Goal: Information Seeking & Learning: Find contact information

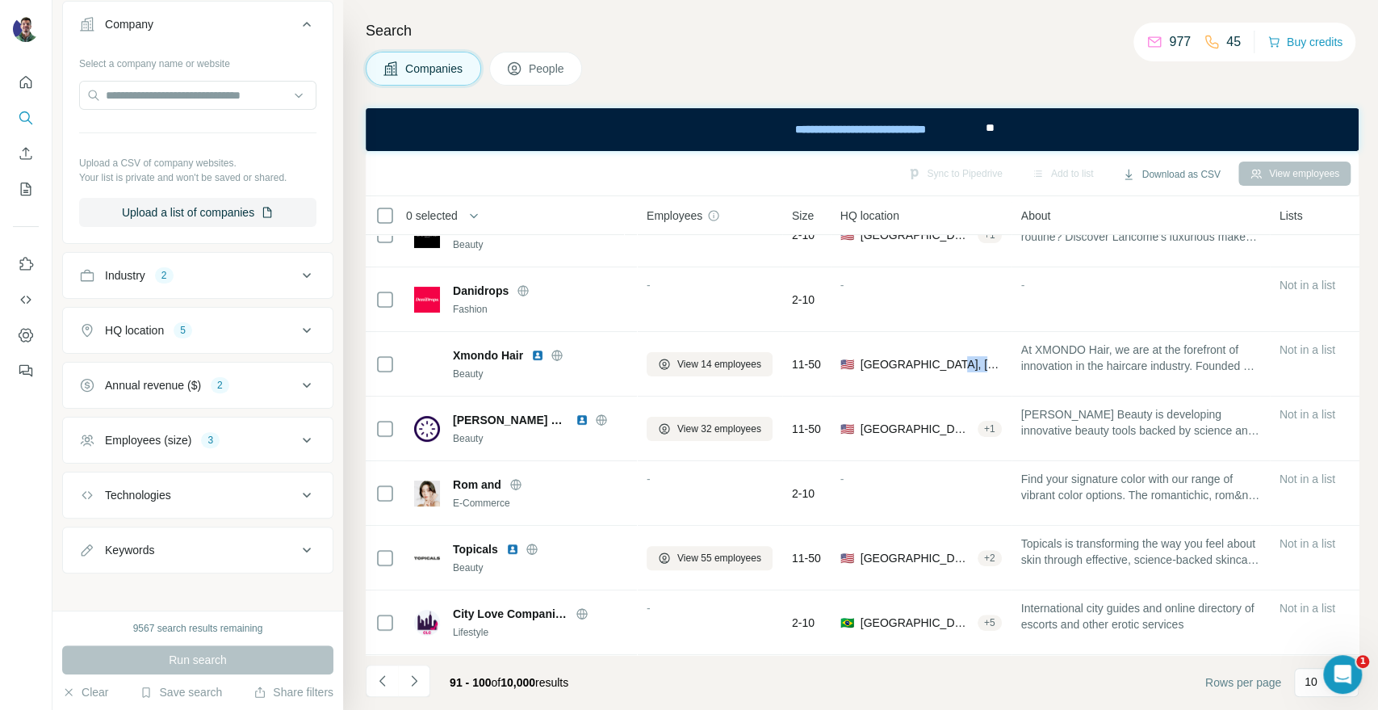
scroll to position [135, 0]
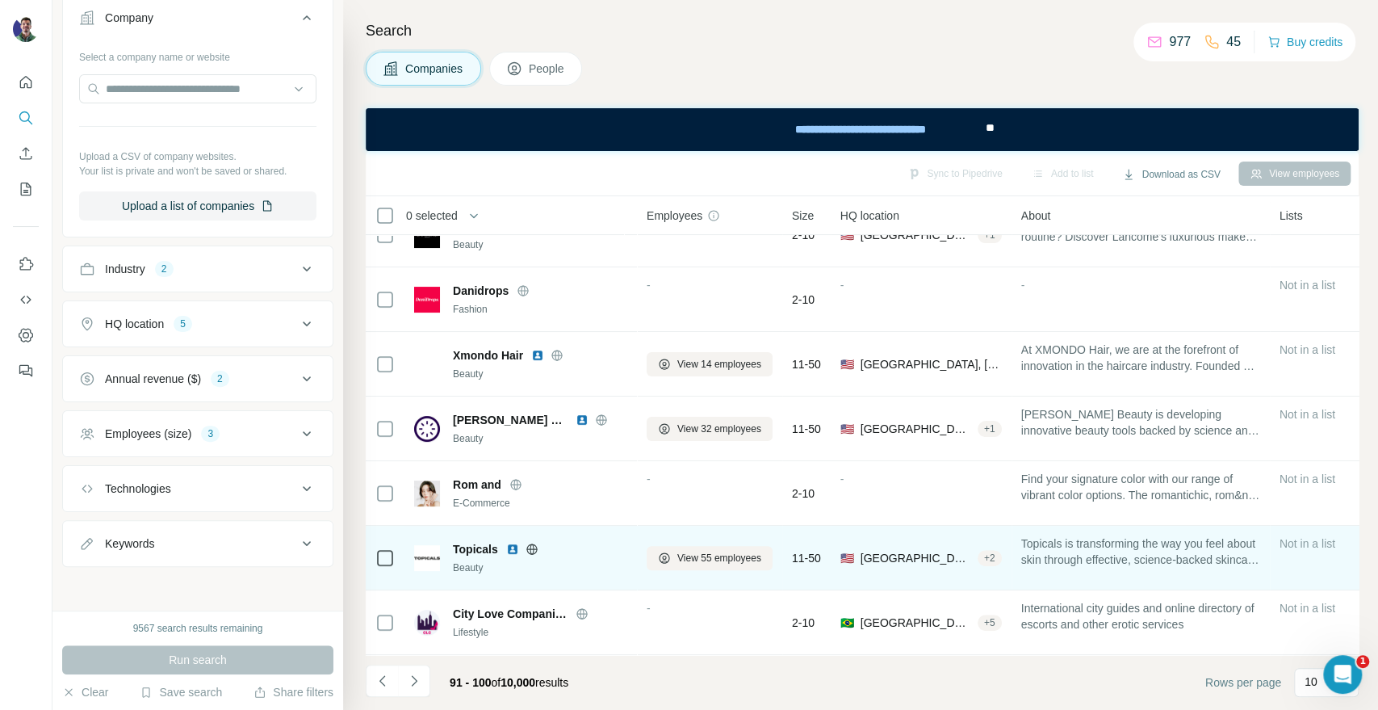
click at [534, 548] on icon at bounding box center [531, 548] width 10 height 1
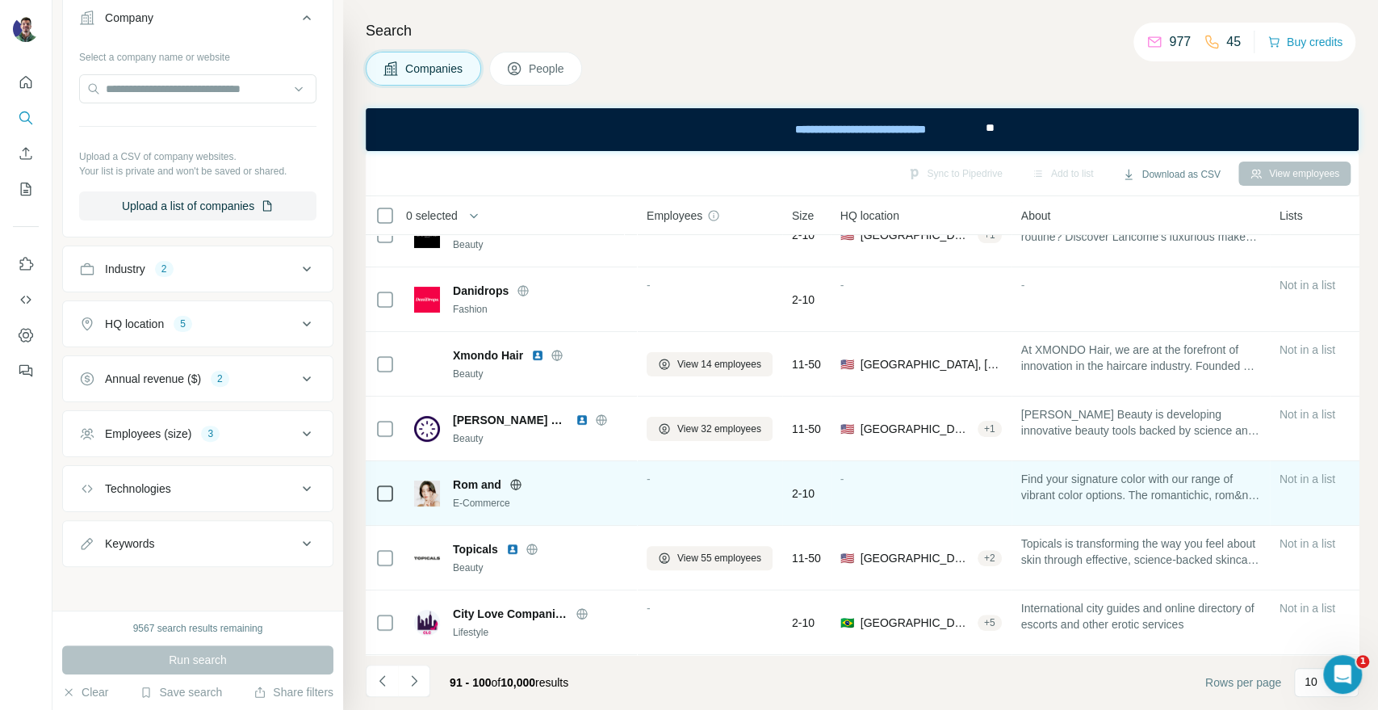
click at [519, 479] on icon at bounding box center [515, 484] width 10 height 10
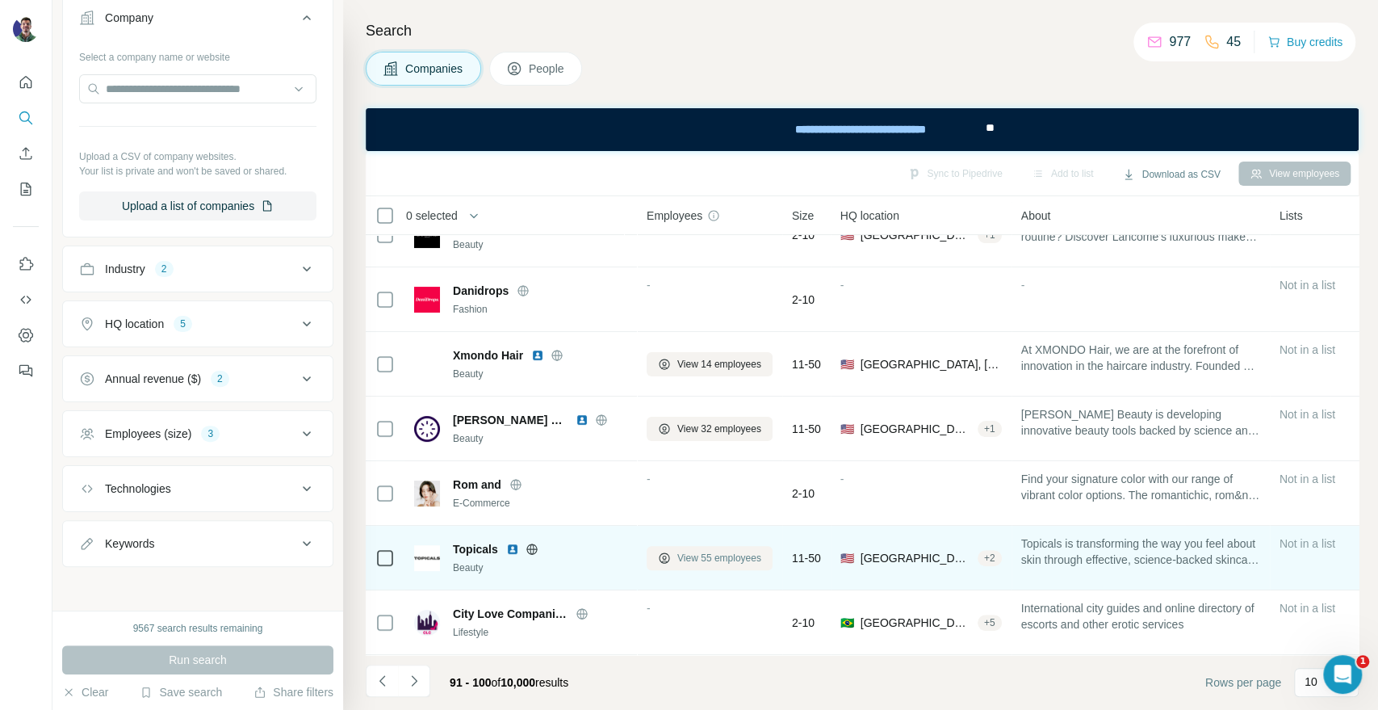
click at [700, 551] on span "View 55 employees" at bounding box center [719, 558] width 84 height 15
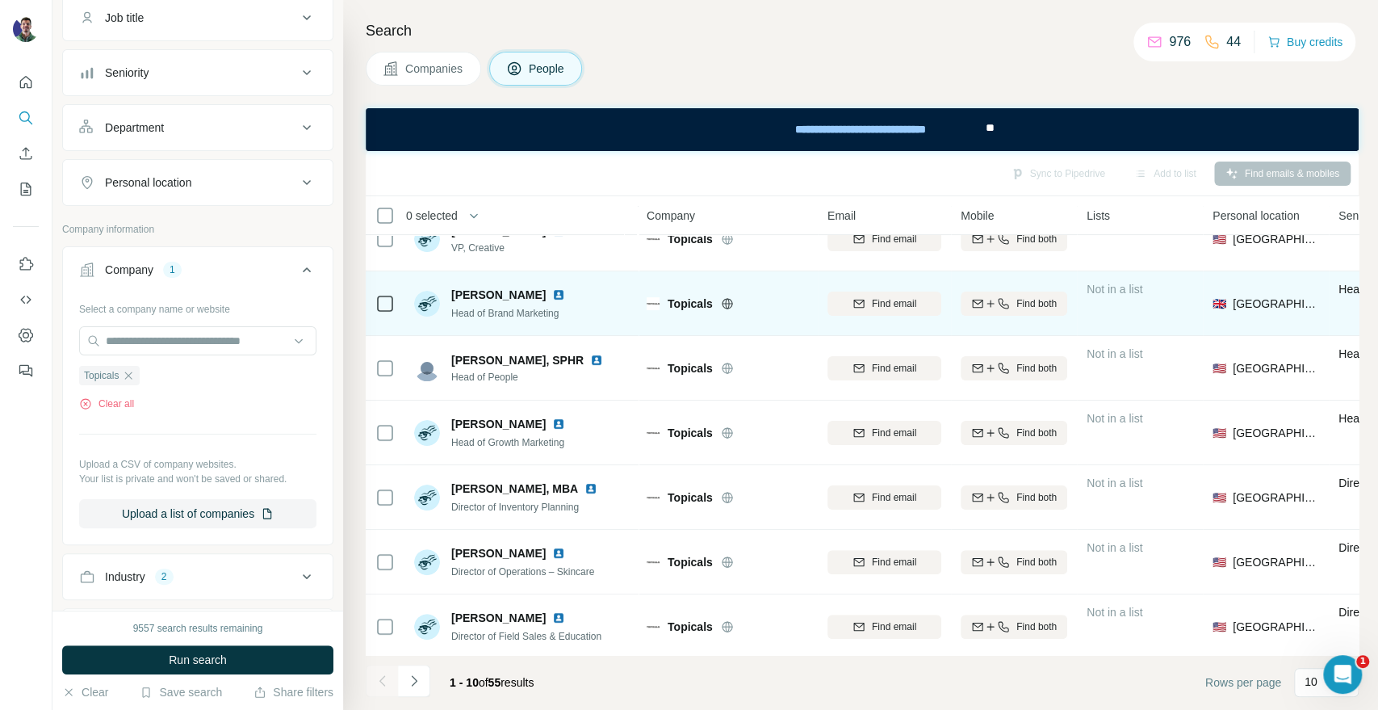
scroll to position [234, 0]
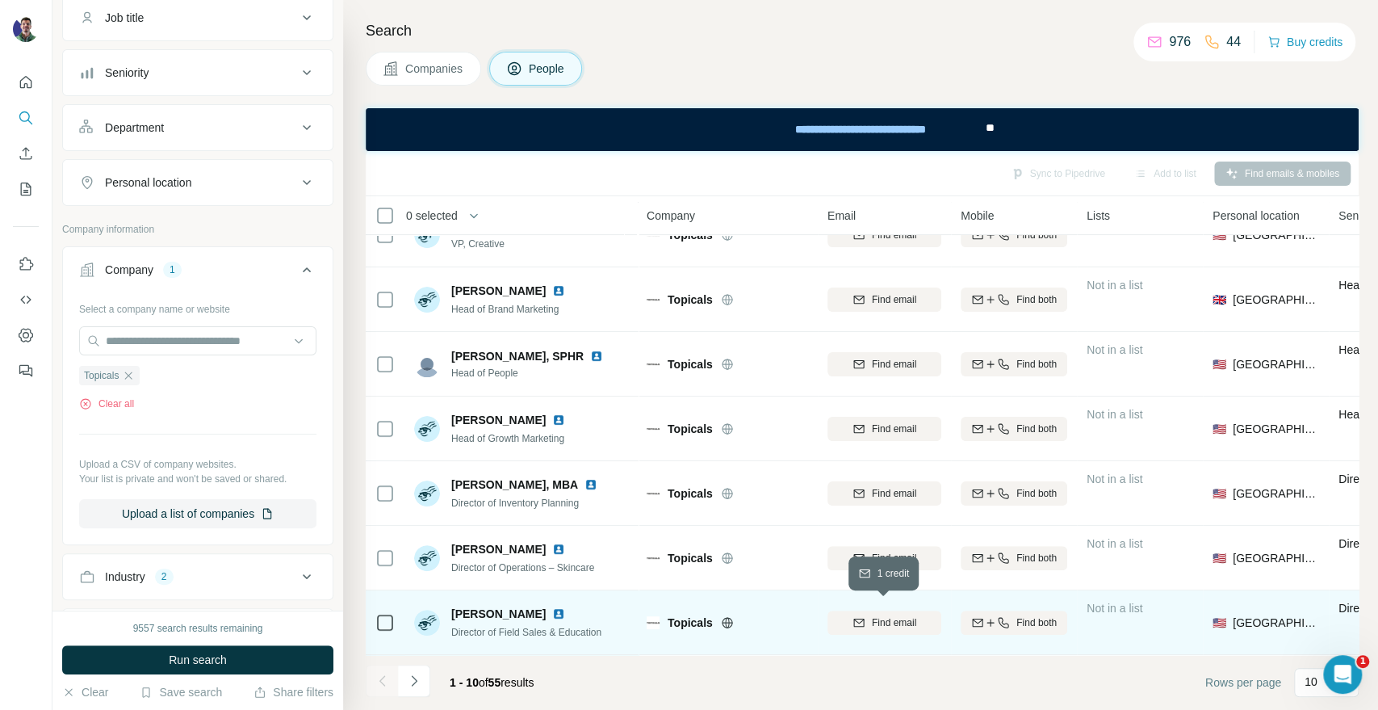
click at [916, 615] on span "Find email" at bounding box center [894, 622] width 44 height 15
drag, startPoint x: 866, startPoint y: 606, endPoint x: 874, endPoint y: 613, distance: 11.5
click at [866, 616] on span "[EMAIL_ADDRESS][DOMAIN_NAME]" at bounding box center [944, 622] width 191 height 13
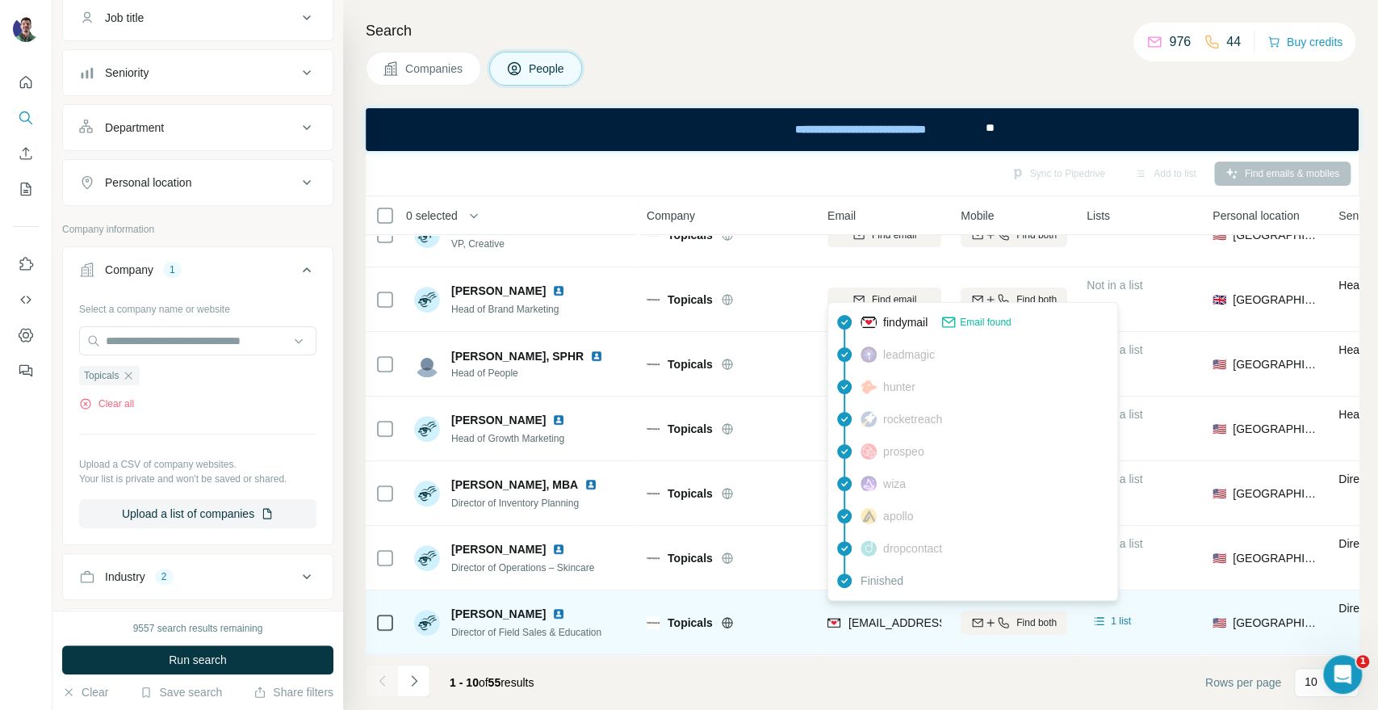
click at [880, 616] on span "[EMAIL_ADDRESS][DOMAIN_NAME]" at bounding box center [944, 622] width 191 height 13
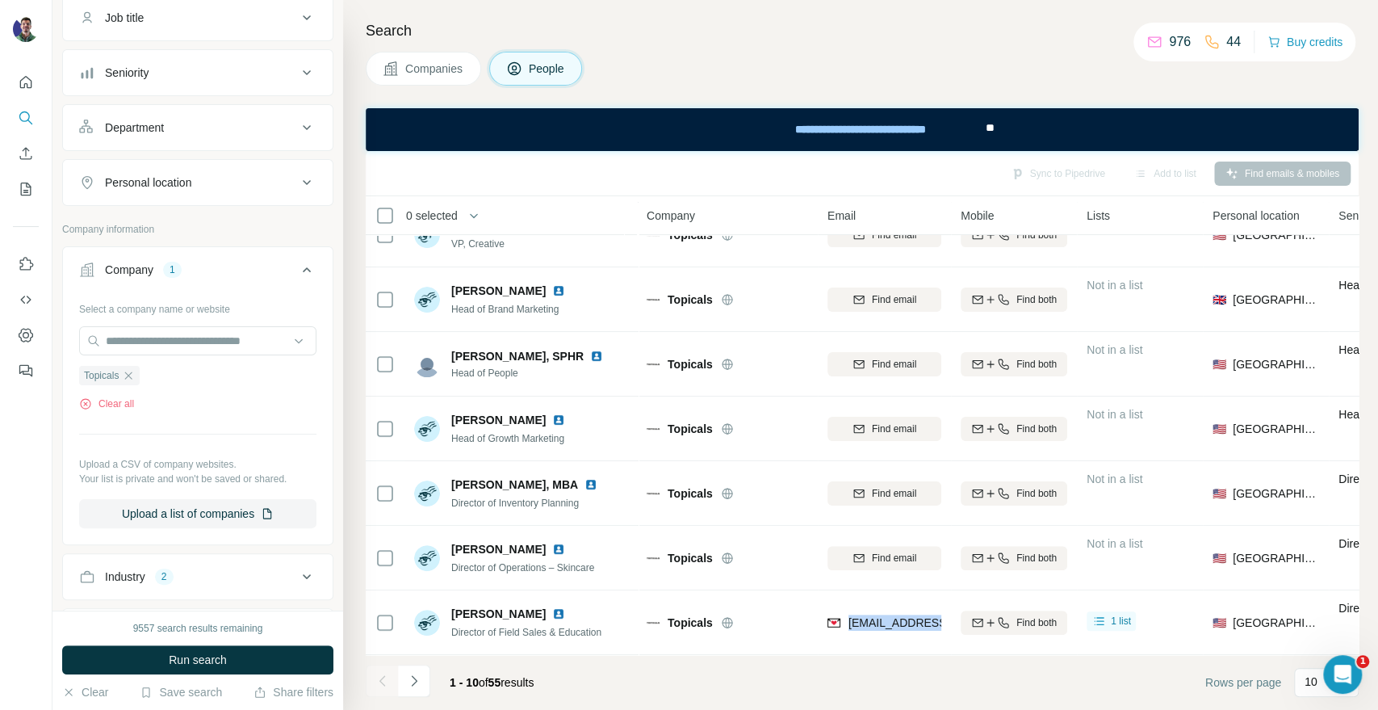
copy tr "[EMAIL_ADDRESS][DOMAIN_NAME]"
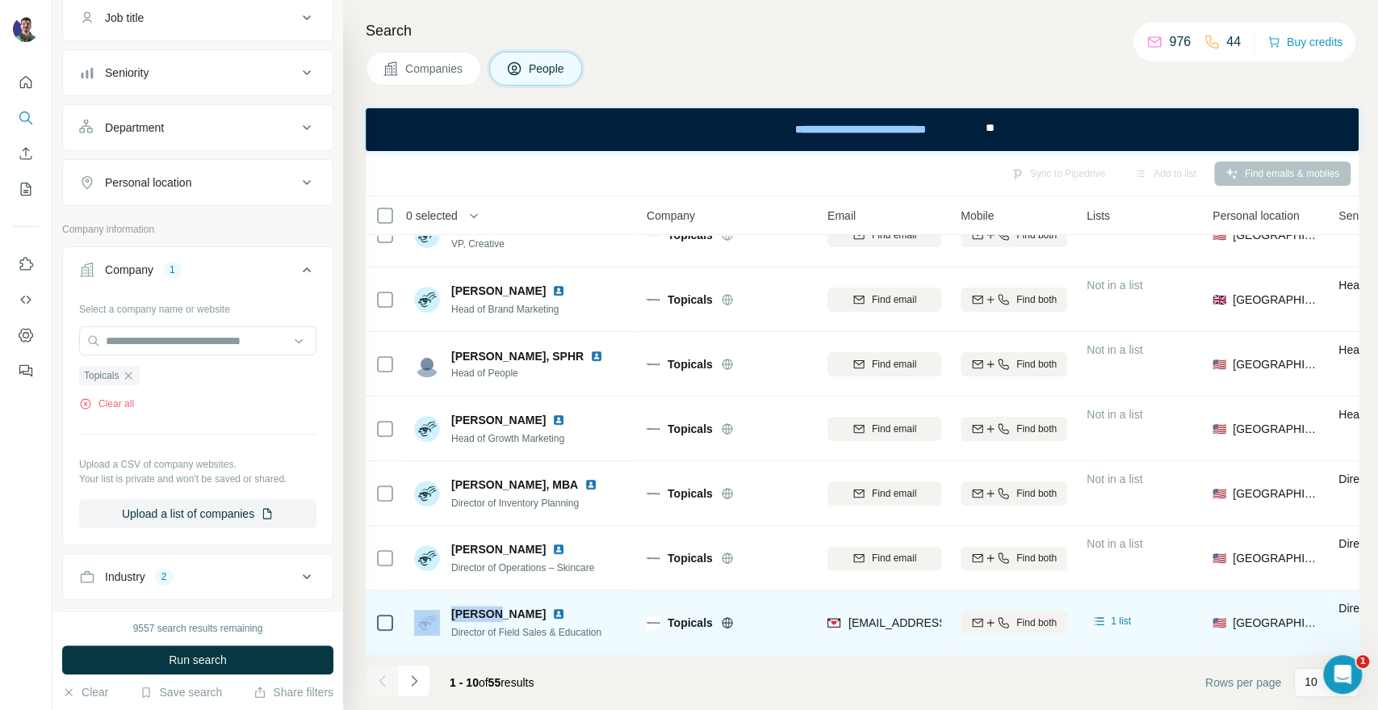
drag, startPoint x: 486, startPoint y: 600, endPoint x: 444, endPoint y: 599, distance: 42.0
click at [444, 606] on div "[PERSON_NAME] Director of Field Sales & Education" at bounding box center [507, 623] width 187 height 34
click at [449, 606] on div "[PERSON_NAME] Director of Field Sales & Education" at bounding box center [507, 623] width 187 height 34
drag, startPoint x: 455, startPoint y: 602, endPoint x: 486, endPoint y: 603, distance: 31.5
click at [486, 606] on span "[PERSON_NAME]" at bounding box center [498, 614] width 94 height 16
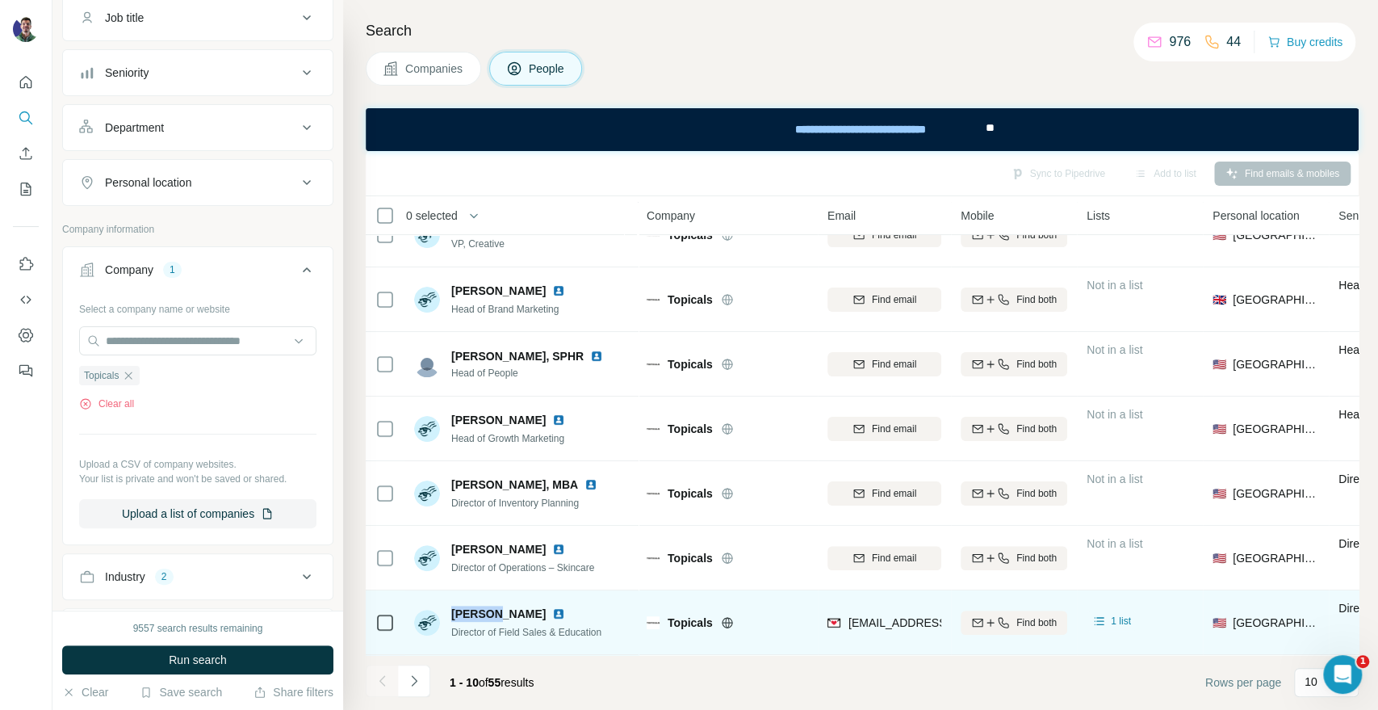
copy span "Gillian"
click at [698, 614] on span "Topicals" at bounding box center [690, 622] width 45 height 16
copy div "Topicals"
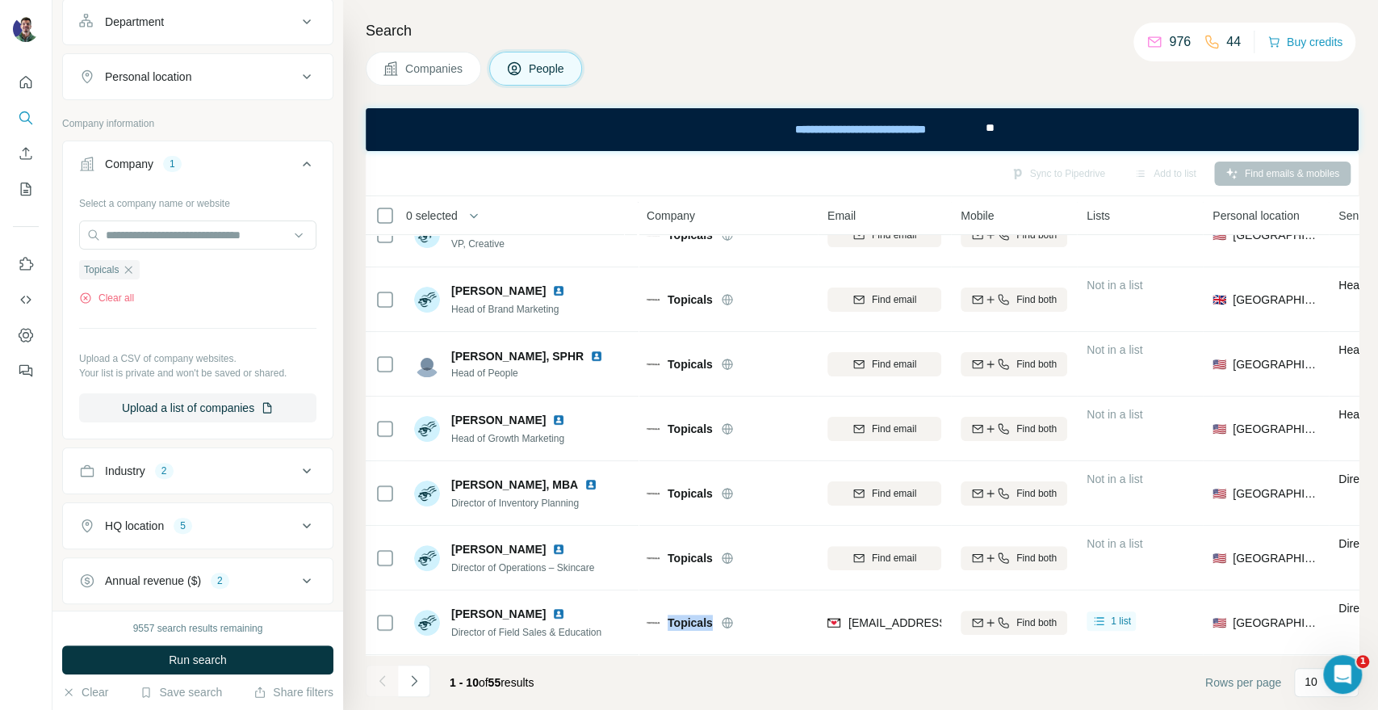
scroll to position [224, 0]
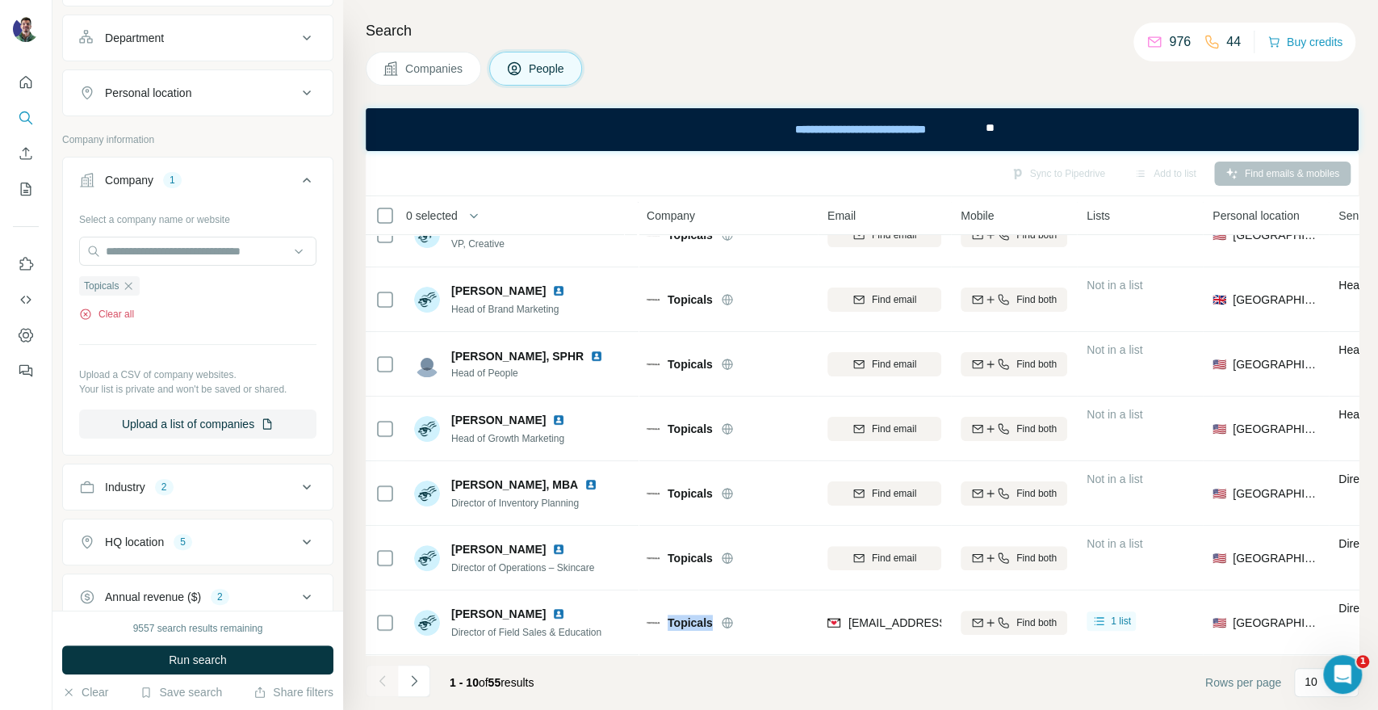
click at [134, 315] on button "Clear all" at bounding box center [106, 314] width 55 height 15
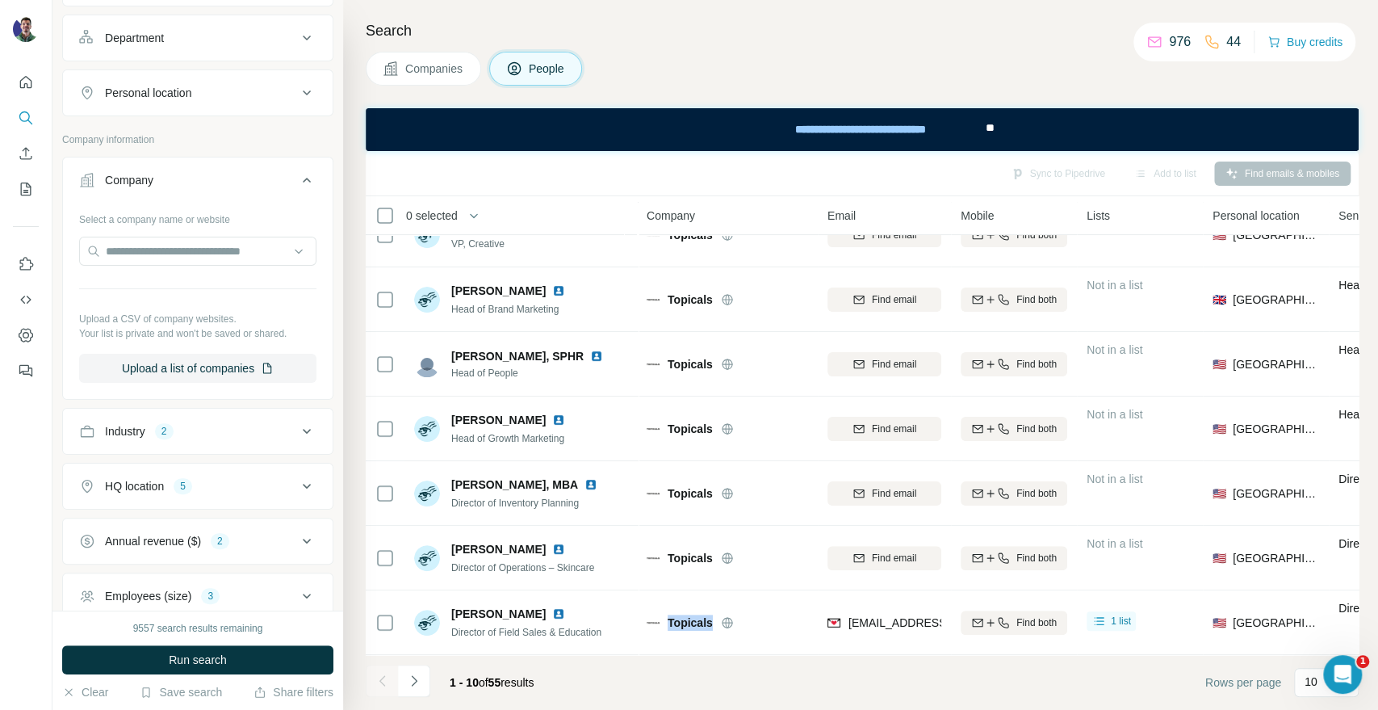
click at [431, 74] on span "Companies" at bounding box center [434, 69] width 59 height 16
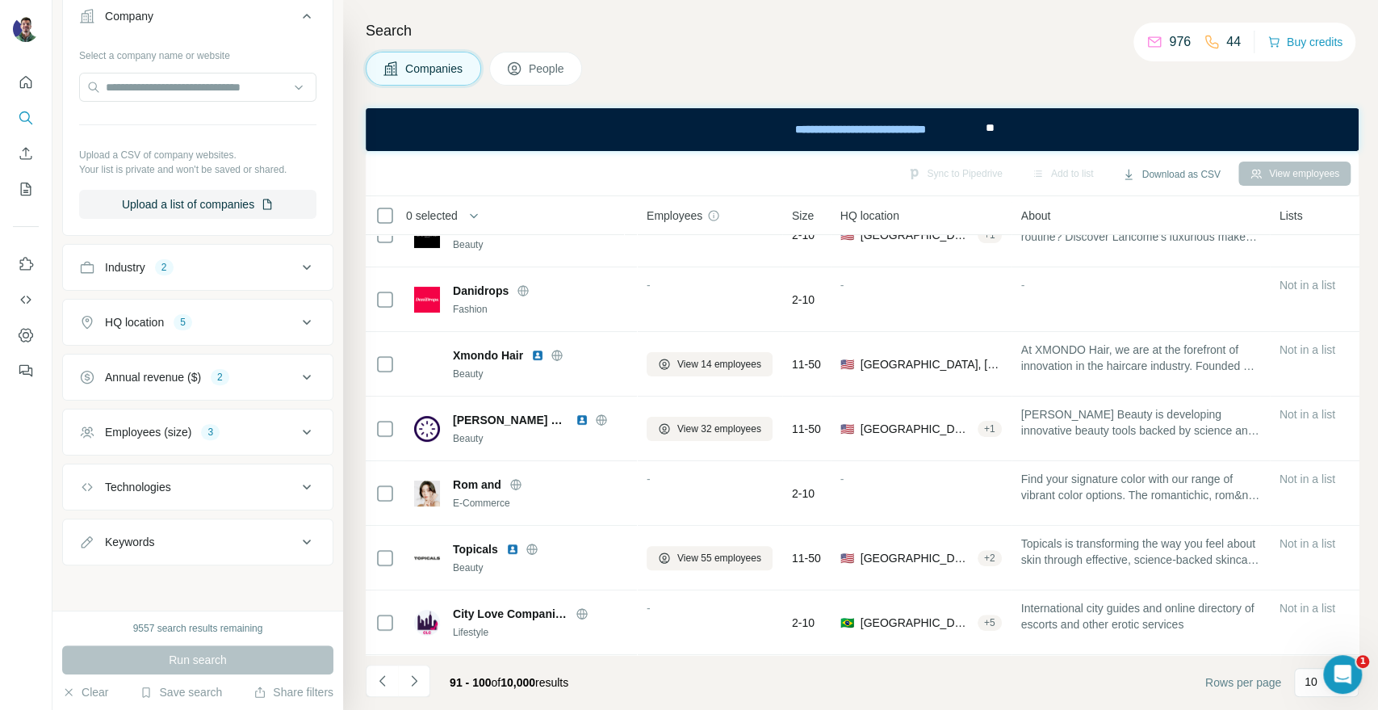
scroll to position [135, 0]
click at [223, 326] on div "HQ location 5" at bounding box center [188, 324] width 218 height 16
click at [188, 451] on icon "button" at bounding box center [194, 457] width 13 height 13
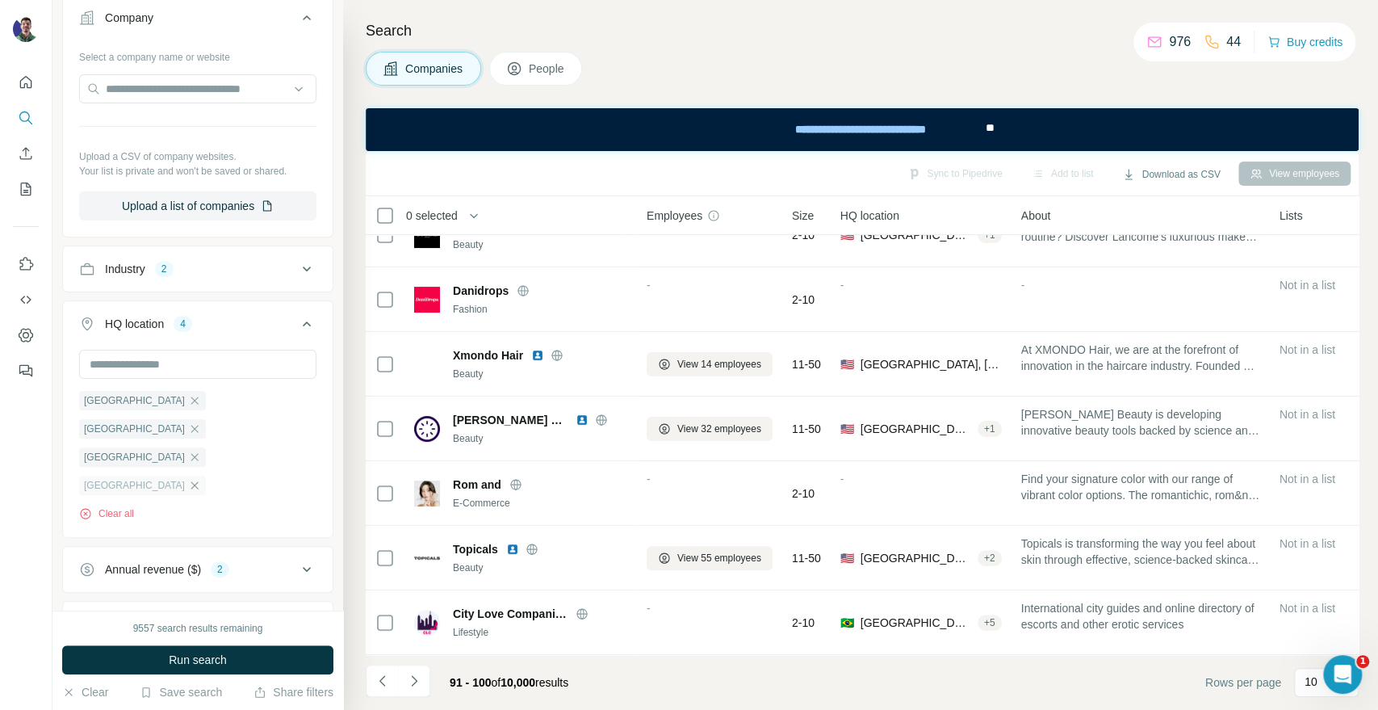
click at [201, 479] on icon "button" at bounding box center [194, 485] width 13 height 13
click at [199, 425] on icon "button" at bounding box center [194, 428] width 7 height 7
click at [141, 354] on input "text" at bounding box center [197, 364] width 237 height 29
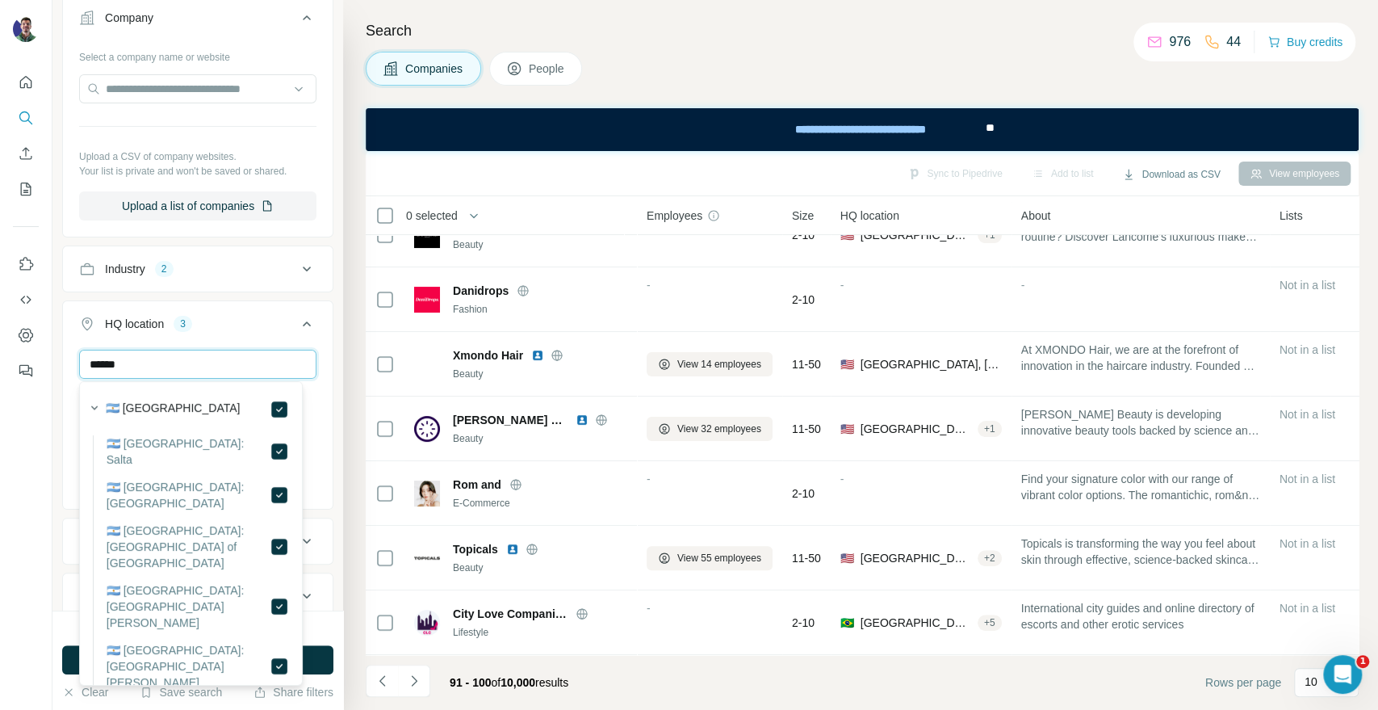
click at [208, 360] on input "******" at bounding box center [197, 364] width 237 height 29
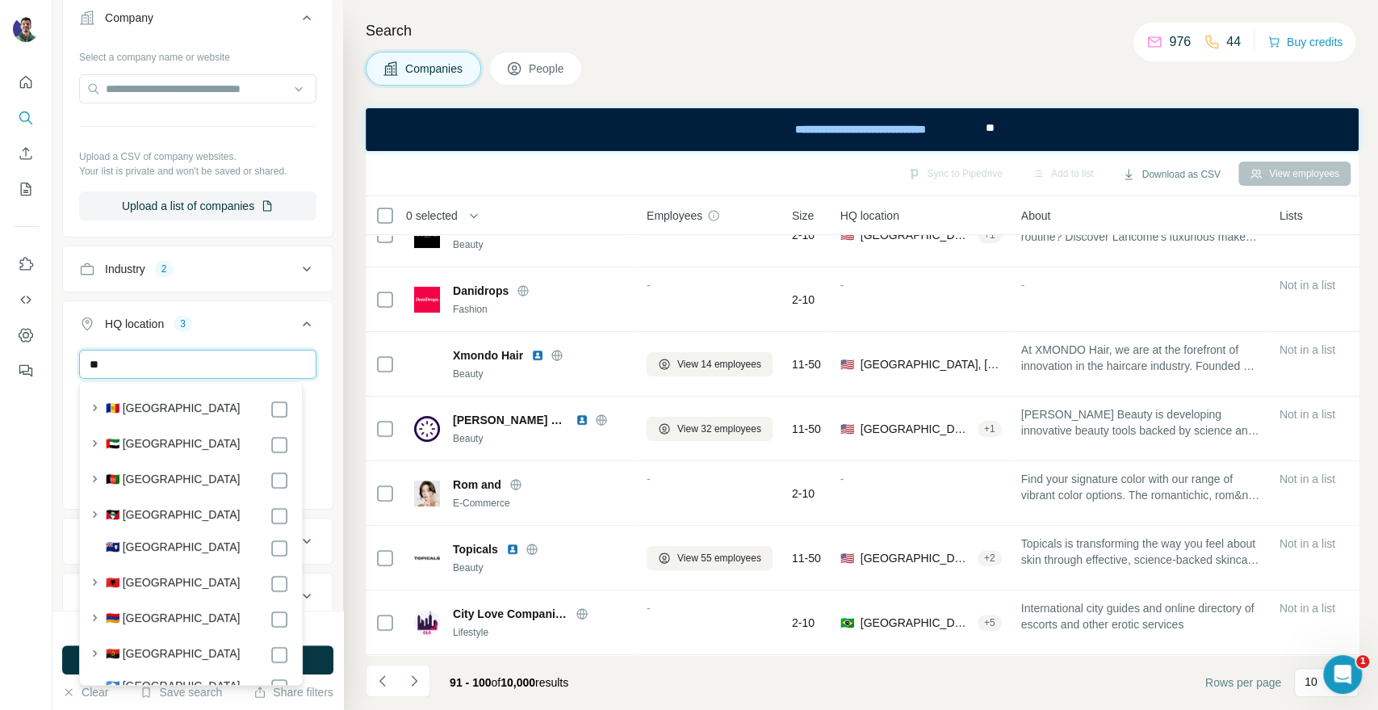
type input "*"
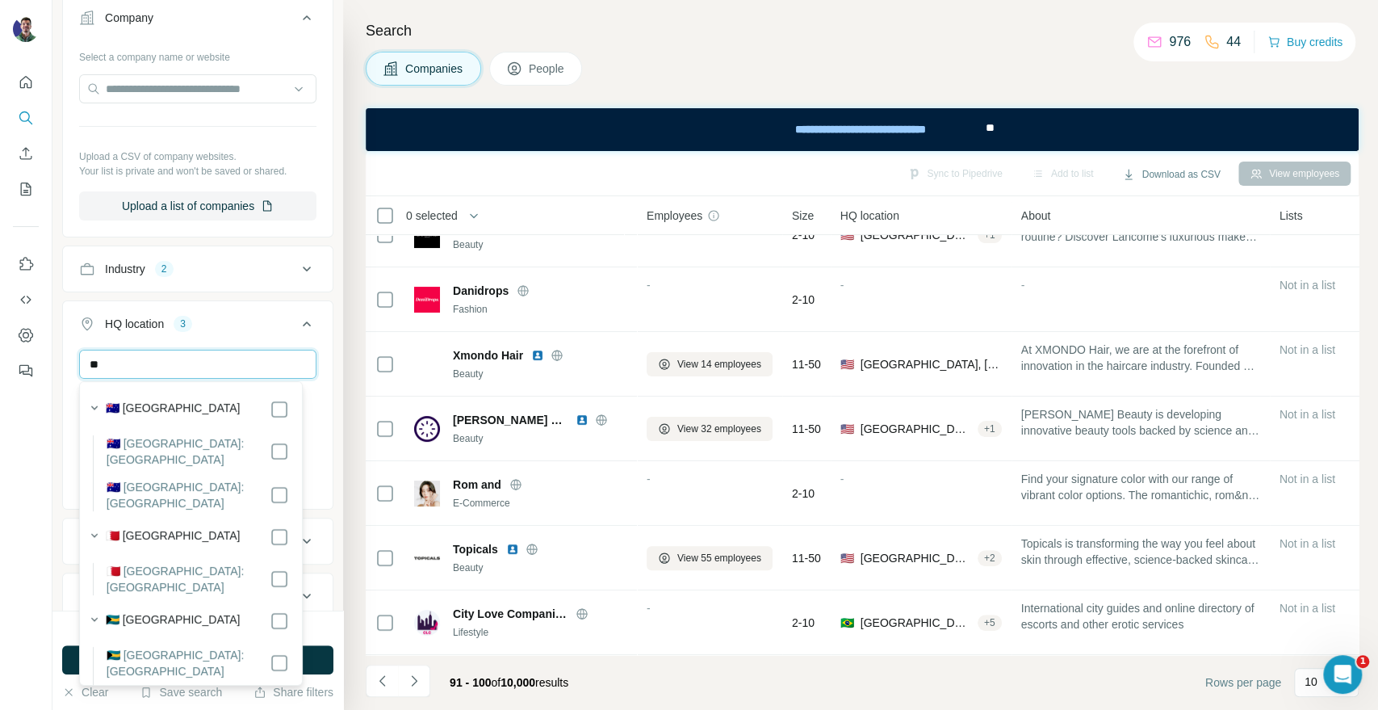
type input "*"
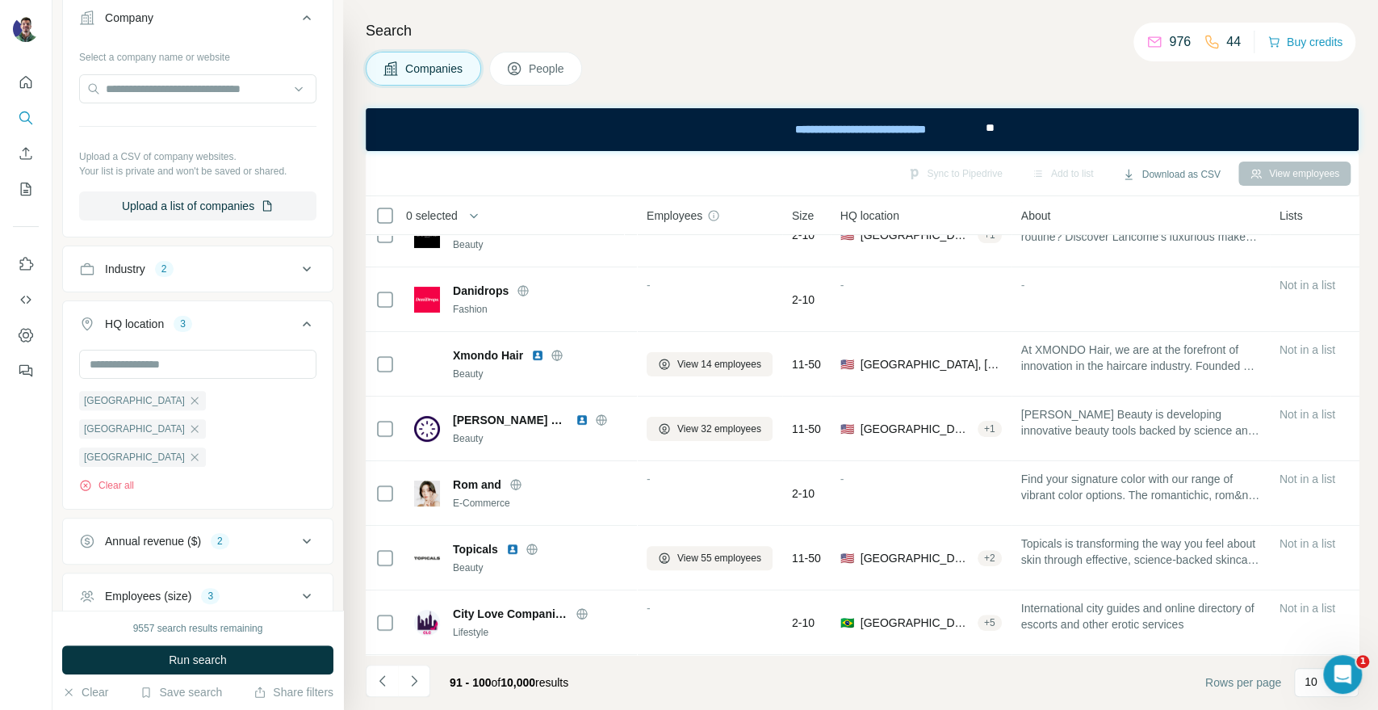
click at [326, 622] on div "9557 search results remaining" at bounding box center [197, 628] width 271 height 15
click at [245, 654] on button "Run search" at bounding box center [197, 659] width 271 height 29
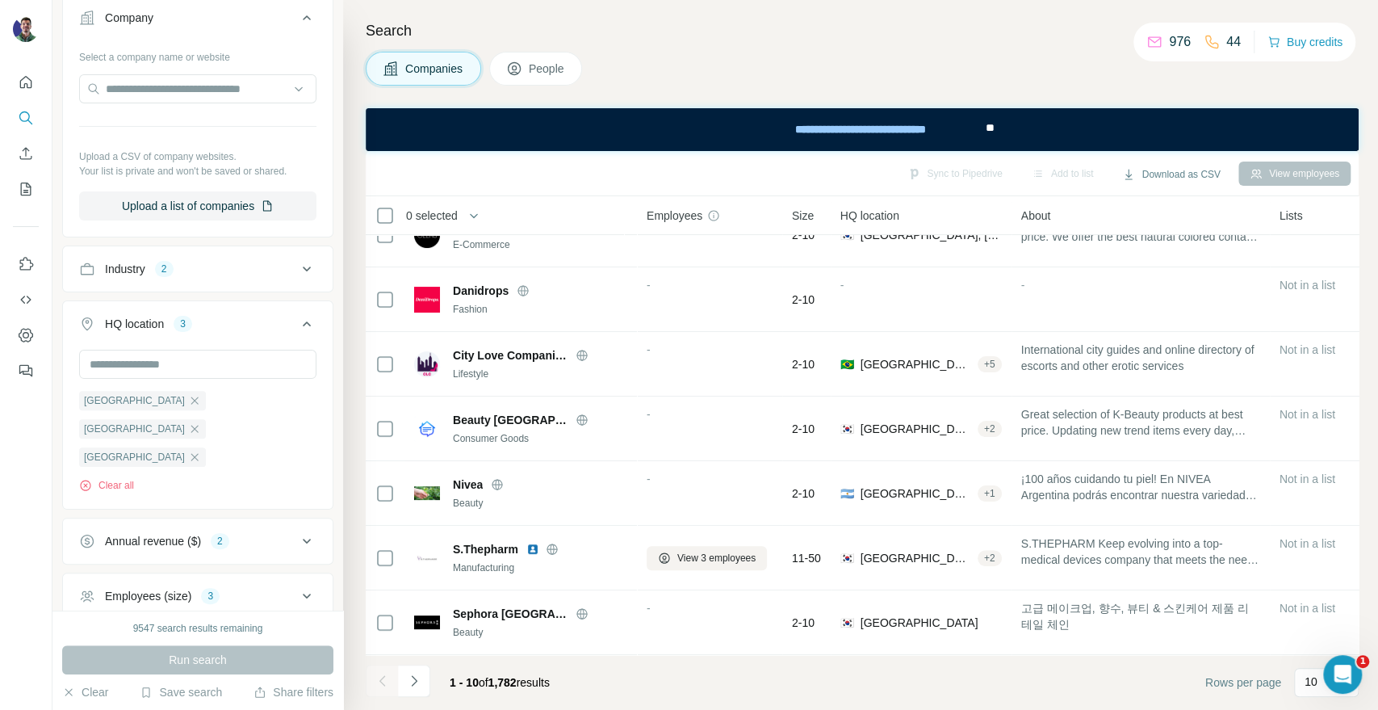
click at [222, 627] on div "9547 search results remaining" at bounding box center [198, 628] width 130 height 15
drag, startPoint x: 1356, startPoint y: 81, endPoint x: 1371, endPoint y: 97, distance: 21.7
click at [1356, 81] on div "Companies People" at bounding box center [862, 69] width 993 height 34
click at [1299, 78] on div "Companies People" at bounding box center [862, 69] width 993 height 34
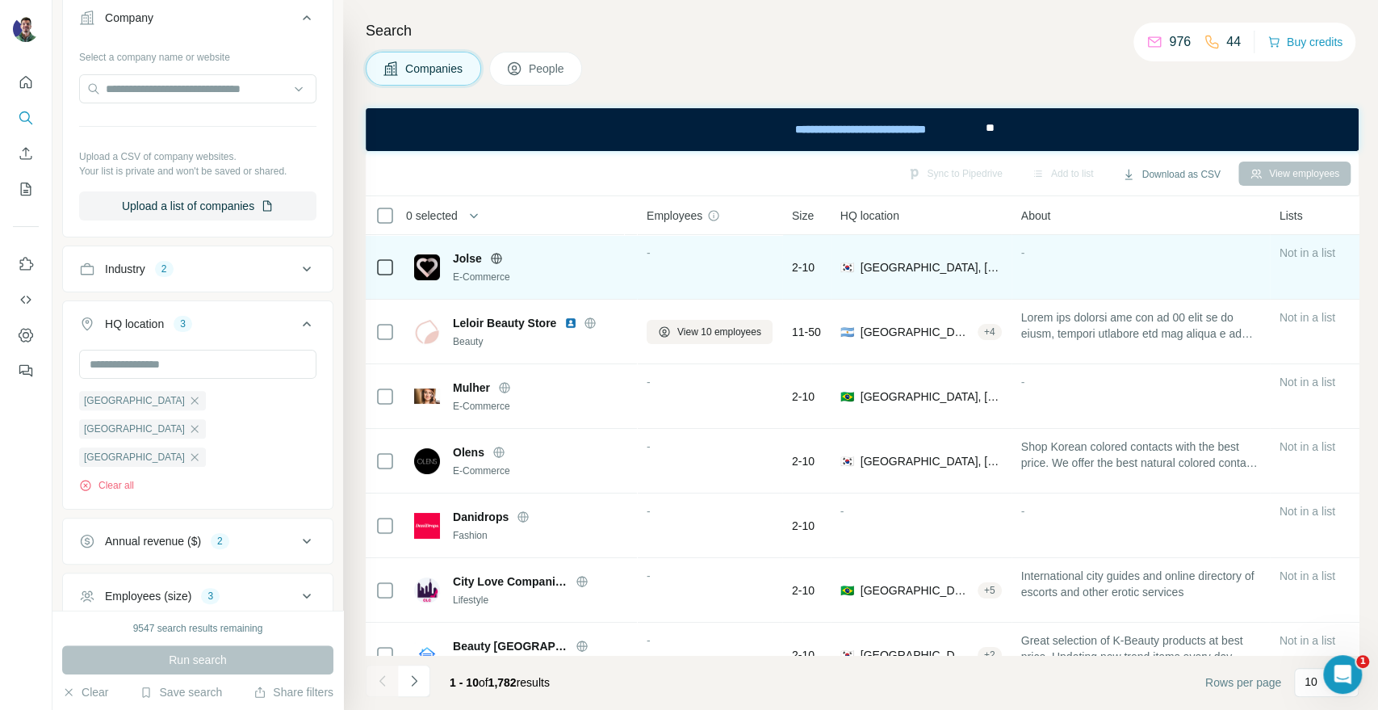
click at [500, 255] on icon at bounding box center [496, 258] width 10 height 10
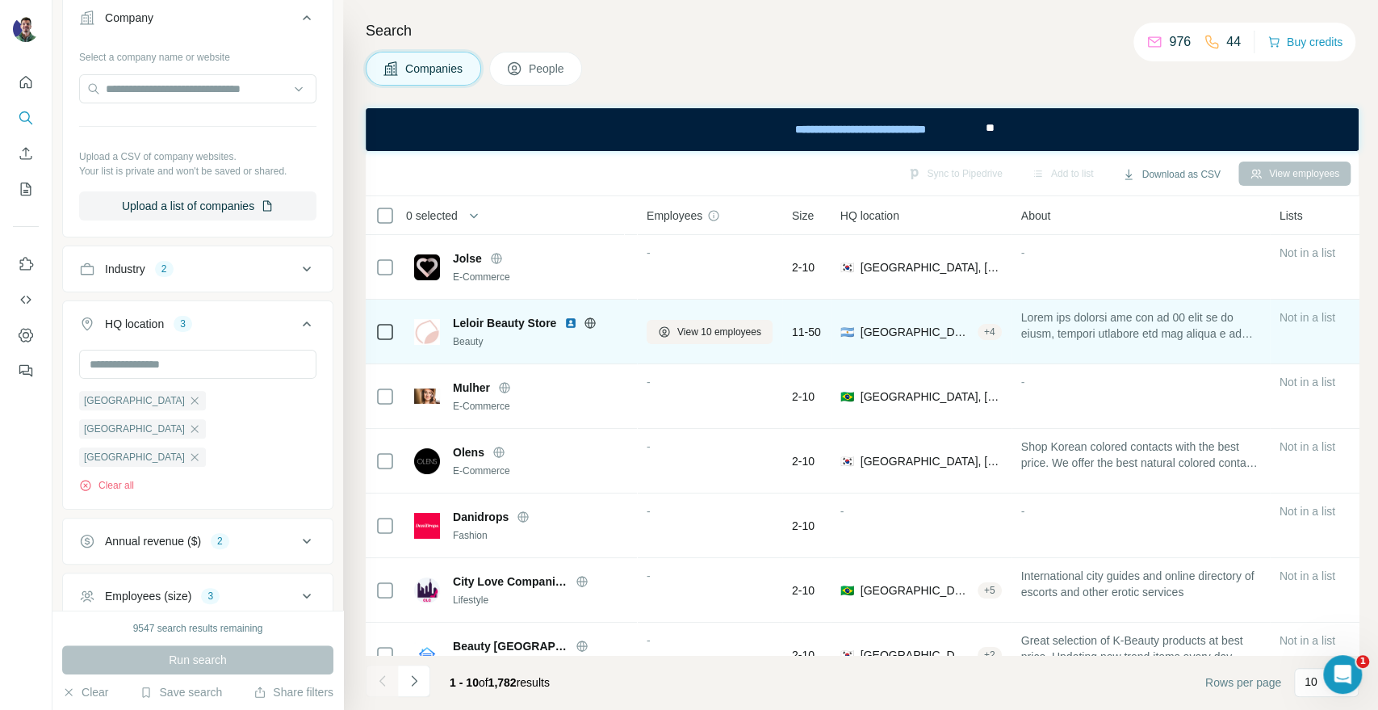
click at [591, 322] on icon at bounding box center [590, 322] width 10 height 1
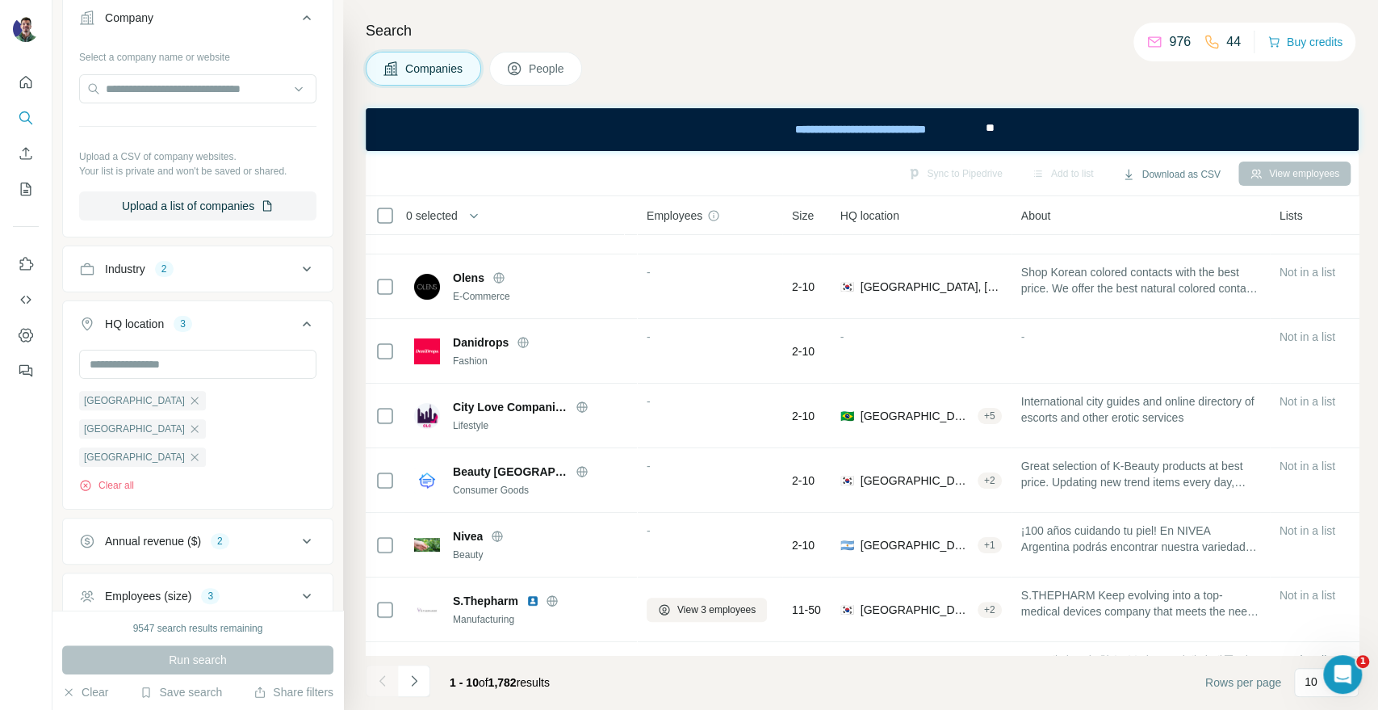
scroll to position [234, 0]
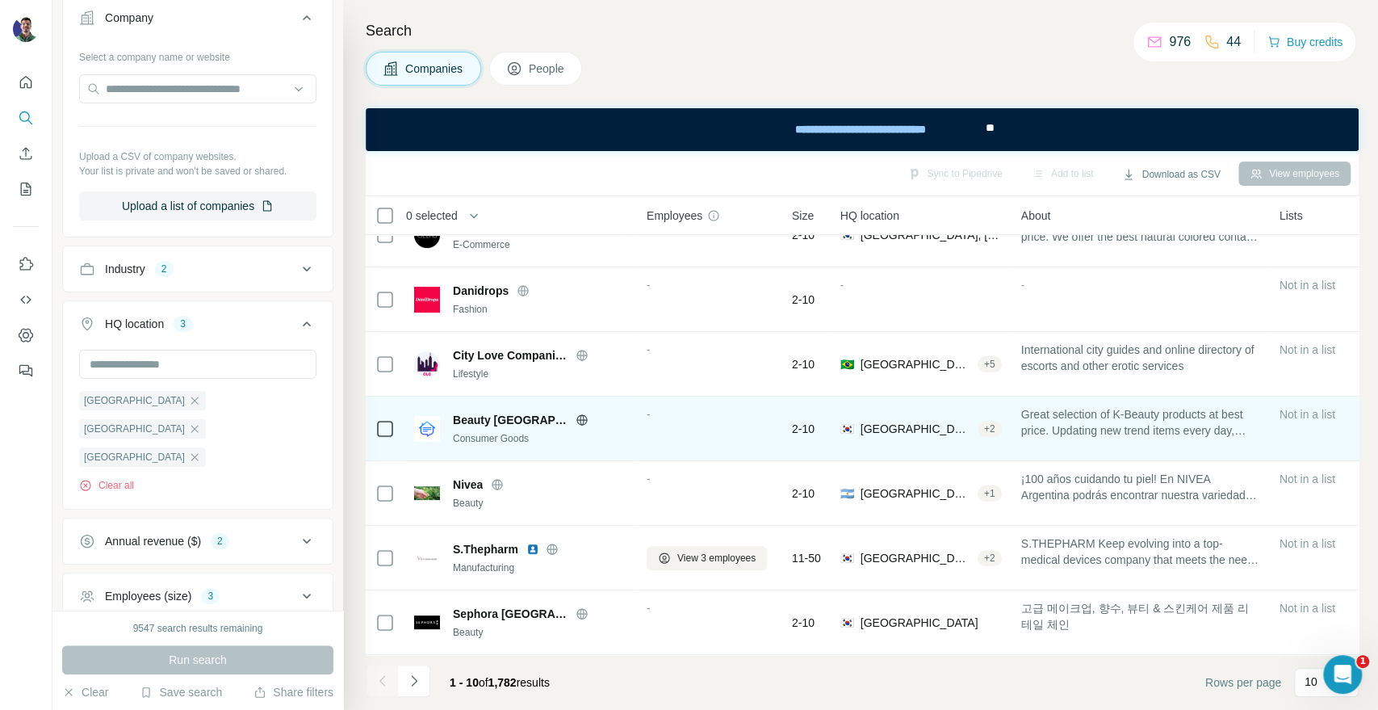
click at [576, 413] on icon at bounding box center [582, 419] width 13 height 13
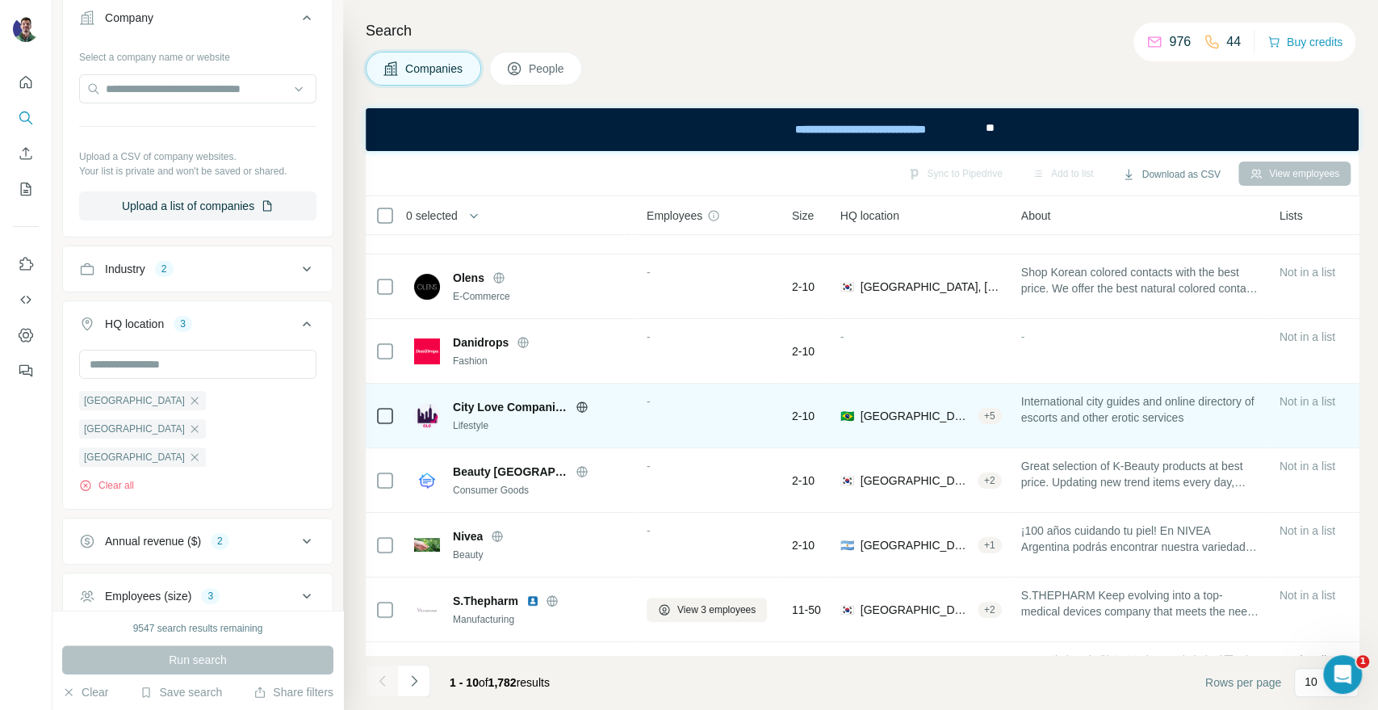
scroll to position [145, 0]
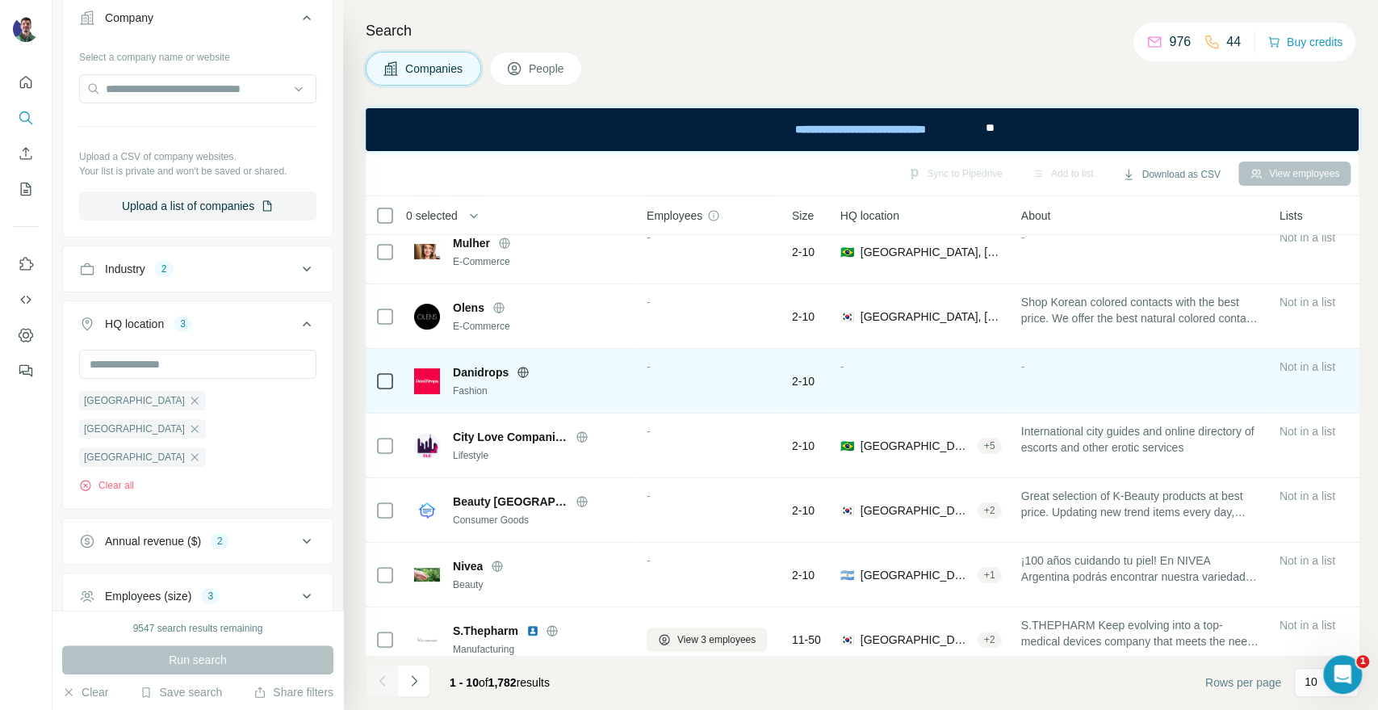
click at [524, 374] on icon at bounding box center [524, 372] width 4 height 10
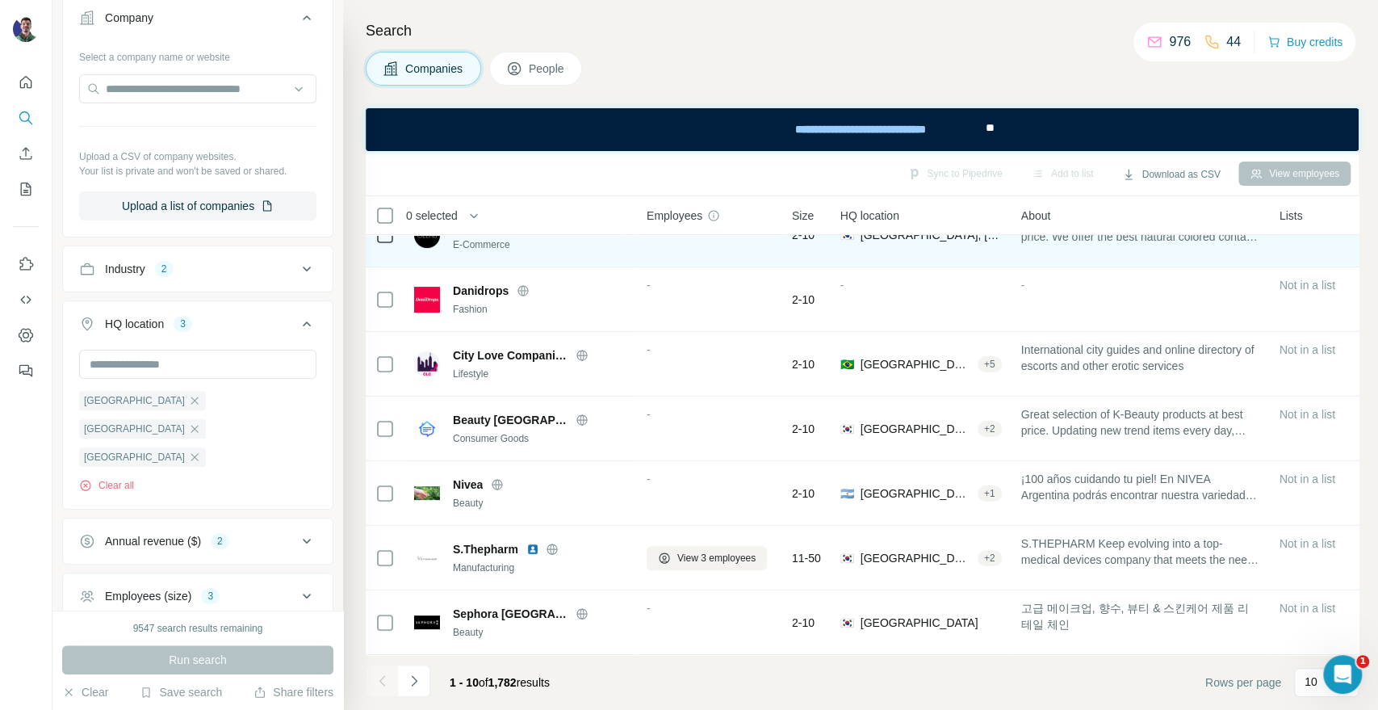
scroll to position [55, 0]
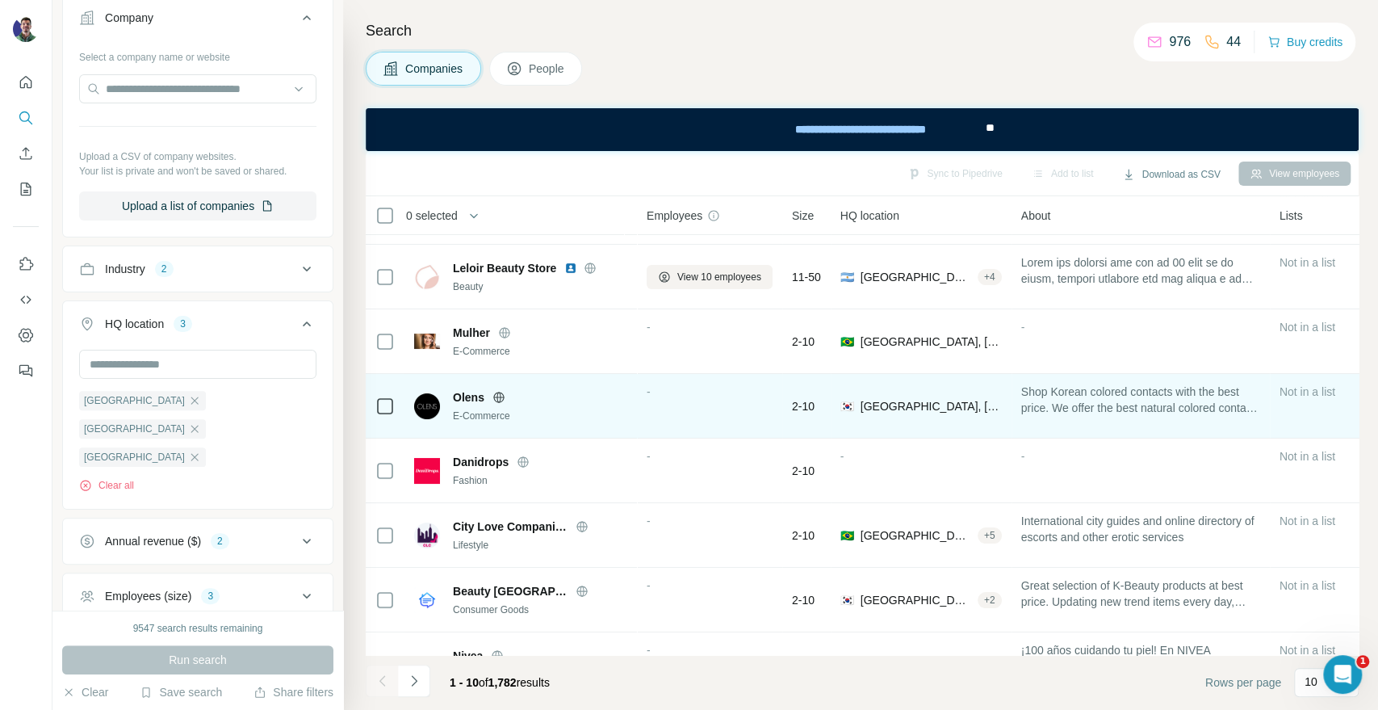
click at [505, 396] on icon at bounding box center [499, 397] width 13 height 13
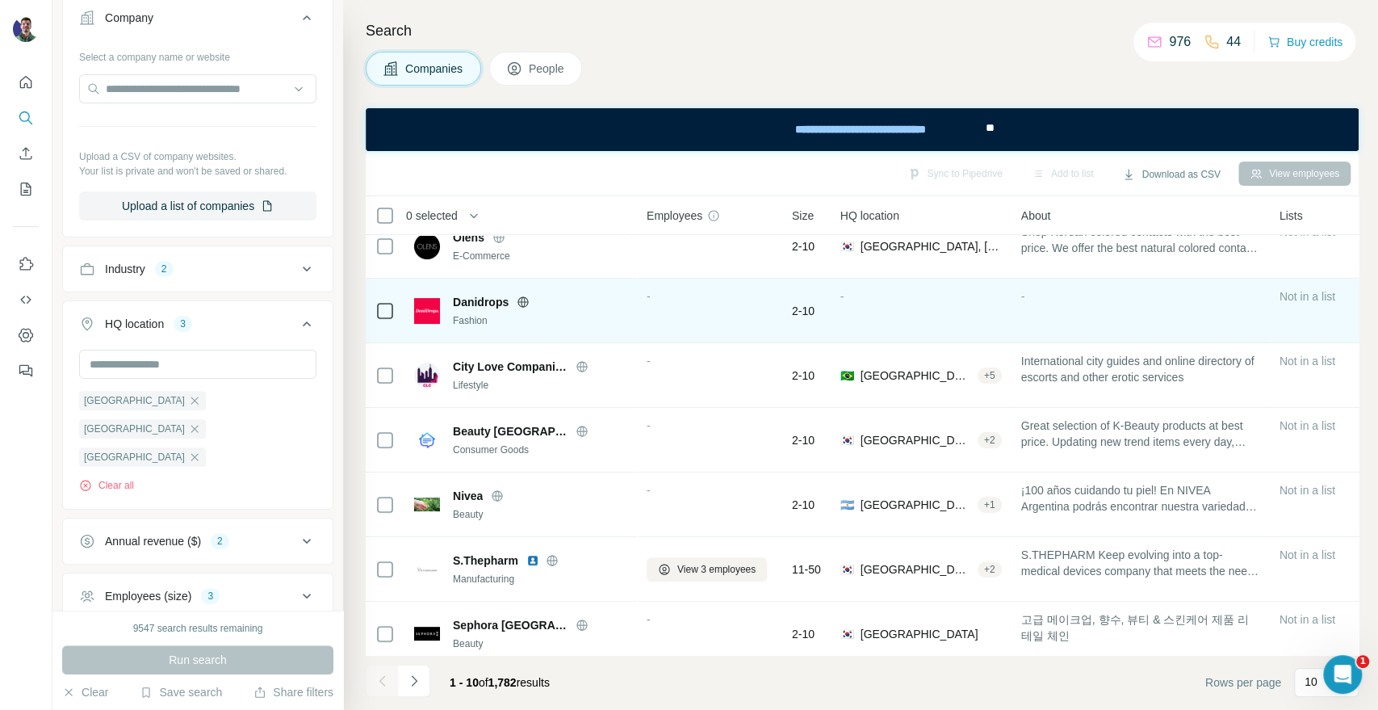
scroll to position [234, 0]
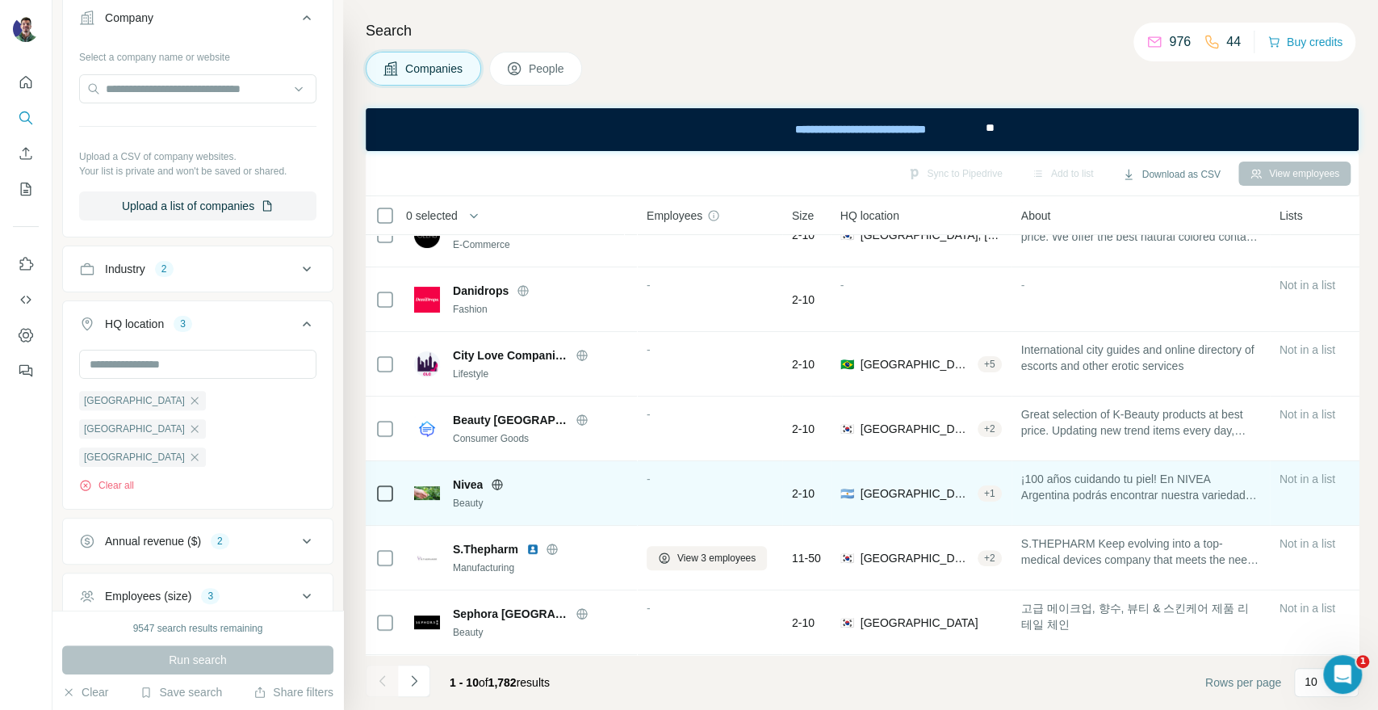
click at [504, 478] on icon at bounding box center [497, 484] width 13 height 13
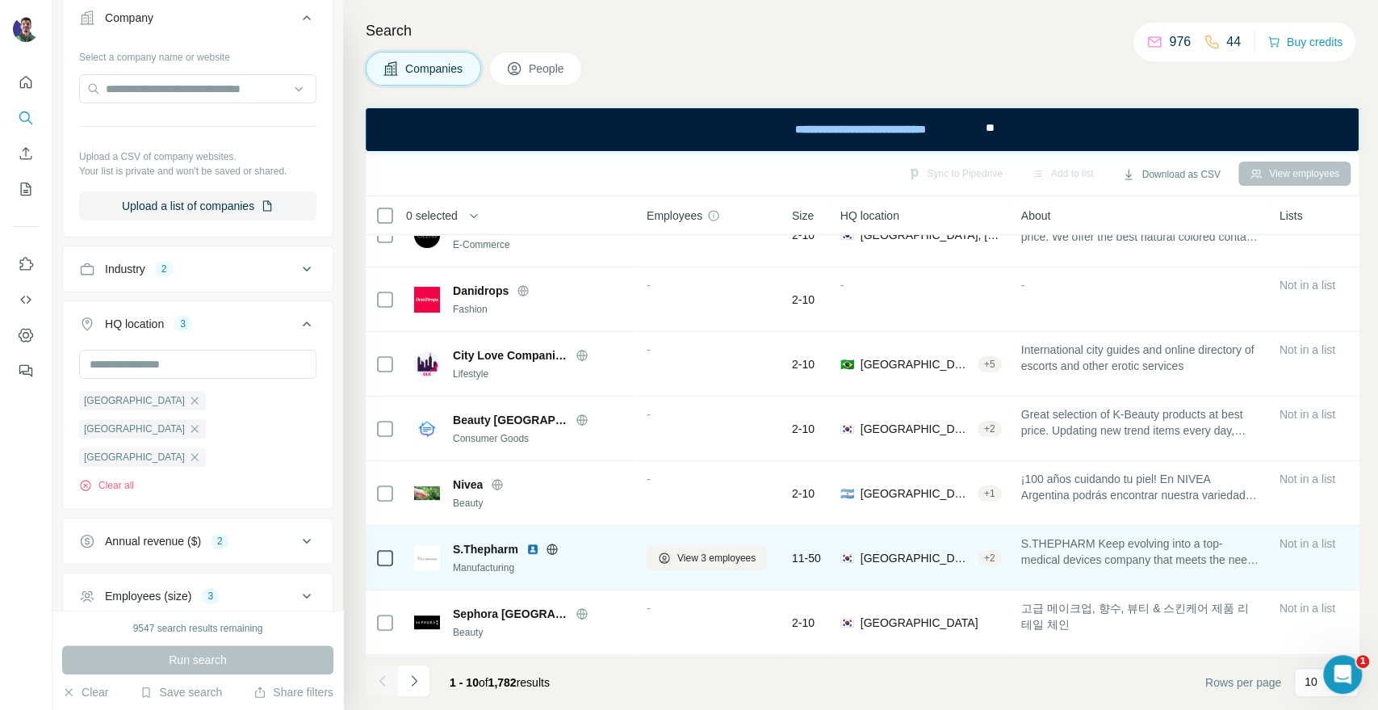
click at [554, 548] on icon at bounding box center [552, 548] width 10 height 1
click at [556, 543] on icon at bounding box center [552, 549] width 13 height 13
click at [550, 548] on icon at bounding box center [552, 548] width 10 height 1
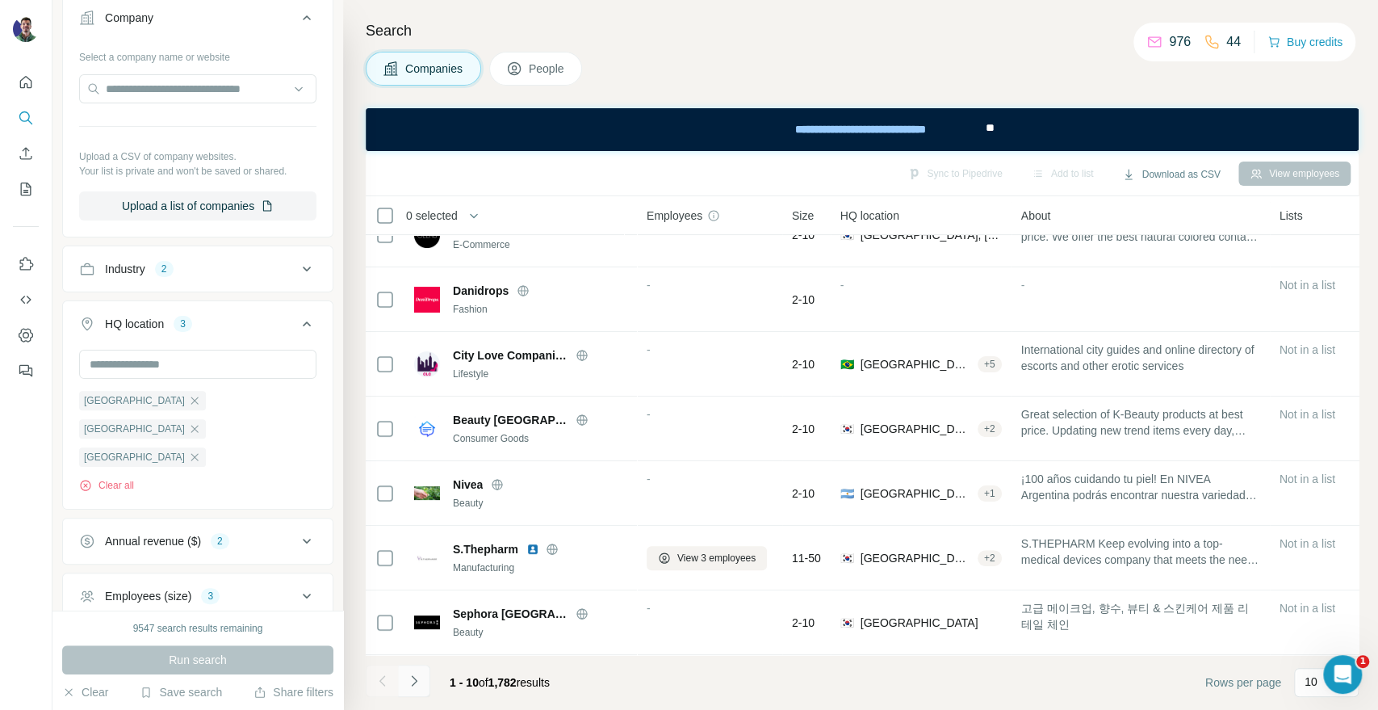
click at [422, 670] on button "Navigate to next page" at bounding box center [414, 680] width 32 height 32
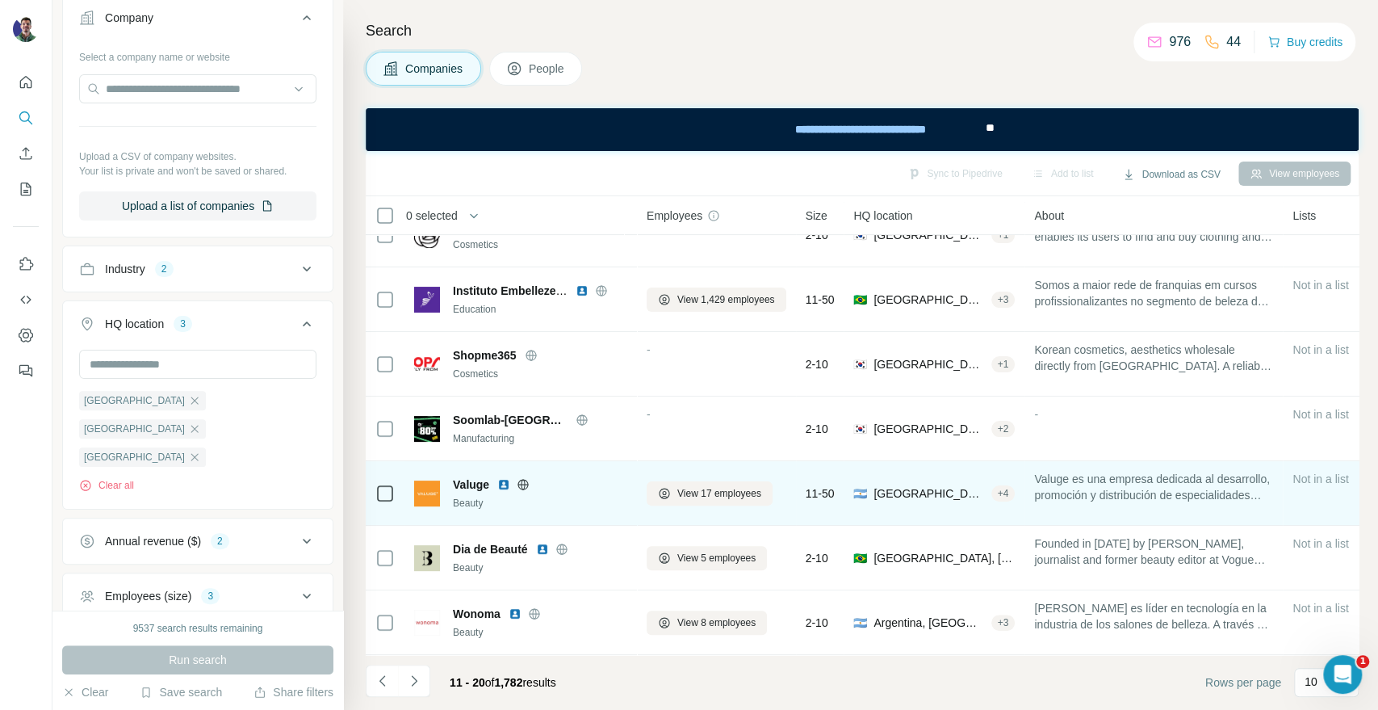
scroll to position [0, 0]
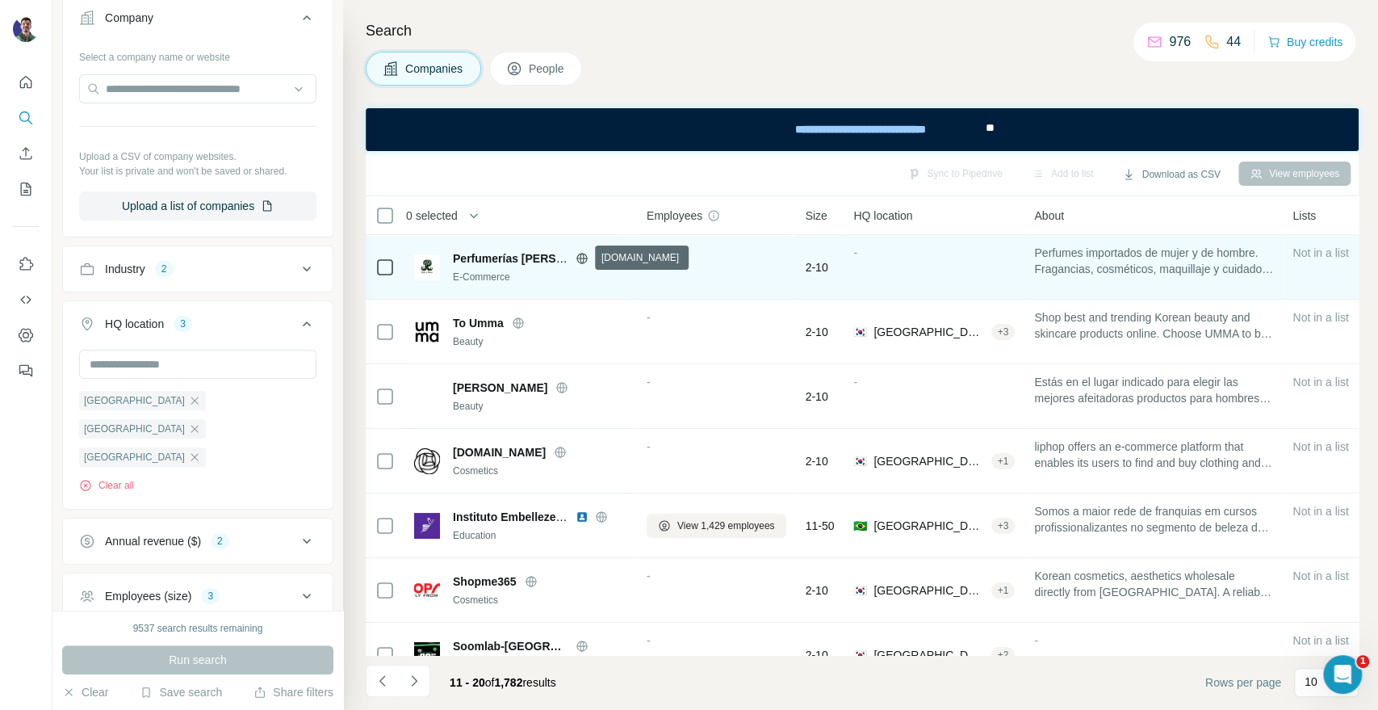
click at [581, 258] on icon at bounding box center [582, 258] width 4 height 10
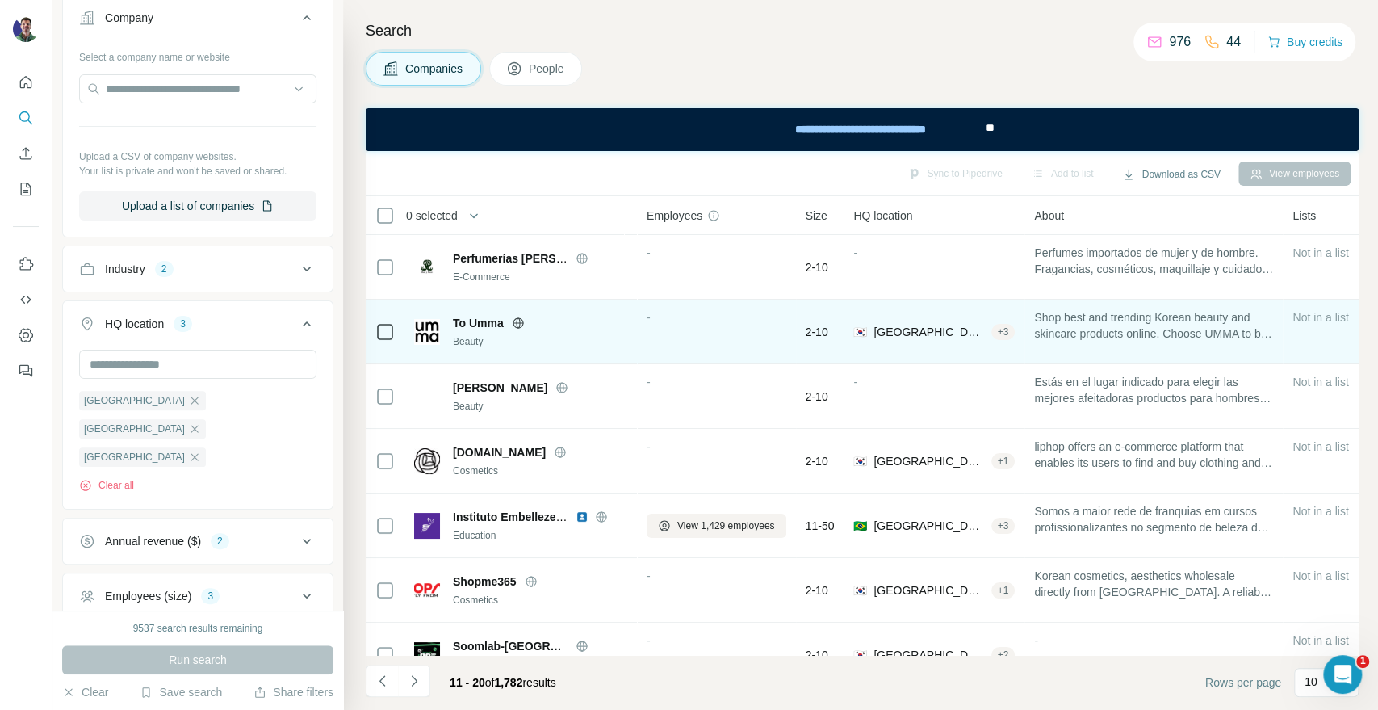
click at [521, 322] on icon at bounding box center [518, 322] width 10 height 1
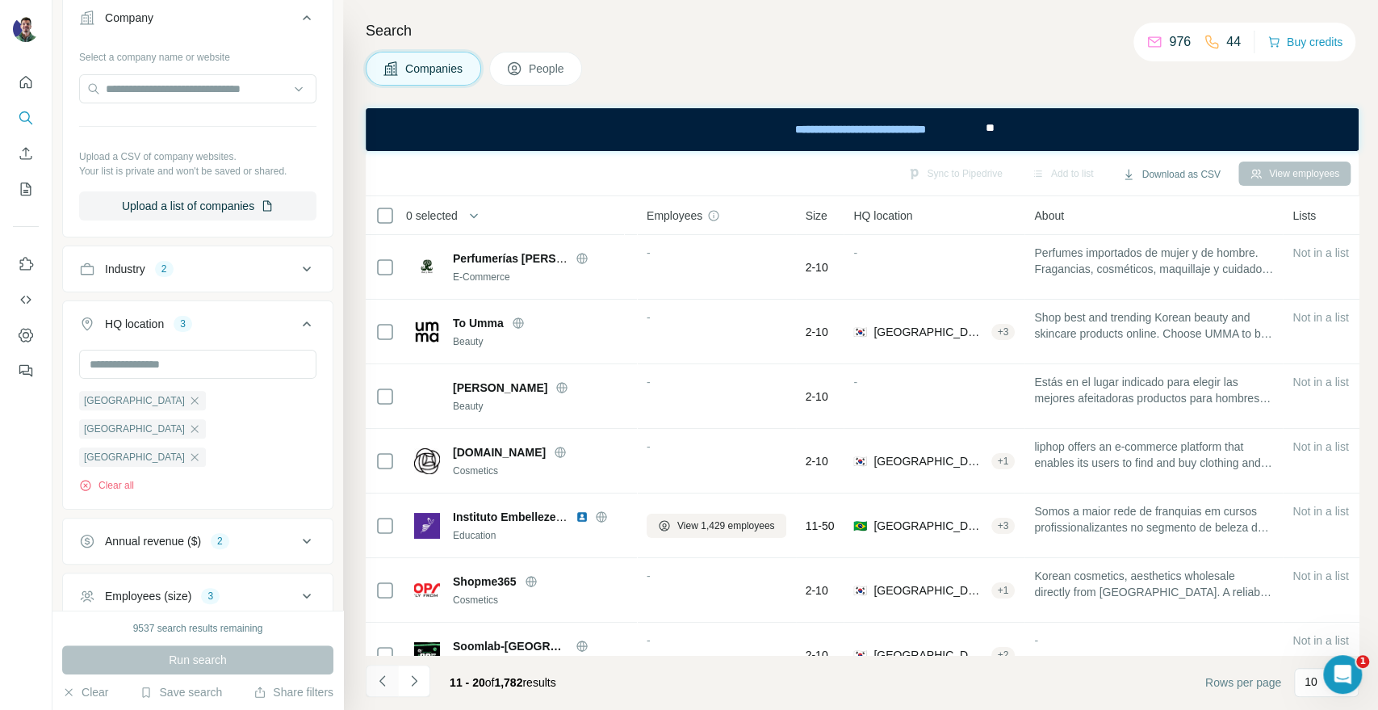
click at [380, 684] on icon "Navigate to previous page" at bounding box center [383, 681] width 16 height 16
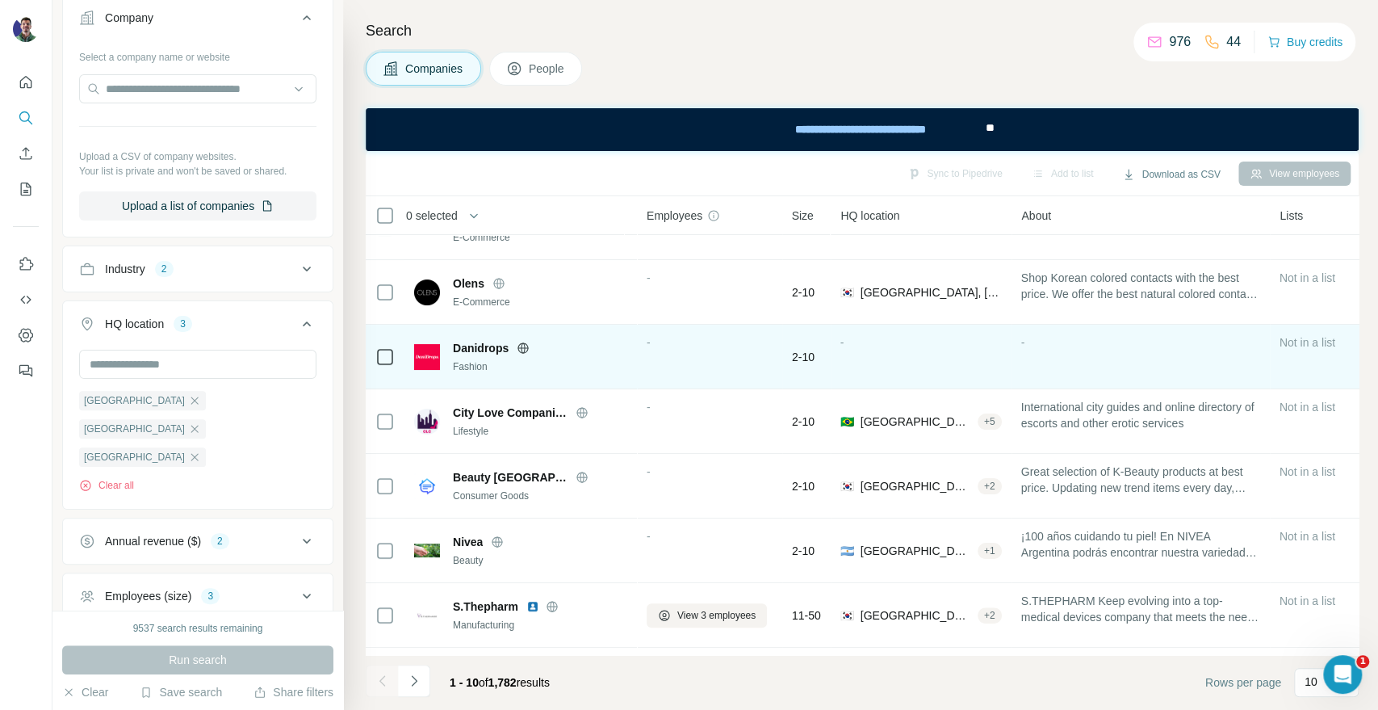
scroll to position [234, 0]
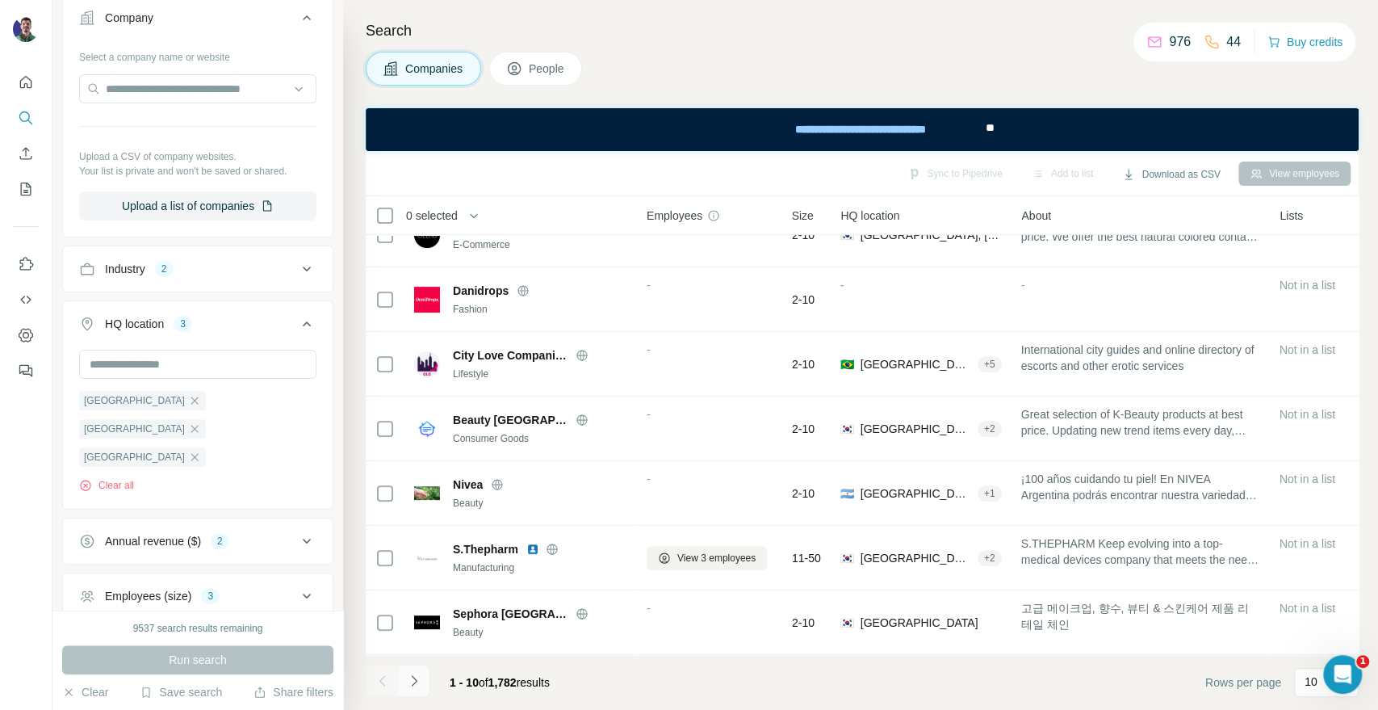
click at [421, 684] on icon "Navigate to next page" at bounding box center [414, 681] width 16 height 16
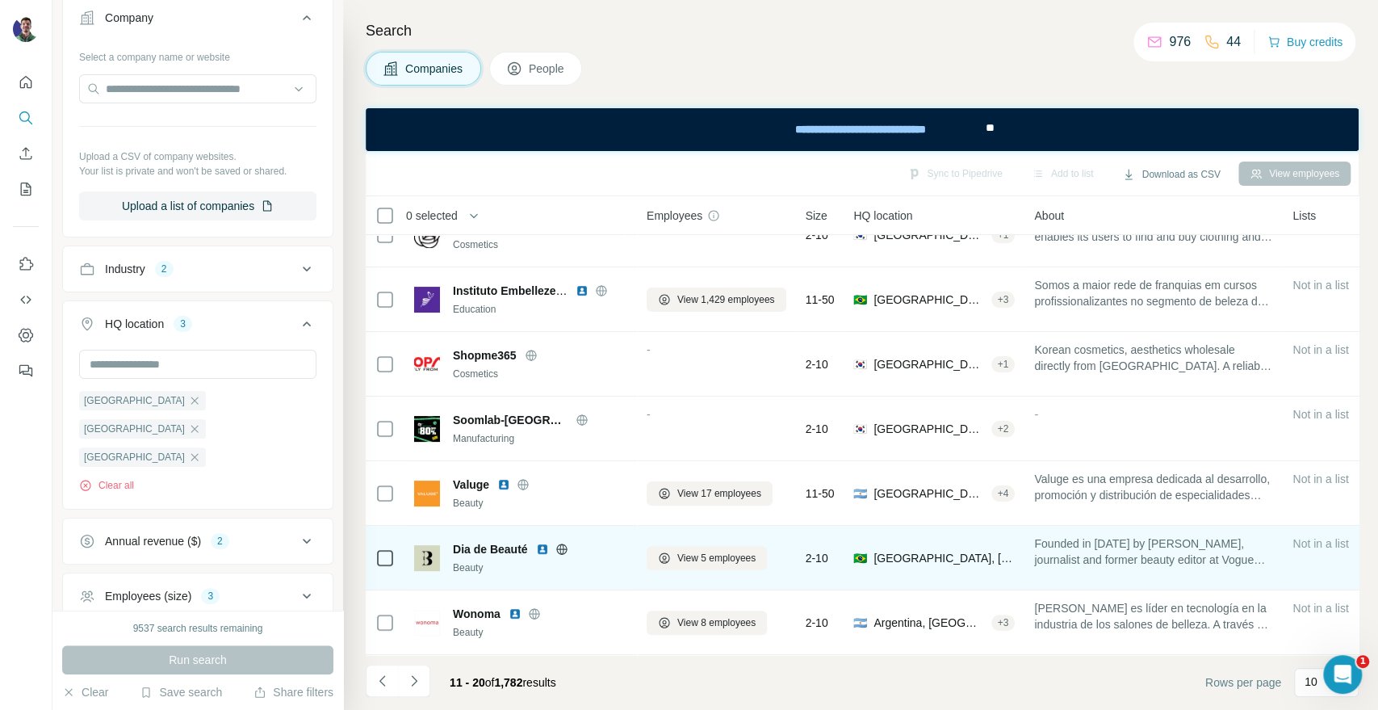
scroll to position [0, 0]
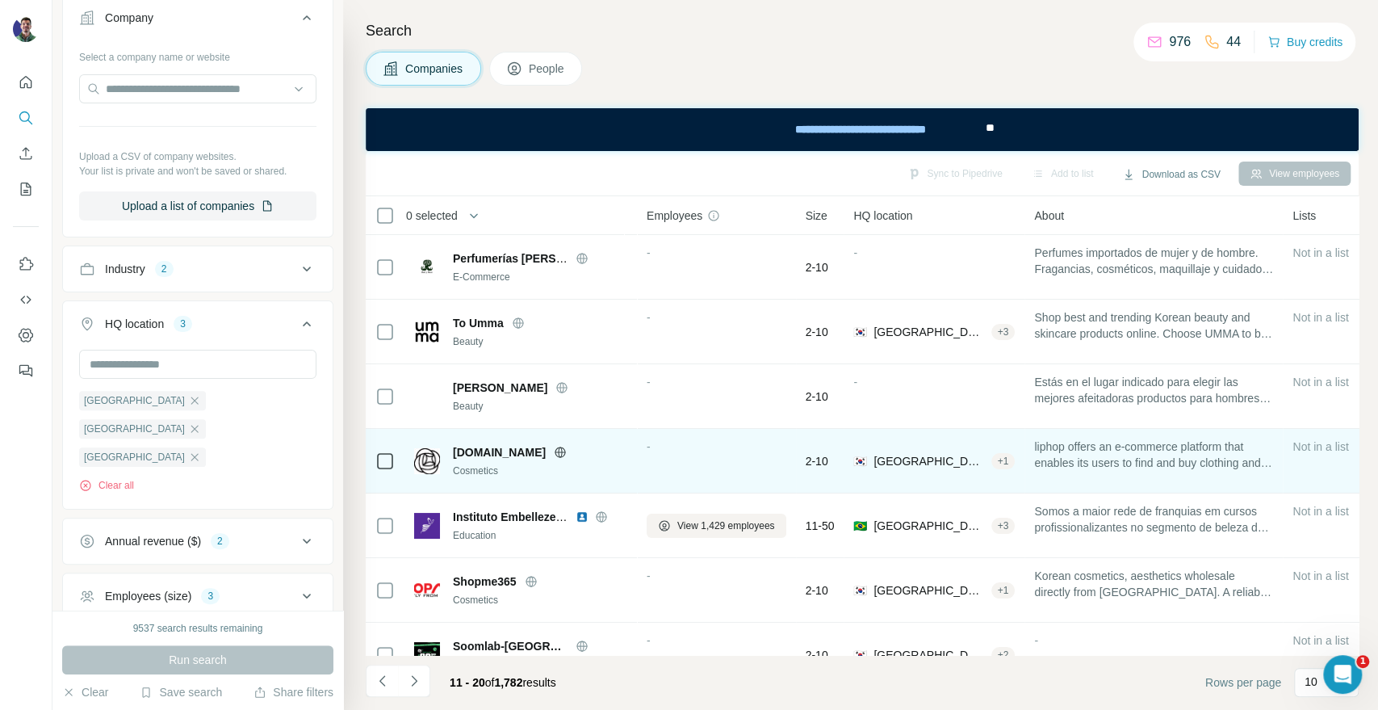
click at [559, 455] on icon at bounding box center [561, 451] width 4 height 10
click at [554, 449] on icon at bounding box center [560, 452] width 13 height 13
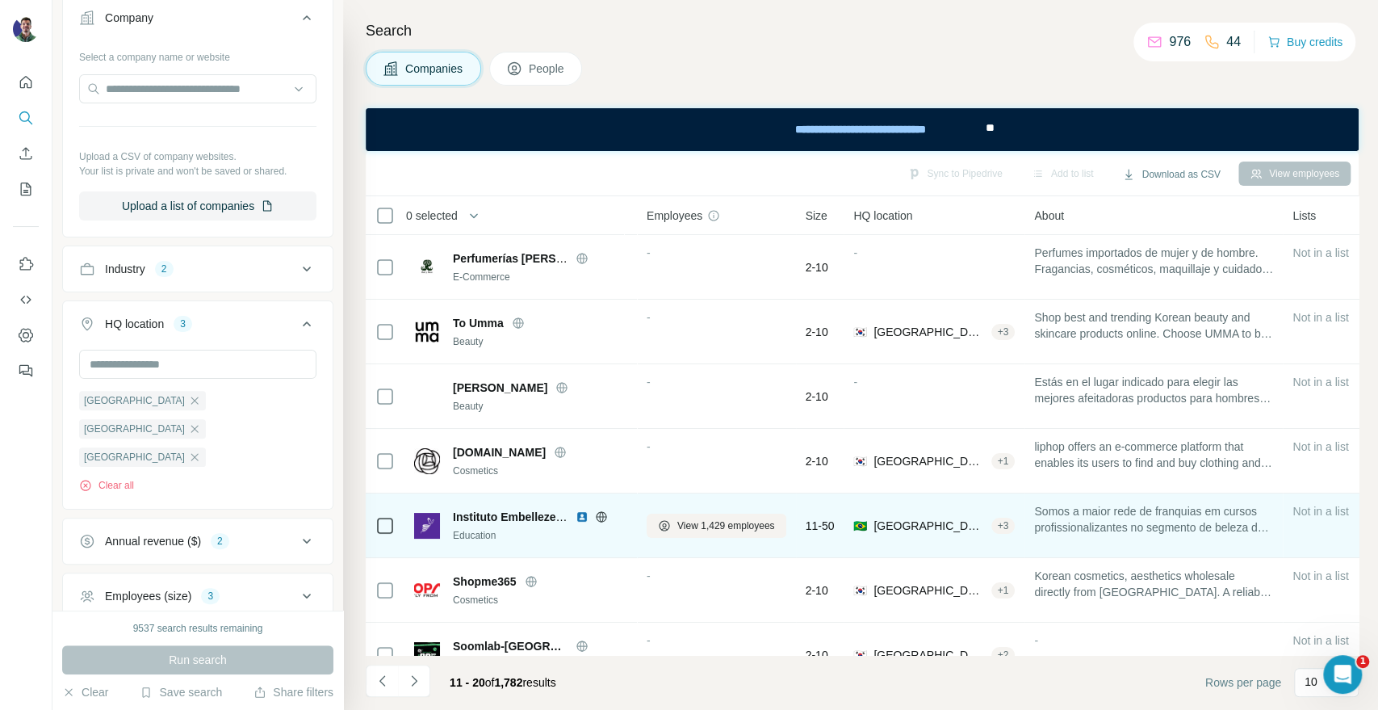
click at [601, 513] on icon at bounding box center [601, 516] width 13 height 13
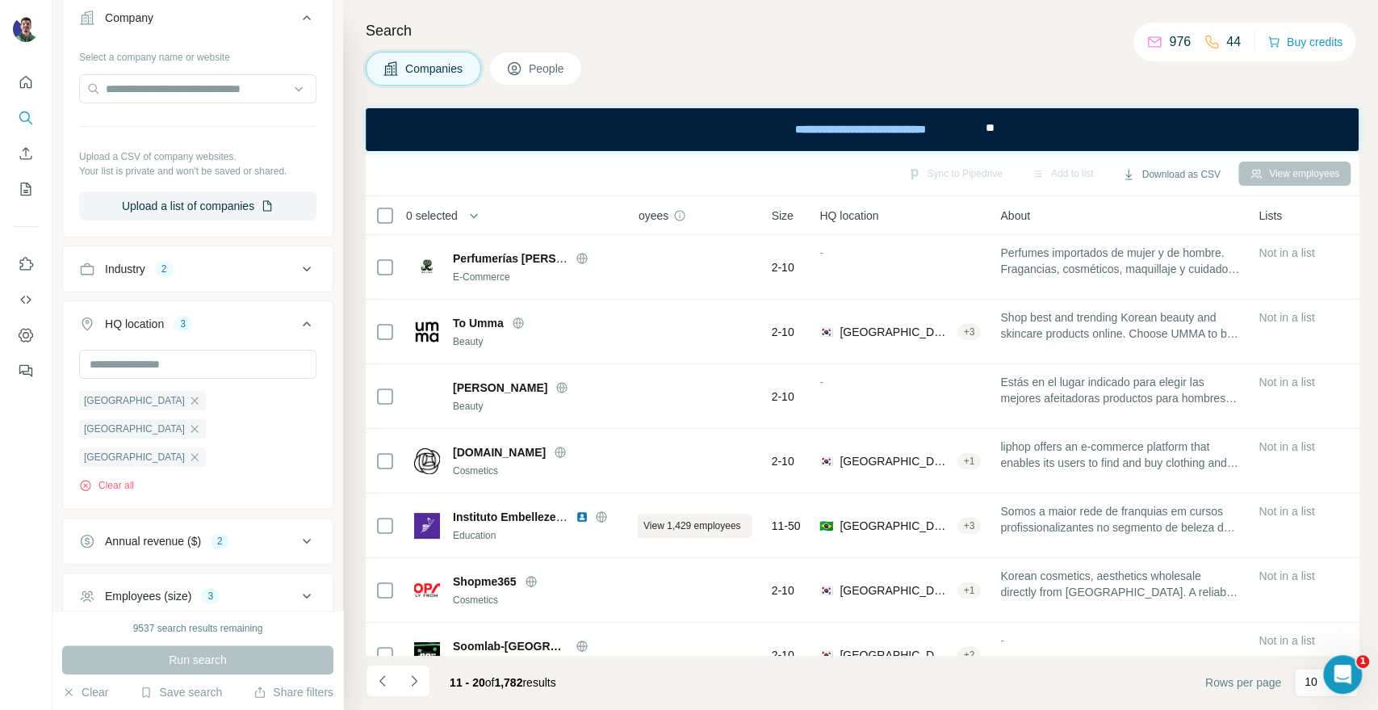
scroll to position [0, 36]
click at [1033, 83] on div "Companies People" at bounding box center [862, 69] width 993 height 34
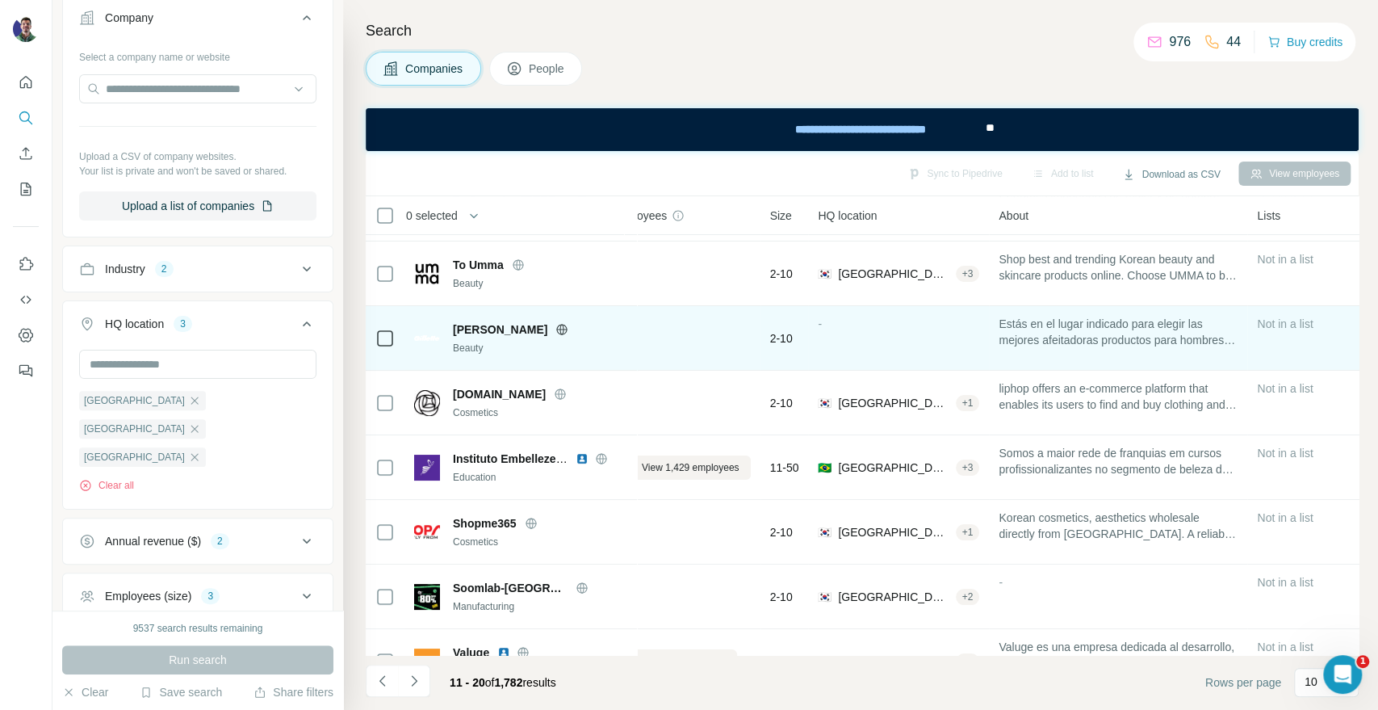
scroll to position [90, 36]
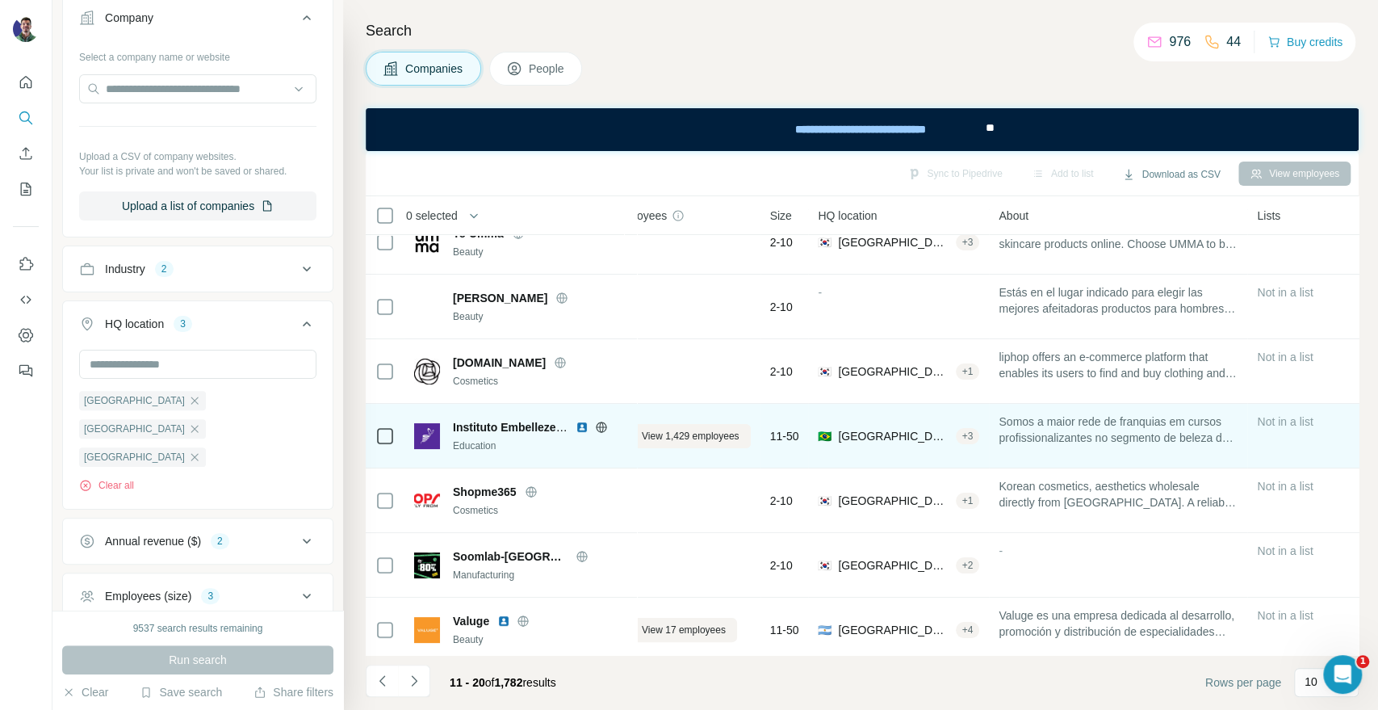
click at [602, 430] on icon at bounding box center [601, 426] width 4 height 10
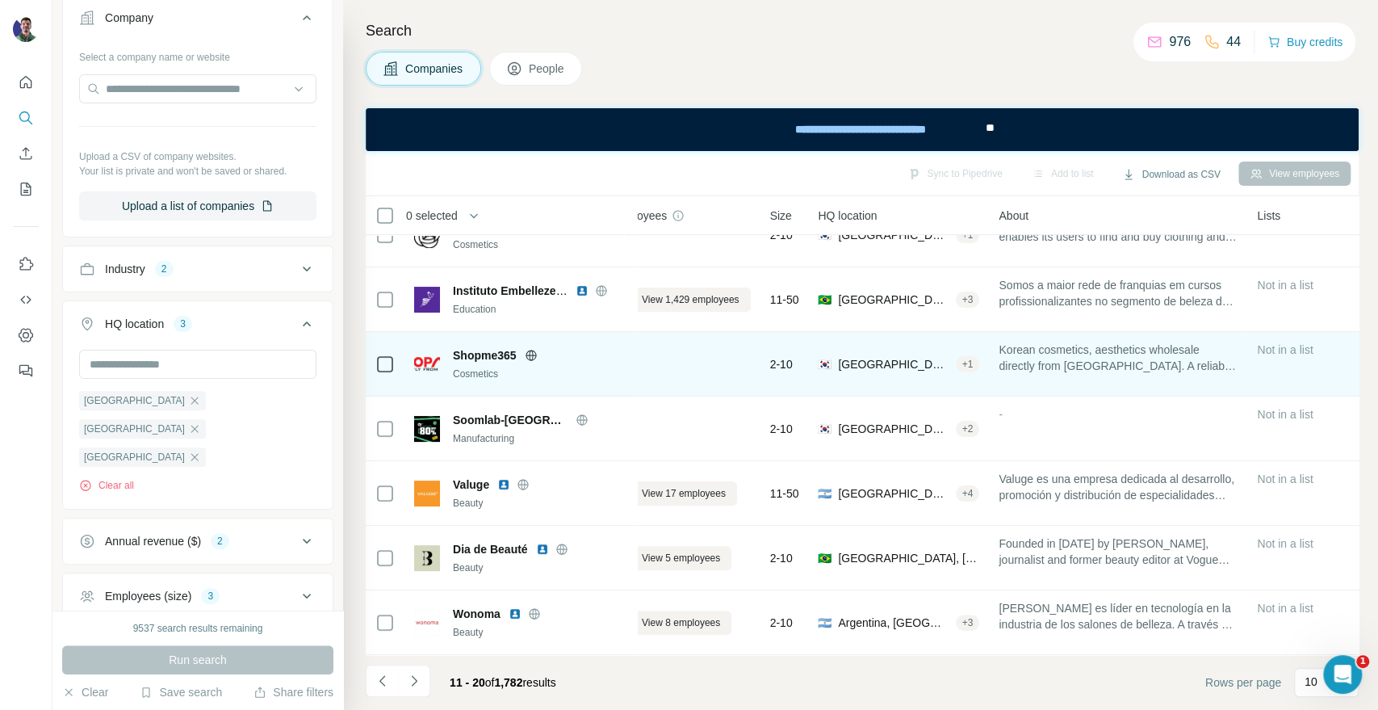
click at [532, 352] on icon at bounding box center [531, 355] width 13 height 13
click at [533, 350] on icon at bounding box center [531, 355] width 4 height 10
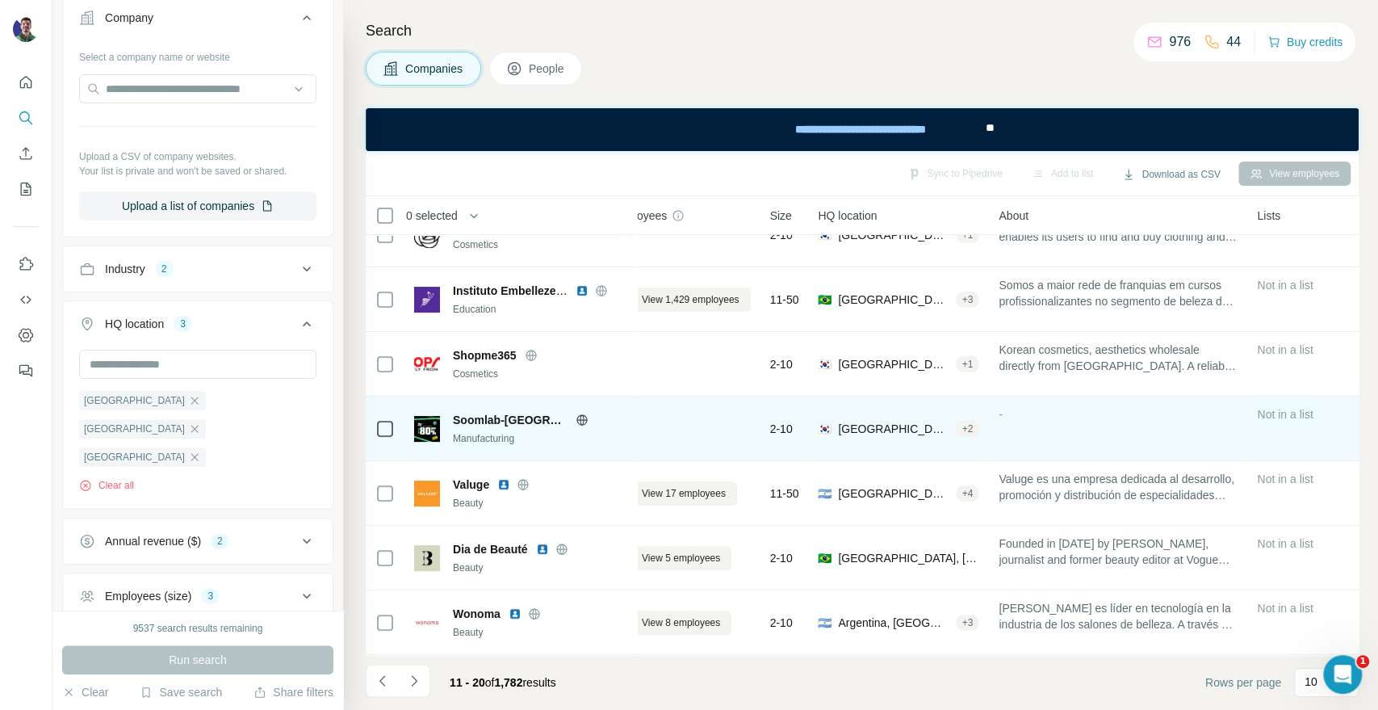
click at [576, 413] on div at bounding box center [602, 419] width 52 height 13
click at [576, 413] on icon at bounding box center [582, 419] width 13 height 13
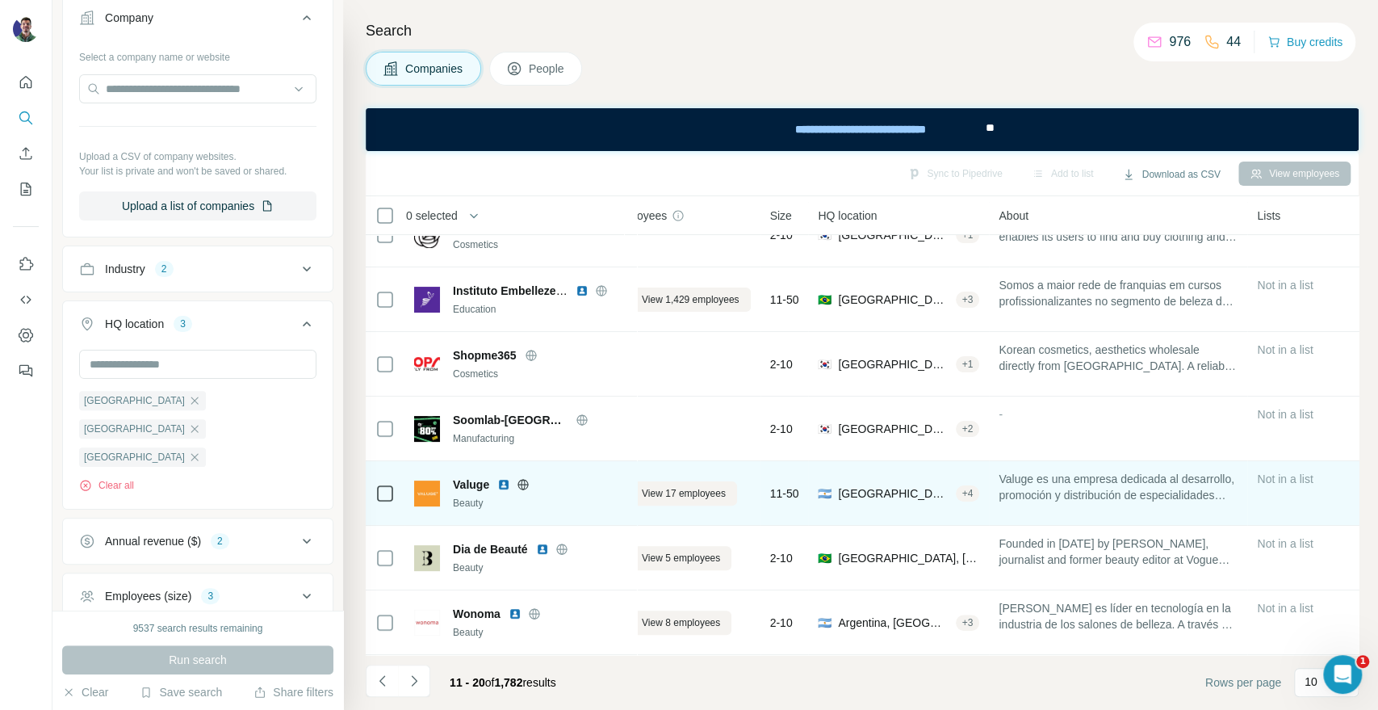
click at [529, 484] on icon at bounding box center [523, 484] width 10 height 1
click at [686, 486] on span "View 17 employees" at bounding box center [684, 493] width 84 height 15
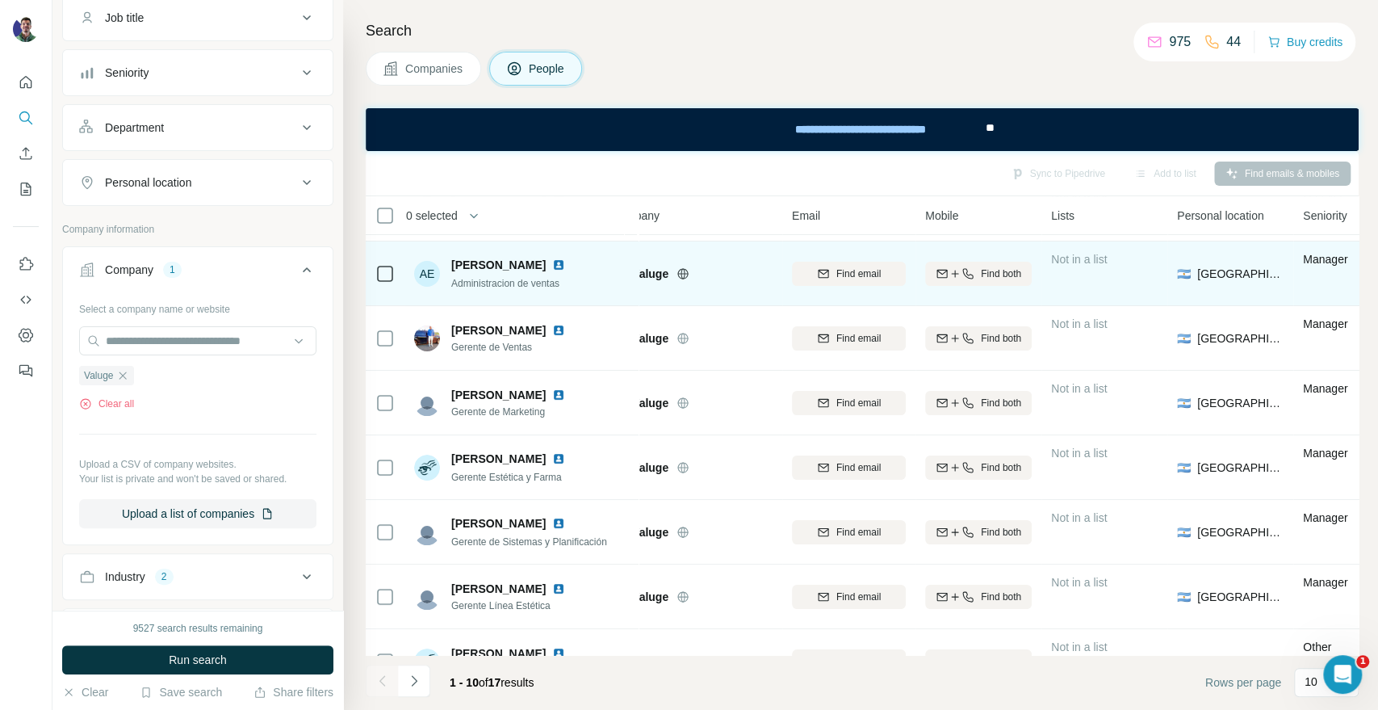
scroll to position [90, 36]
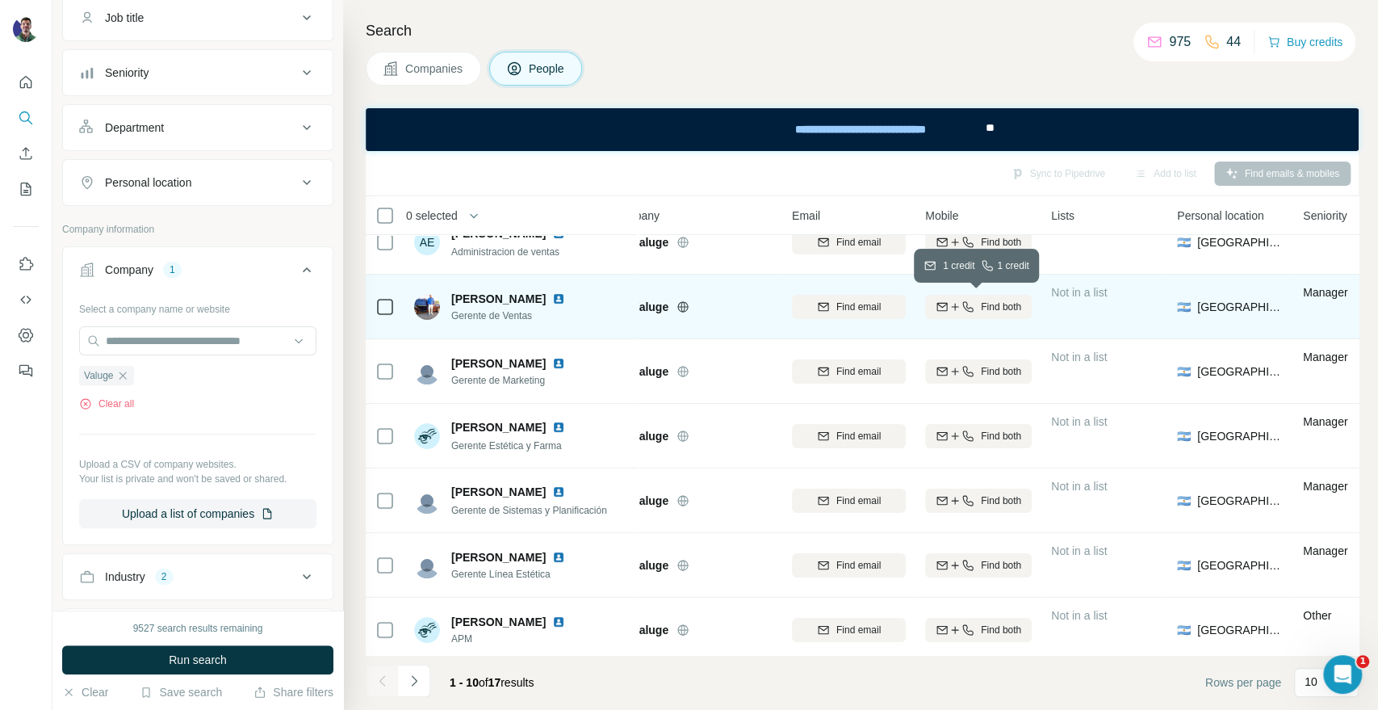
click at [996, 312] on span "Find both" at bounding box center [1001, 307] width 40 height 15
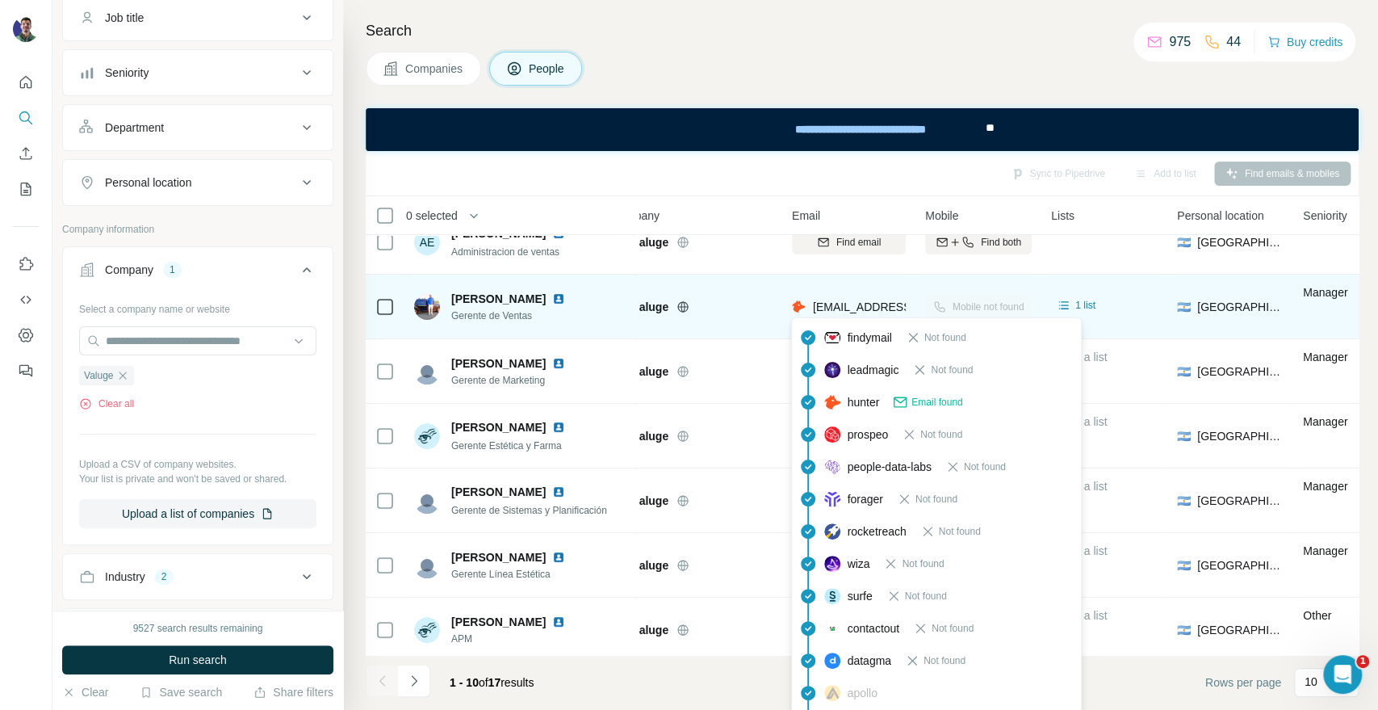
click at [864, 293] on div "[EMAIL_ADDRESS][DOMAIN_NAME]" at bounding box center [849, 306] width 114 height 44
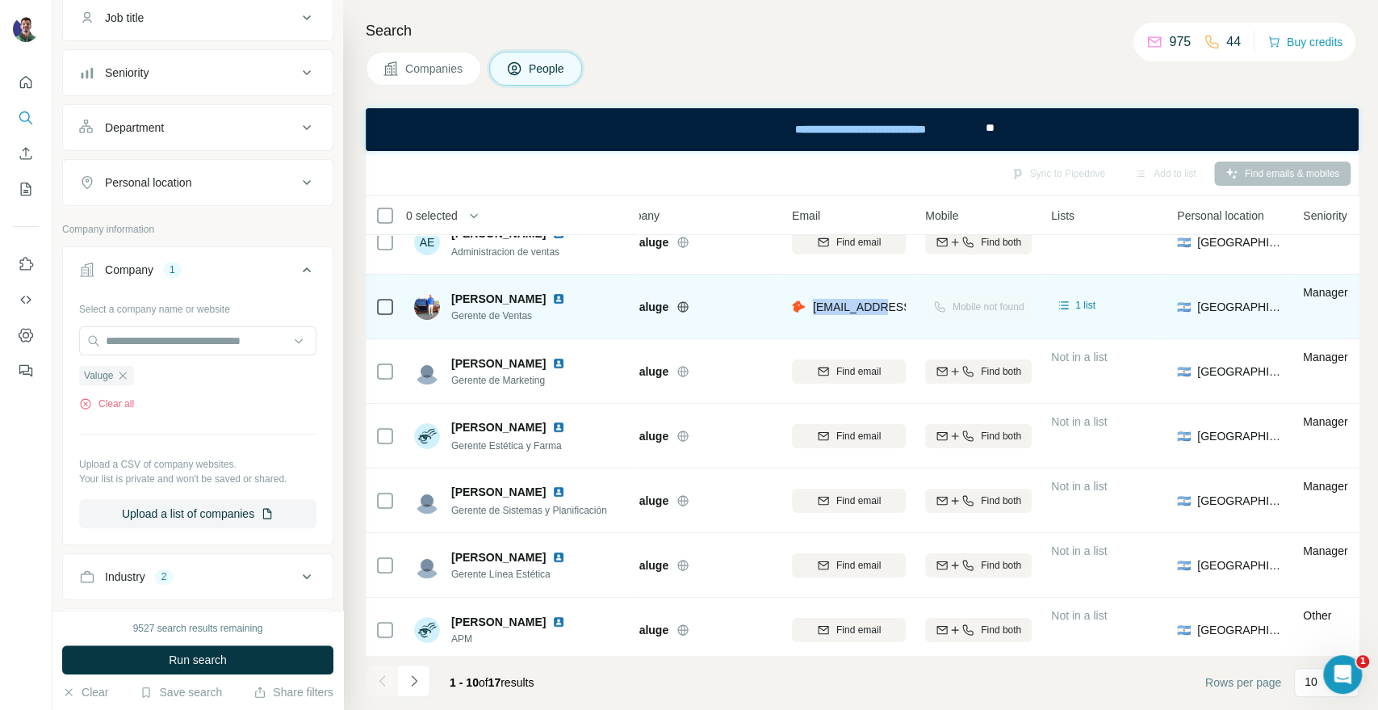
click at [864, 293] on div "[EMAIL_ADDRESS][DOMAIN_NAME]" at bounding box center [849, 306] width 114 height 44
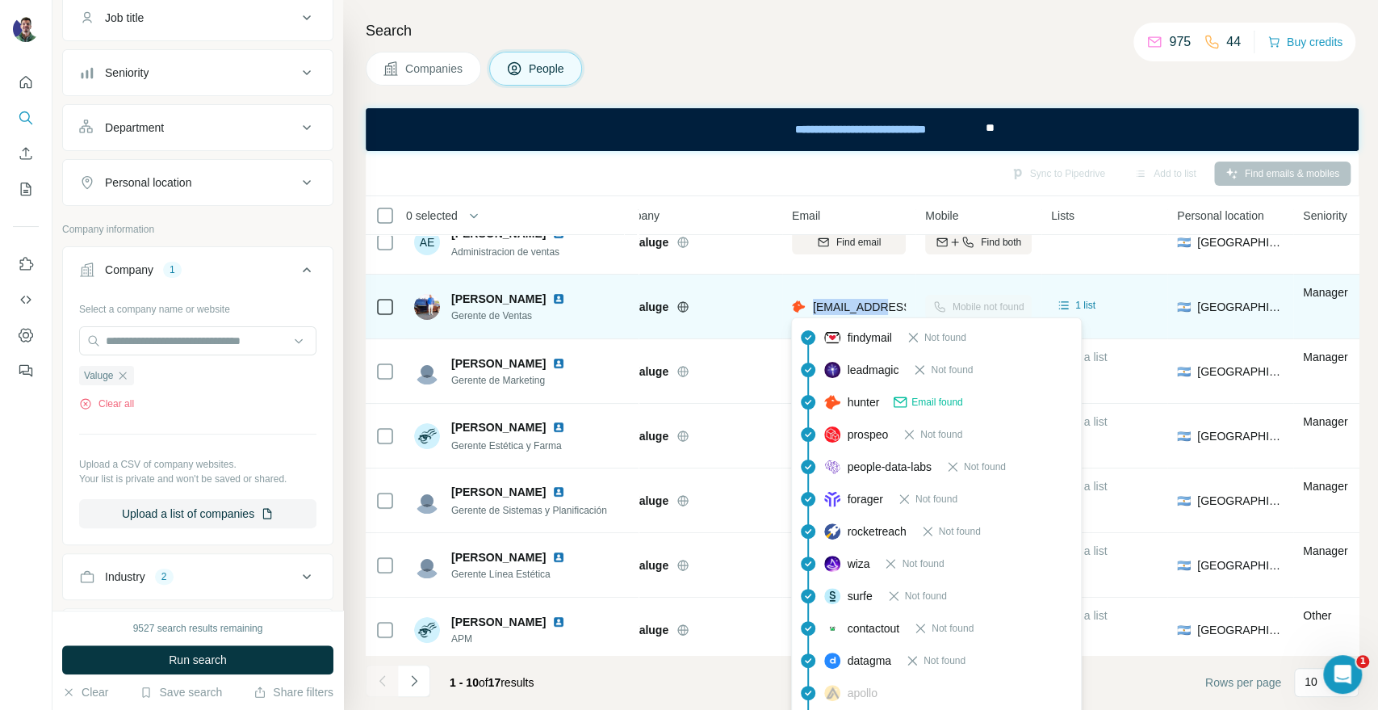
click at [864, 308] on span "[EMAIL_ADDRESS][DOMAIN_NAME]" at bounding box center [908, 306] width 191 height 13
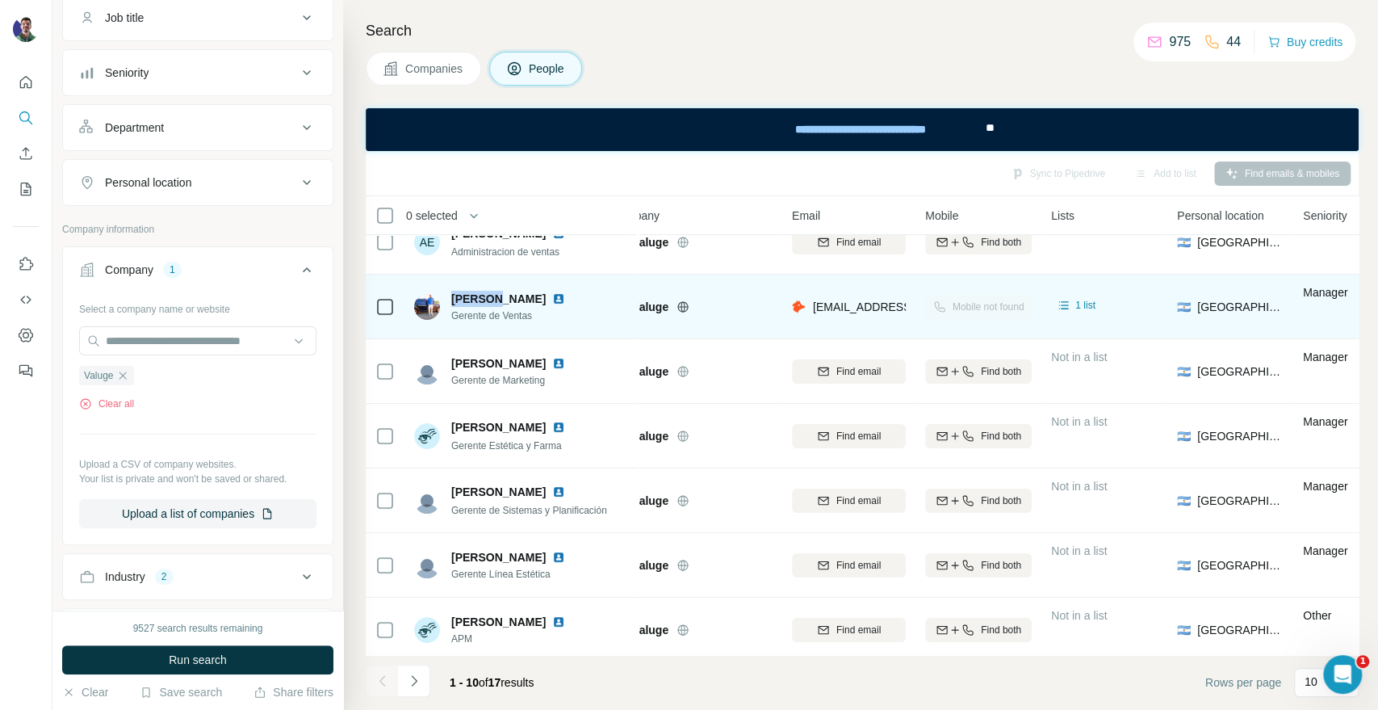
drag, startPoint x: 453, startPoint y: 293, endPoint x: 497, endPoint y: 297, distance: 43.8
click at [497, 297] on span "[PERSON_NAME]" at bounding box center [498, 299] width 94 height 16
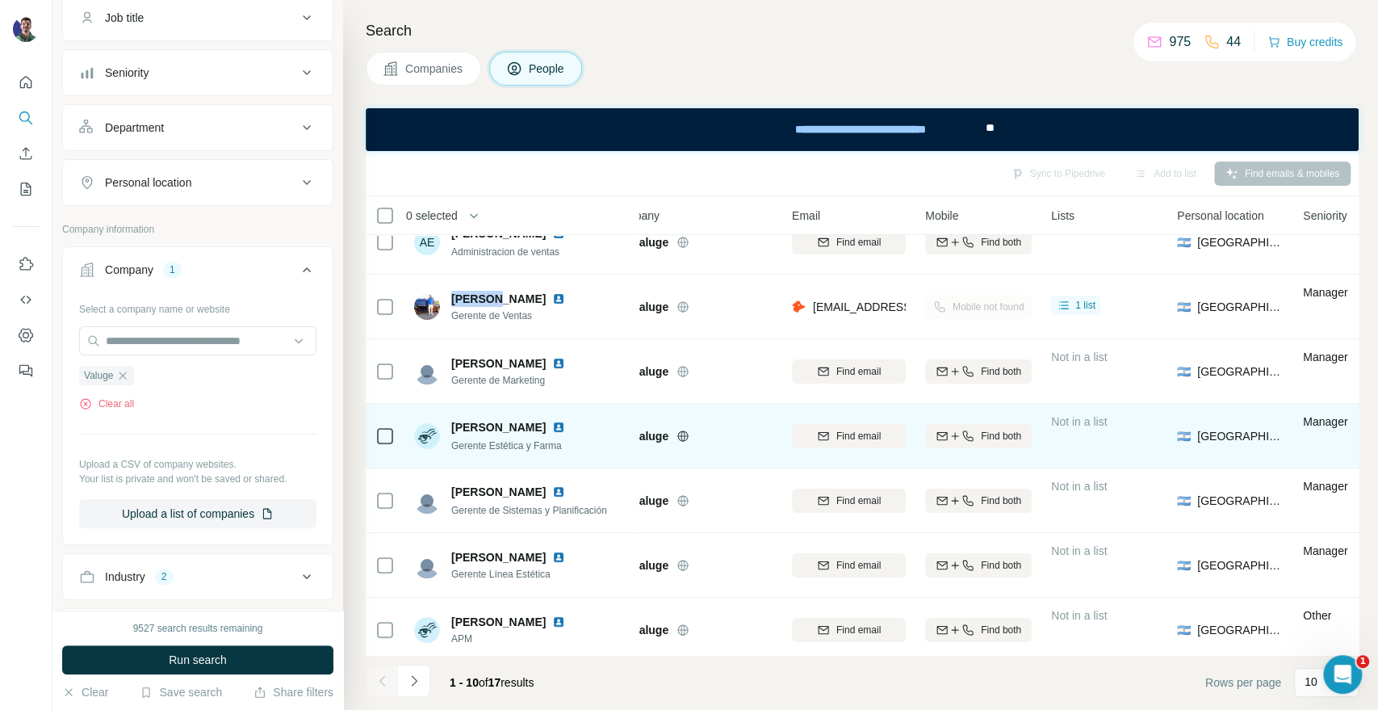
copy span "[PERSON_NAME]"
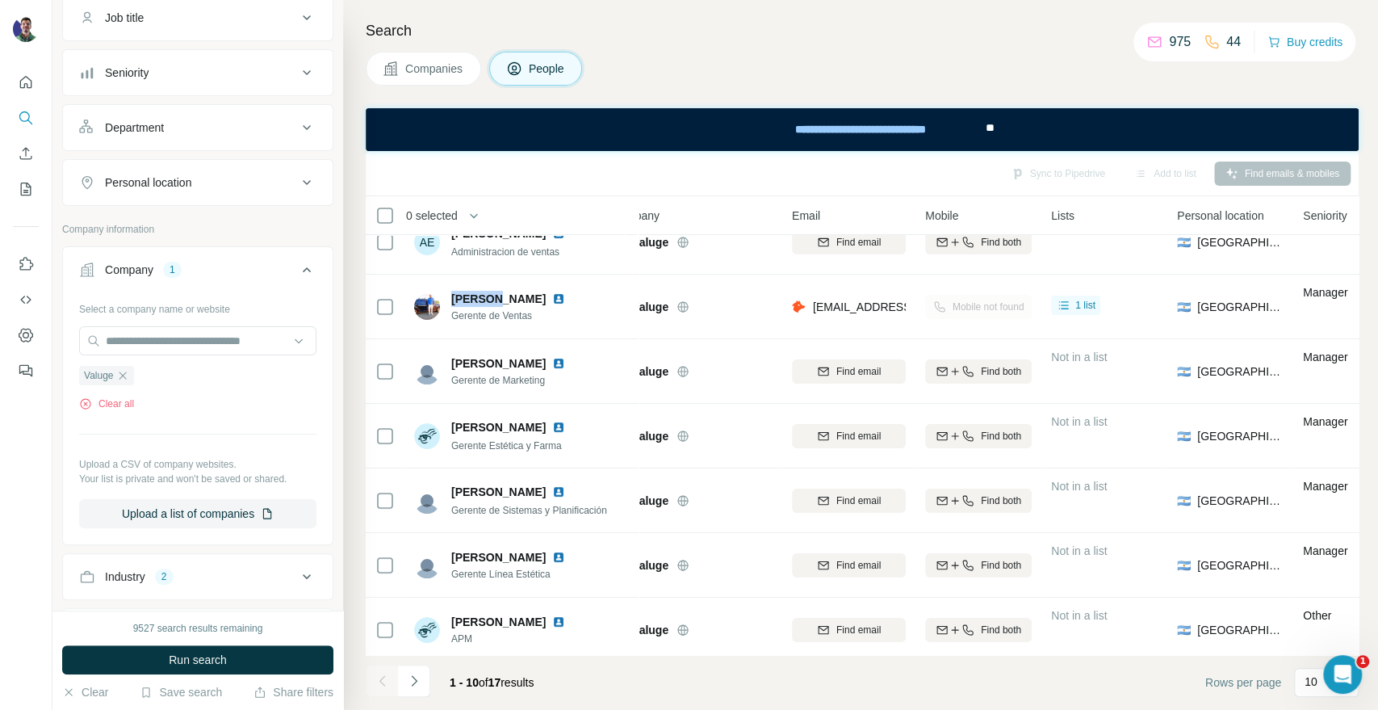
scroll to position [90, 0]
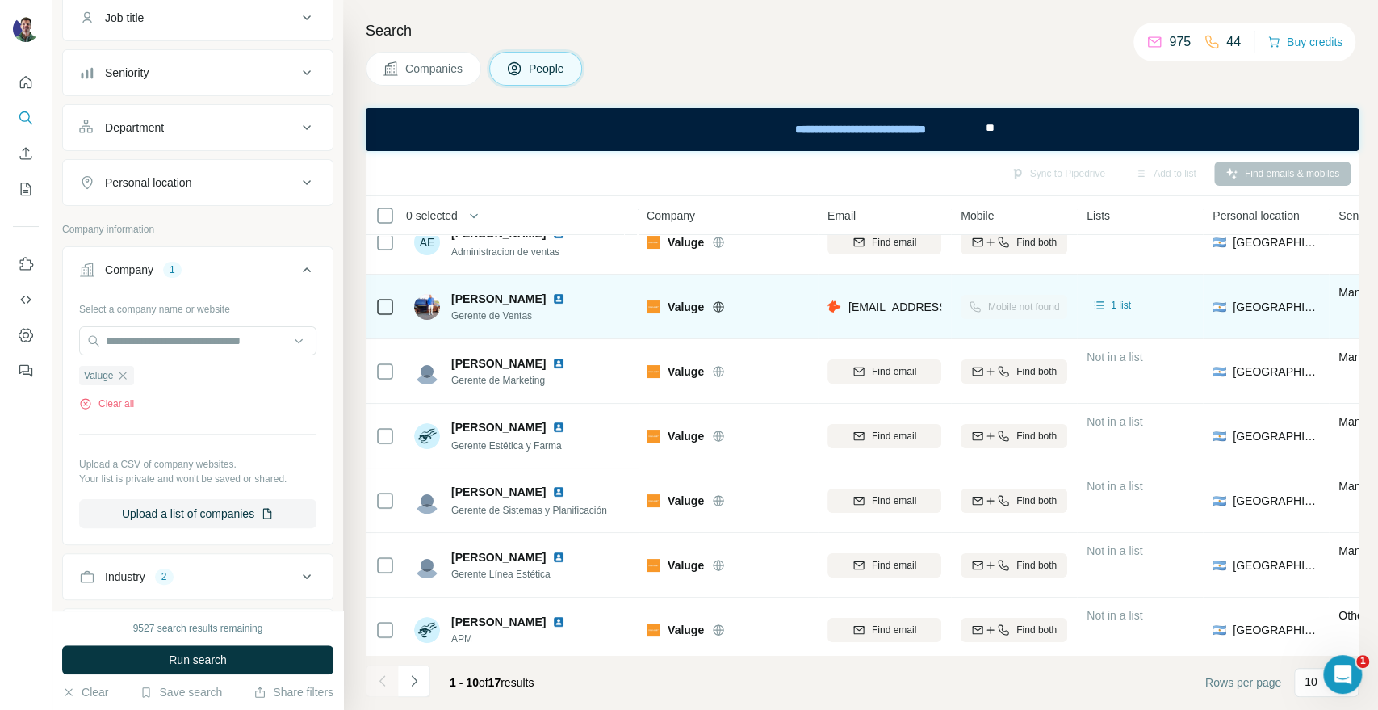
click at [686, 303] on span "Valuge" at bounding box center [686, 307] width 36 height 16
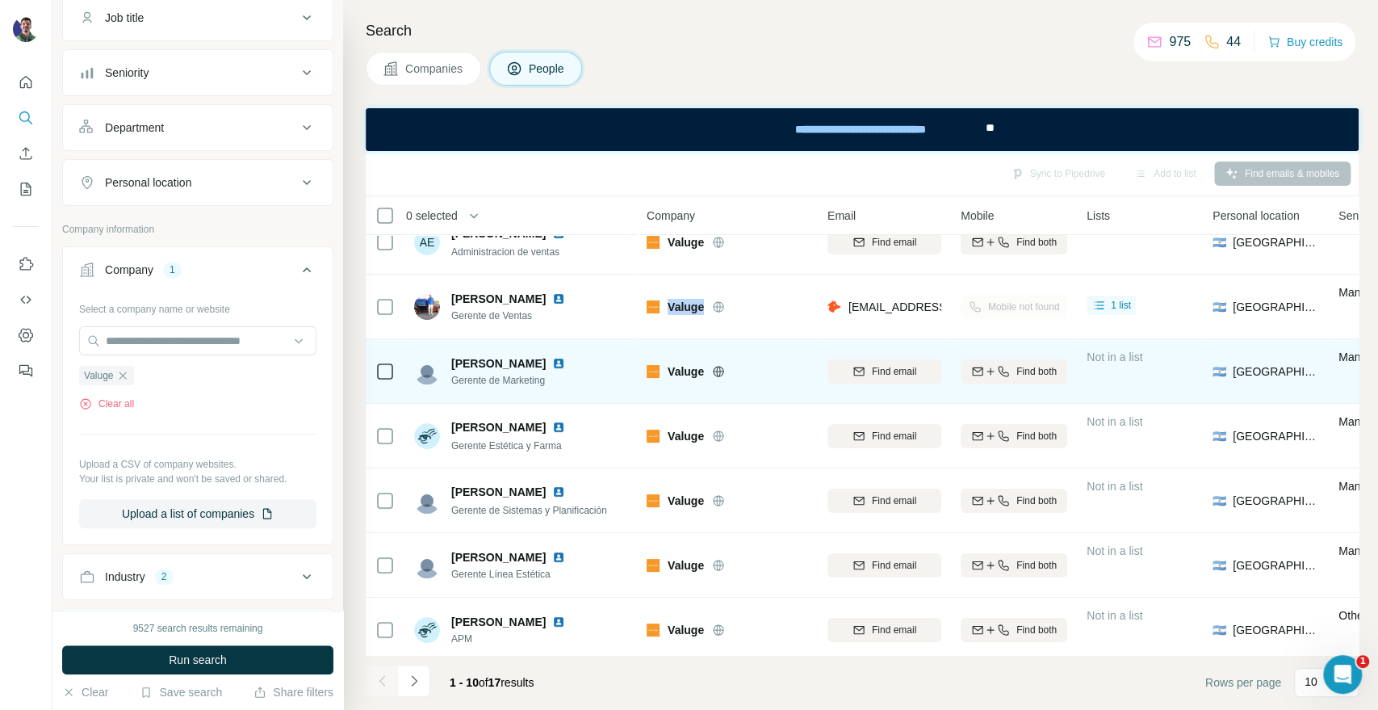
copy div "Valuge"
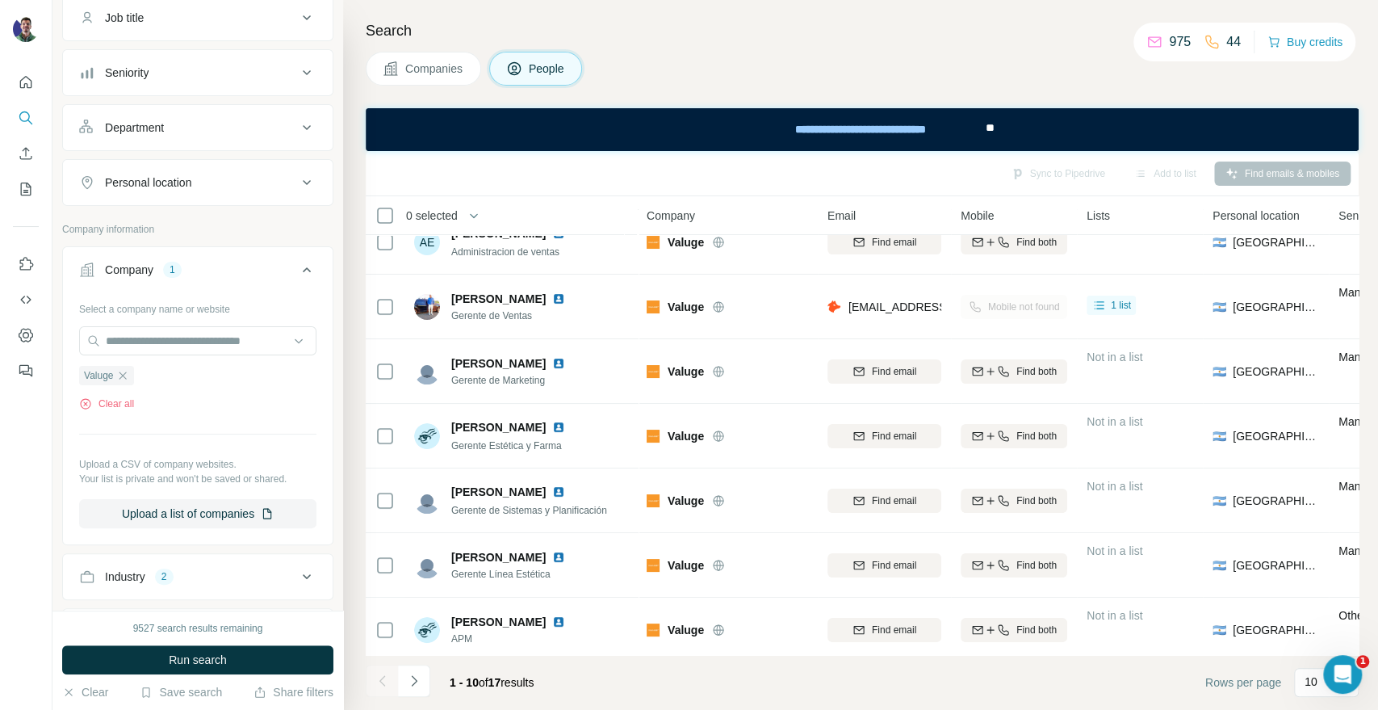
click at [453, 94] on div "Search Companies People Sync to Pipedrive Add to list Find emails & mobiles 0 s…" at bounding box center [860, 355] width 1035 height 710
click at [448, 73] on span "Companies" at bounding box center [434, 69] width 59 height 16
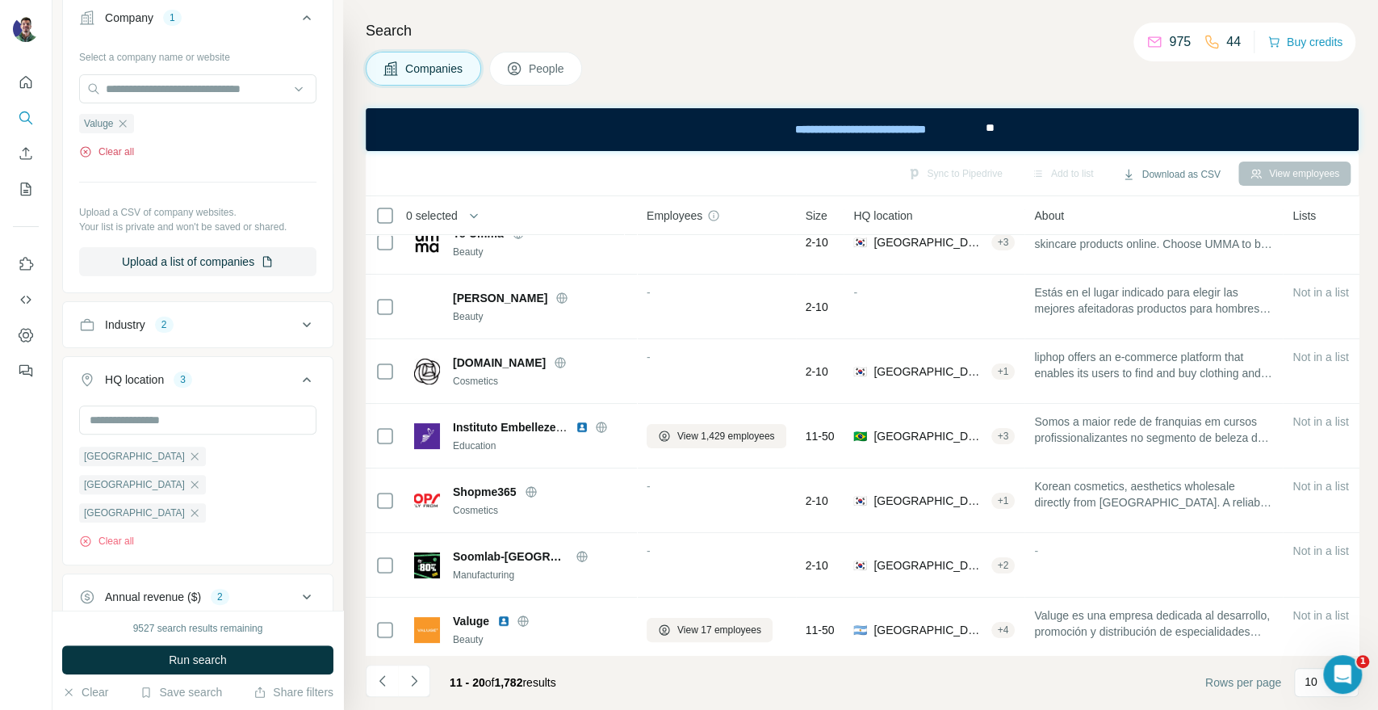
click at [128, 151] on button "Clear all" at bounding box center [106, 152] width 55 height 15
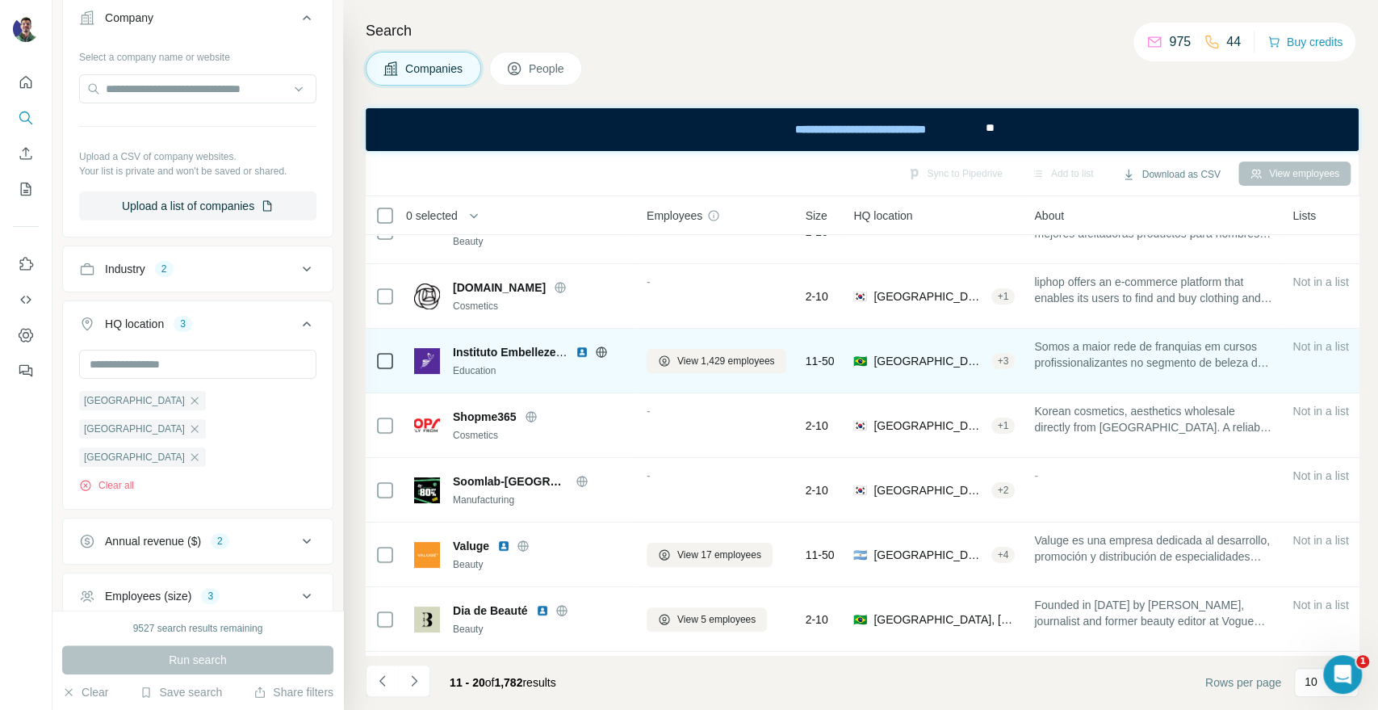
scroll to position [234, 0]
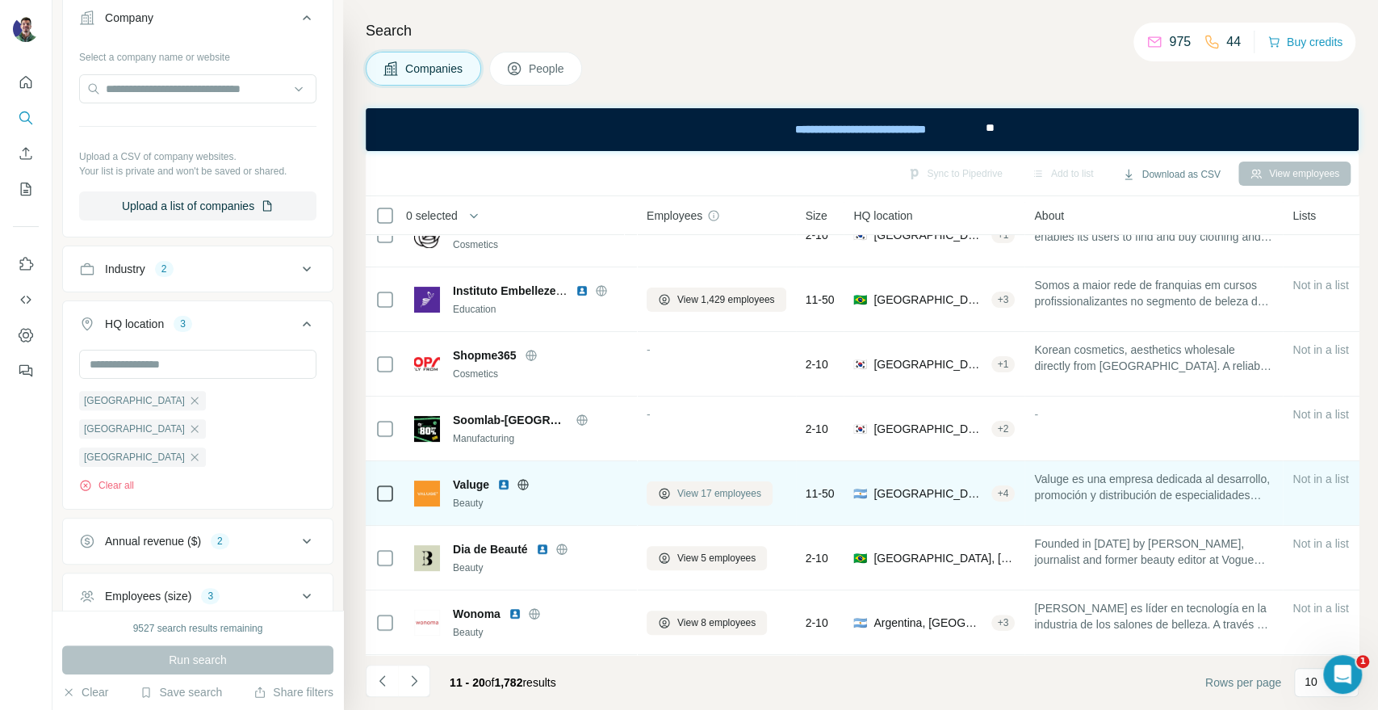
click at [672, 493] on button "View 17 employees" at bounding box center [710, 493] width 126 height 24
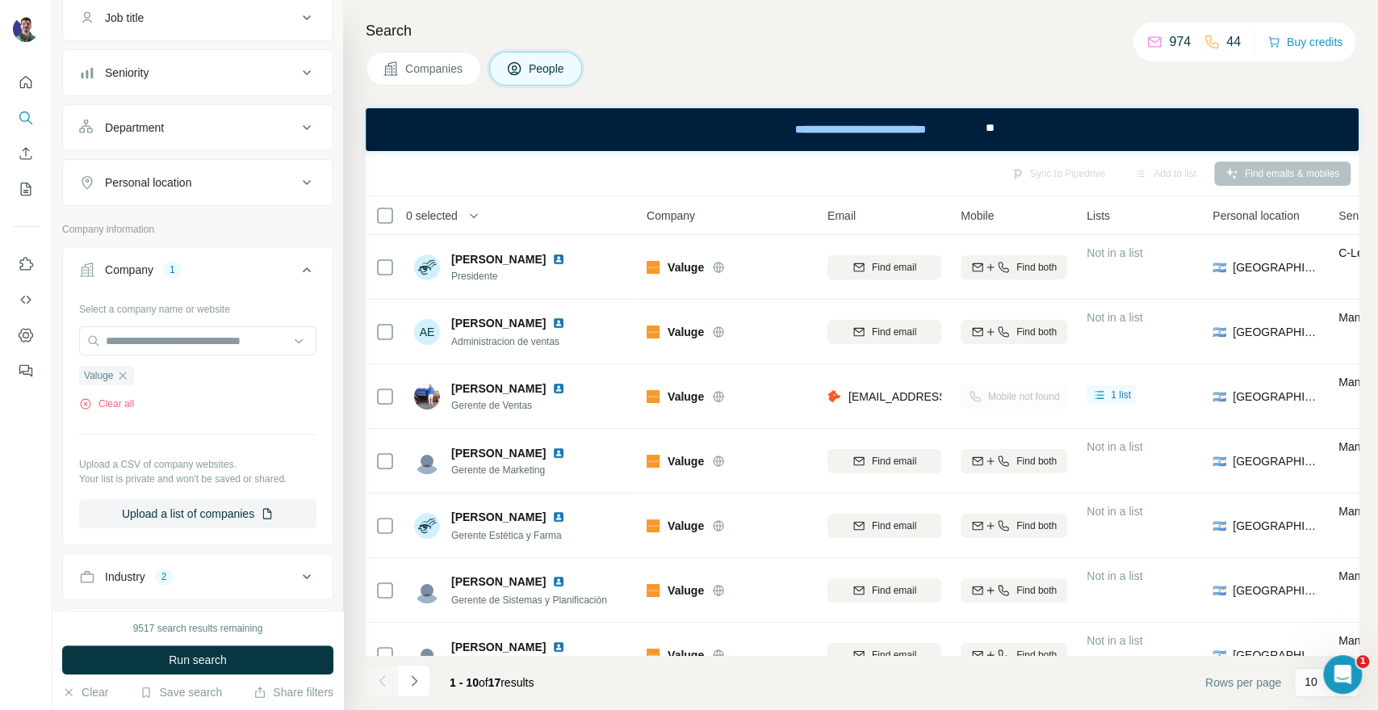
click at [408, 78] on button "Companies" at bounding box center [423, 69] width 115 height 34
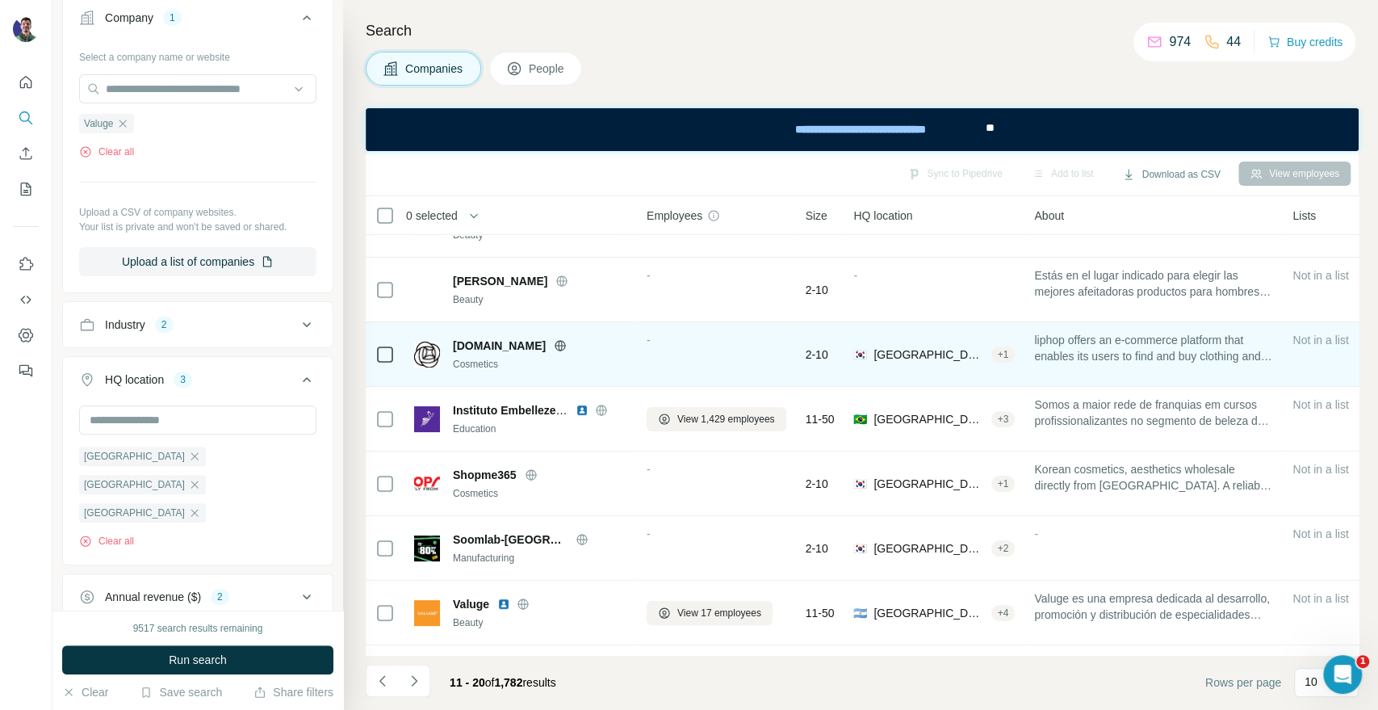
scroll to position [234, 0]
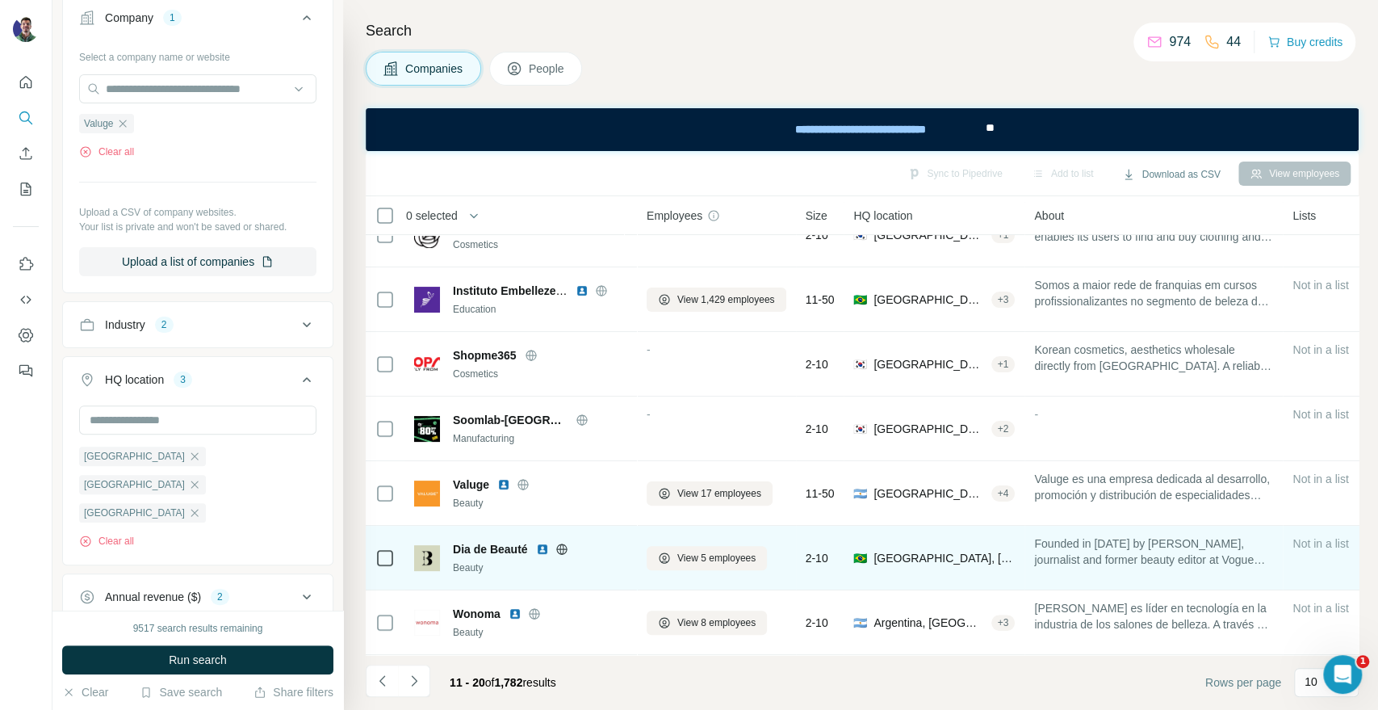
click at [555, 543] on icon at bounding box center [561, 549] width 13 height 13
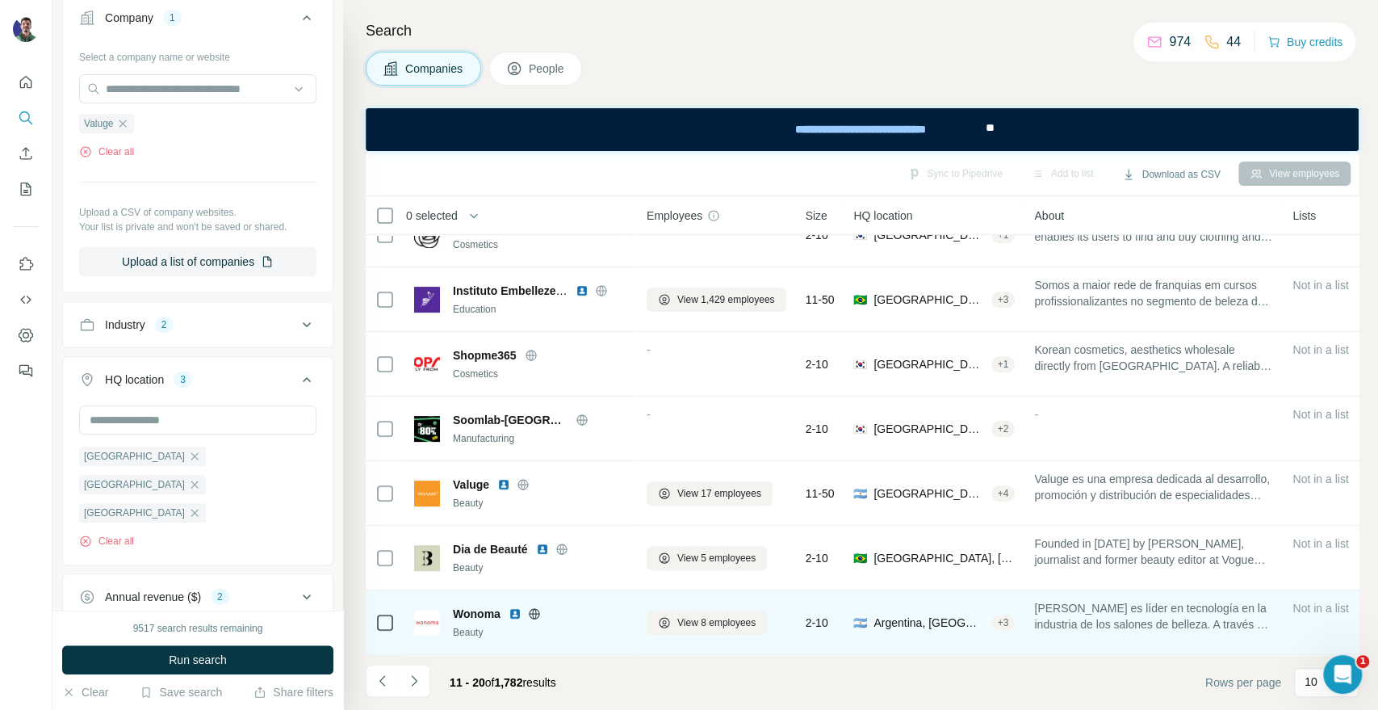
click at [534, 607] on icon at bounding box center [534, 613] width 13 height 13
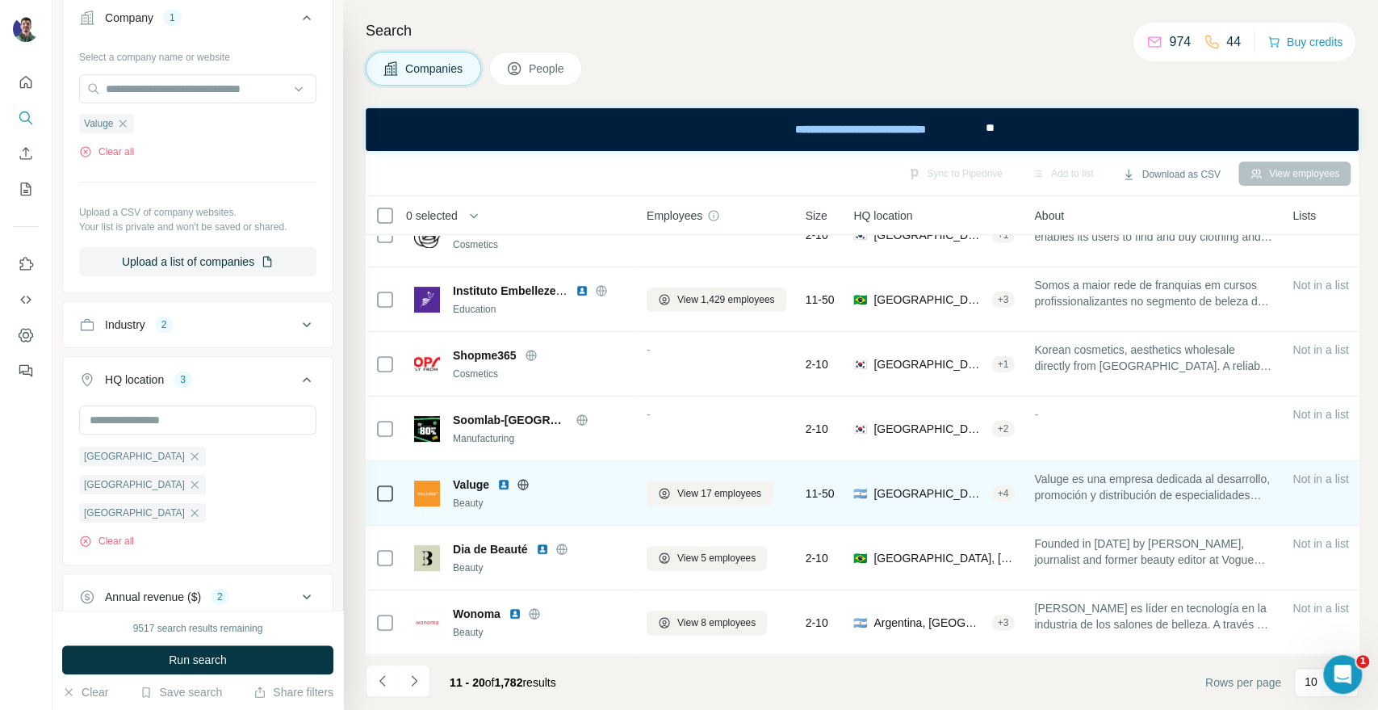
click at [522, 478] on icon at bounding box center [523, 484] width 13 height 13
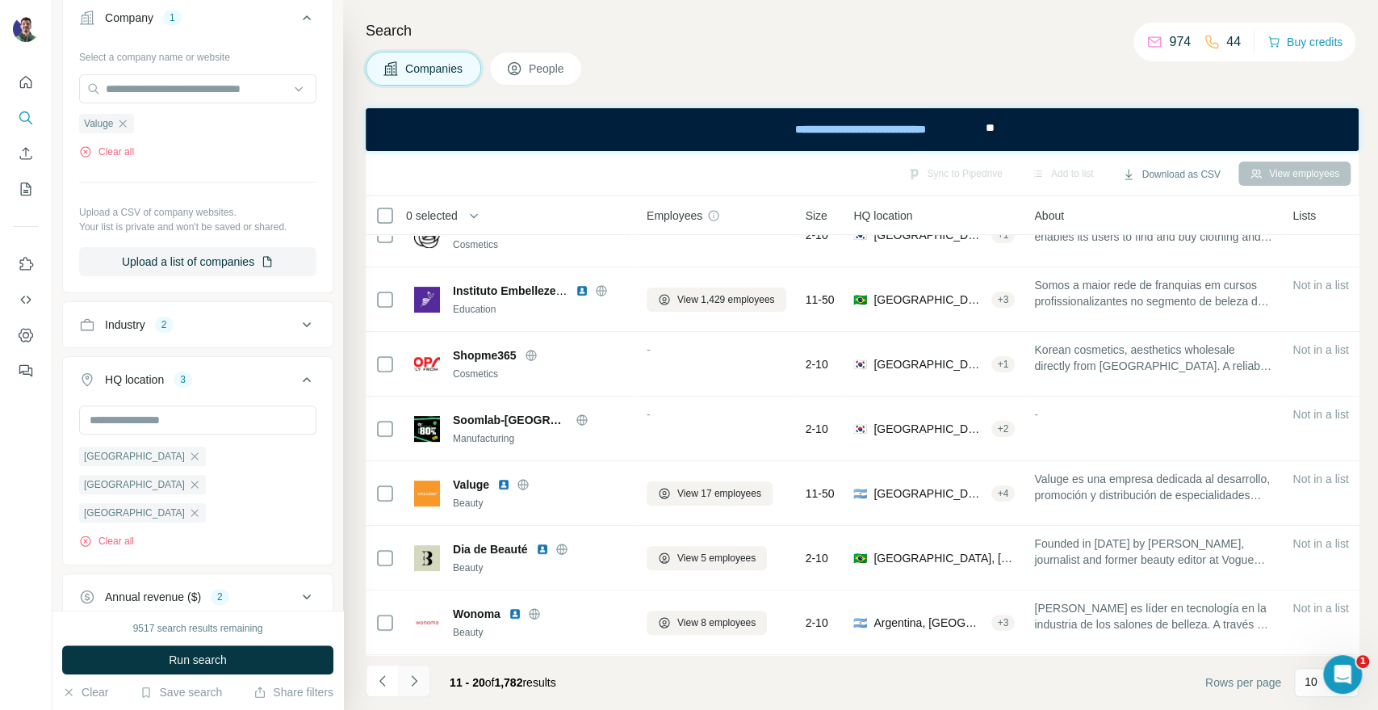
click at [425, 681] on button "Navigate to next page" at bounding box center [414, 680] width 32 height 32
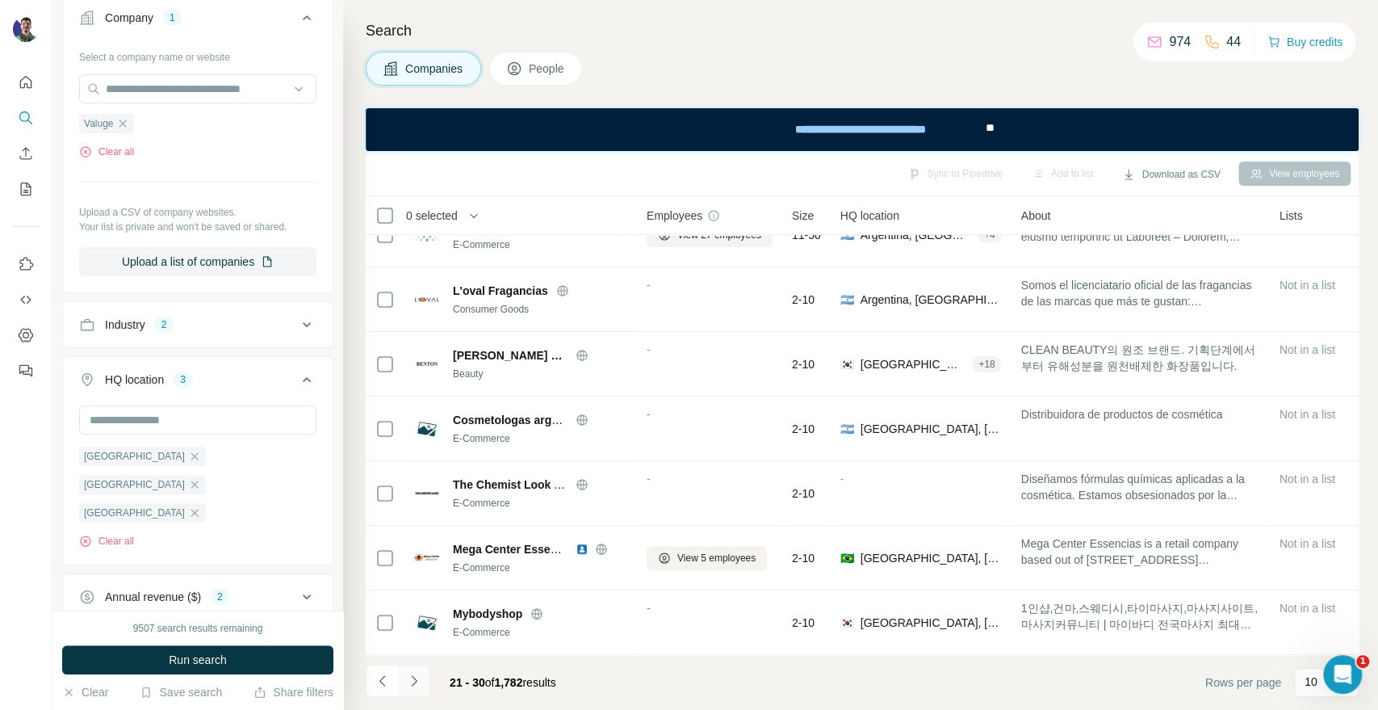
click at [398, 676] on button "Navigate to next page" at bounding box center [414, 680] width 32 height 32
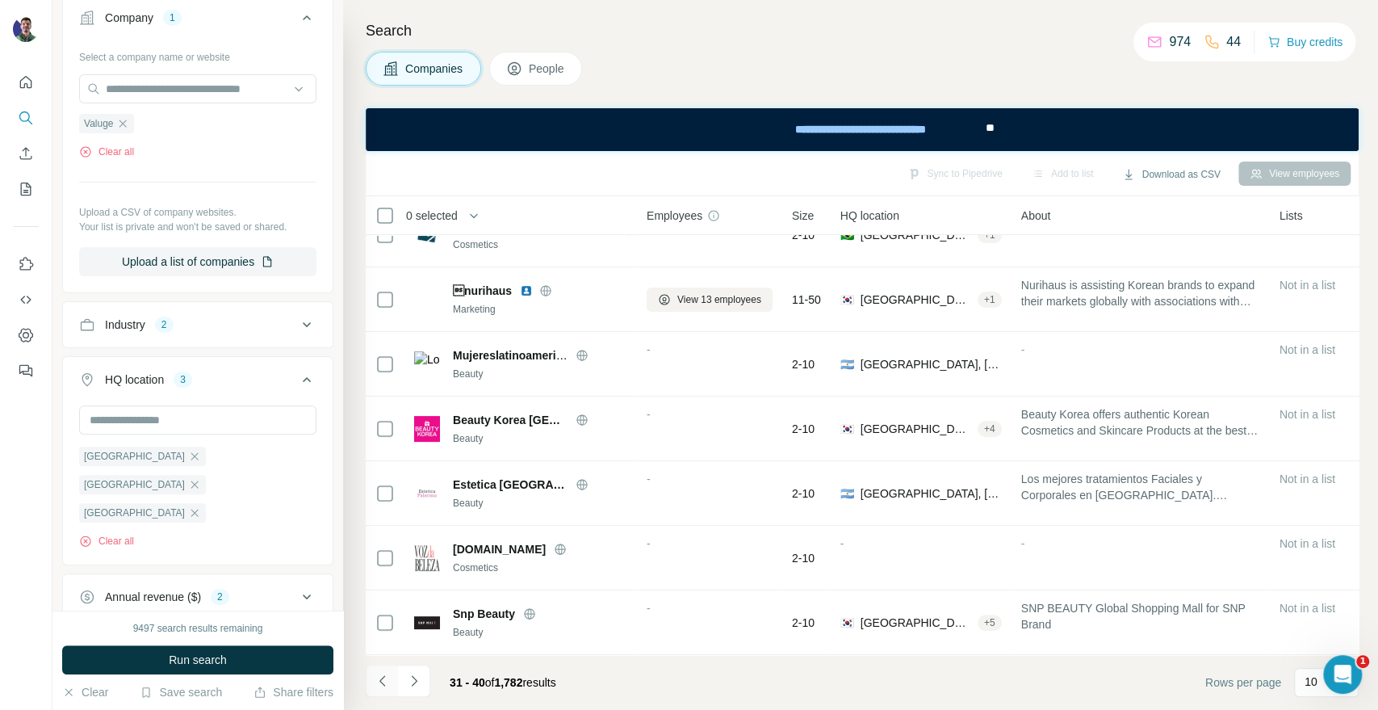
click at [372, 694] on button "Navigate to previous page" at bounding box center [382, 680] width 32 height 32
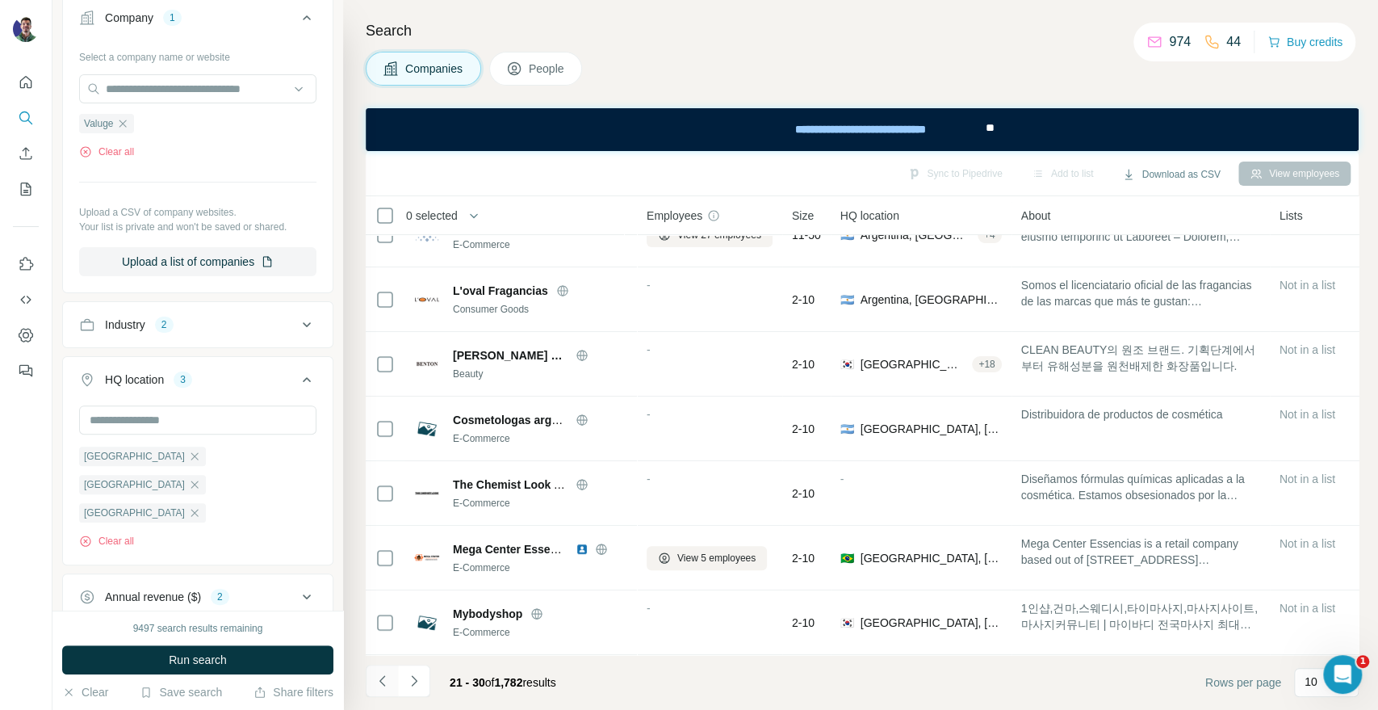
click at [381, 685] on icon "Navigate to previous page" at bounding box center [383, 681] width 16 height 16
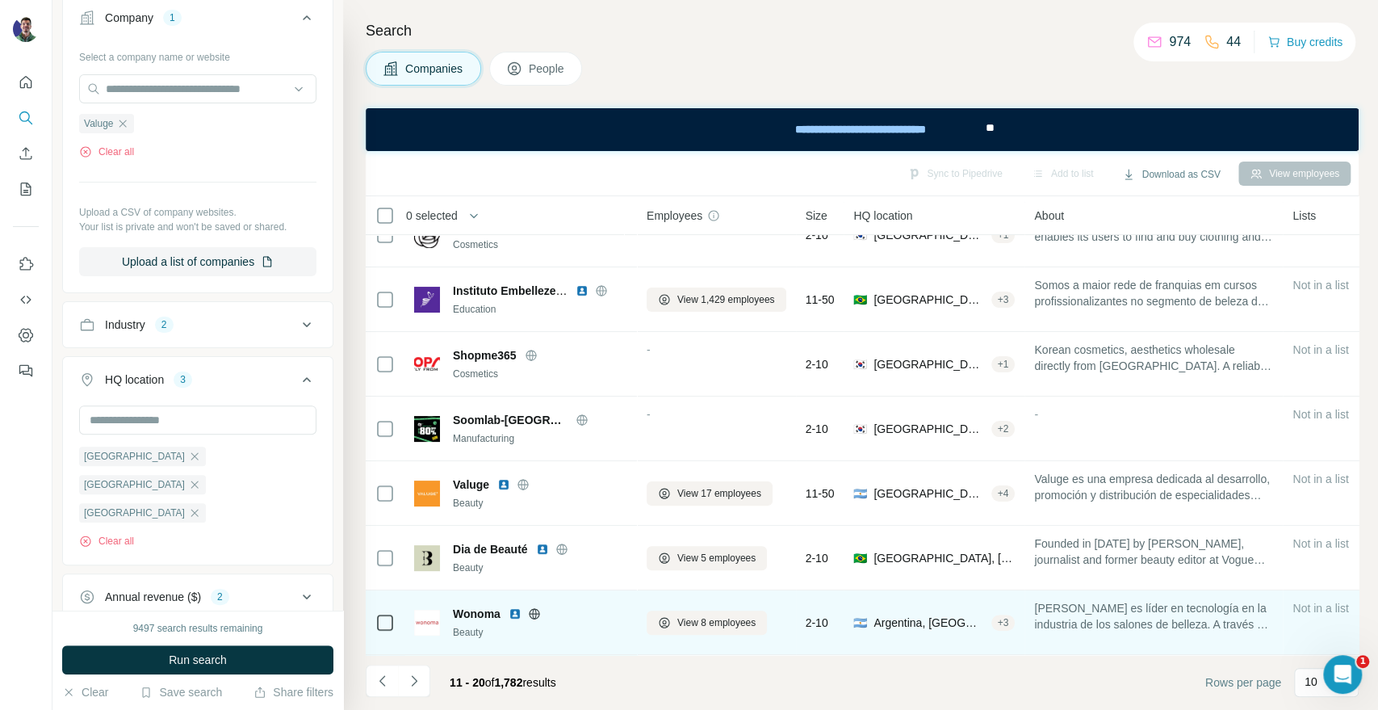
click at [538, 607] on icon at bounding box center [534, 613] width 13 height 13
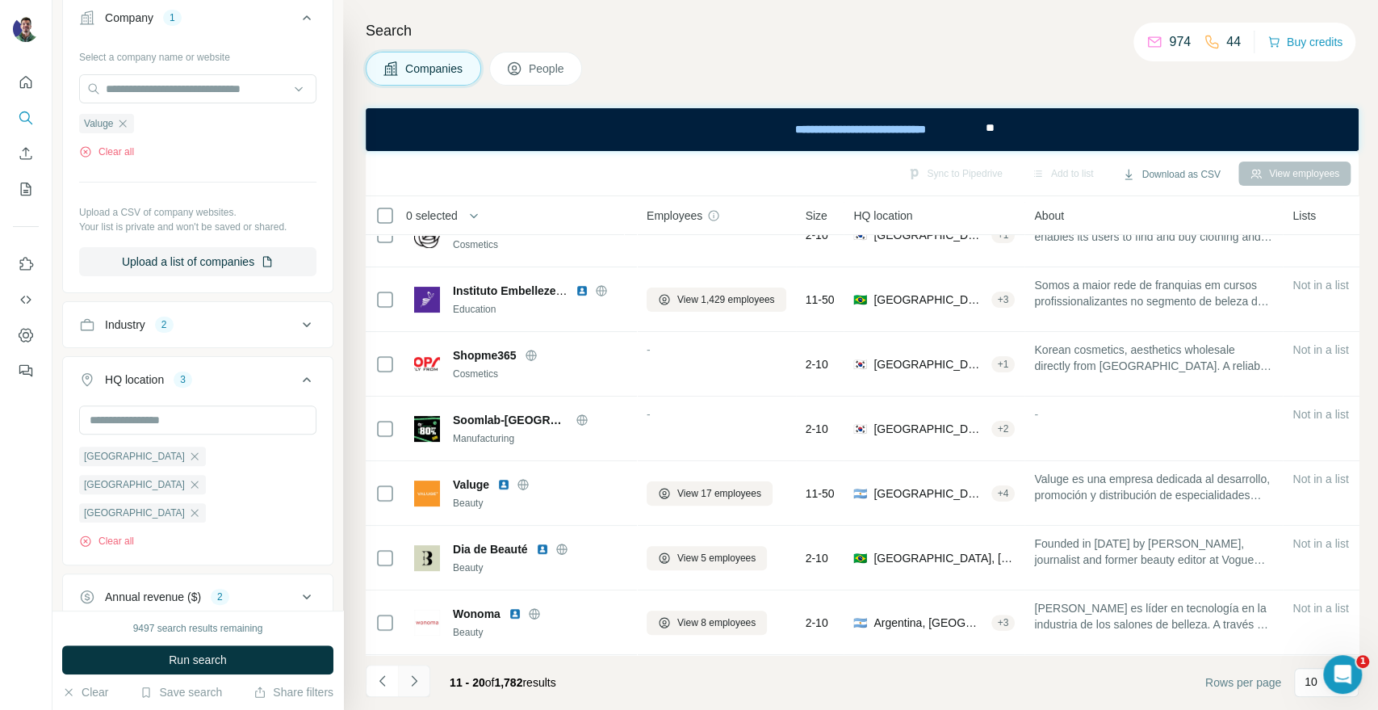
click at [413, 685] on icon "Navigate to next page" at bounding box center [414, 681] width 16 height 16
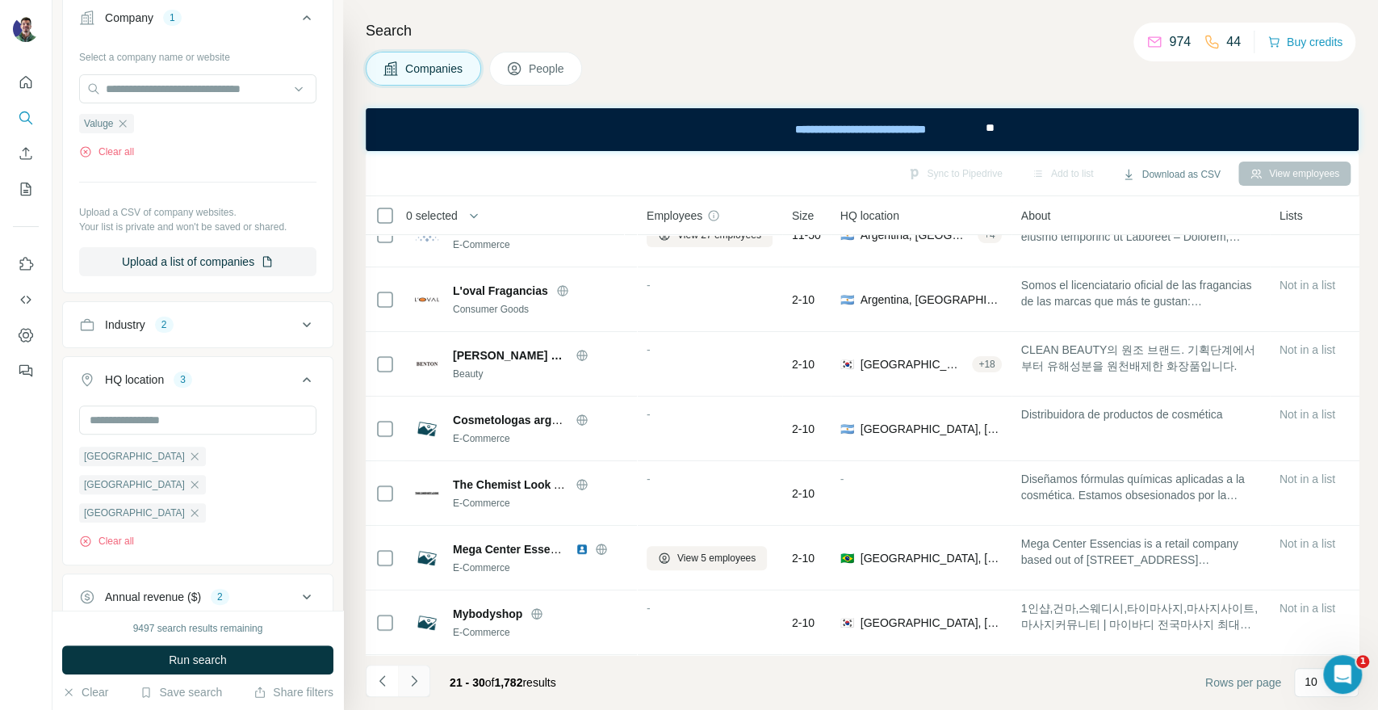
click at [415, 682] on icon "Navigate to next page" at bounding box center [414, 680] width 6 height 10
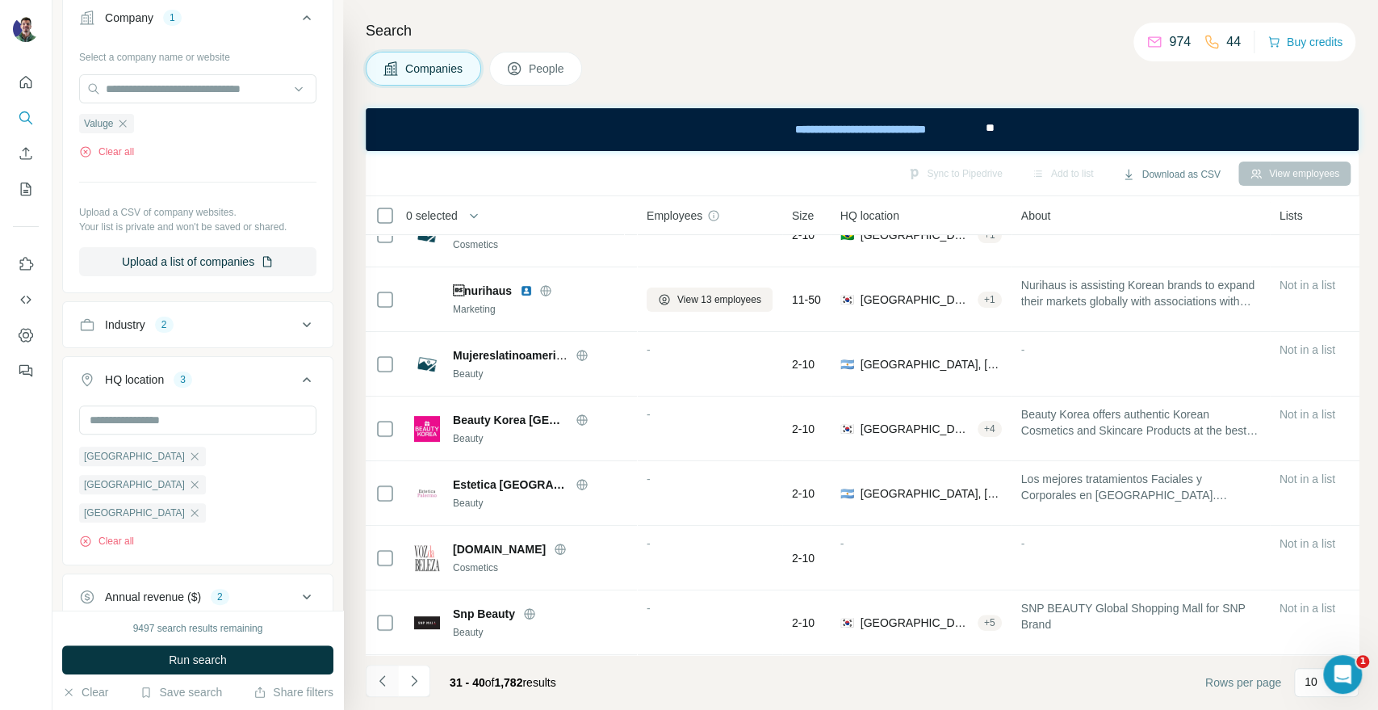
click at [381, 692] on button "Navigate to previous page" at bounding box center [382, 680] width 32 height 32
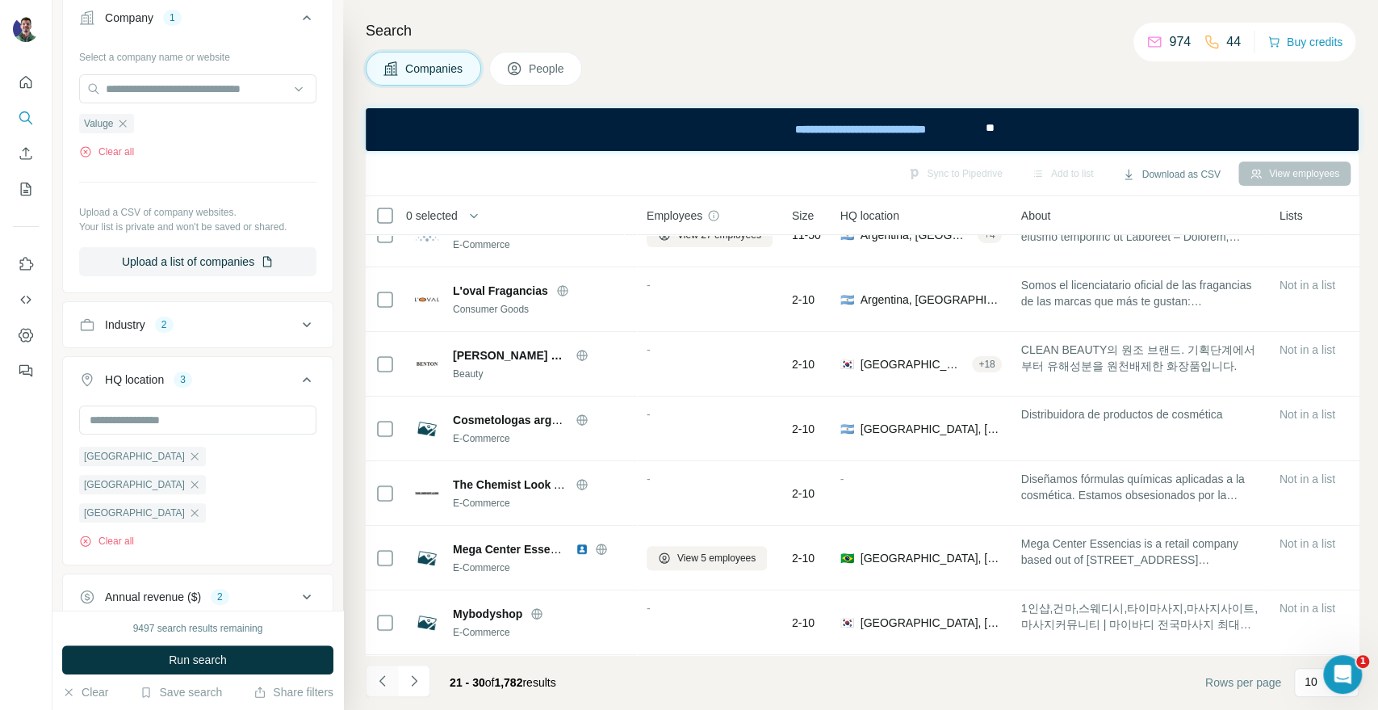
click at [381, 692] on button "Navigate to previous page" at bounding box center [382, 680] width 32 height 32
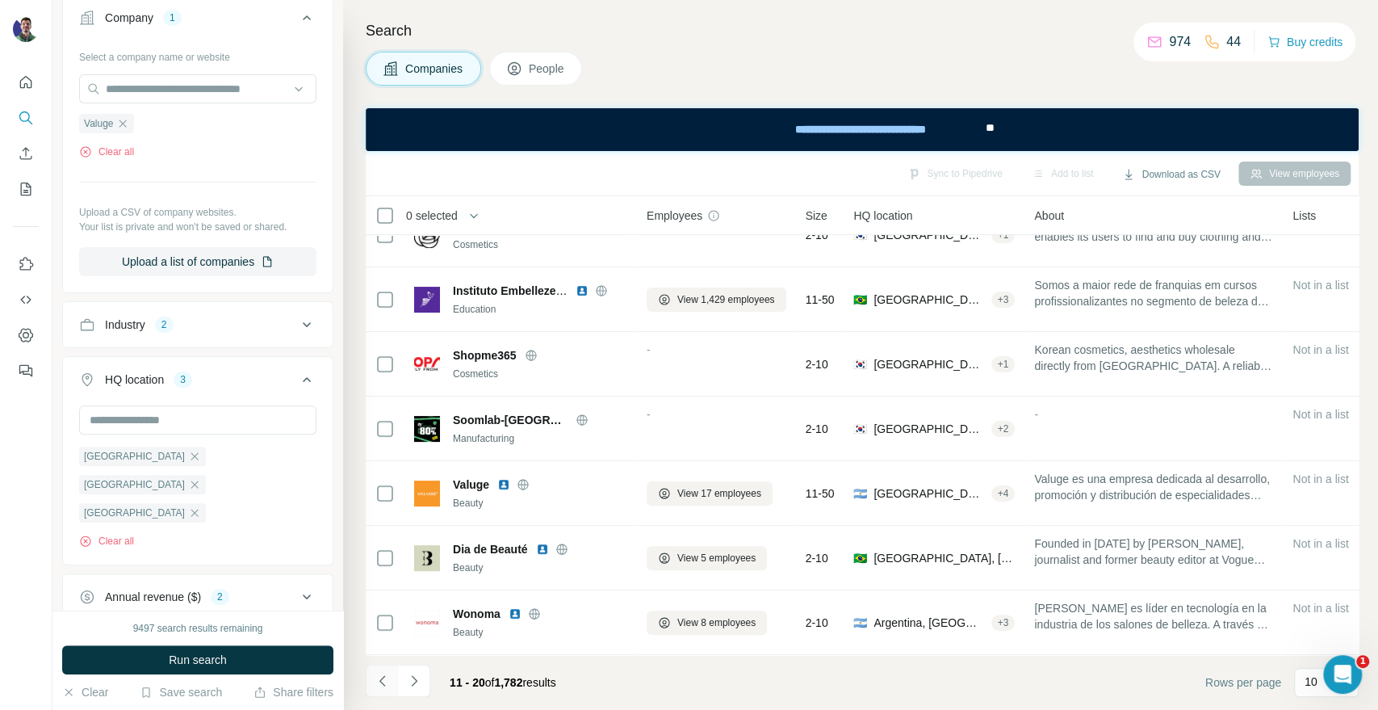
click at [381, 692] on button "Navigate to previous page" at bounding box center [382, 680] width 32 height 32
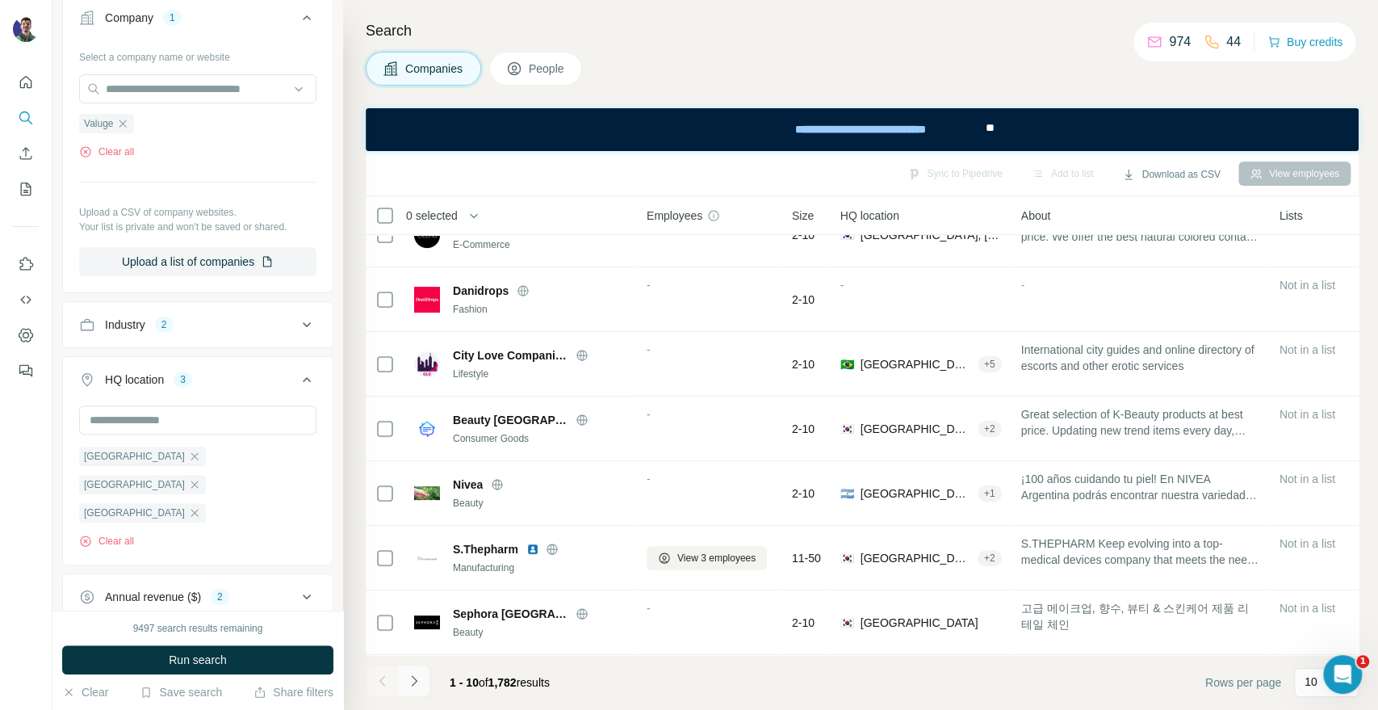
click at [420, 683] on icon "Navigate to next page" at bounding box center [414, 681] width 16 height 16
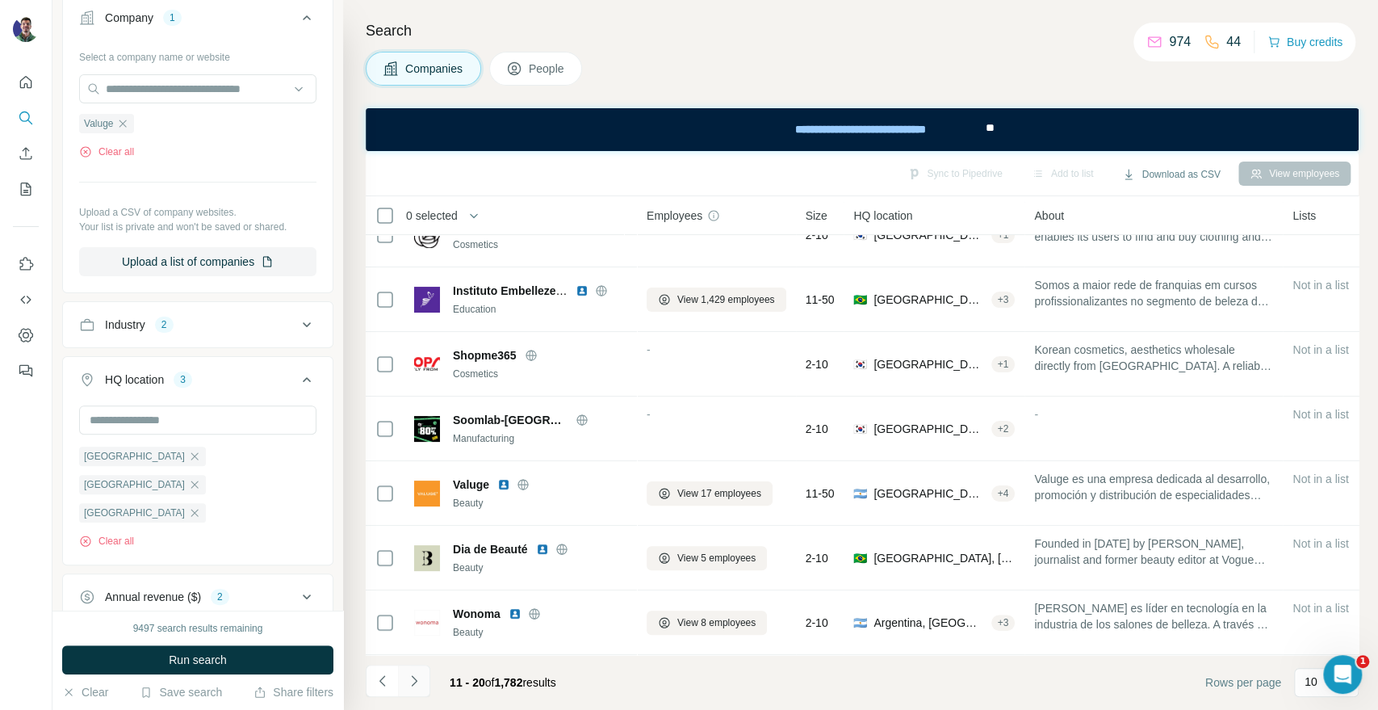
click at [420, 681] on icon "Navigate to next page" at bounding box center [414, 681] width 16 height 16
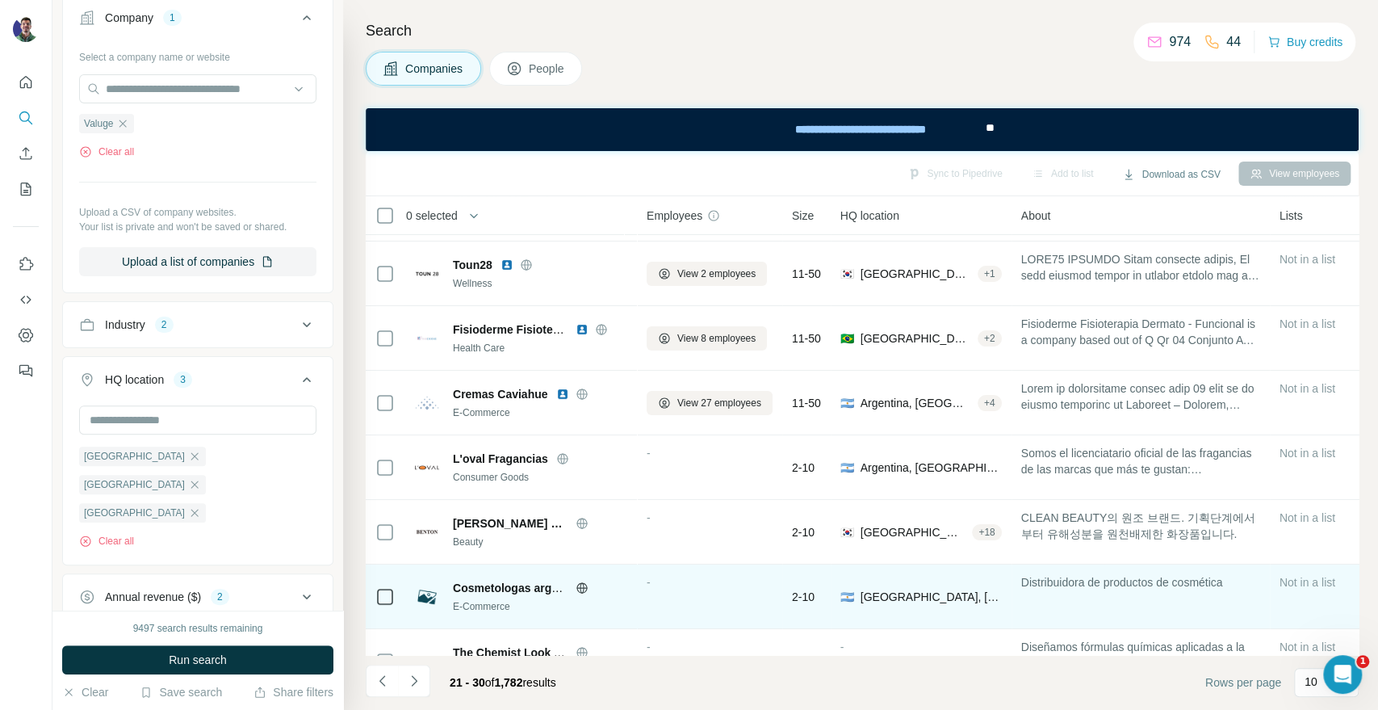
scroll to position [0, 0]
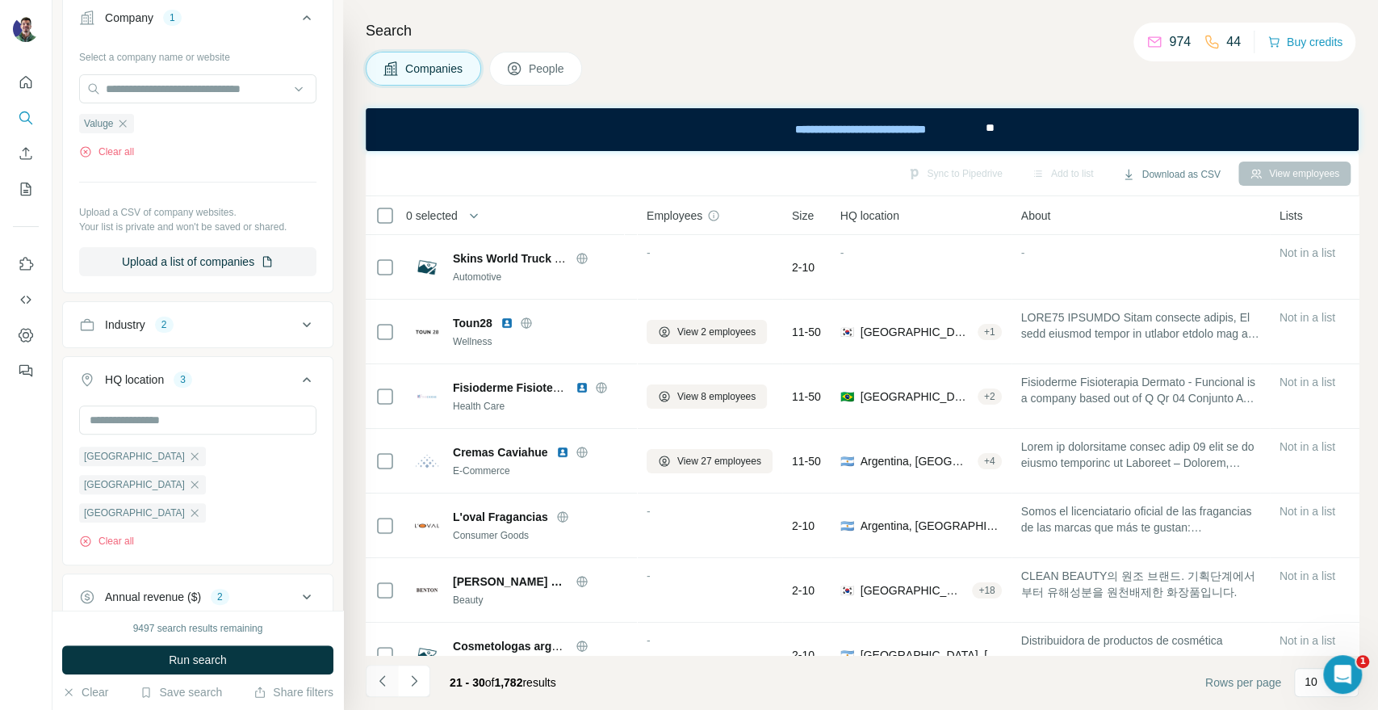
click at [379, 673] on icon "Navigate to previous page" at bounding box center [383, 681] width 16 height 16
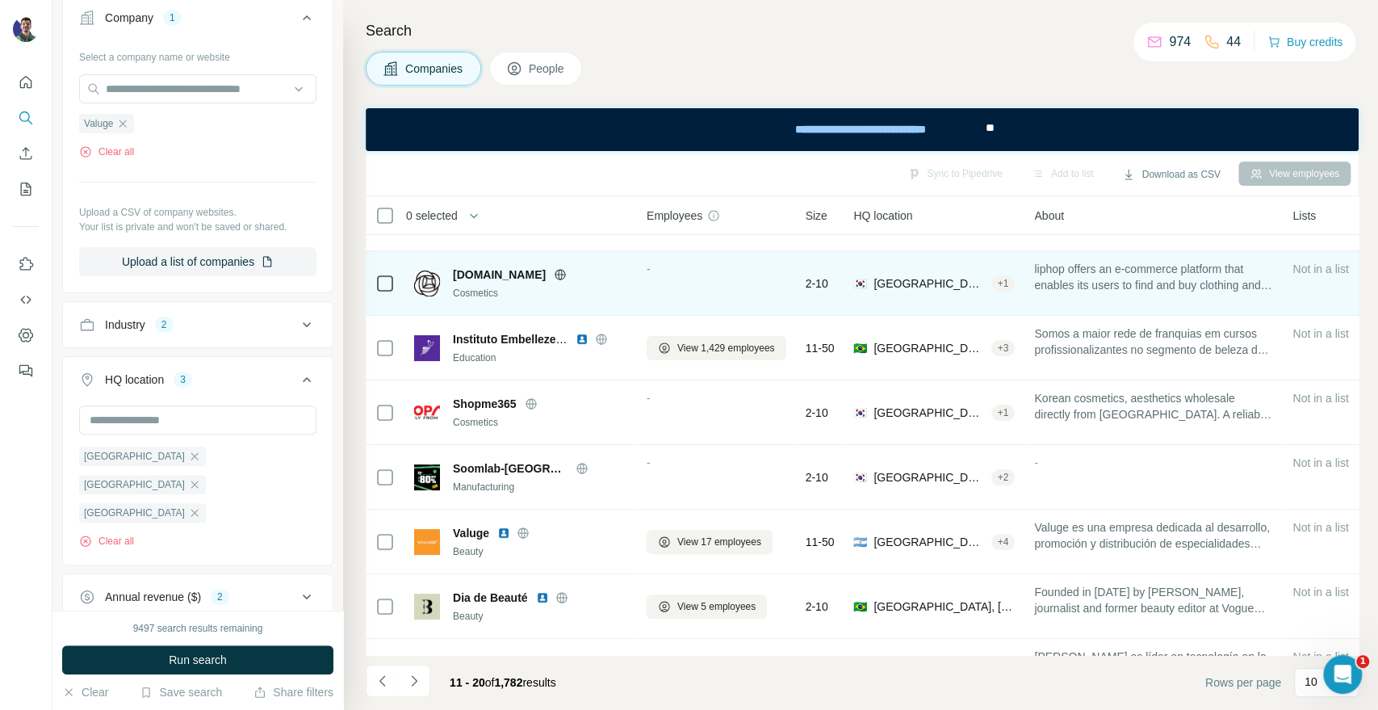
scroll to position [234, 0]
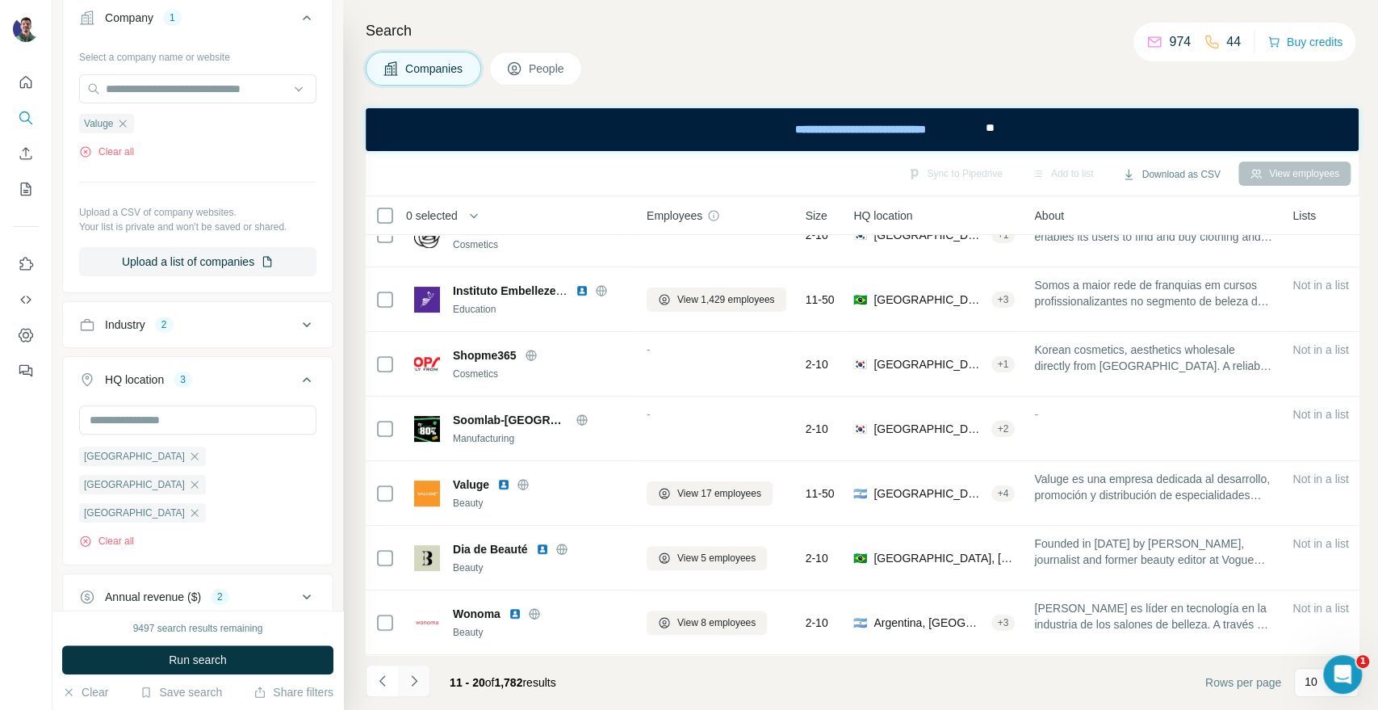
click at [420, 677] on icon "Navigate to next page" at bounding box center [414, 681] width 16 height 16
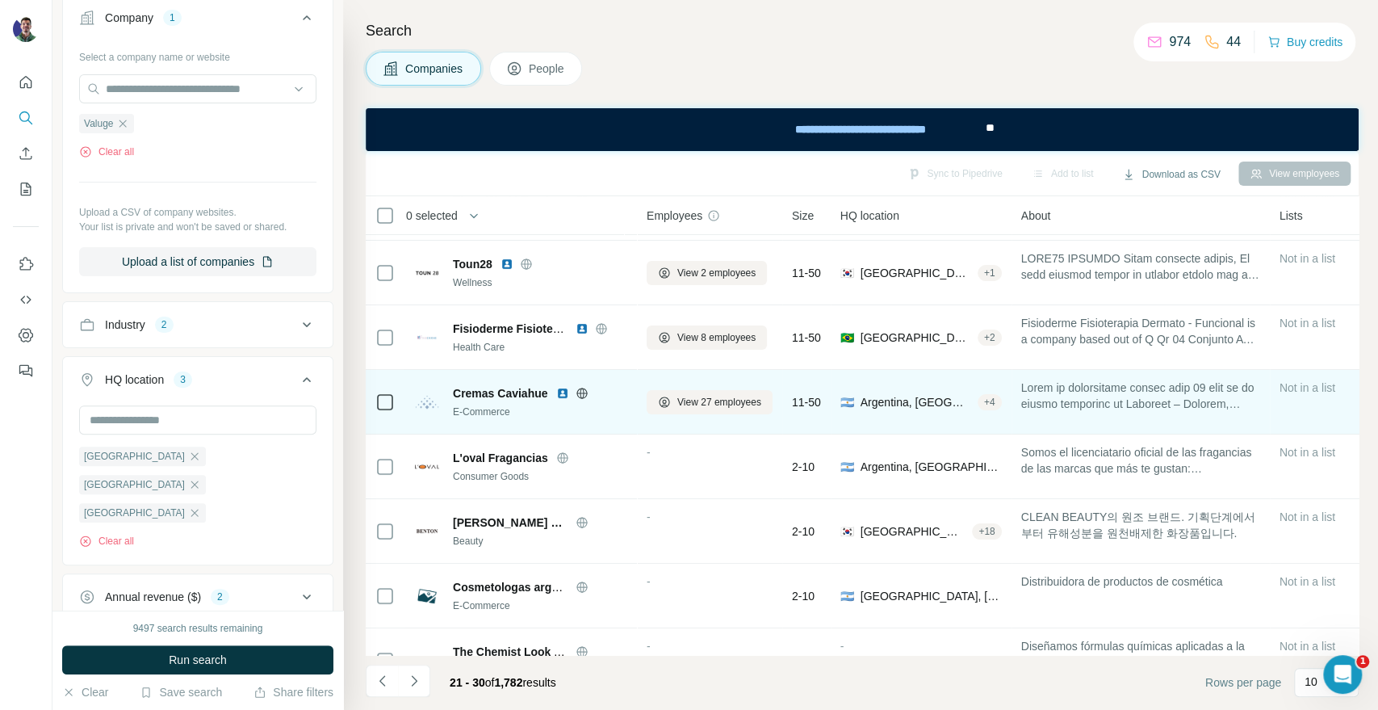
scroll to position [0, 0]
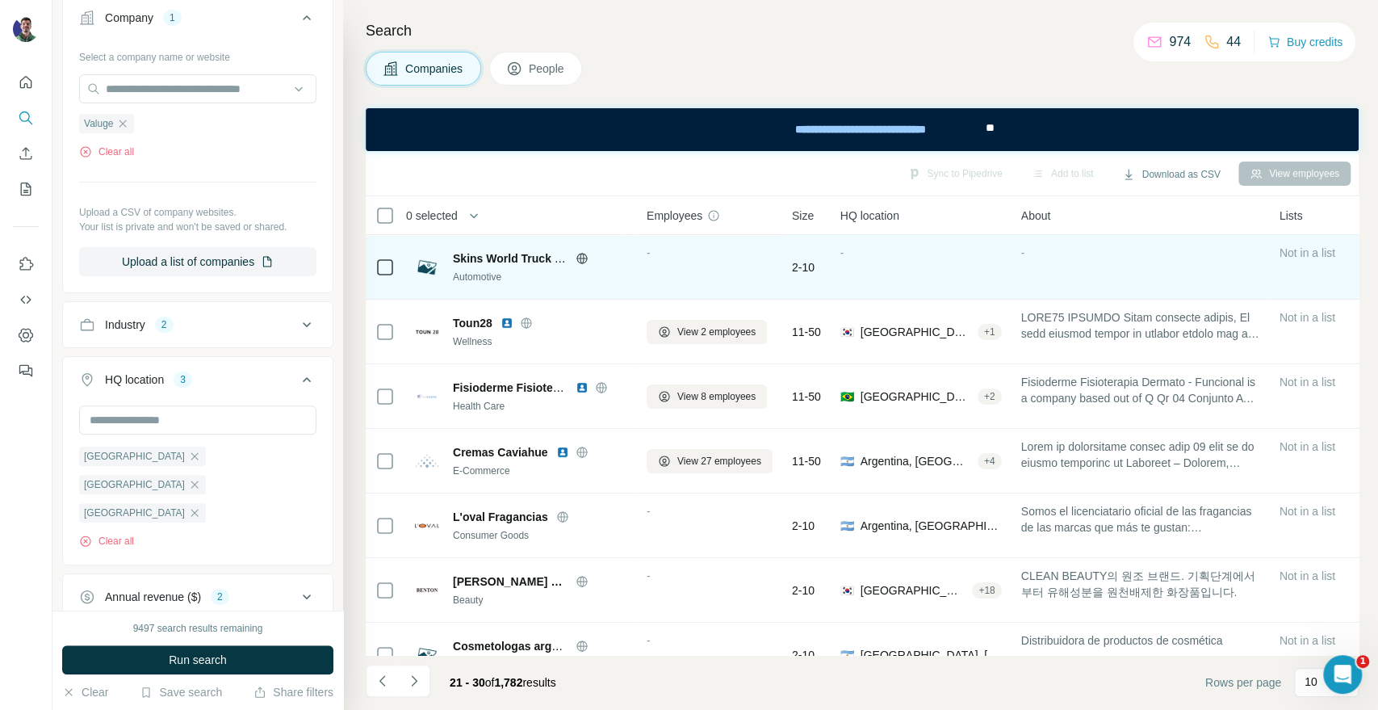
click at [586, 257] on icon at bounding box center [581, 258] width 10 height 10
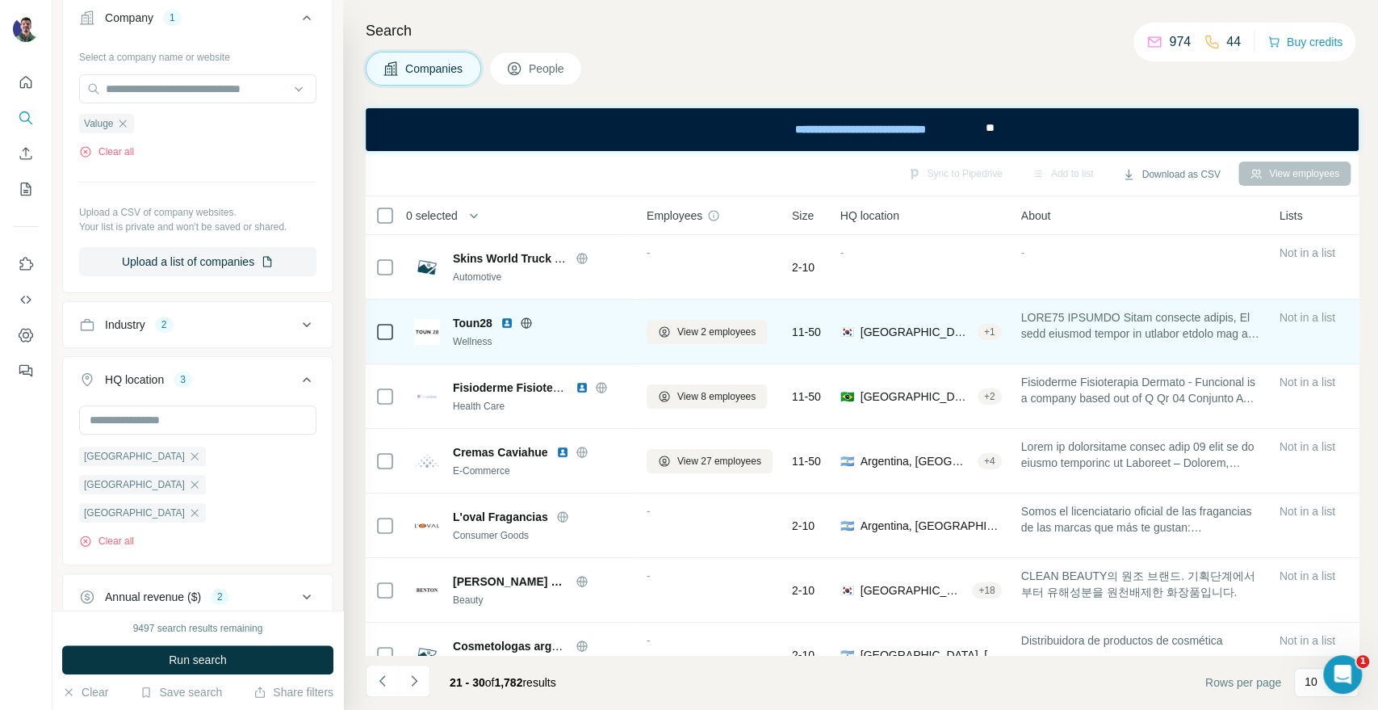
click at [530, 317] on icon at bounding box center [526, 322] width 10 height 10
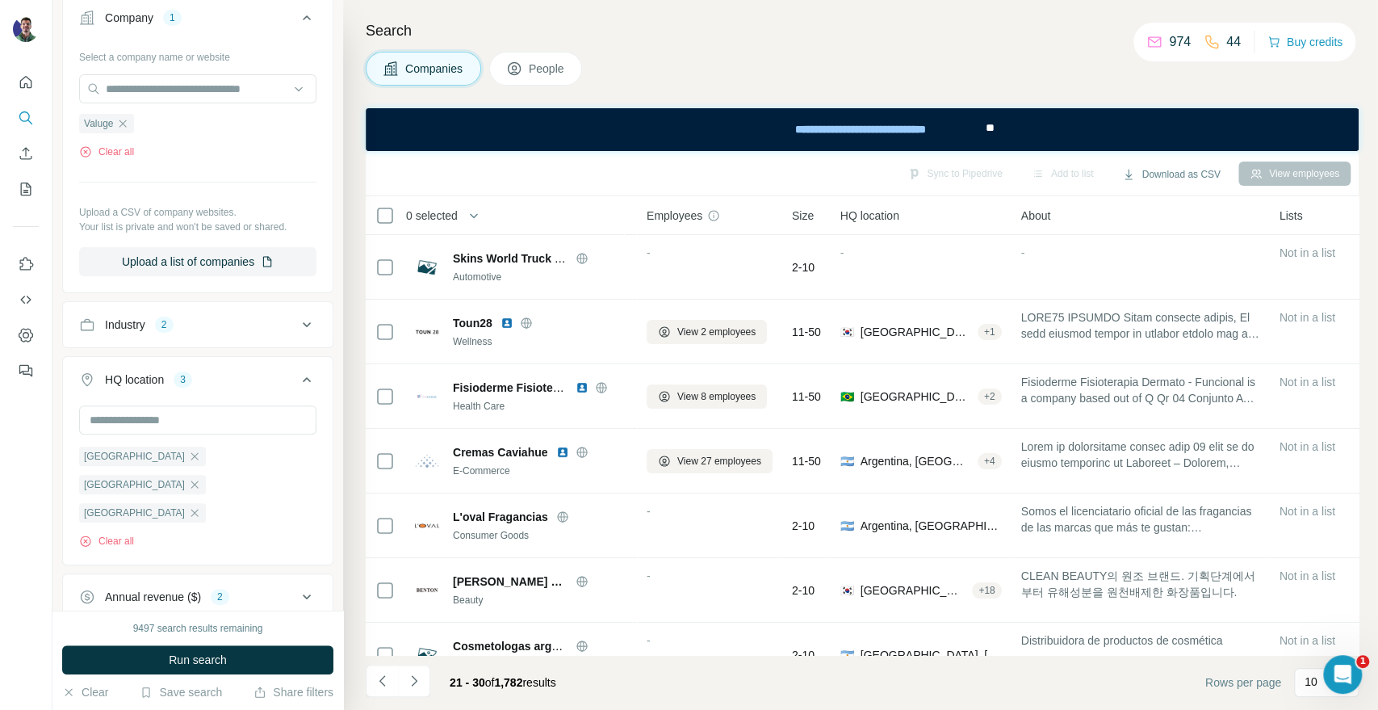
click at [1058, 61] on div "Companies People" at bounding box center [862, 69] width 993 height 34
click at [669, 684] on footer "21 - 30 of 1,782 results Rows per page 10" at bounding box center [862, 682] width 993 height 55
click at [693, 700] on footer "21 - 30 of 1,782 results Rows per page 10" at bounding box center [862, 682] width 993 height 55
click at [694, 680] on footer "21 - 30 of 1,782 results Rows per page 10" at bounding box center [862, 682] width 993 height 55
click at [476, 670] on div "21 - 30 of 1,782 results" at bounding box center [503, 682] width 132 height 36
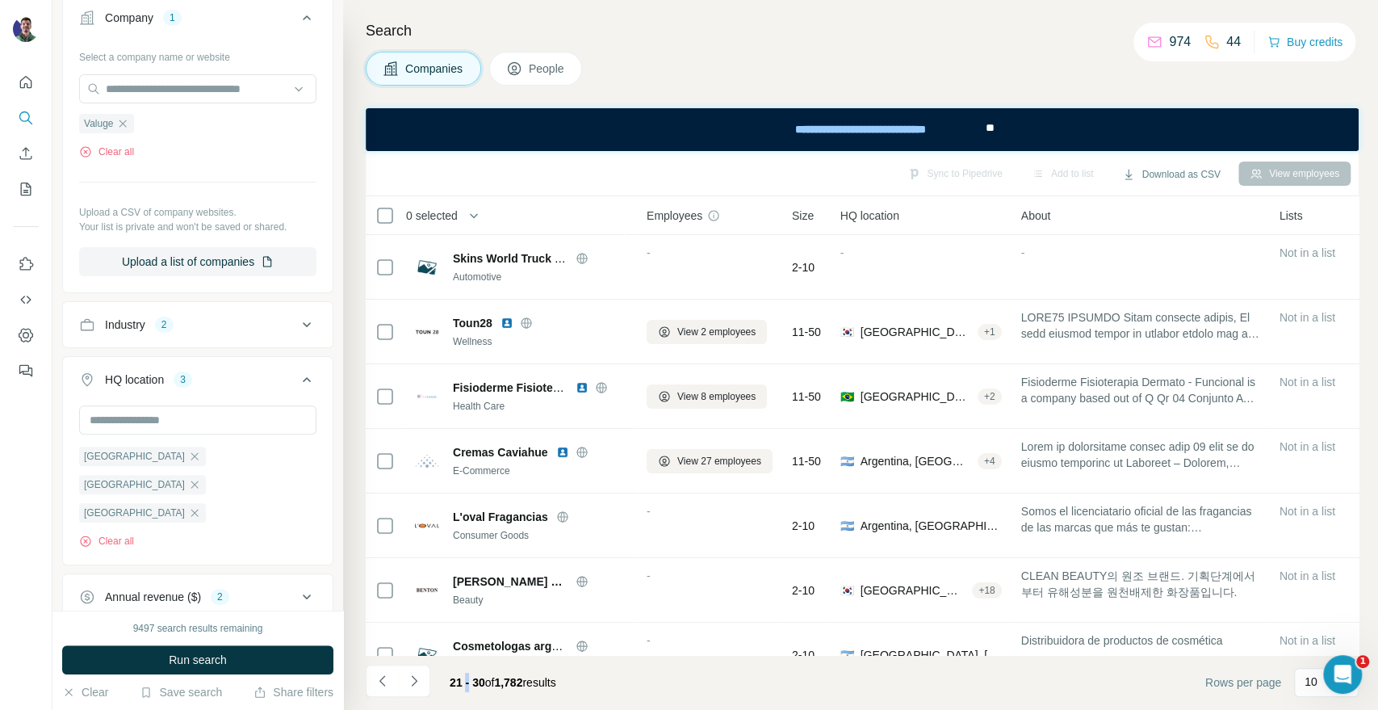
click at [468, 665] on div "21 - 30 of 1,782 results" at bounding box center [503, 682] width 132 height 36
click at [465, 673] on div "21 - 30 of 1,782 results" at bounding box center [503, 682] width 132 height 36
click at [598, 683] on footer "21 - 30 of 1,782 results Rows per page 10" at bounding box center [862, 682] width 993 height 55
click at [595, 692] on footer "21 - 30 of 1,782 results Rows per page 10" at bounding box center [862, 682] width 993 height 55
click at [743, 678] on footer "21 - 30 of 1,782 results Rows per page 10" at bounding box center [862, 682] width 993 height 55
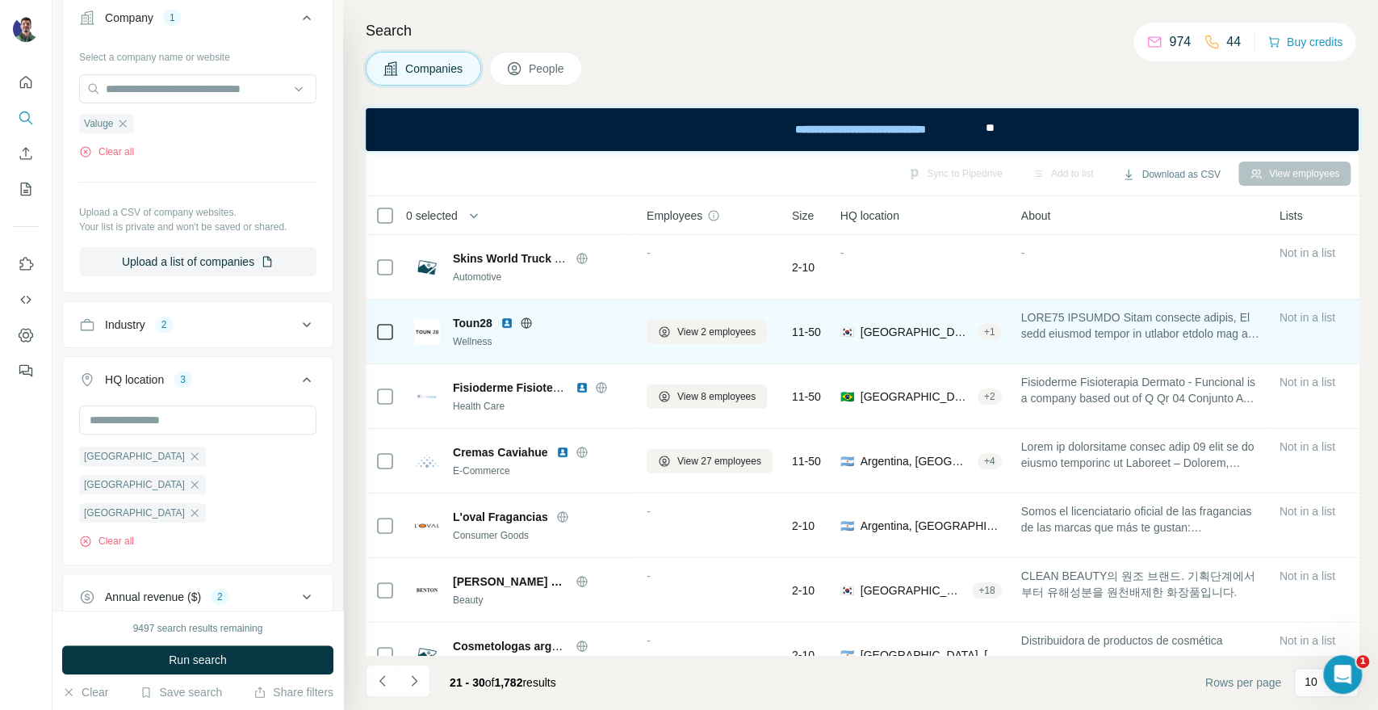
click at [526, 325] on icon at bounding box center [526, 322] width 4 height 10
click at [730, 325] on span "View 2 employees" at bounding box center [716, 332] width 78 height 15
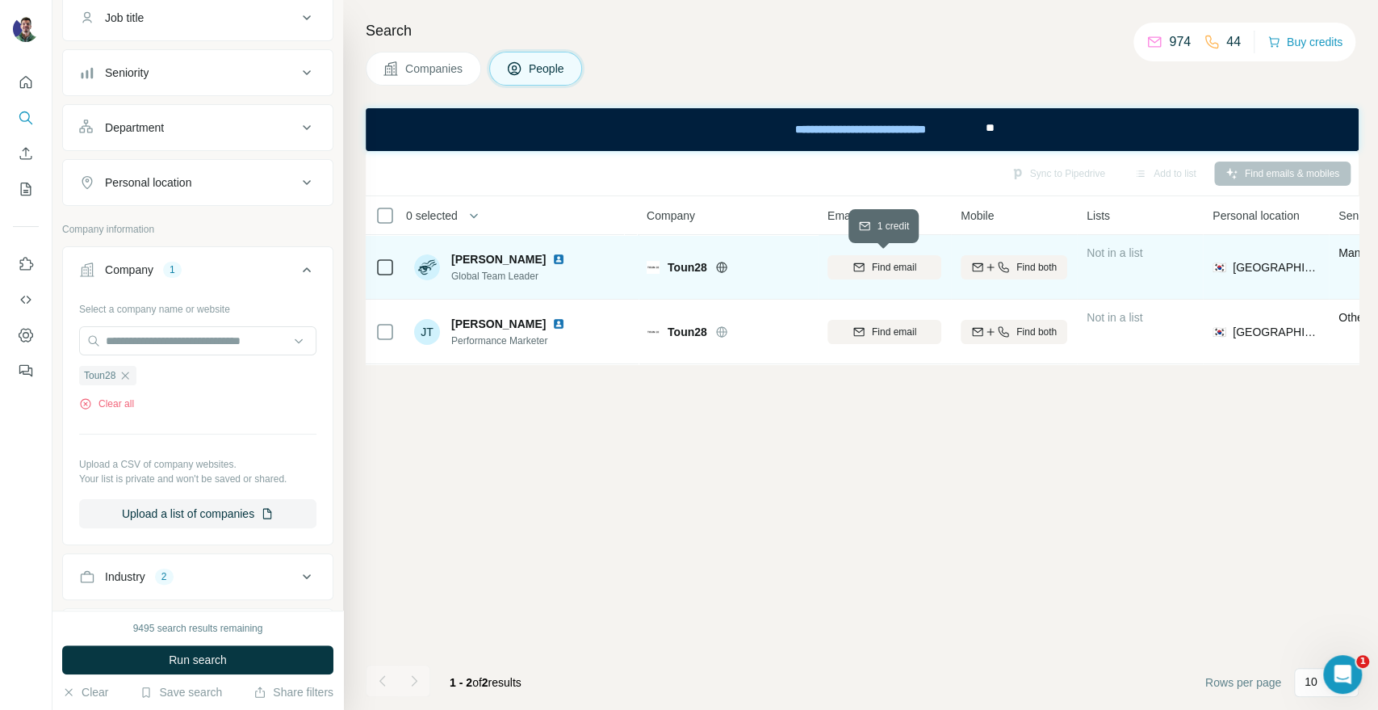
click at [916, 265] on span "Find email" at bounding box center [894, 267] width 44 height 15
click at [1135, 467] on div "Sync to Pipedrive Add to list Find emails & mobiles 0 selected People Company E…" at bounding box center [862, 430] width 993 height 559
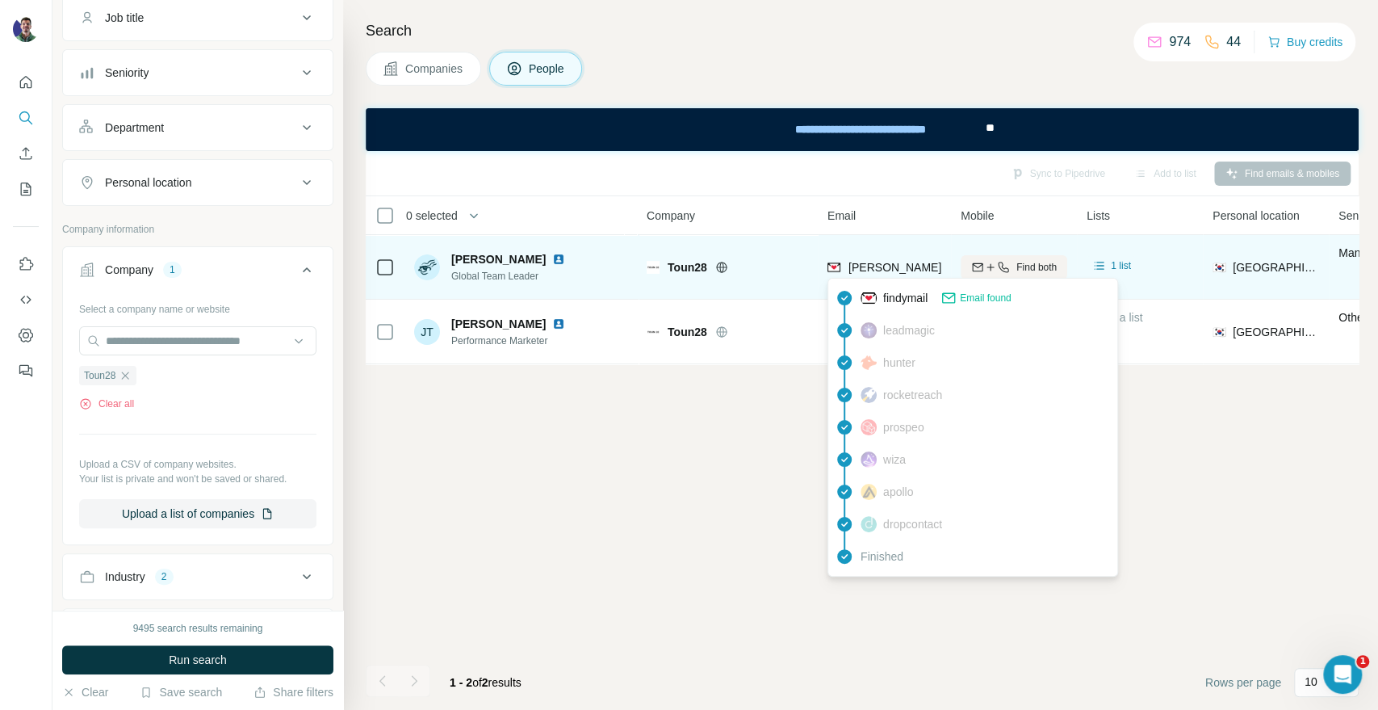
click at [882, 265] on span "[PERSON_NAME][EMAIL_ADDRESS][DOMAIN_NAME]" at bounding box center [991, 267] width 284 height 13
copy tr "[PERSON_NAME][EMAIL_ADDRESS][DOMAIN_NAME]"
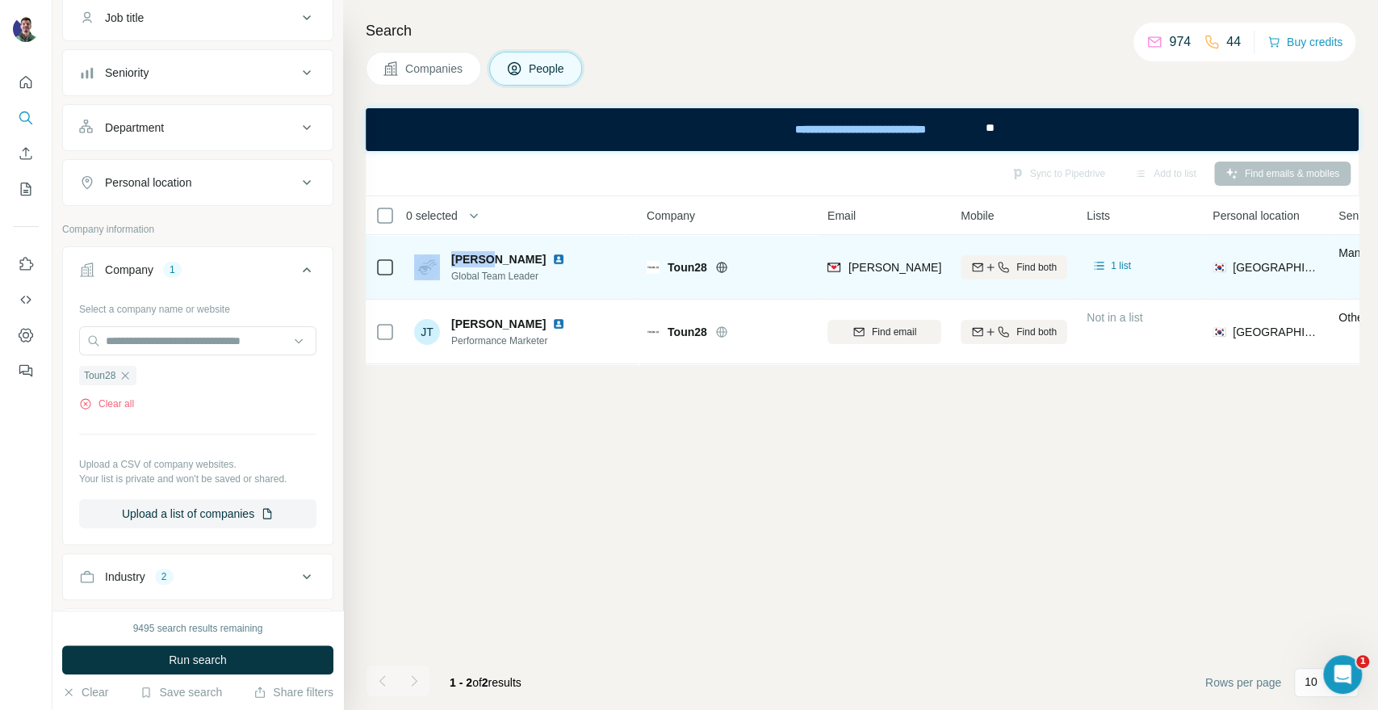
drag, startPoint x: 491, startPoint y: 257, endPoint x: 440, endPoint y: 246, distance: 51.9
click at [440, 246] on div "[PERSON_NAME] Global Team Leader" at bounding box center [521, 267] width 215 height 44
click at [472, 257] on span "[PERSON_NAME]" at bounding box center [498, 259] width 94 height 16
drag, startPoint x: 453, startPoint y: 252, endPoint x: 492, endPoint y: 262, distance: 39.9
click at [492, 262] on span "[PERSON_NAME]" at bounding box center [498, 259] width 94 height 16
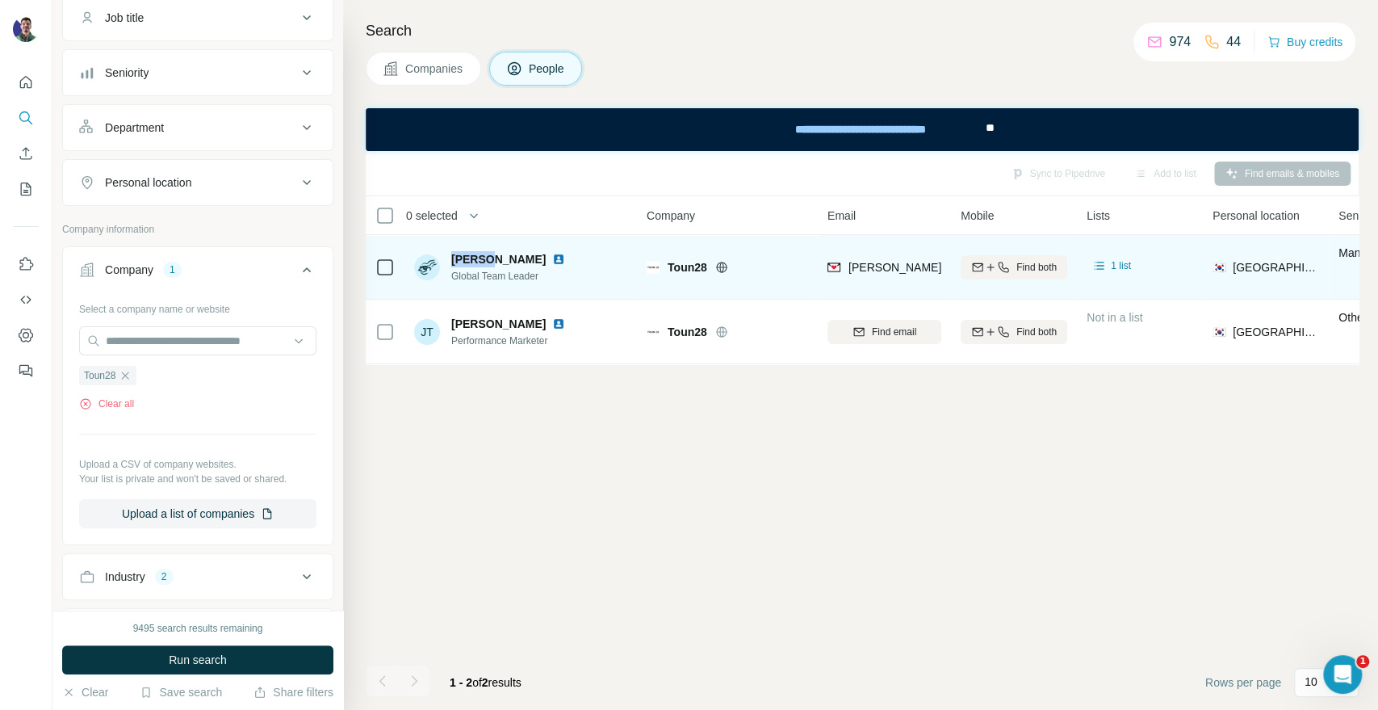
copy span "[PERSON_NAME]"
click at [685, 263] on span "Toun28" at bounding box center [688, 267] width 40 height 16
copy span "Toun28"
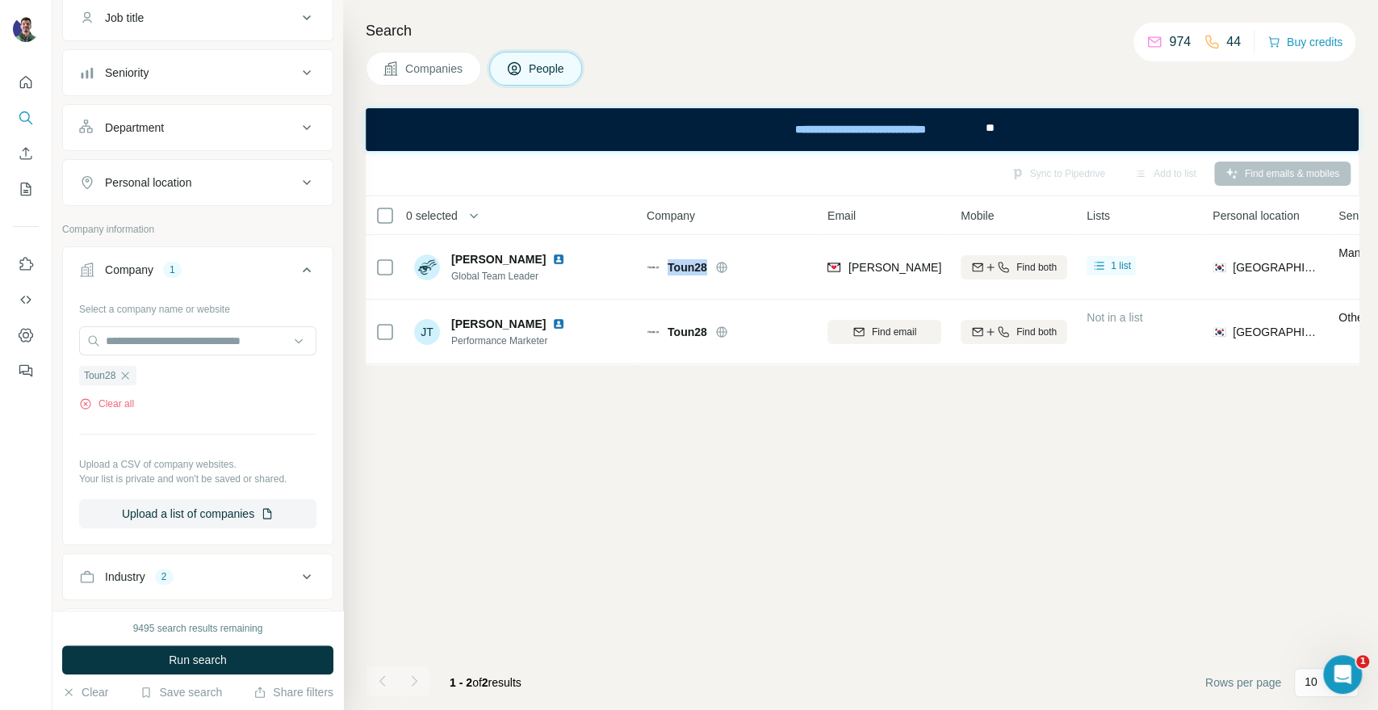
drag, startPoint x: 446, startPoint y: 78, endPoint x: 256, endPoint y: 126, distance: 195.8
click at [446, 78] on button "Companies" at bounding box center [423, 69] width 115 height 34
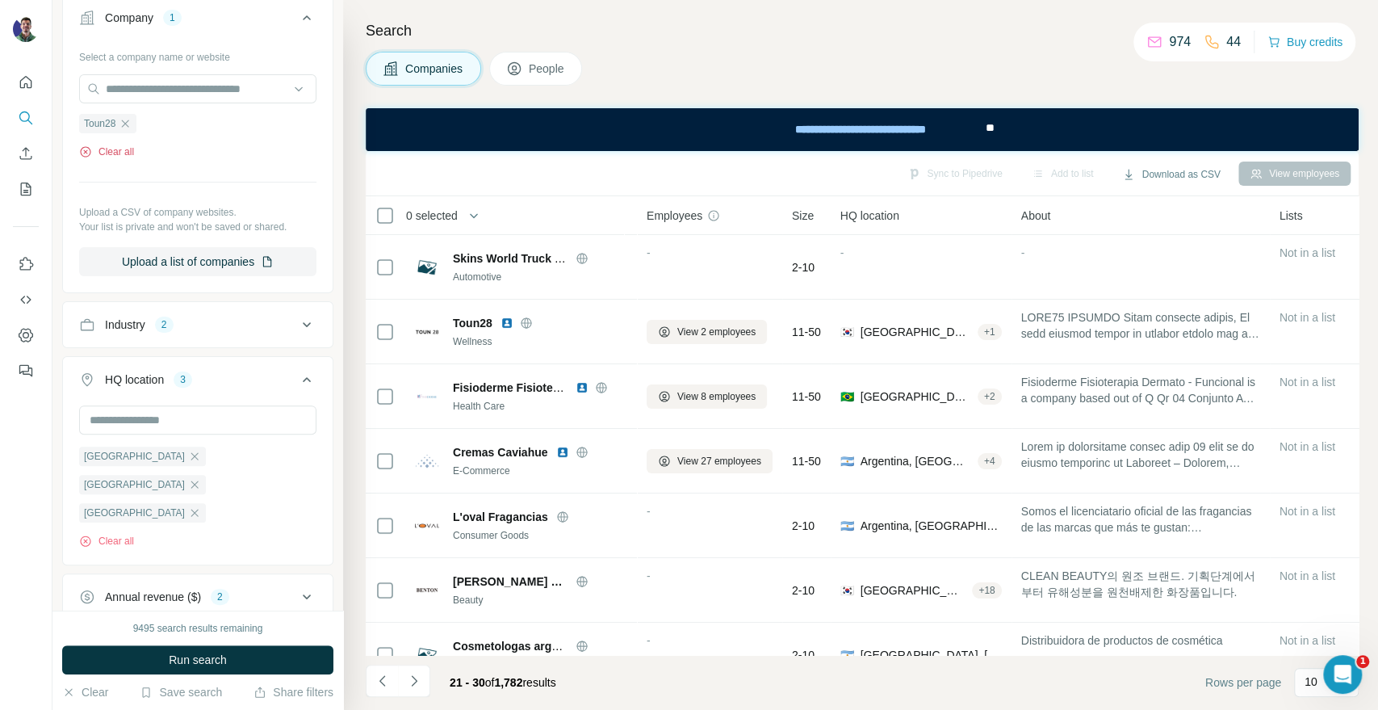
click at [111, 146] on button "Clear all" at bounding box center [106, 152] width 55 height 15
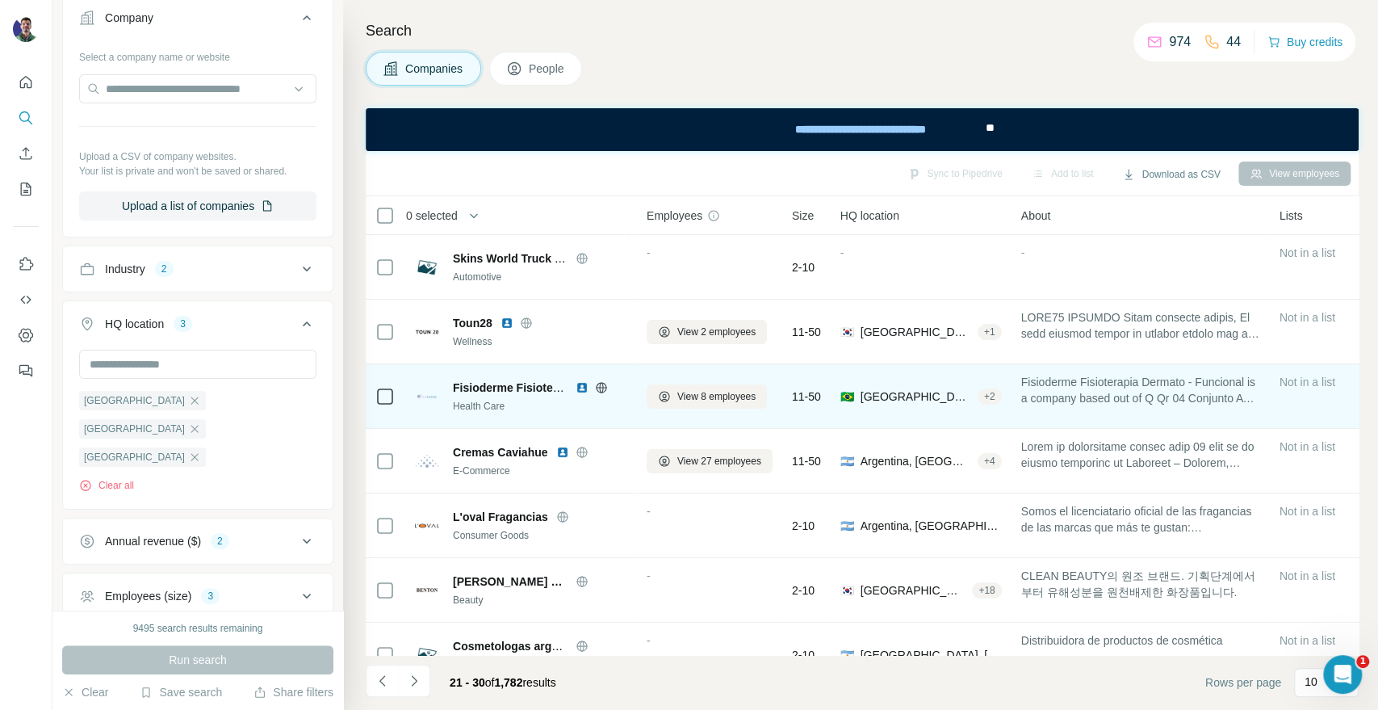
click at [604, 391] on icon at bounding box center [601, 387] width 10 height 10
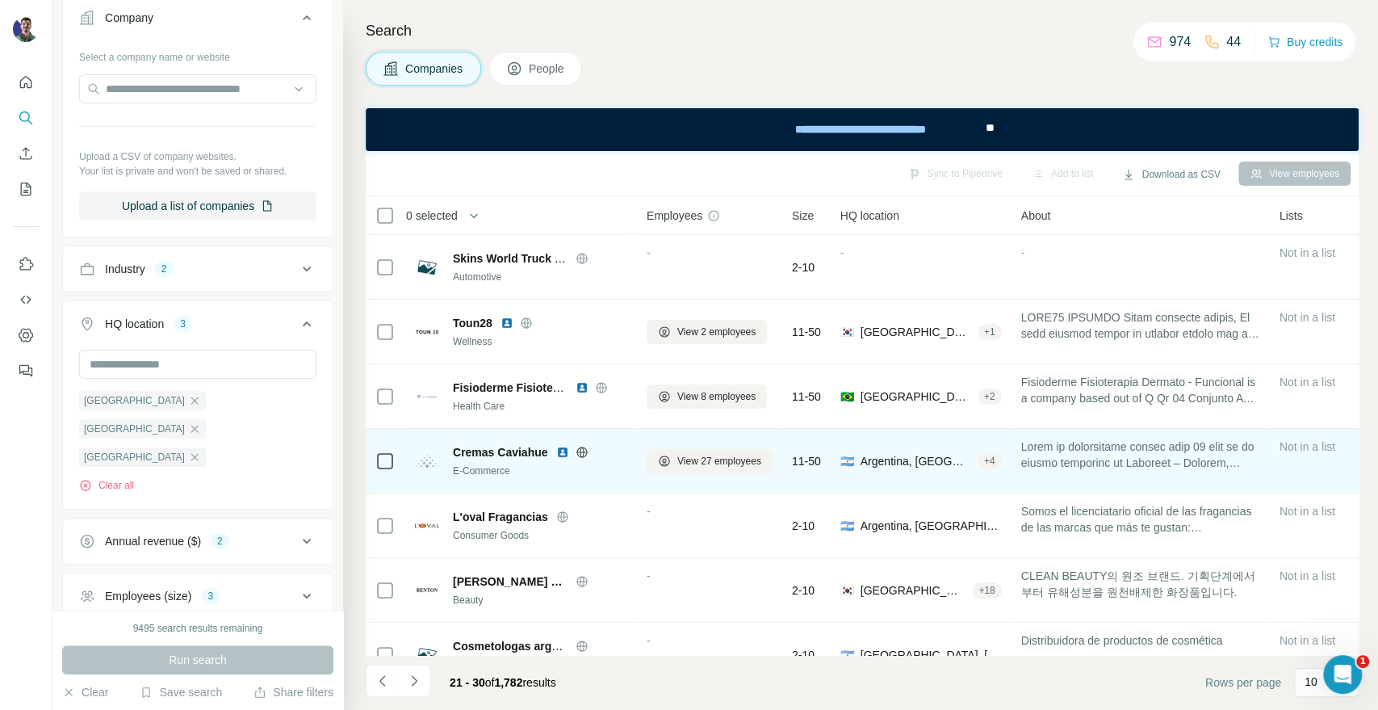
click at [582, 451] on icon at bounding box center [582, 452] width 13 height 13
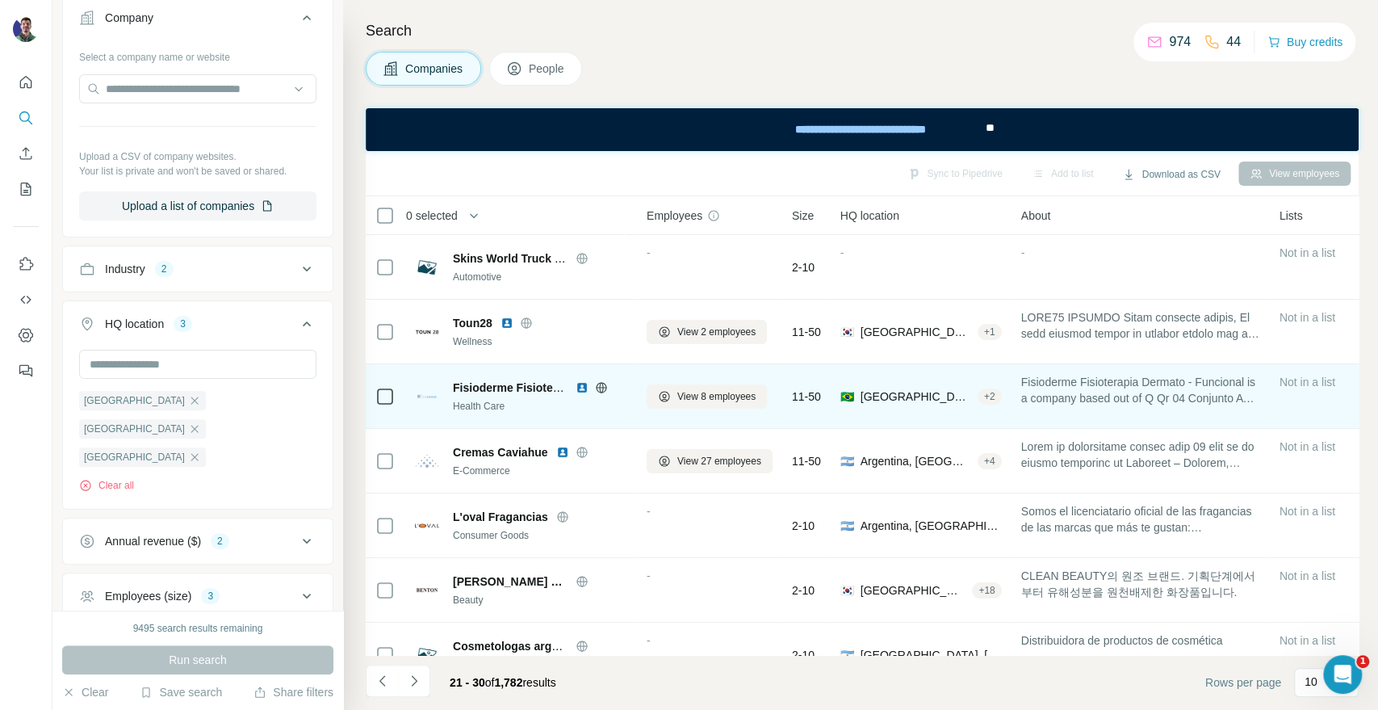
click at [602, 384] on icon at bounding box center [601, 387] width 13 height 13
click at [601, 381] on icon at bounding box center [601, 387] width 13 height 13
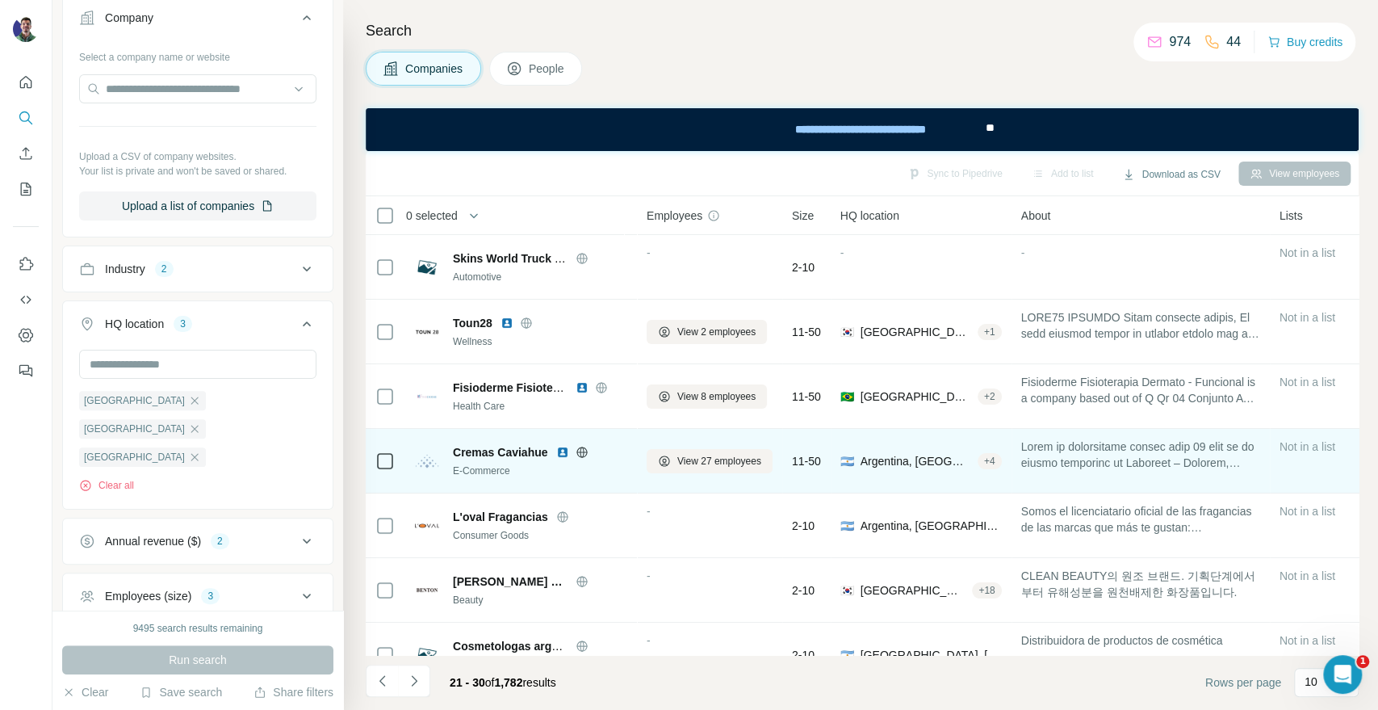
click at [589, 452] on icon at bounding box center [582, 452] width 13 height 13
click at [714, 463] on span "View 27 employees" at bounding box center [719, 461] width 84 height 15
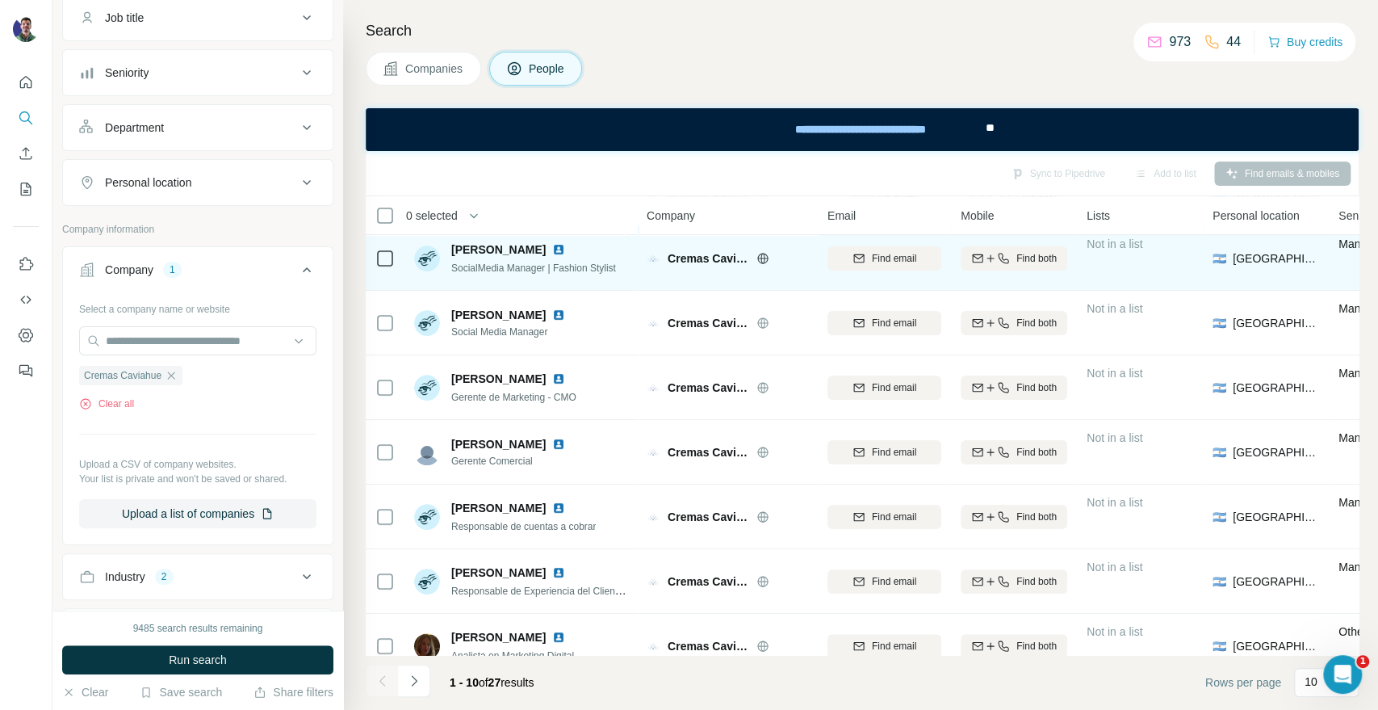
scroll to position [234, 0]
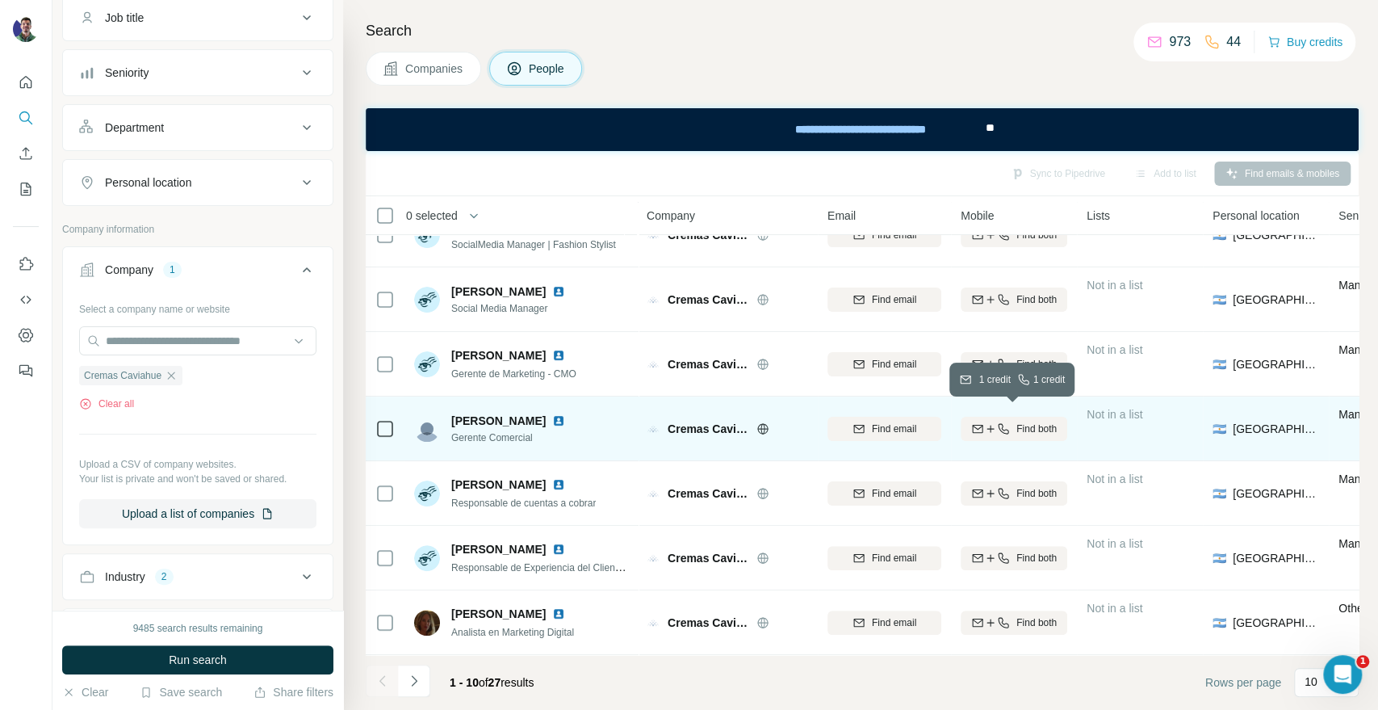
click at [981, 424] on icon "button" at bounding box center [978, 428] width 10 height 8
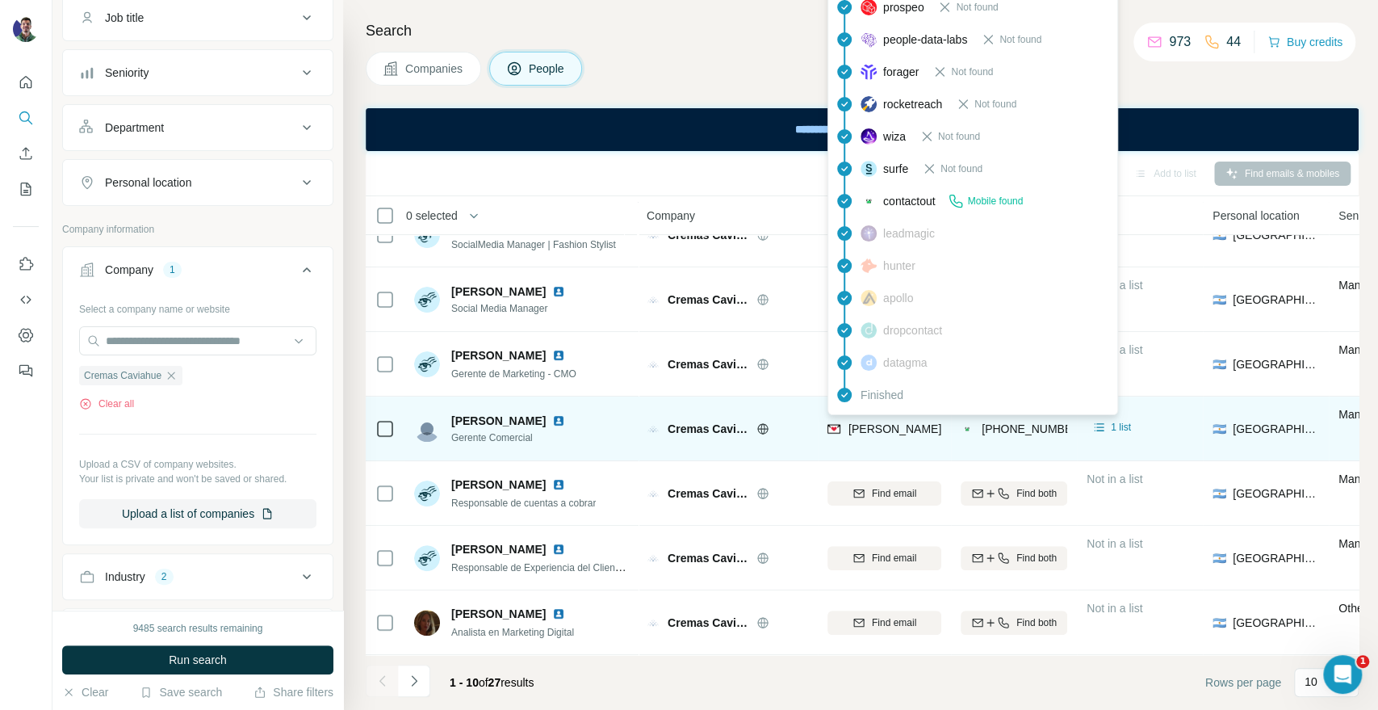
click at [885, 422] on span "[PERSON_NAME][EMAIL_ADDRESS][DOMAIN_NAME]" at bounding box center [991, 428] width 284 height 13
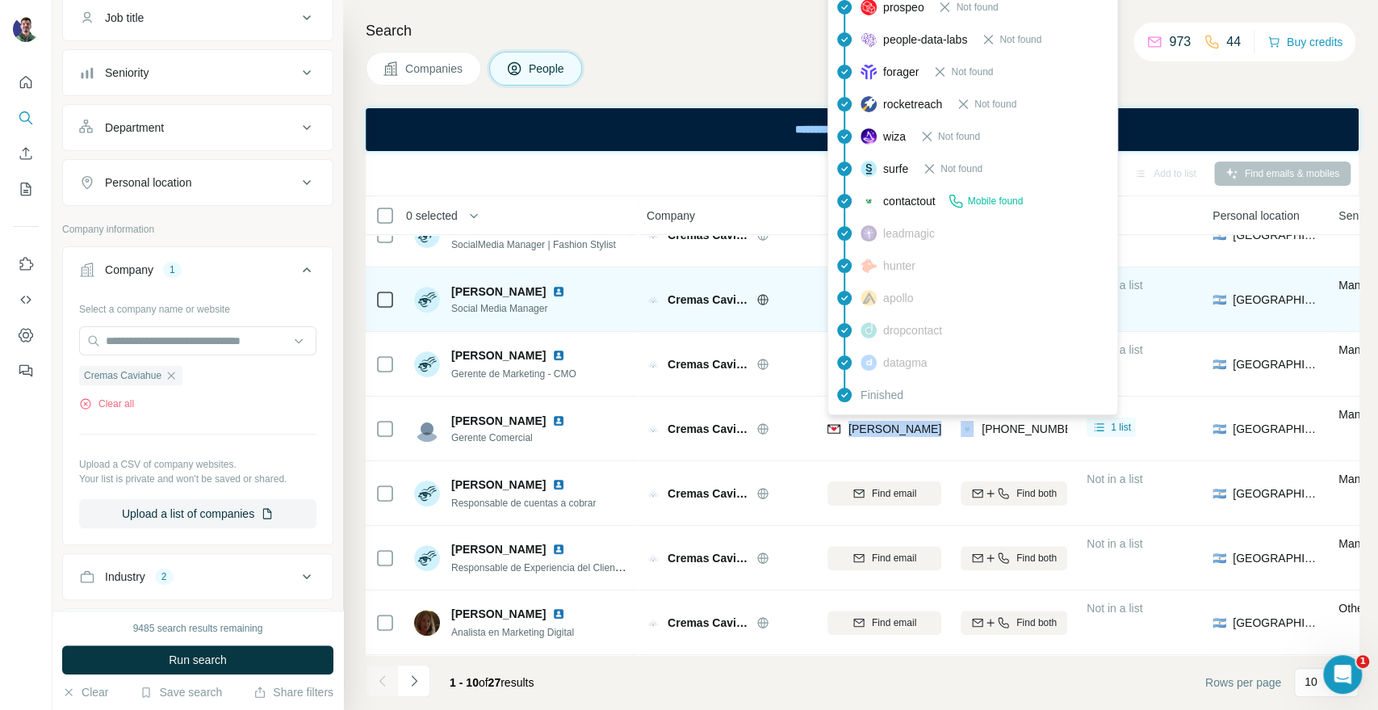
copy span "[PERSON_NAME][EMAIL_ADDRESS][DOMAIN_NAME]"
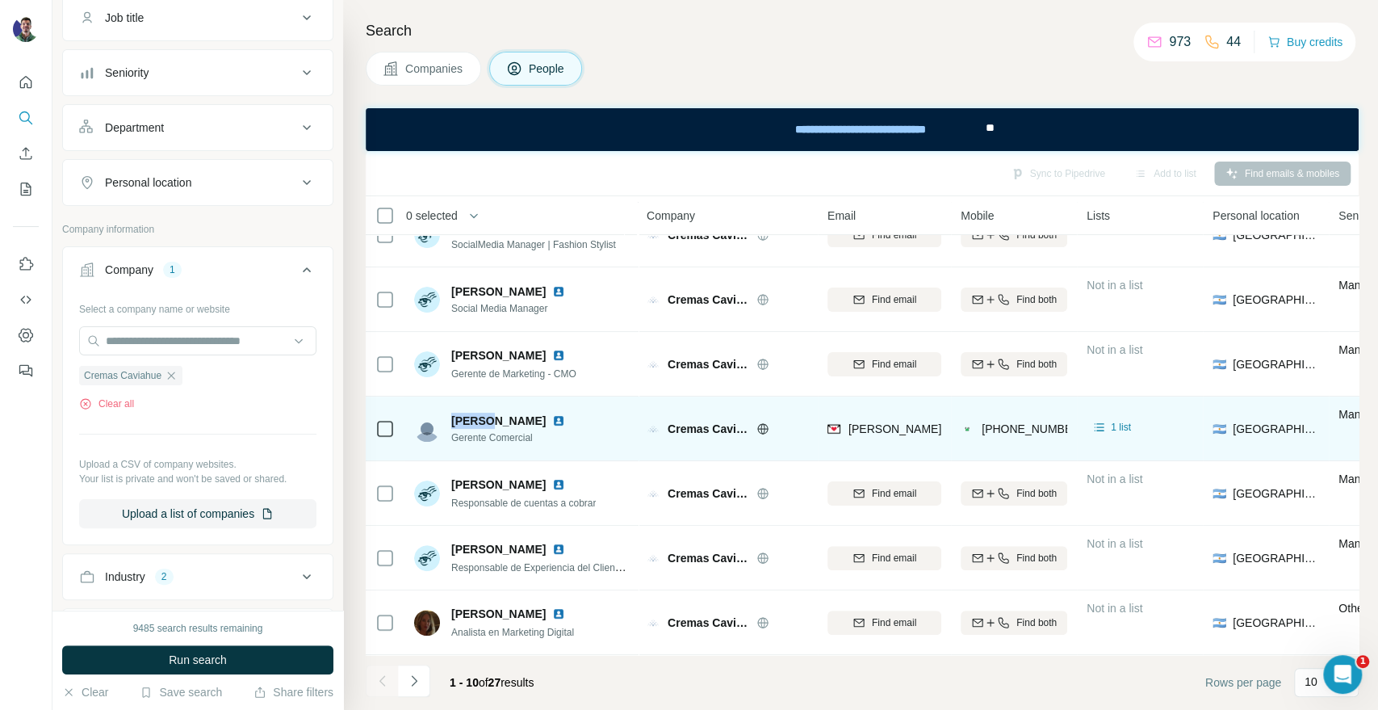
drag, startPoint x: 451, startPoint y: 409, endPoint x: 484, endPoint y: 409, distance: 33.1
click at [484, 413] on span "[PERSON_NAME]" at bounding box center [498, 421] width 94 height 16
copy span "[PERSON_NAME]"
click at [699, 421] on span "Cremas Caviahue" at bounding box center [708, 429] width 81 height 16
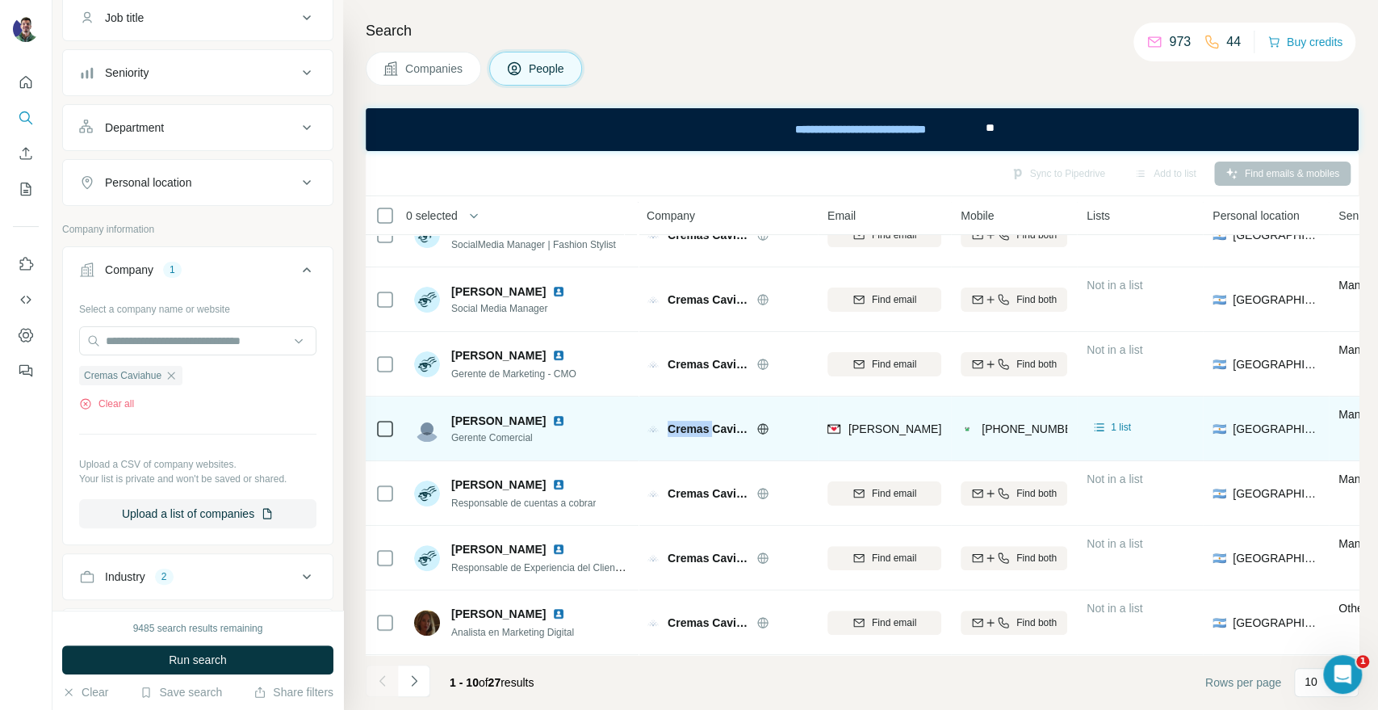
click at [699, 421] on span "Cremas Caviahue" at bounding box center [708, 429] width 81 height 16
click at [698, 421] on span "Cremas Caviahue" at bounding box center [708, 429] width 81 height 16
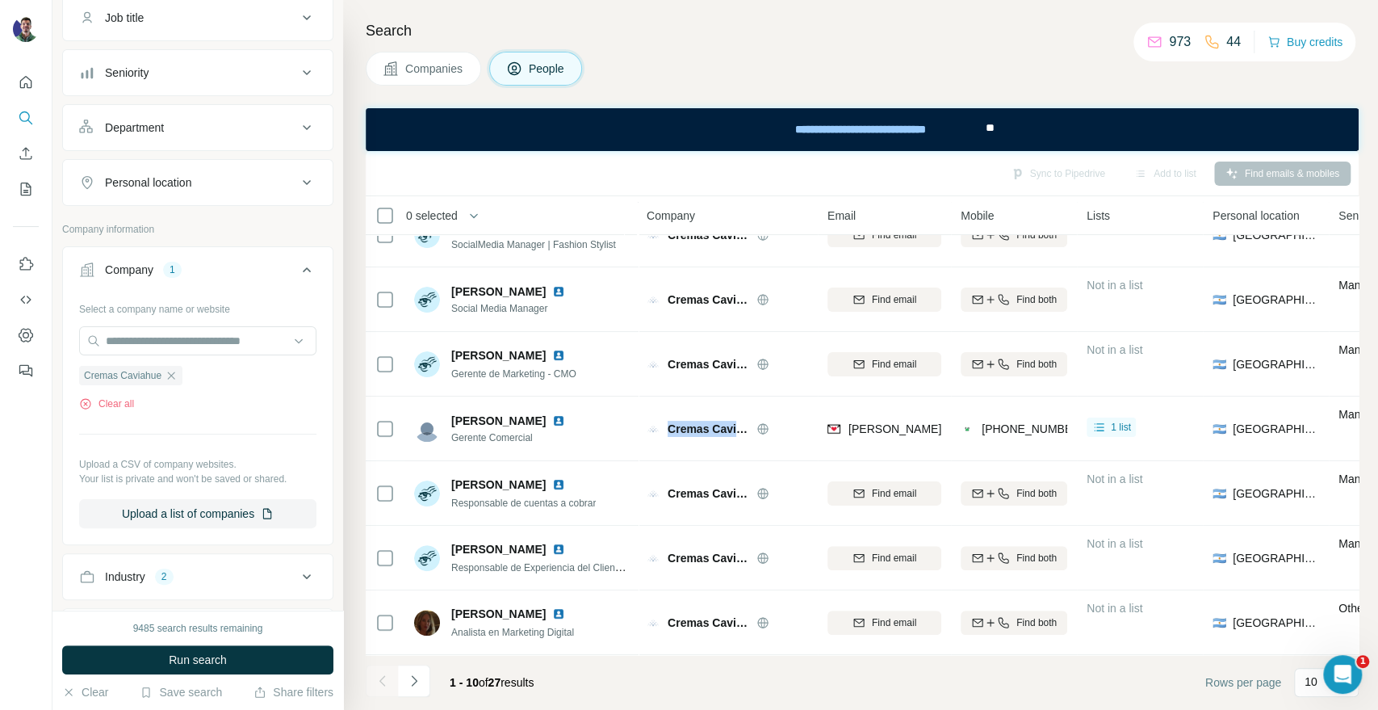
click at [400, 76] on button "Companies" at bounding box center [423, 69] width 115 height 34
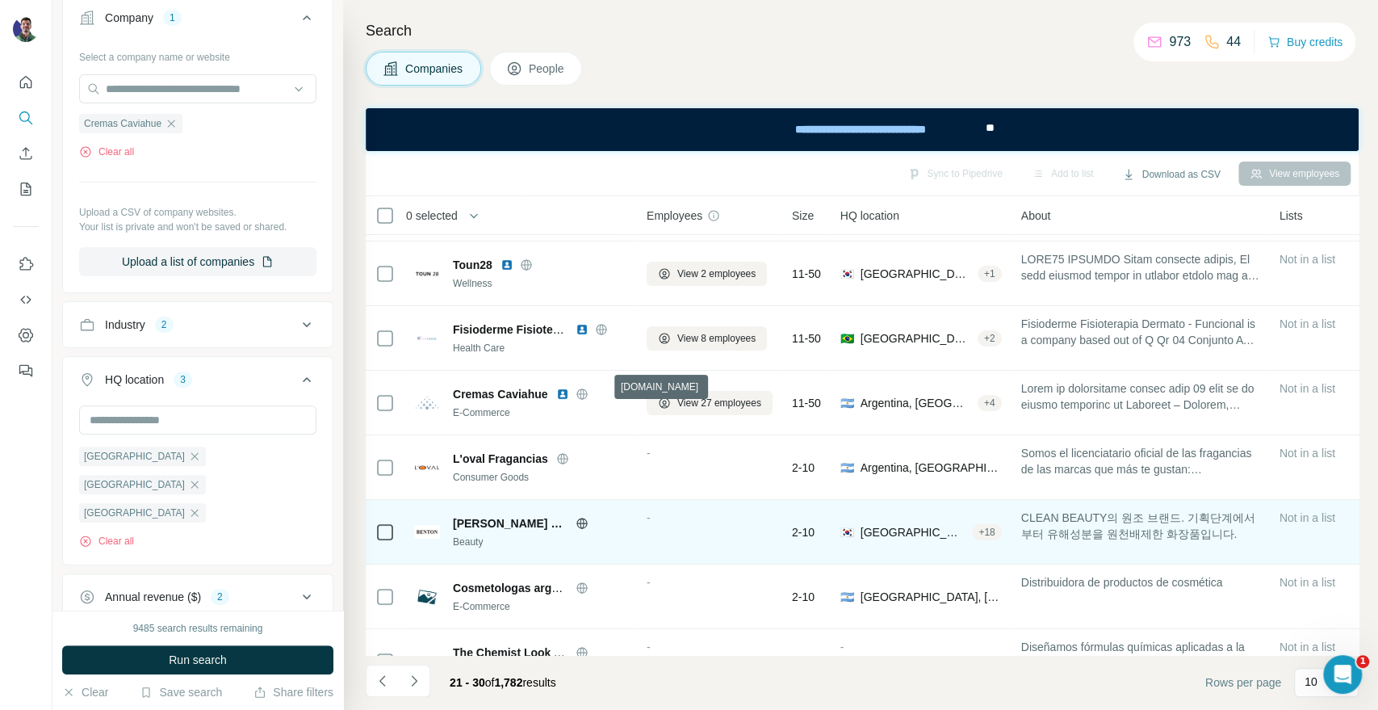
scroll to position [90, 0]
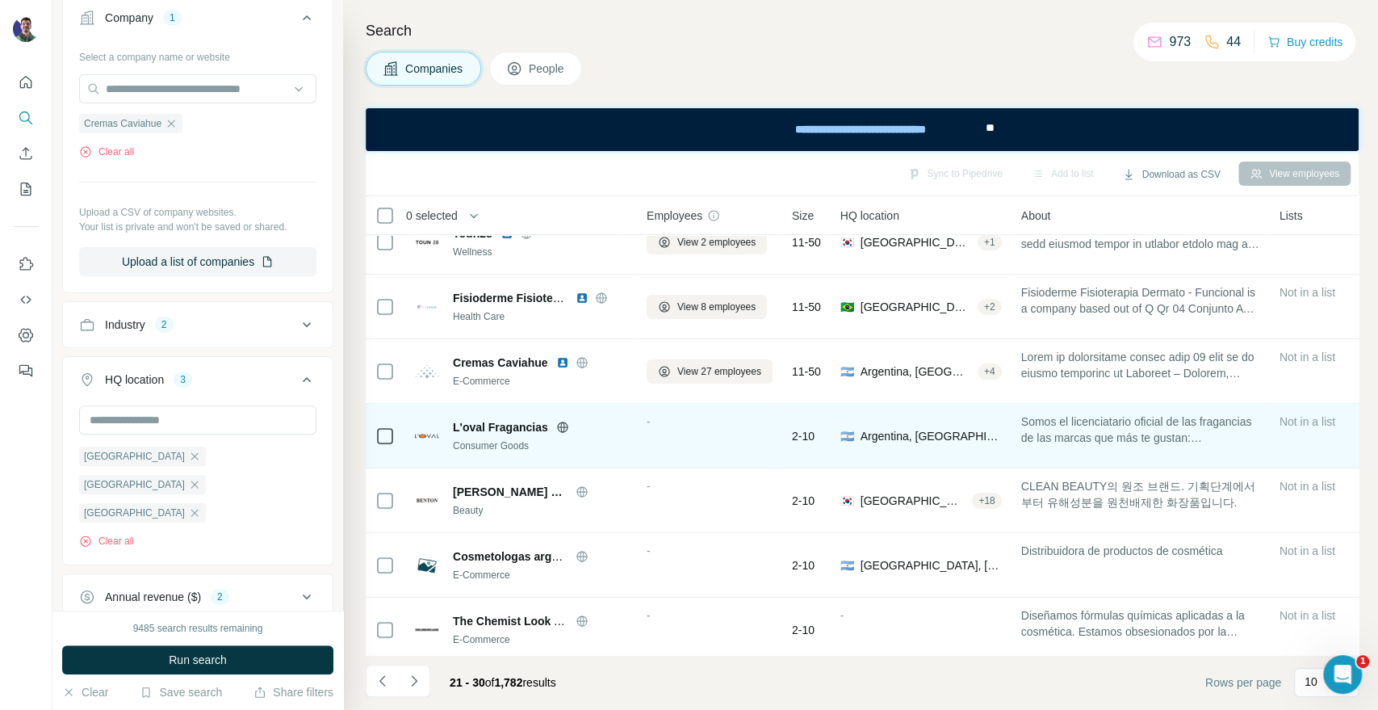
click at [560, 430] on icon at bounding box center [562, 426] width 4 height 10
click at [564, 431] on icon at bounding box center [562, 427] width 13 height 13
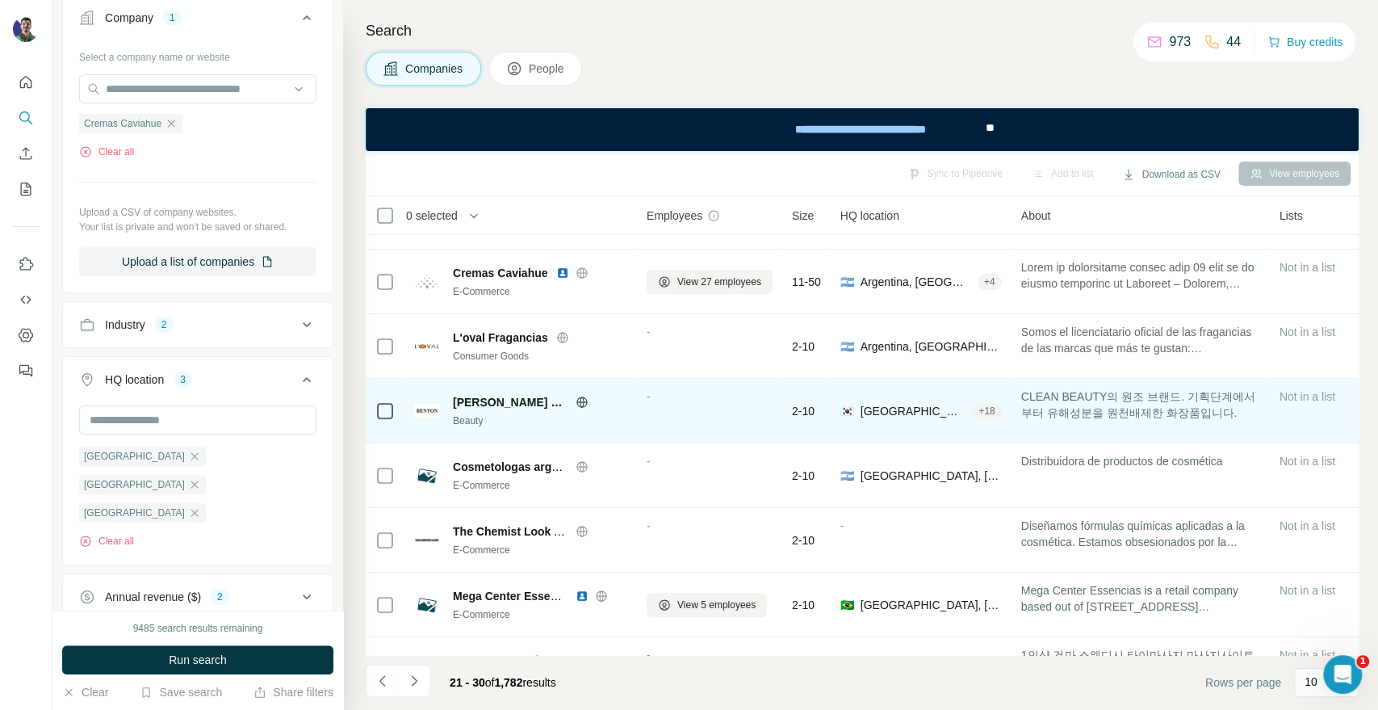
click at [548, 400] on div "[PERSON_NAME] cosmetic" at bounding box center [540, 402] width 174 height 16
click at [551, 400] on div "[PERSON_NAME] cosmetic" at bounding box center [540, 402] width 174 height 16
click at [576, 403] on icon at bounding box center [582, 402] width 13 height 13
click at [576, 406] on icon at bounding box center [582, 402] width 13 height 13
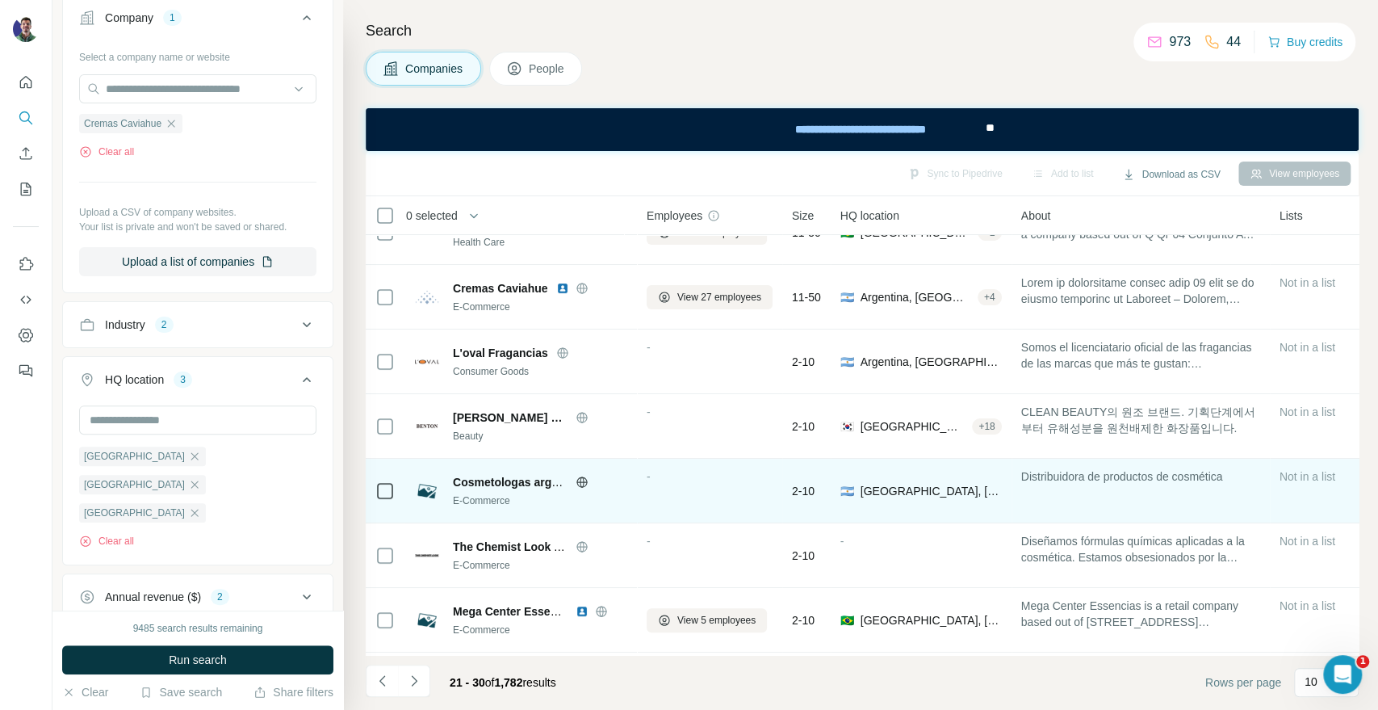
scroll to position [145, 0]
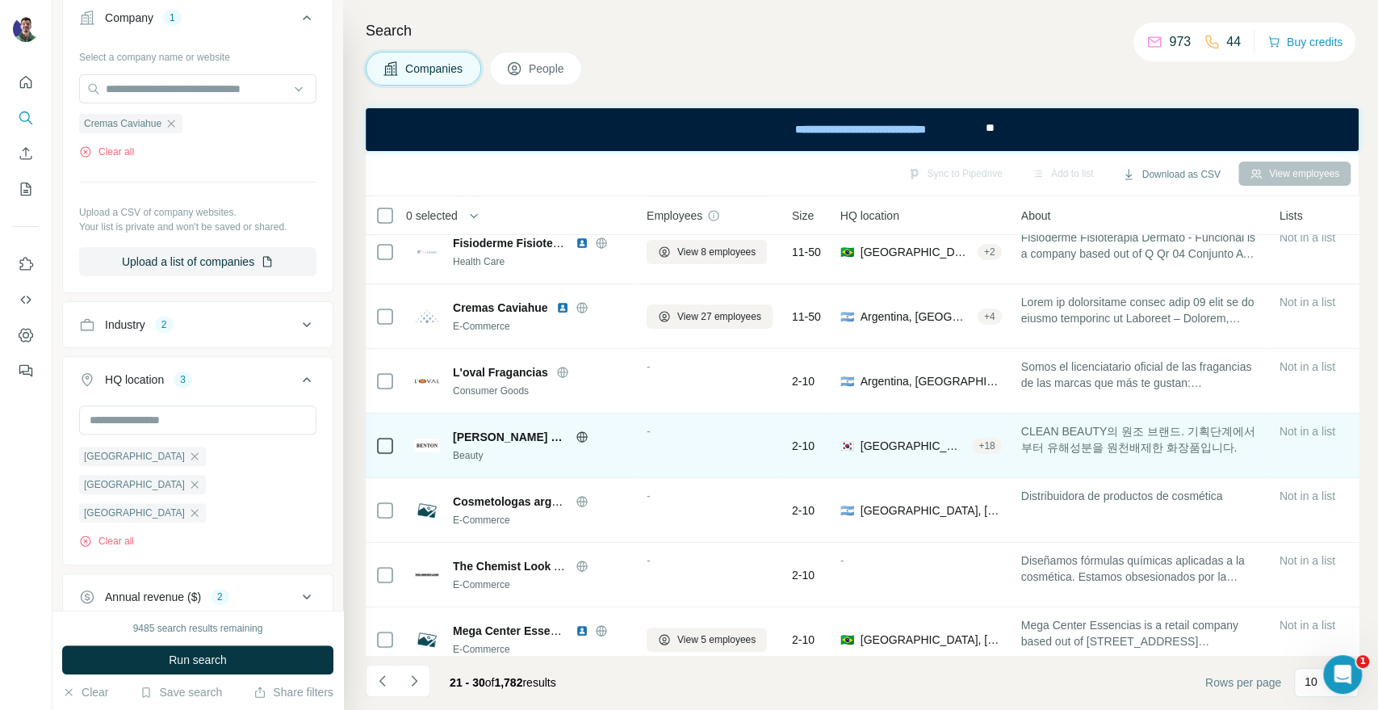
click at [576, 439] on icon at bounding box center [581, 436] width 10 height 10
click at [576, 436] on icon at bounding box center [582, 436] width 13 height 13
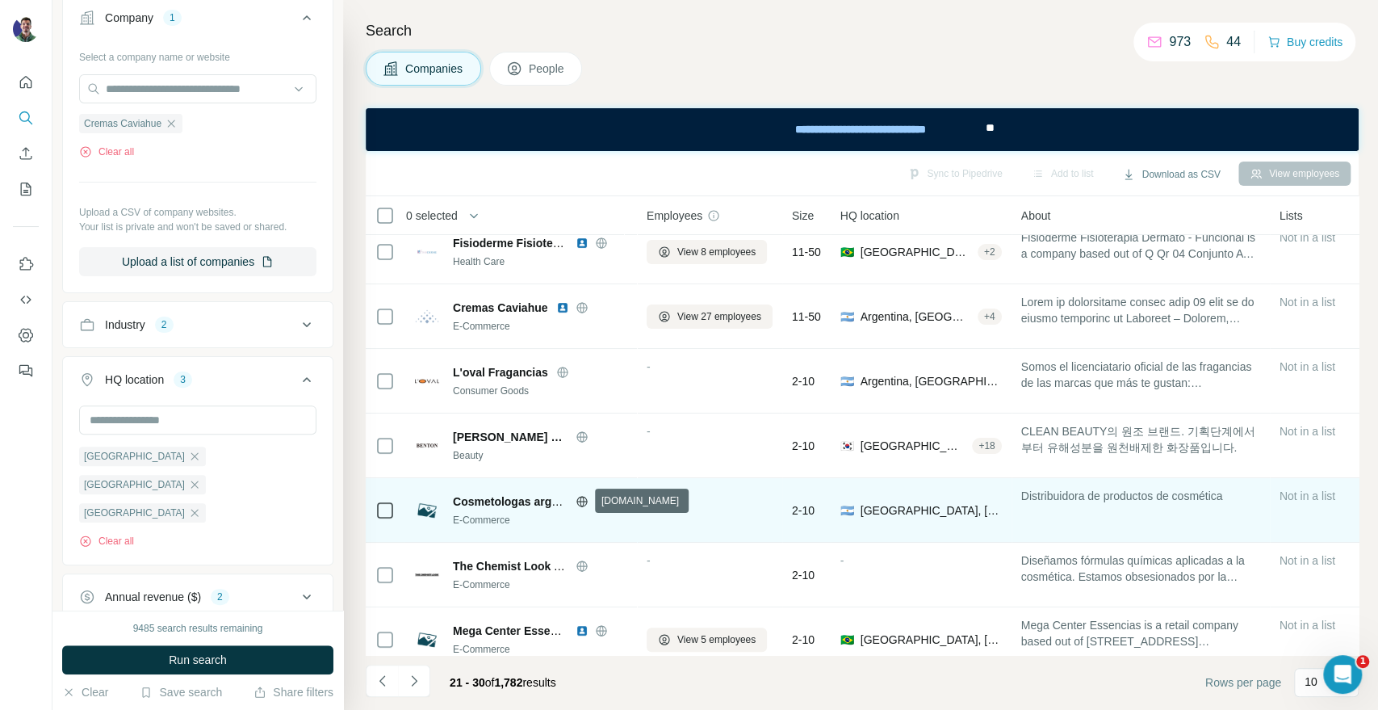
click at [585, 502] on icon at bounding box center [582, 501] width 13 height 13
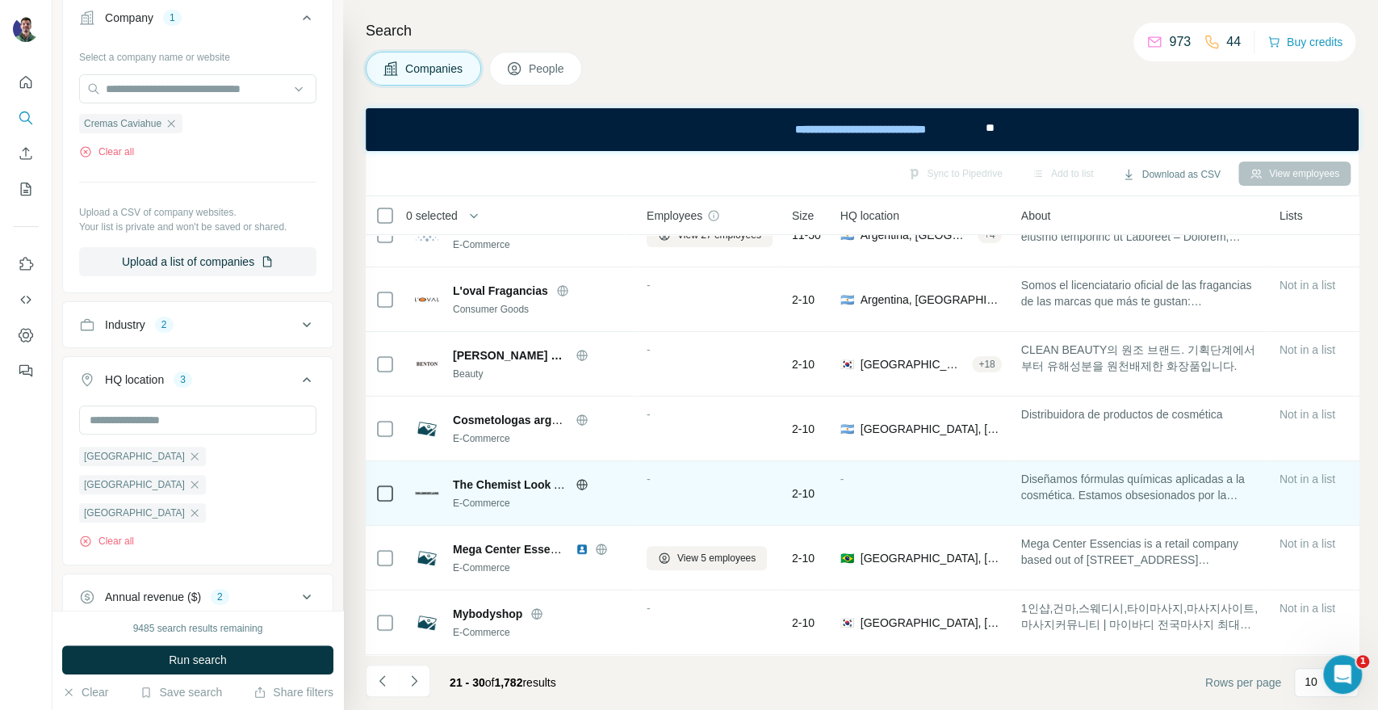
click at [588, 479] on div at bounding box center [602, 484] width 52 height 13
click at [585, 484] on icon at bounding box center [581, 484] width 10 height 1
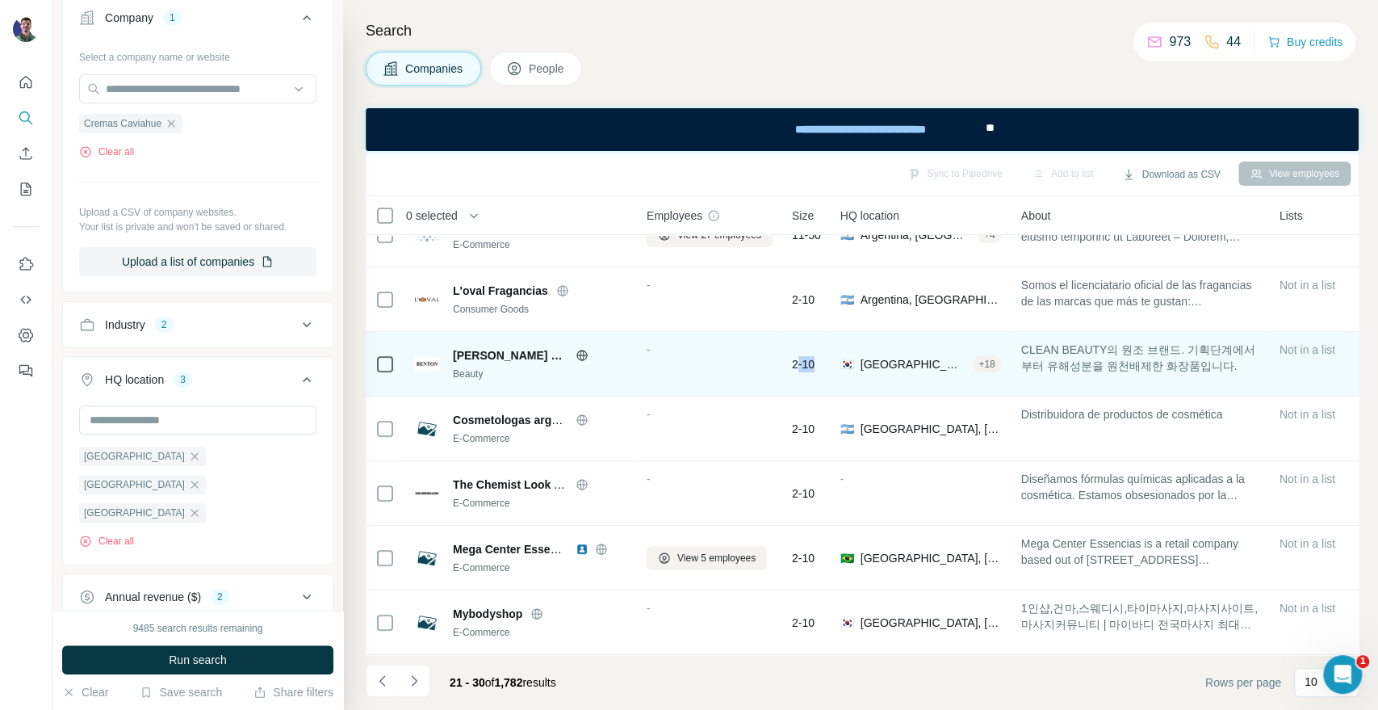
drag, startPoint x: 800, startPoint y: 352, endPoint x: 819, endPoint y: 360, distance: 20.2
click at [815, 360] on span "2-10" at bounding box center [803, 364] width 23 height 16
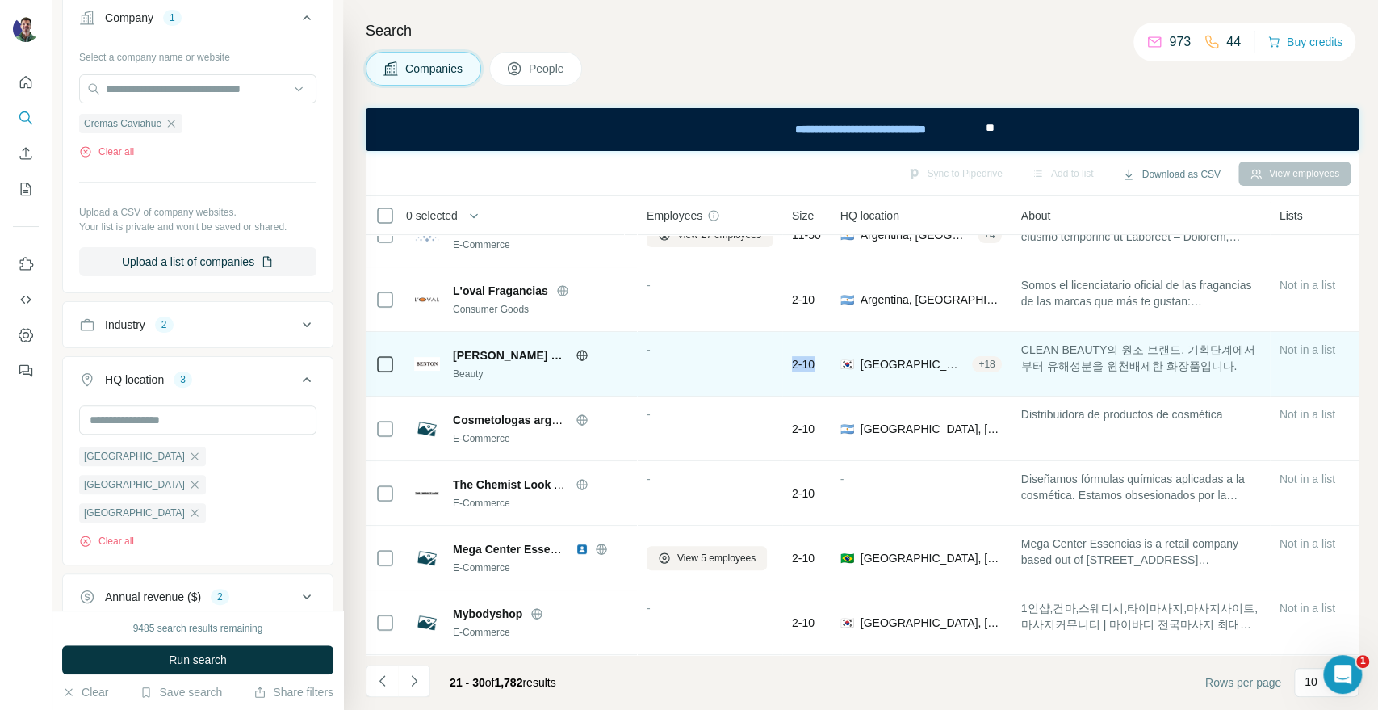
click at [815, 357] on span "2-10" at bounding box center [803, 364] width 23 height 16
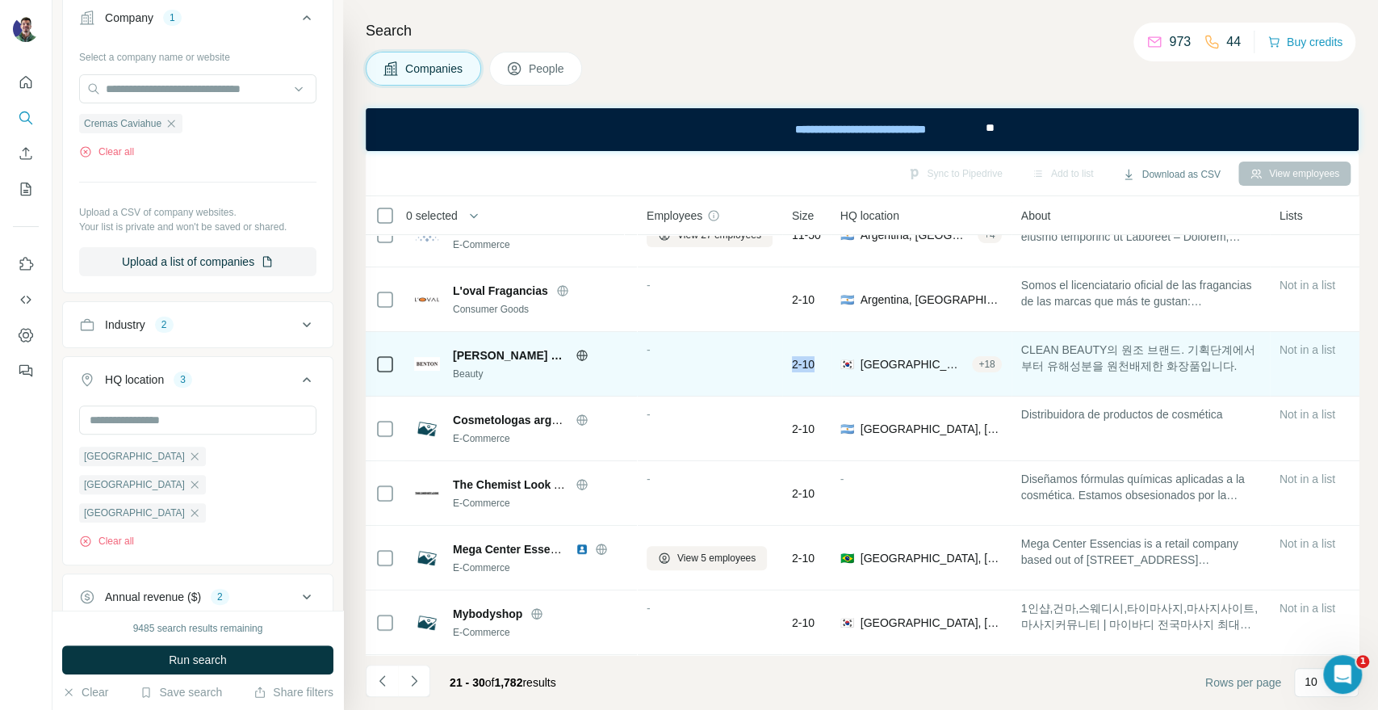
click at [814, 356] on span "2-10" at bounding box center [803, 364] width 23 height 16
click at [576, 349] on icon at bounding box center [582, 355] width 13 height 13
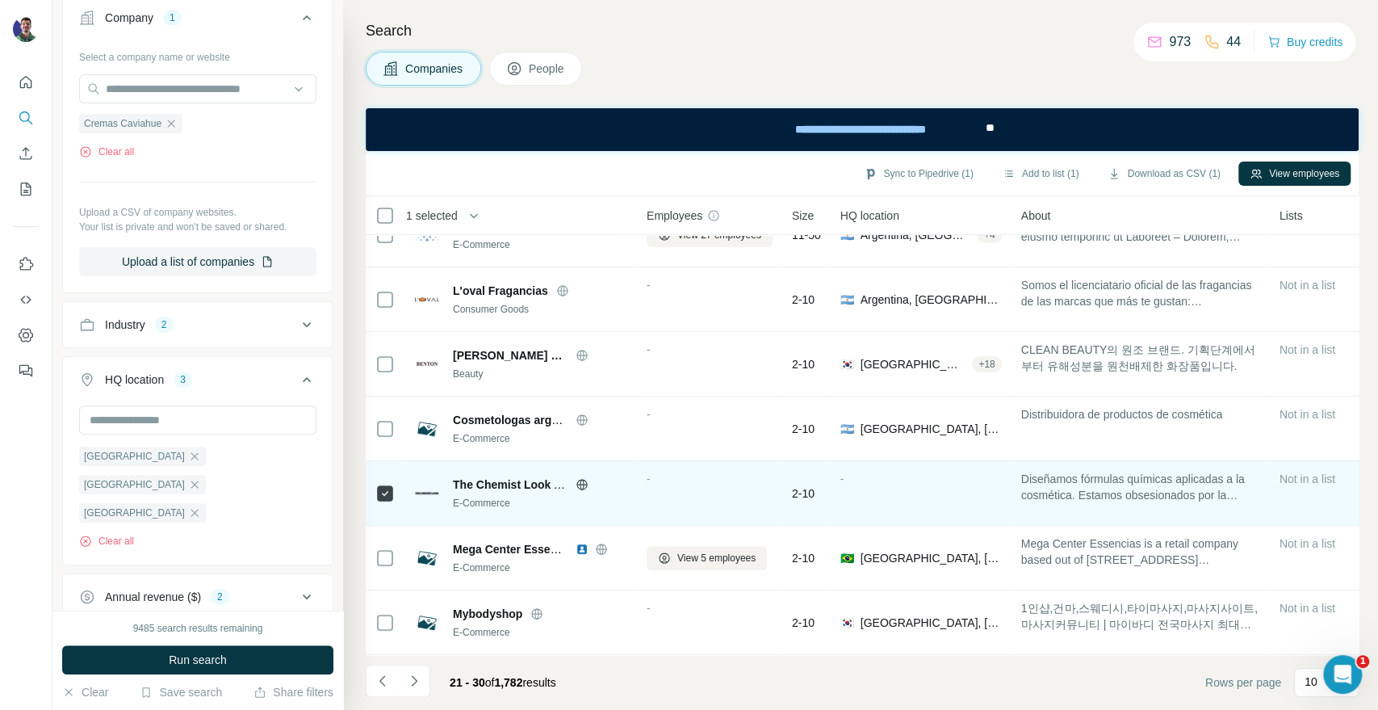
click at [576, 478] on icon at bounding box center [582, 484] width 13 height 13
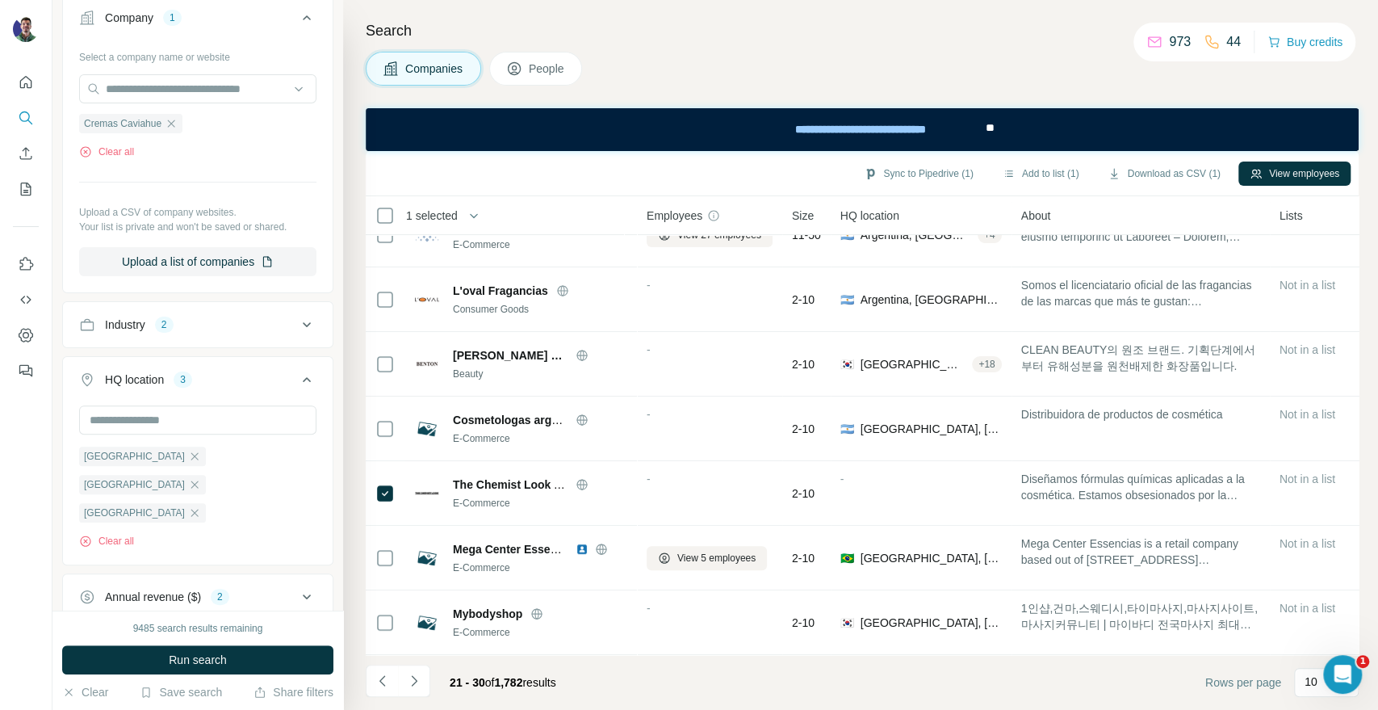
click at [1033, 78] on div "Companies People" at bounding box center [862, 69] width 993 height 34
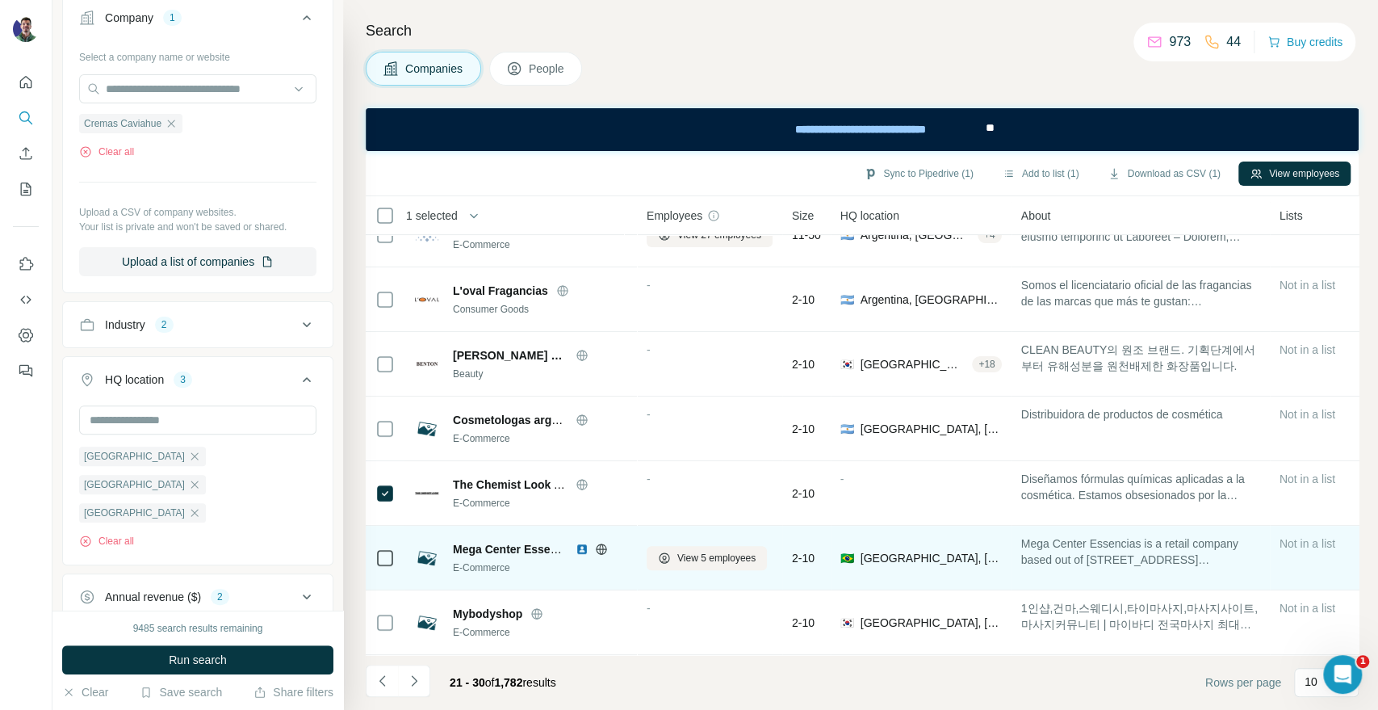
click at [597, 548] on icon at bounding box center [601, 548] width 10 height 1
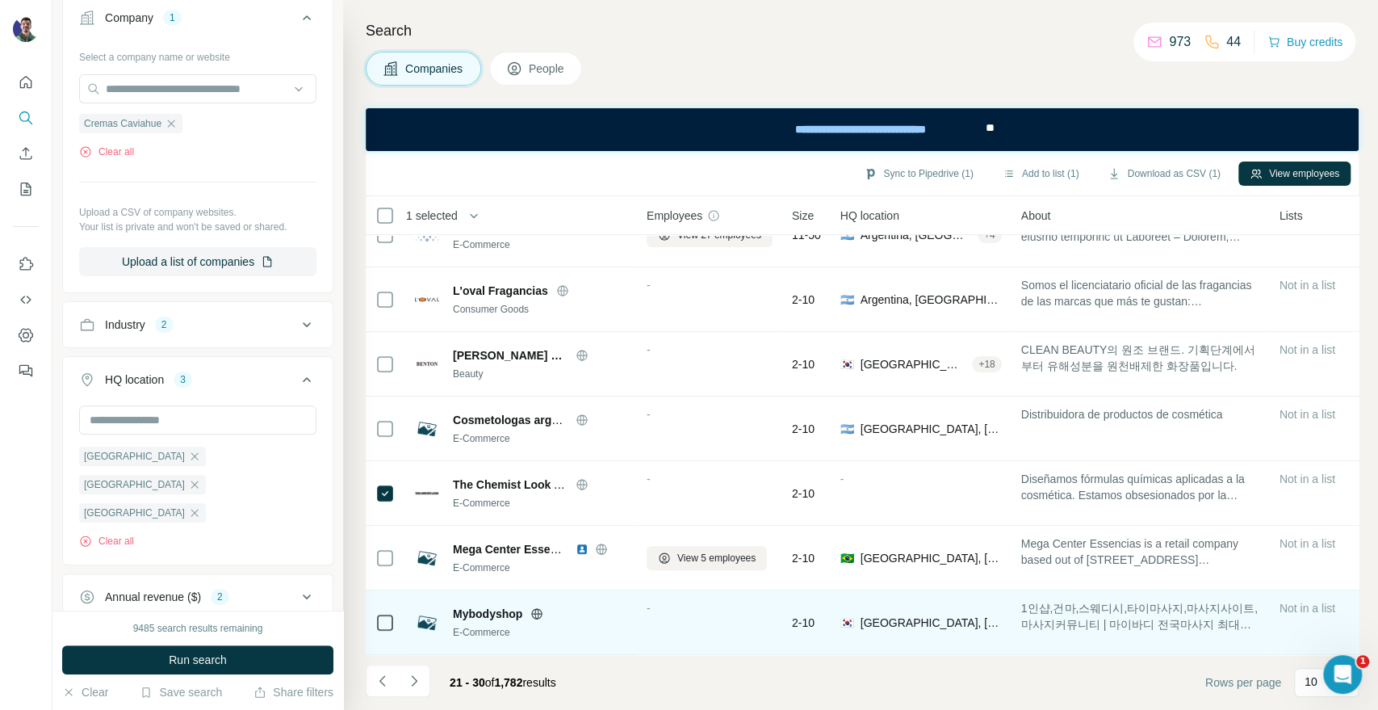
click at [539, 608] on icon at bounding box center [537, 613] width 4 height 10
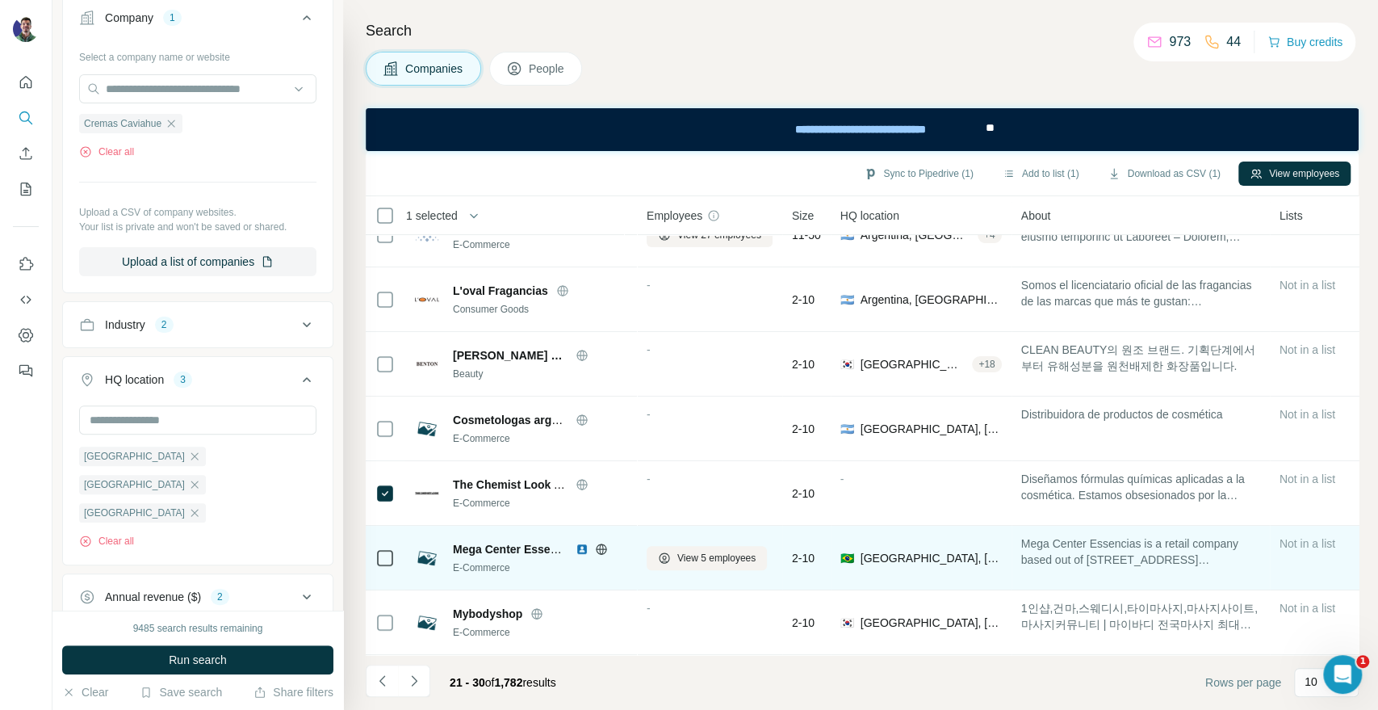
click at [598, 543] on icon at bounding box center [601, 549] width 13 height 13
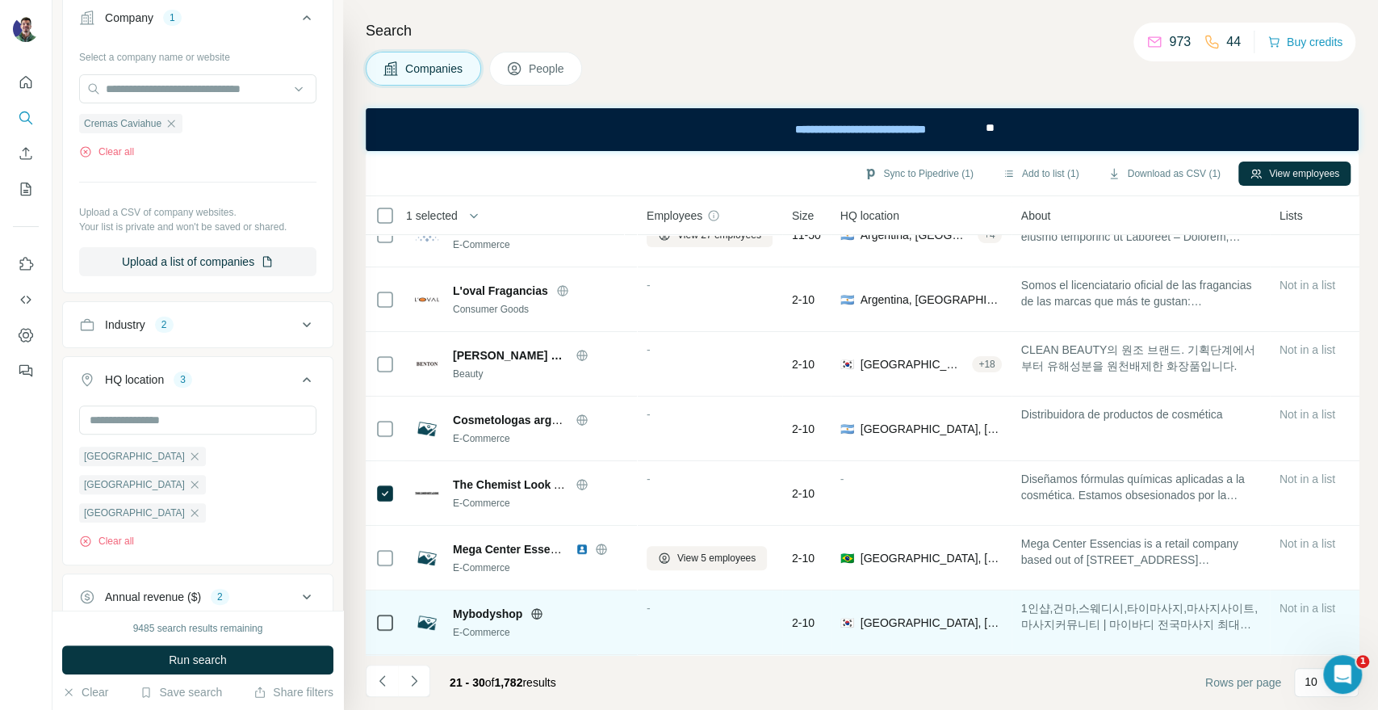
click at [531, 607] on icon at bounding box center [536, 613] width 13 height 13
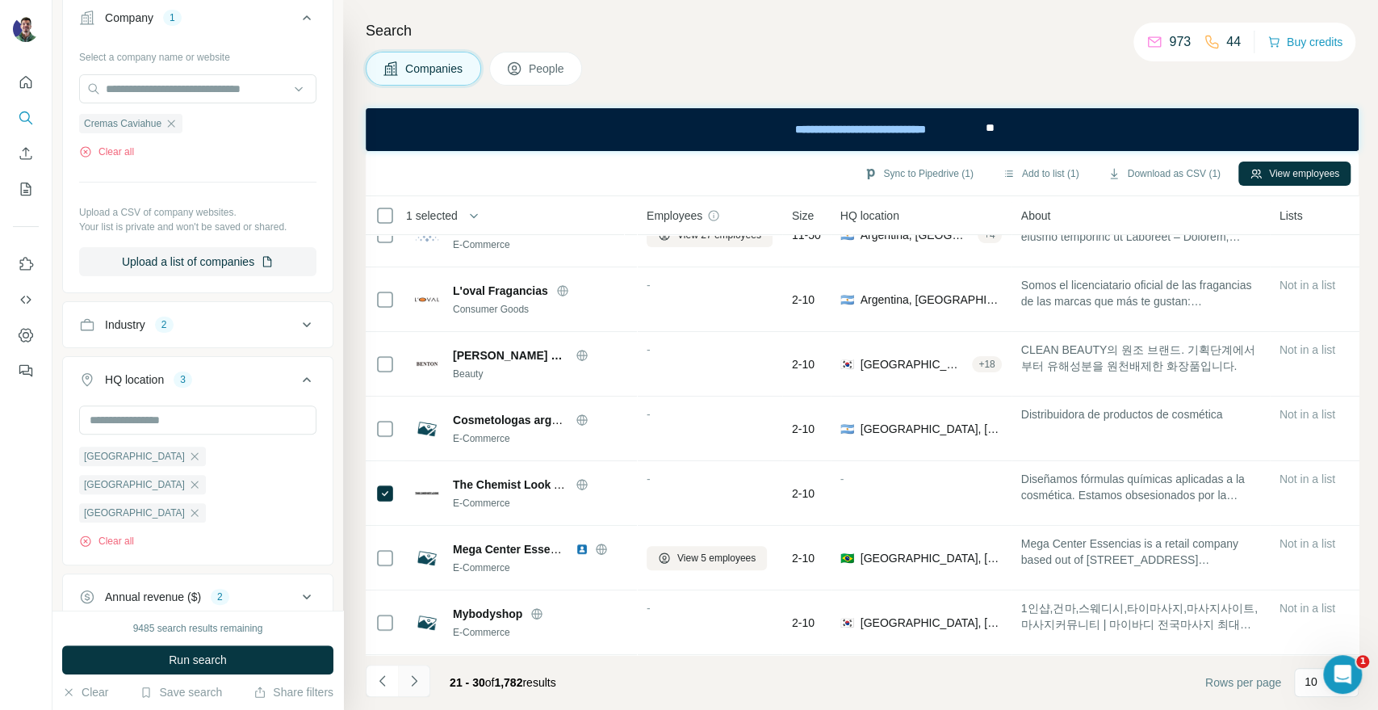
click at [416, 686] on icon "Navigate to next page" at bounding box center [414, 681] width 16 height 16
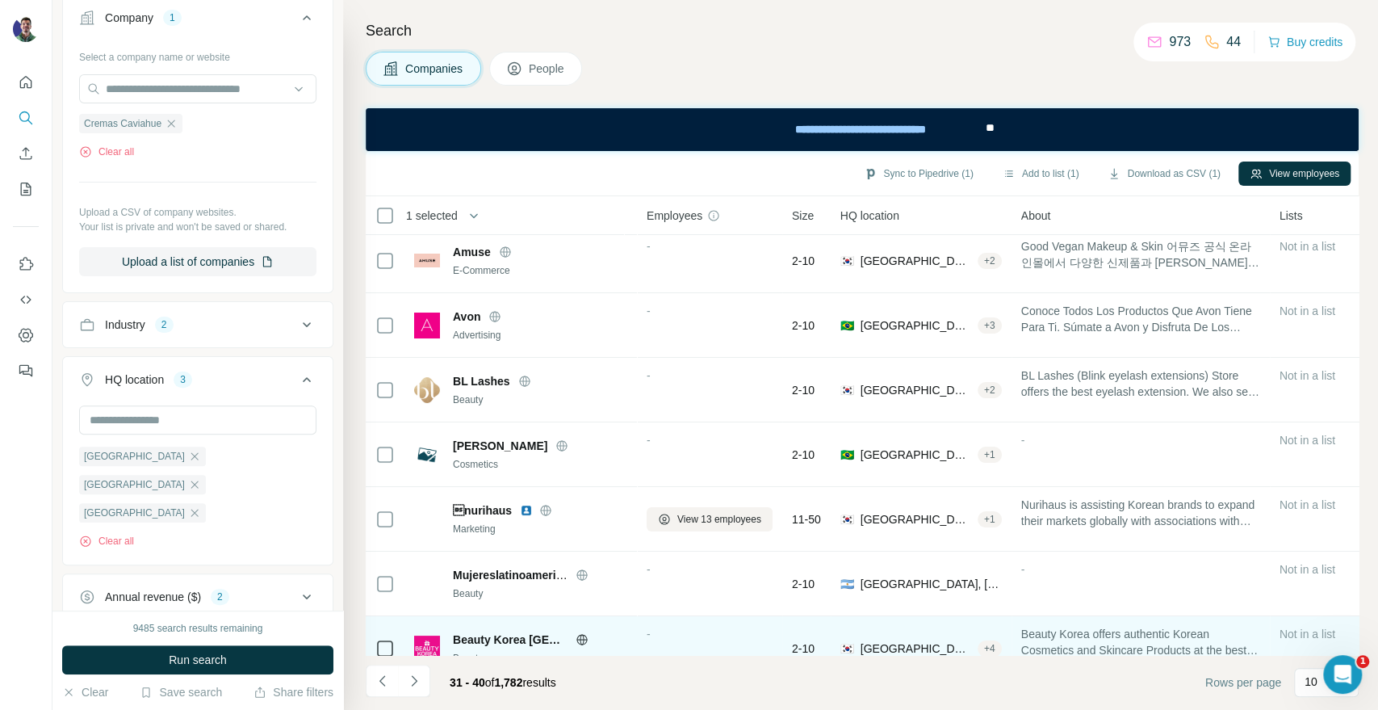
scroll to position [0, 0]
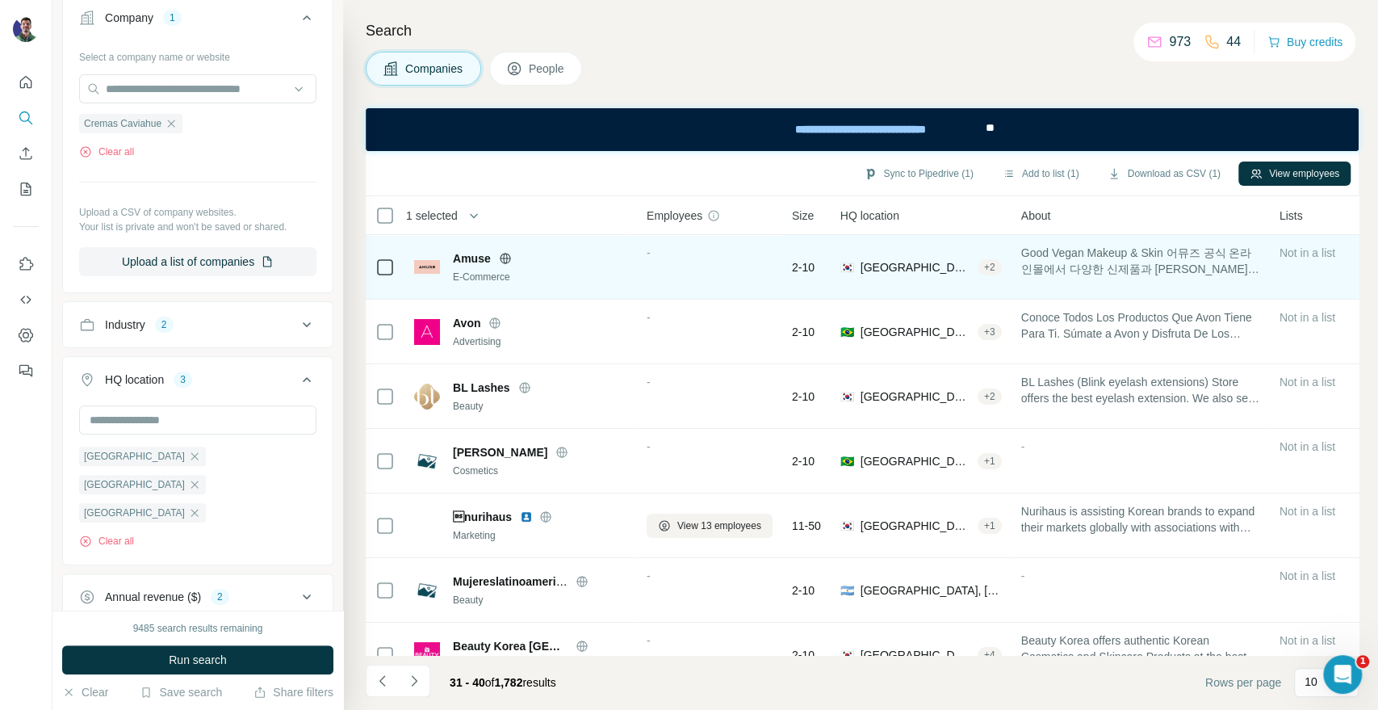
click at [501, 258] on icon at bounding box center [505, 258] width 10 height 1
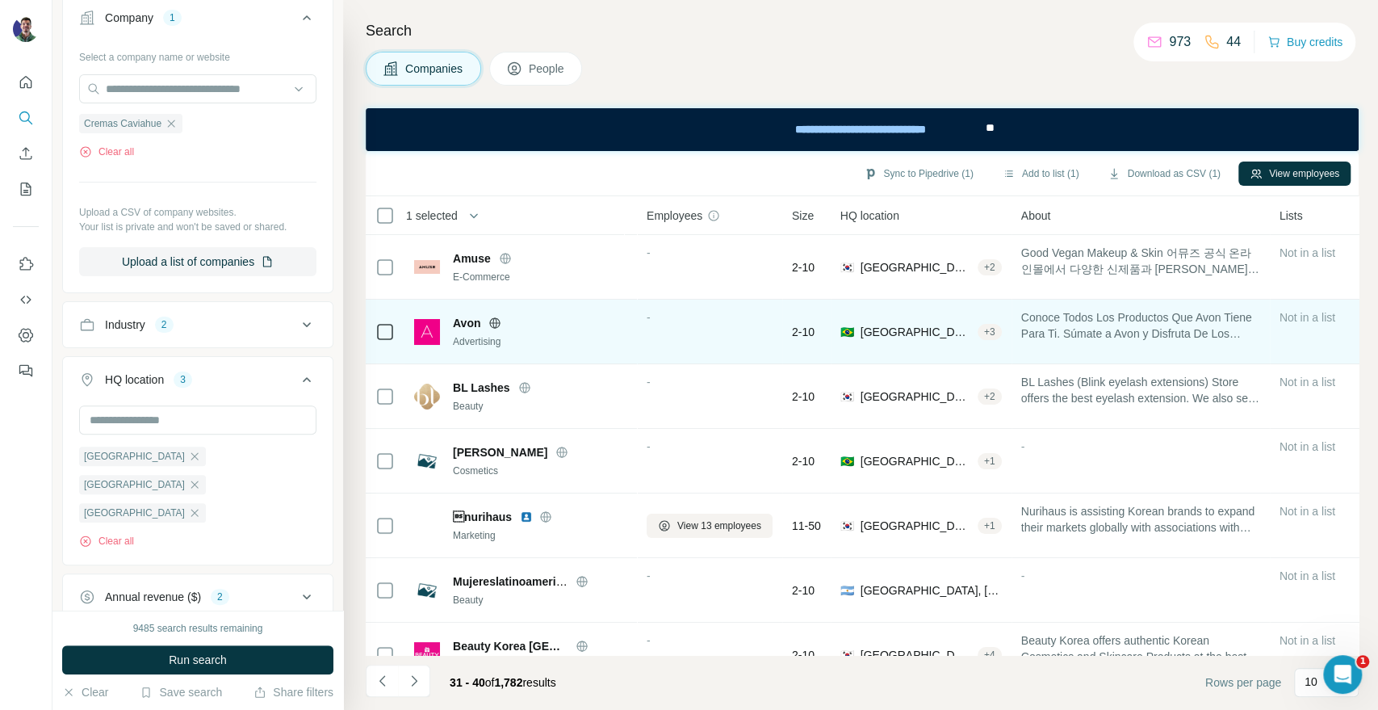
click at [501, 320] on icon at bounding box center [494, 322] width 13 height 13
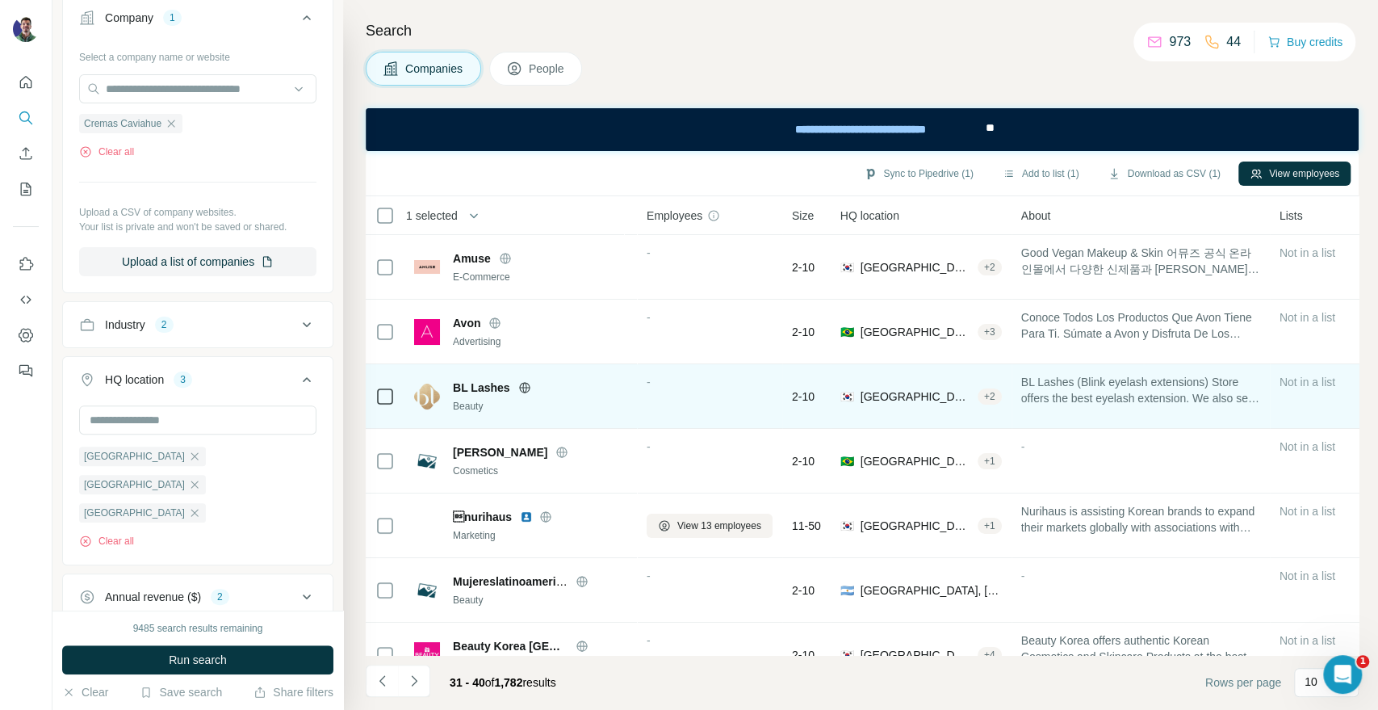
click at [522, 388] on icon at bounding box center [524, 387] width 4 height 10
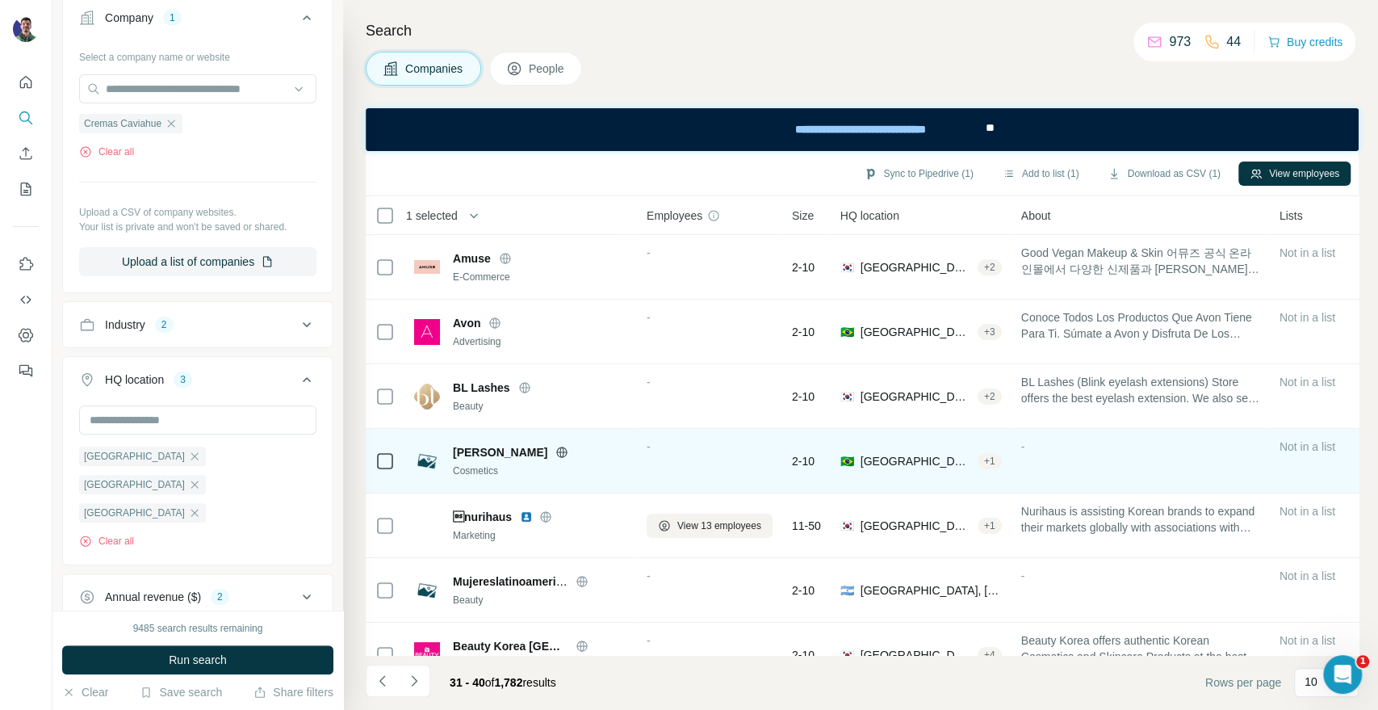
click at [555, 447] on icon at bounding box center [561, 452] width 13 height 13
click at [555, 454] on icon at bounding box center [561, 452] width 13 height 13
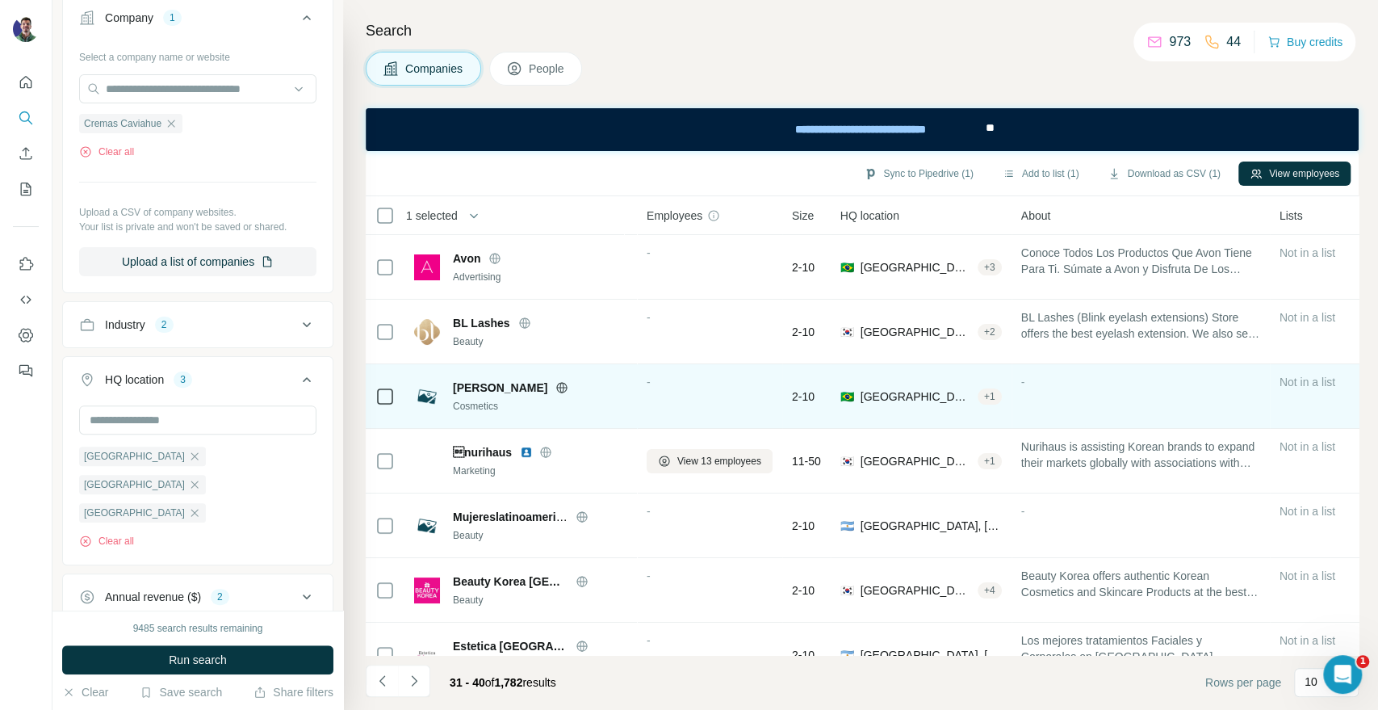
scroll to position [90, 0]
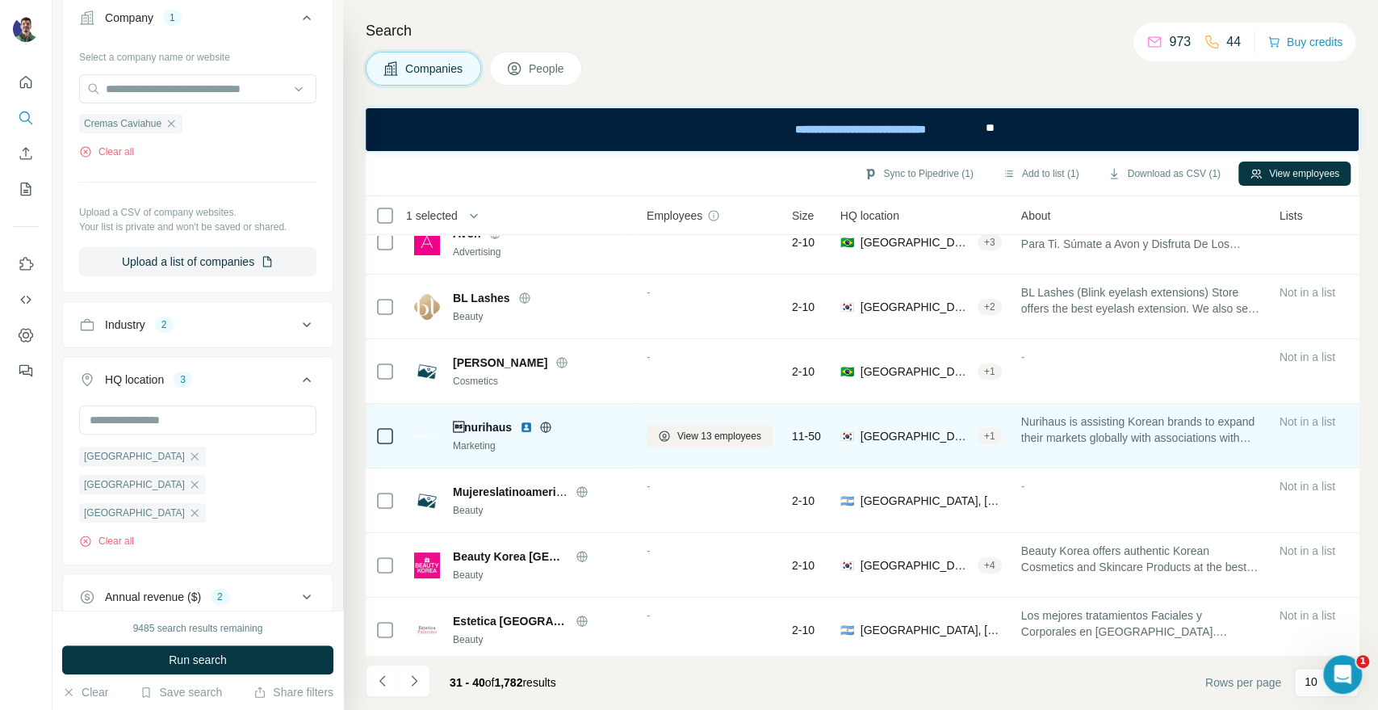
click at [544, 424] on icon at bounding box center [546, 426] width 4 height 10
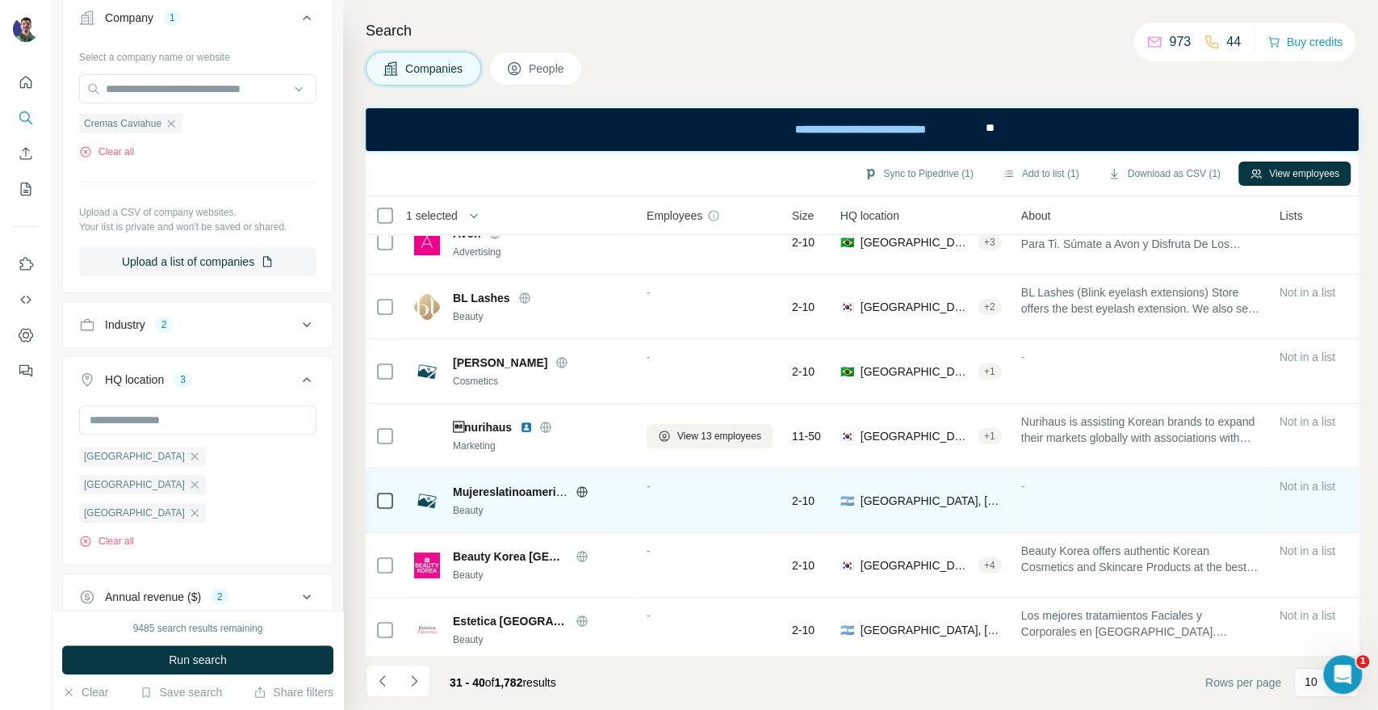
click at [581, 491] on icon at bounding box center [581, 491] width 10 height 1
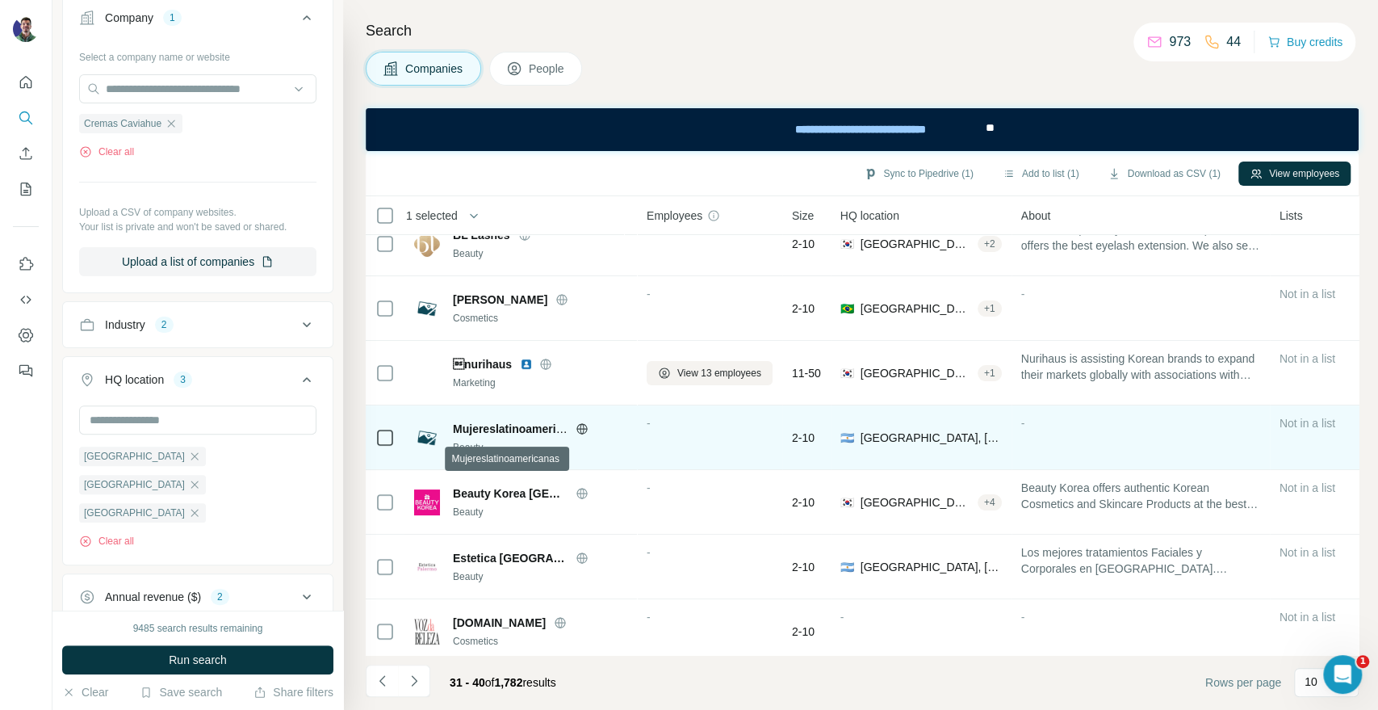
scroll to position [179, 0]
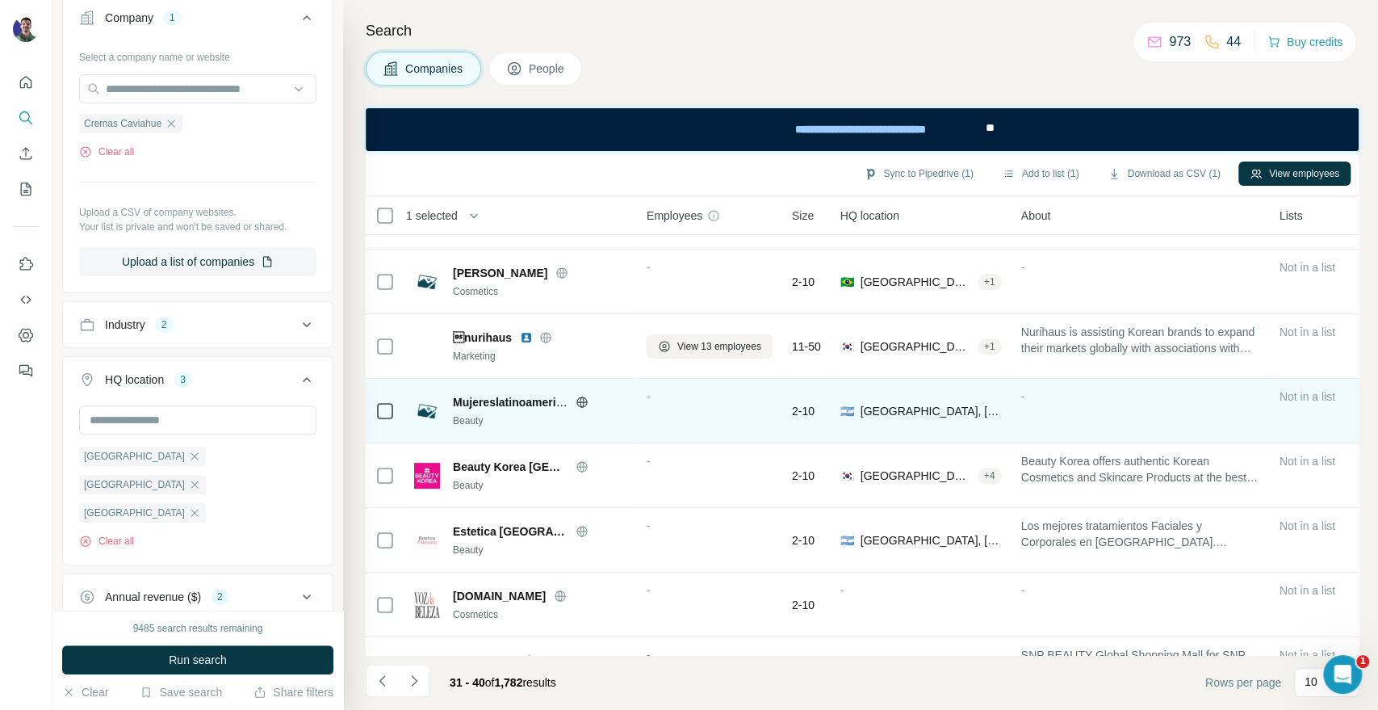
click at [585, 402] on icon at bounding box center [582, 402] width 13 height 13
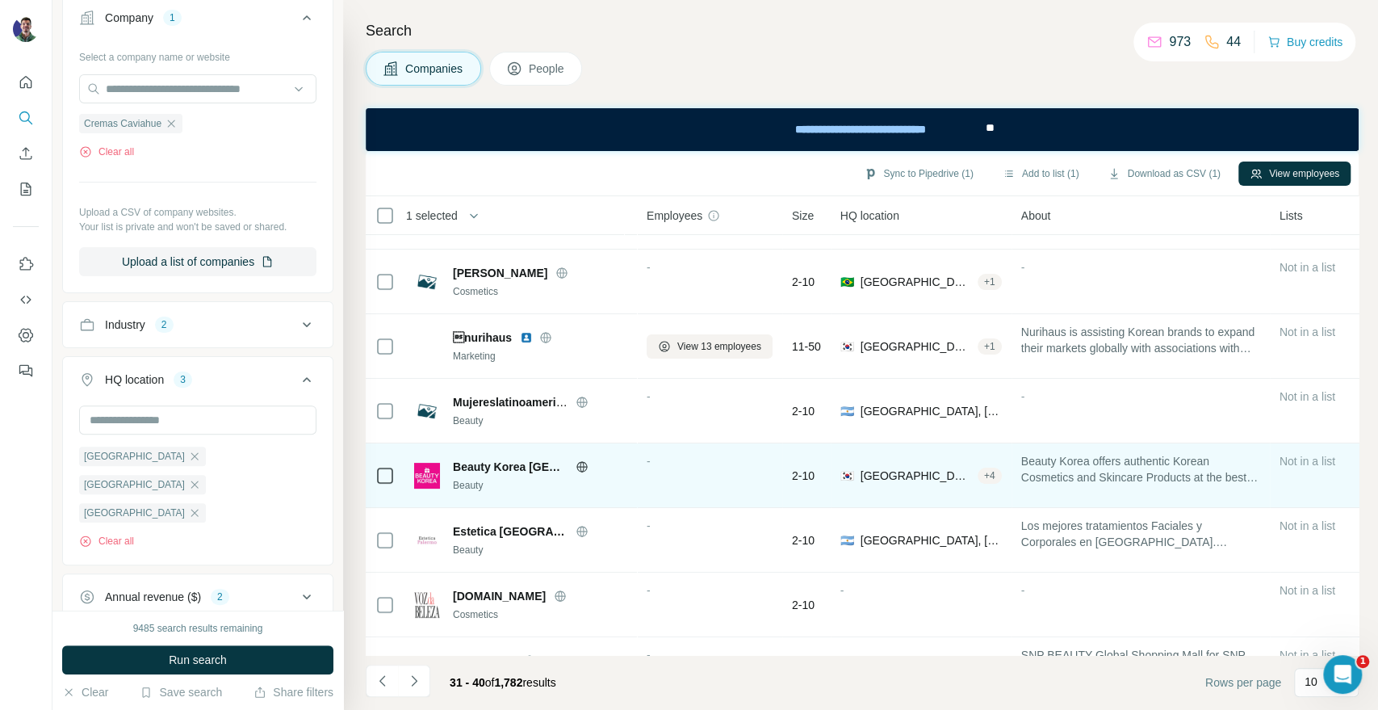
click at [579, 463] on icon at bounding box center [582, 466] width 13 height 13
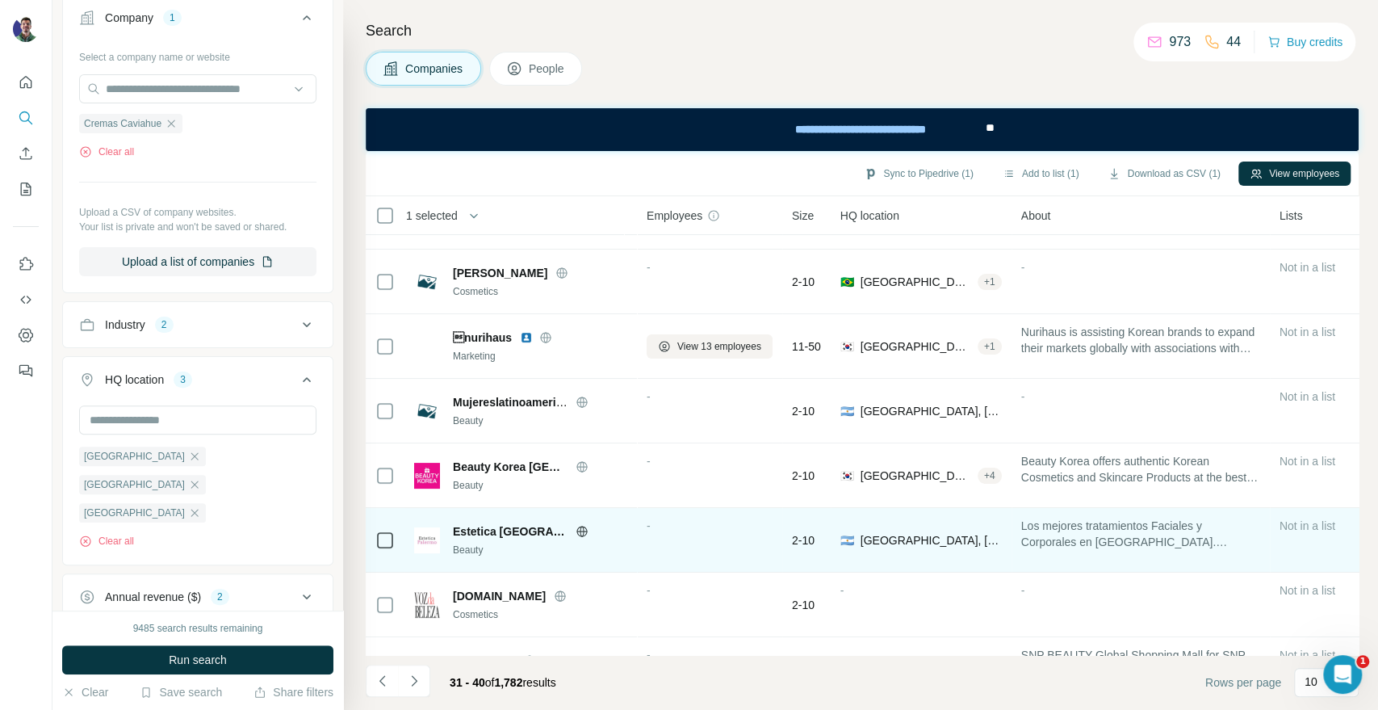
scroll to position [234, 0]
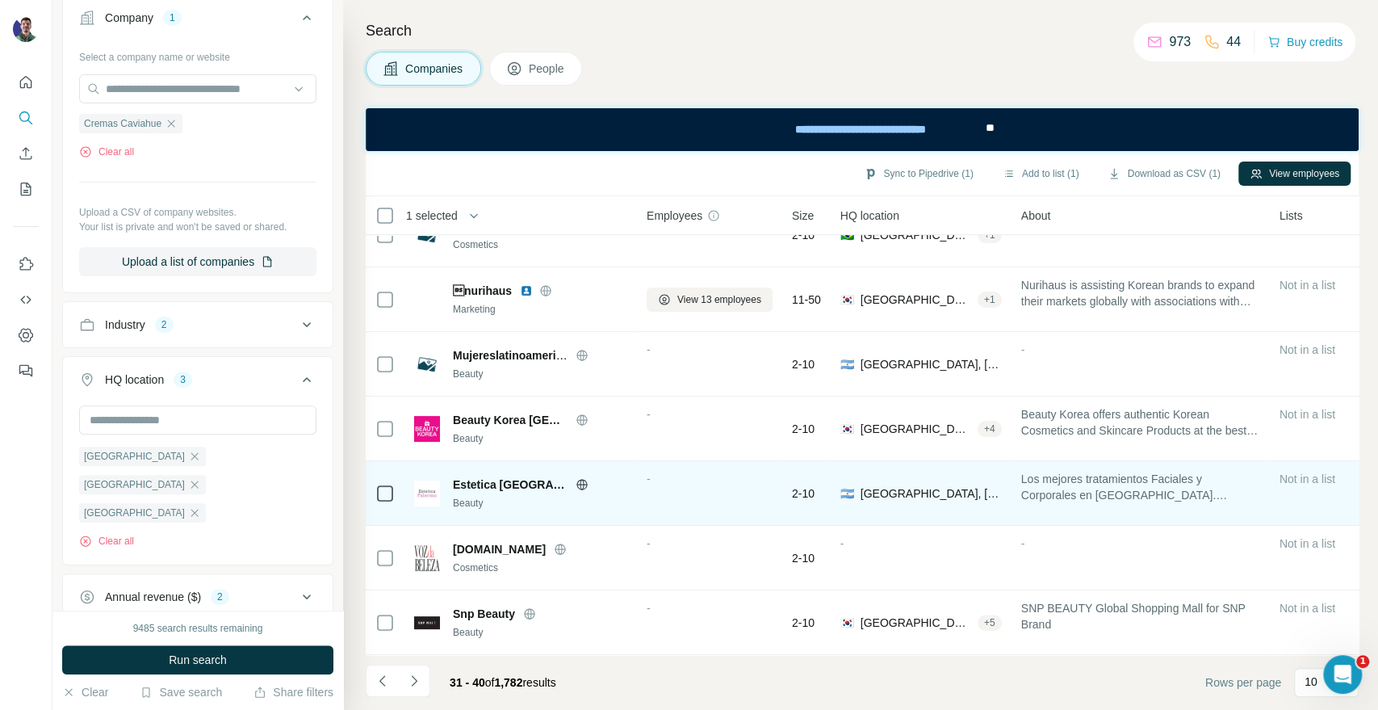
click at [576, 478] on icon at bounding box center [582, 484] width 13 height 13
click at [551, 476] on div "Estetica [GEOGRAPHIC_DATA]" at bounding box center [540, 484] width 174 height 16
click at [576, 478] on icon at bounding box center [582, 484] width 13 height 13
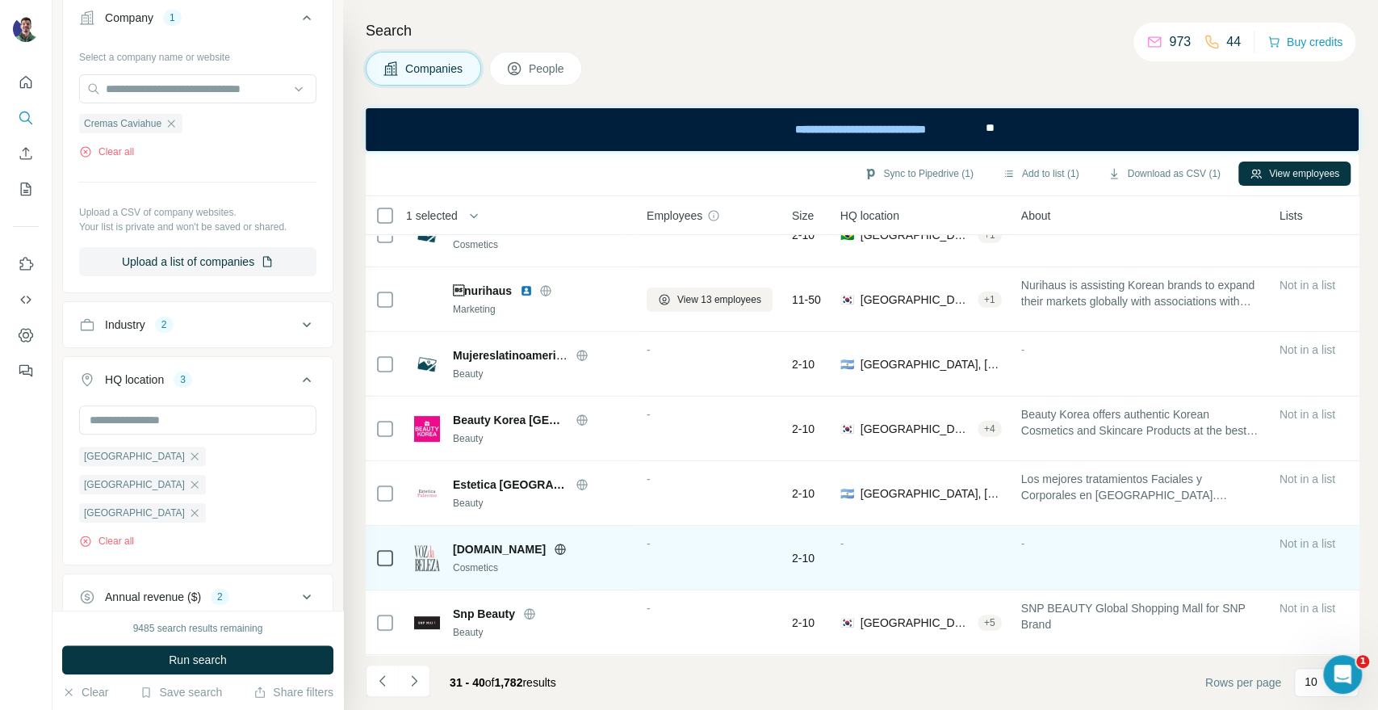
click at [566, 543] on icon at bounding box center [560, 548] width 10 height 10
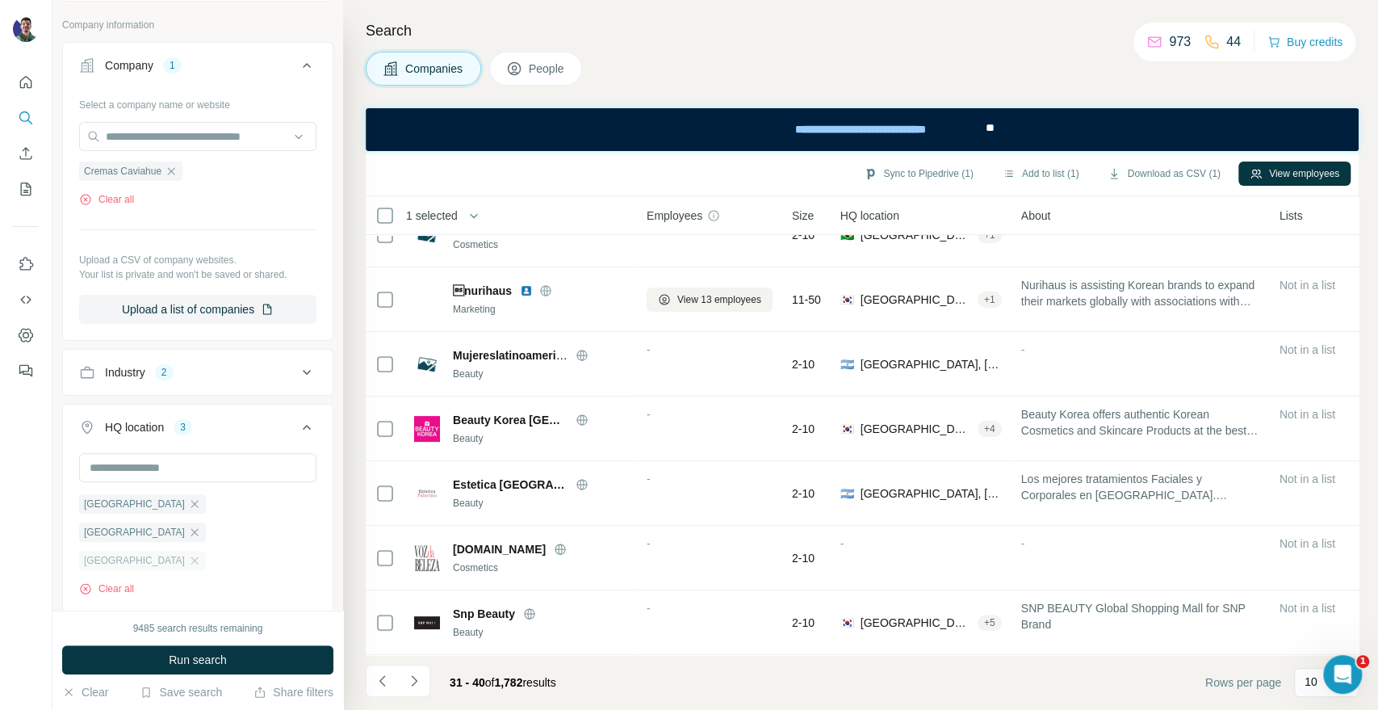
scroll to position [0, 0]
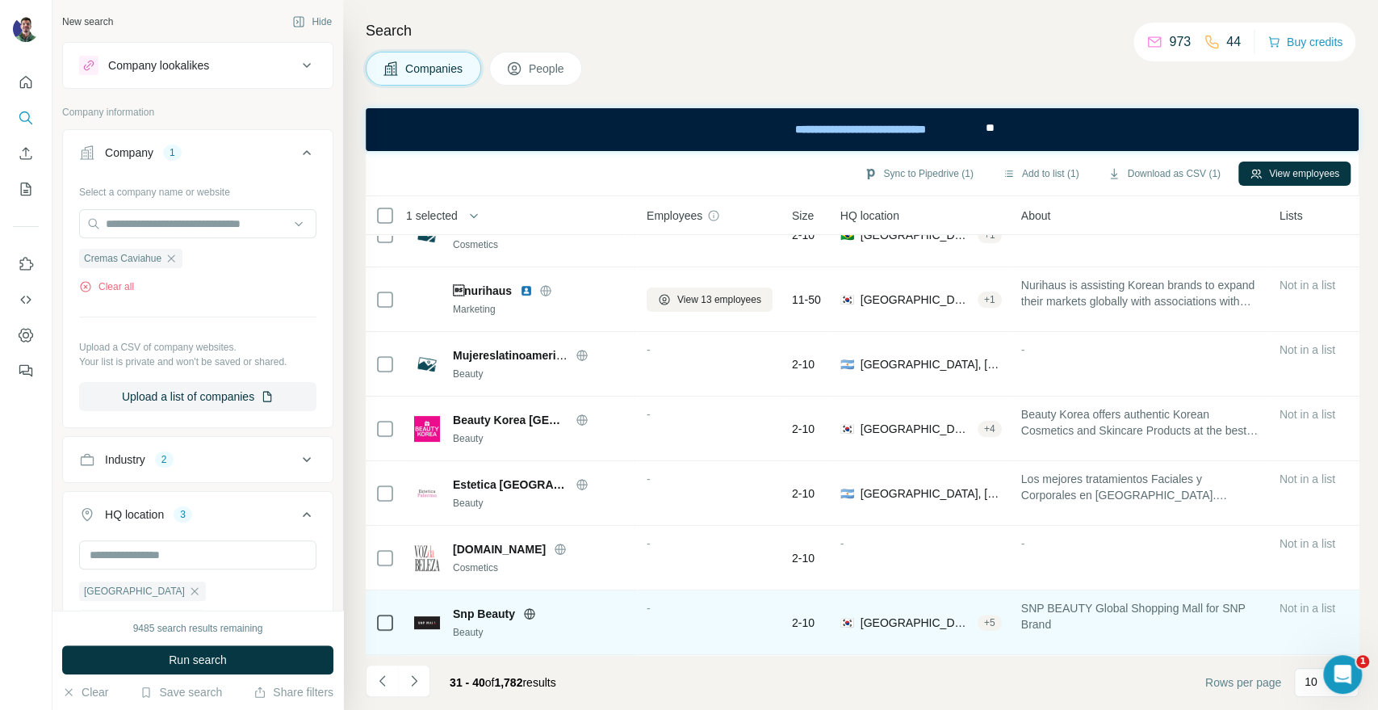
click at [478, 625] on div "Beauty" at bounding box center [540, 632] width 174 height 15
click at [476, 600] on div "Snp Beauty Beauty" at bounding box center [520, 622] width 213 height 44
click at [476, 606] on span "Snp Beauty" at bounding box center [484, 614] width 62 height 16
click at [445, 611] on div "Snp Beauty Beauty" at bounding box center [520, 623] width 213 height 34
click at [467, 606] on span "Snp Beauty" at bounding box center [484, 614] width 62 height 16
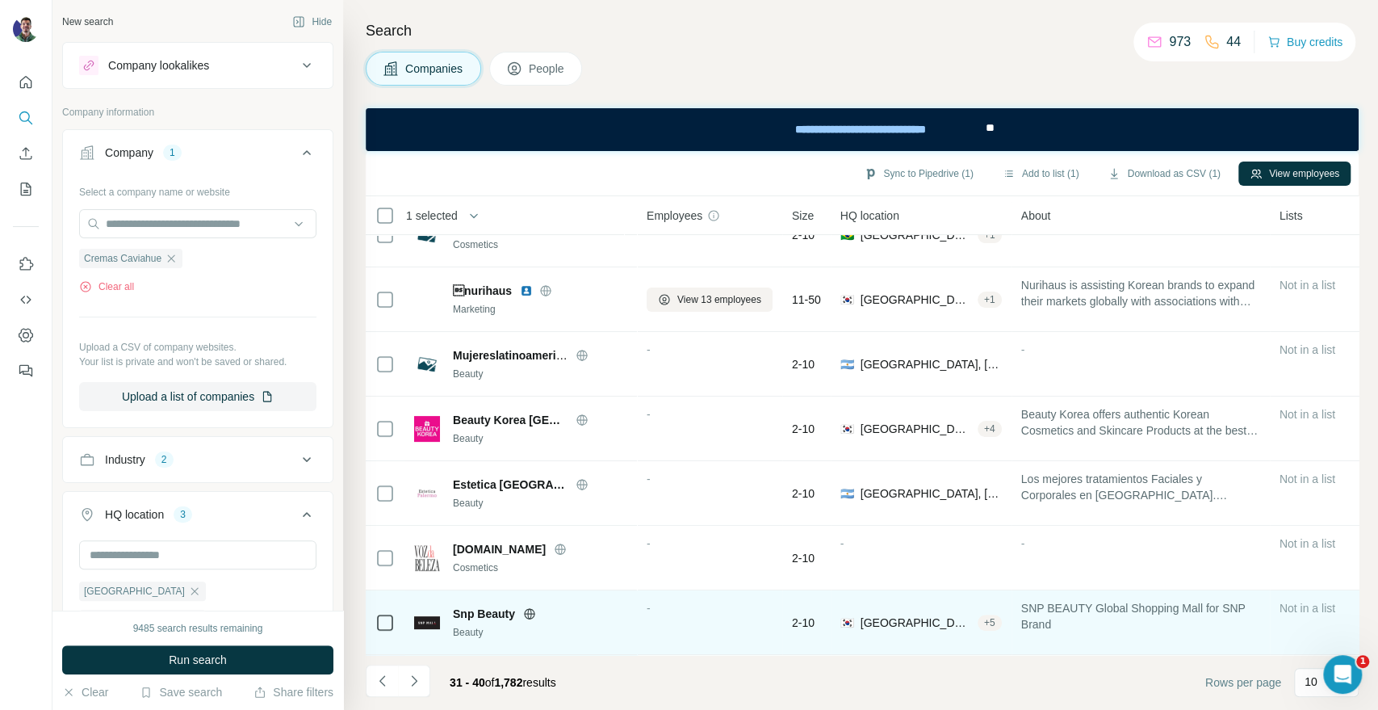
click at [530, 607] on icon at bounding box center [529, 613] width 13 height 13
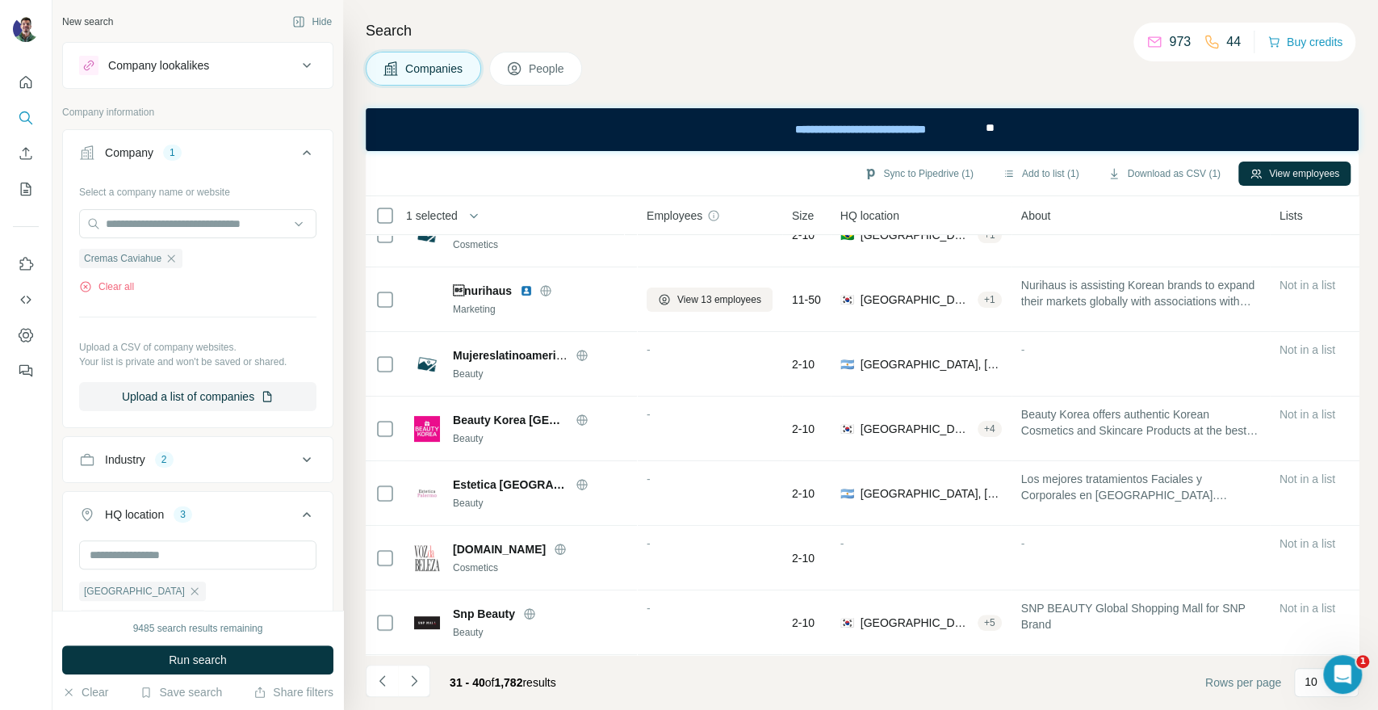
click at [10, 501] on div at bounding box center [26, 355] width 52 height 710
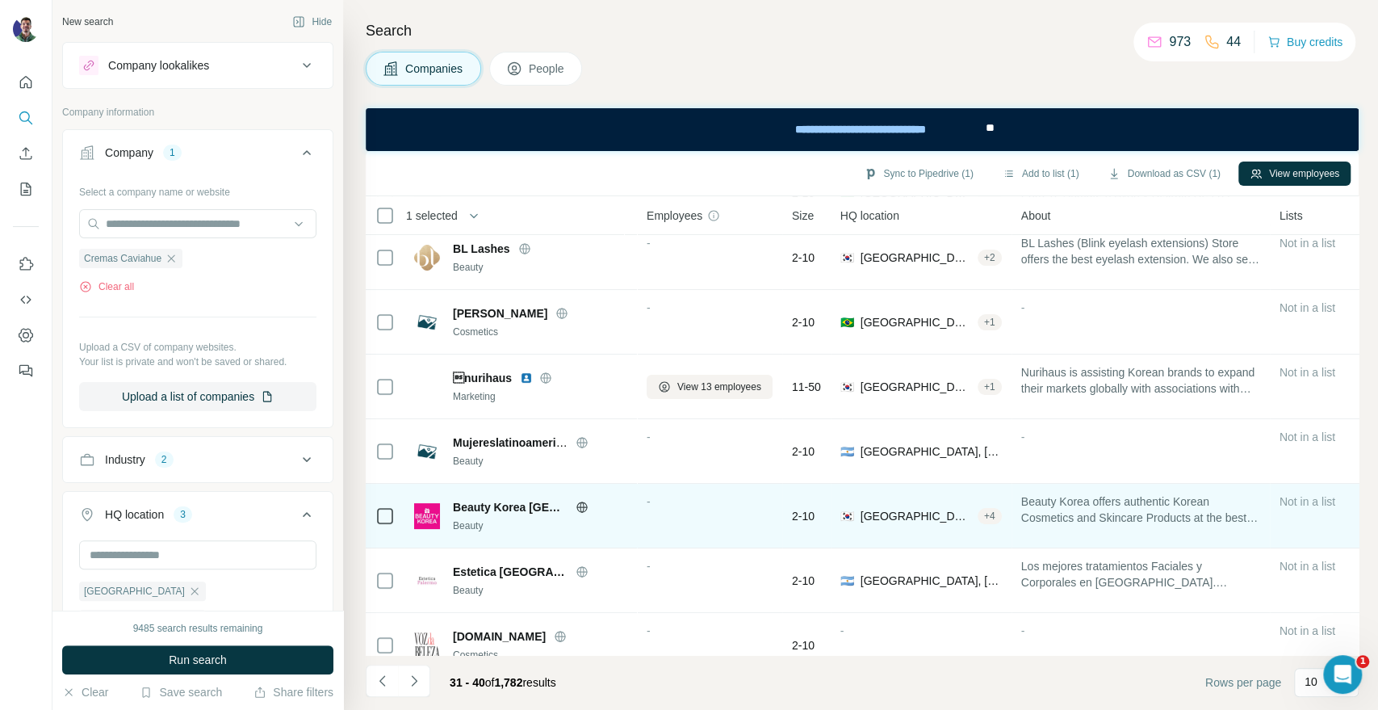
scroll to position [234, 0]
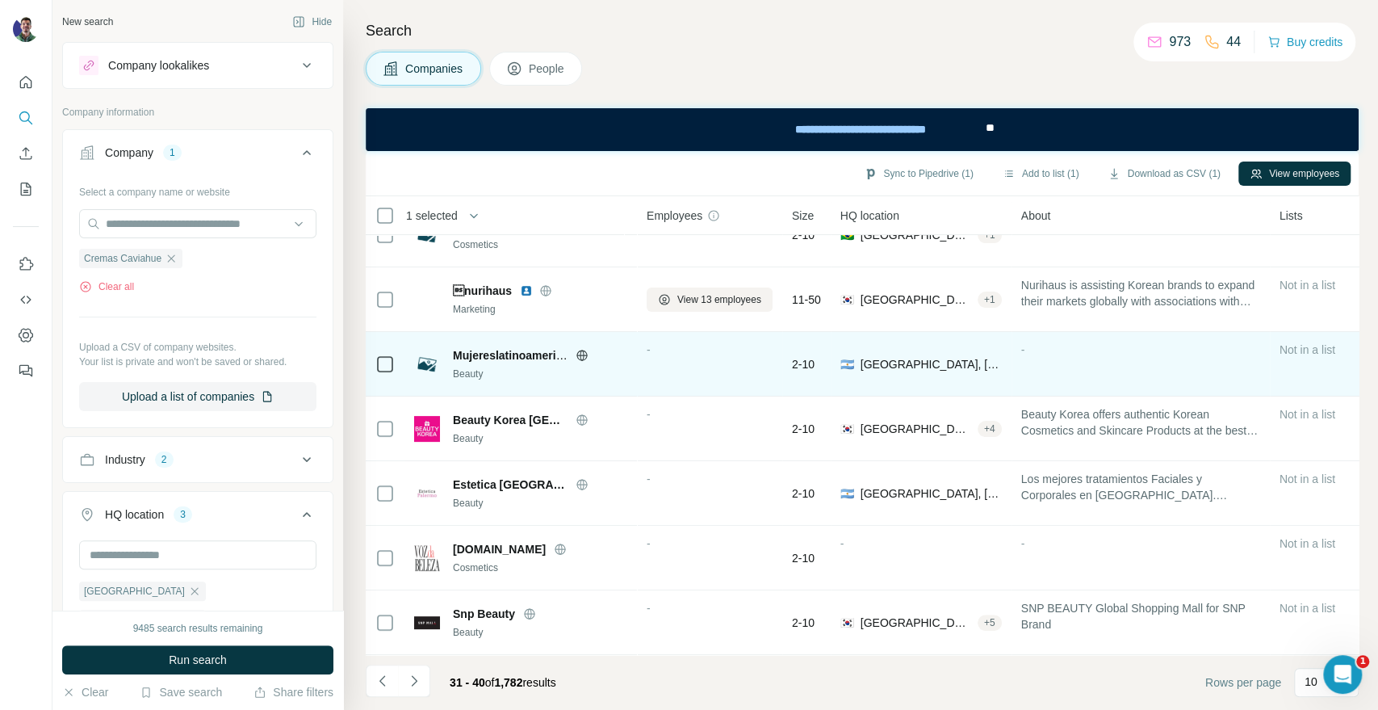
click at [579, 349] on icon at bounding box center [582, 355] width 13 height 13
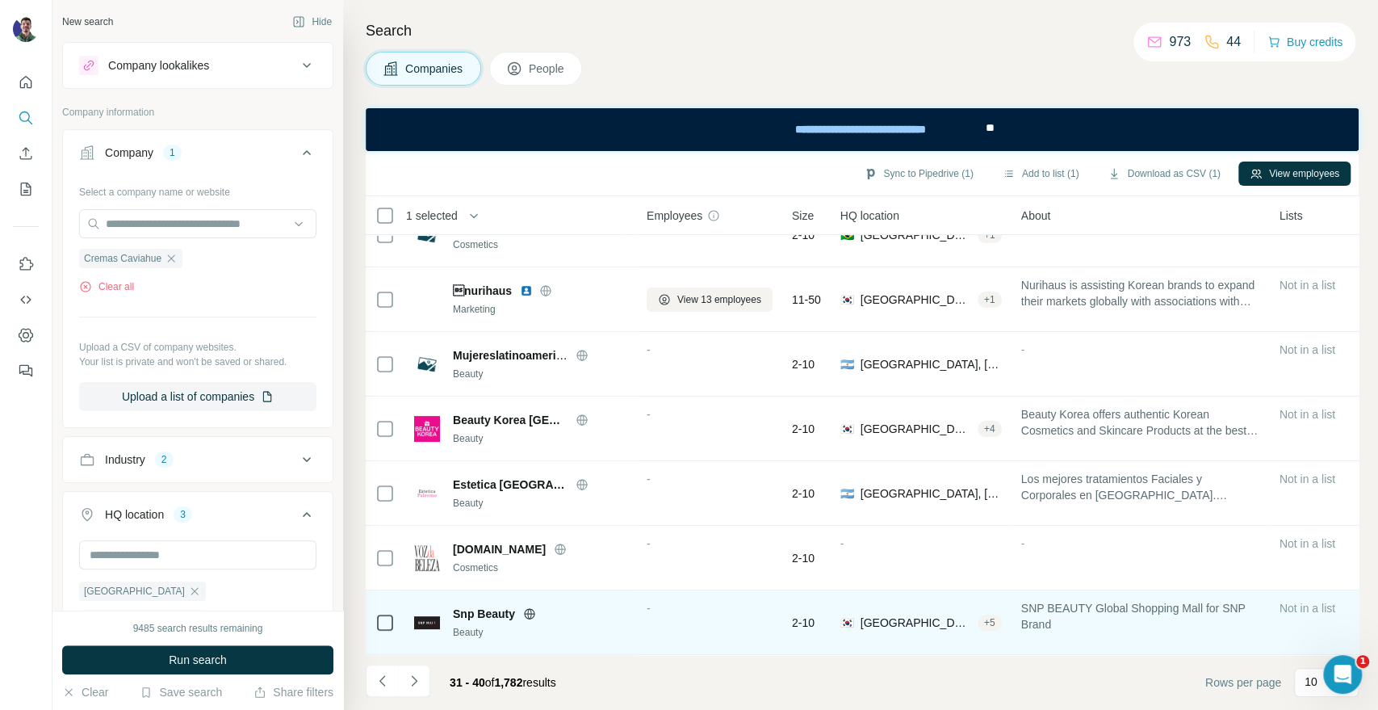
click at [526, 607] on icon at bounding box center [529, 613] width 13 height 13
click at [523, 607] on icon at bounding box center [529, 613] width 13 height 13
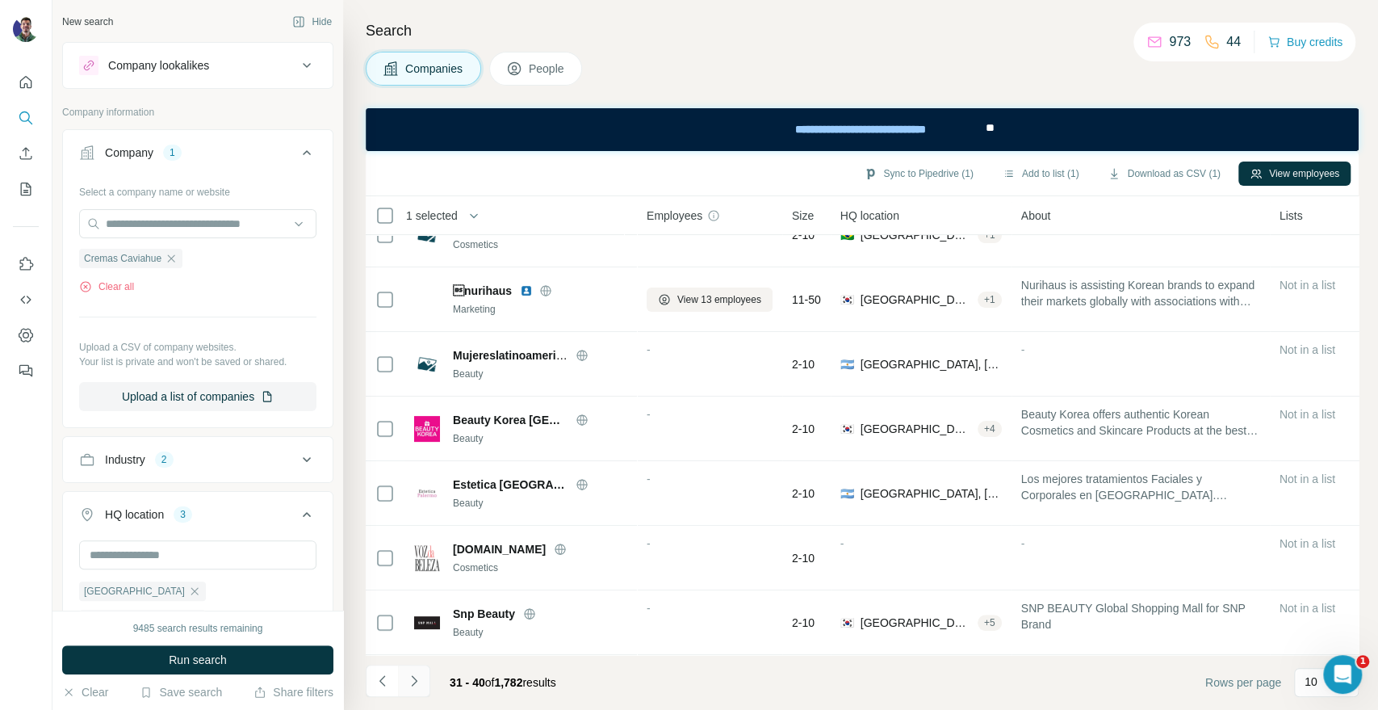
click at [414, 688] on icon "Navigate to next page" at bounding box center [414, 681] width 16 height 16
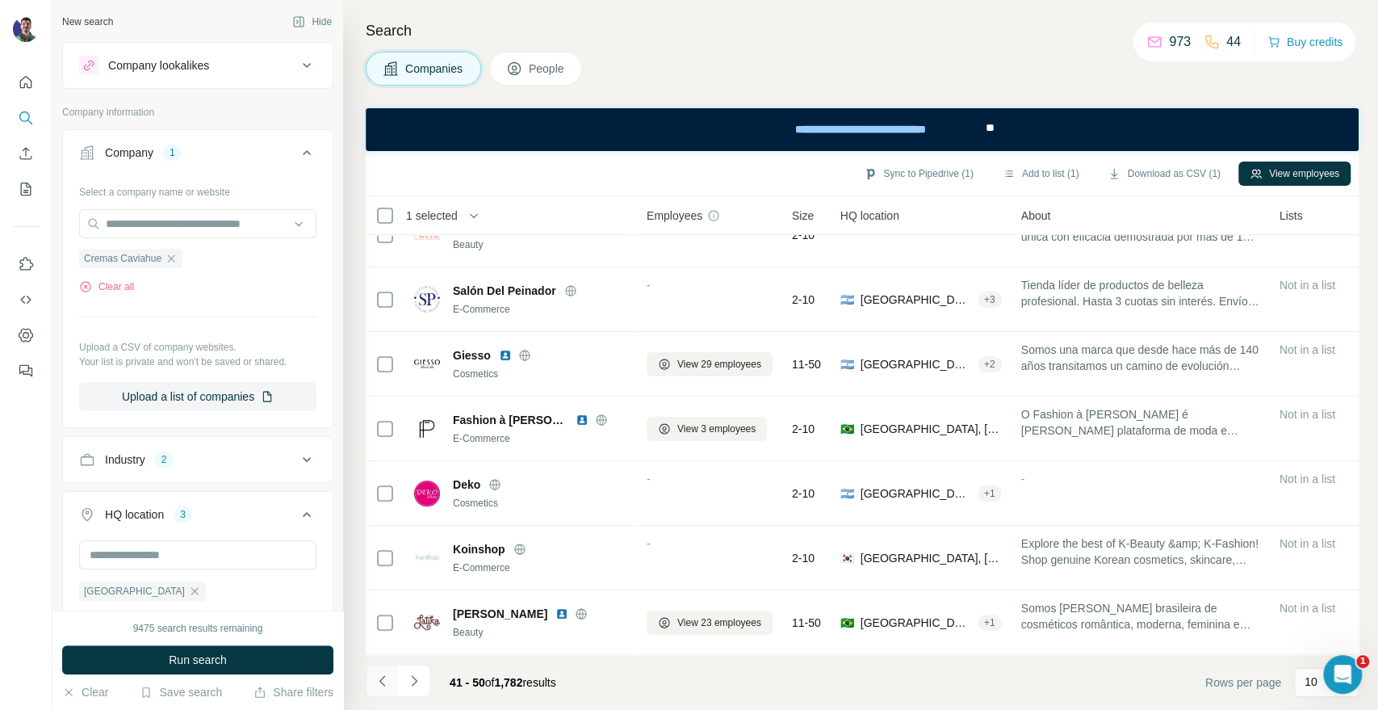
click at [381, 685] on icon "Navigate to previous page" at bounding box center [383, 681] width 16 height 16
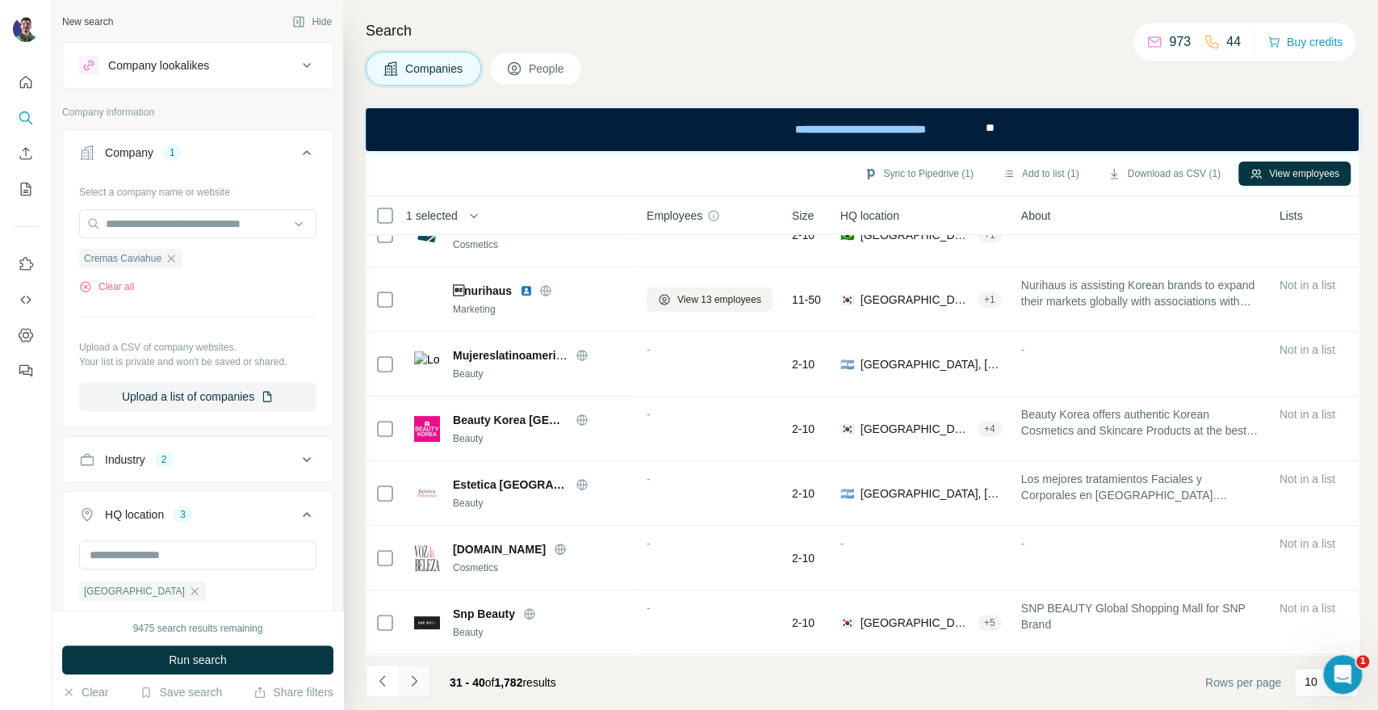
click at [417, 682] on icon "Navigate to next page" at bounding box center [414, 681] width 16 height 16
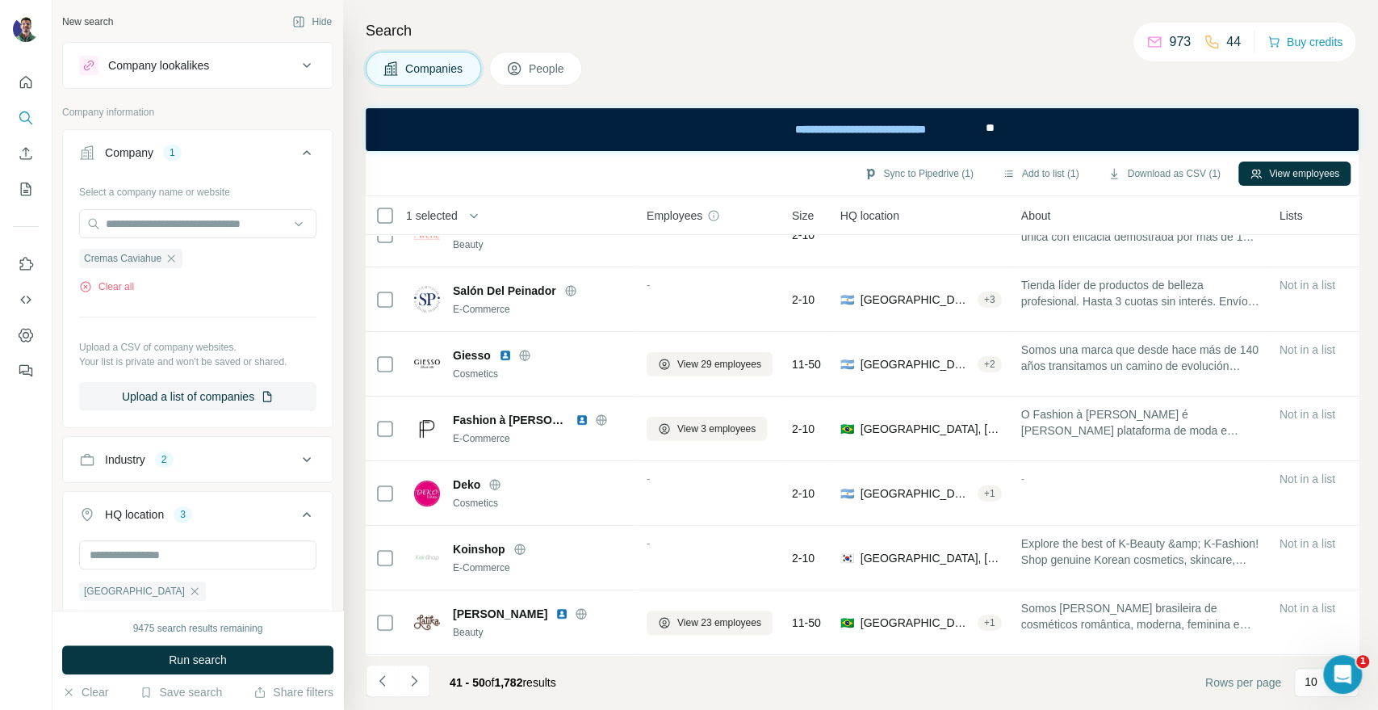
click at [385, 685] on icon "Navigate to previous page" at bounding box center [383, 681] width 16 height 16
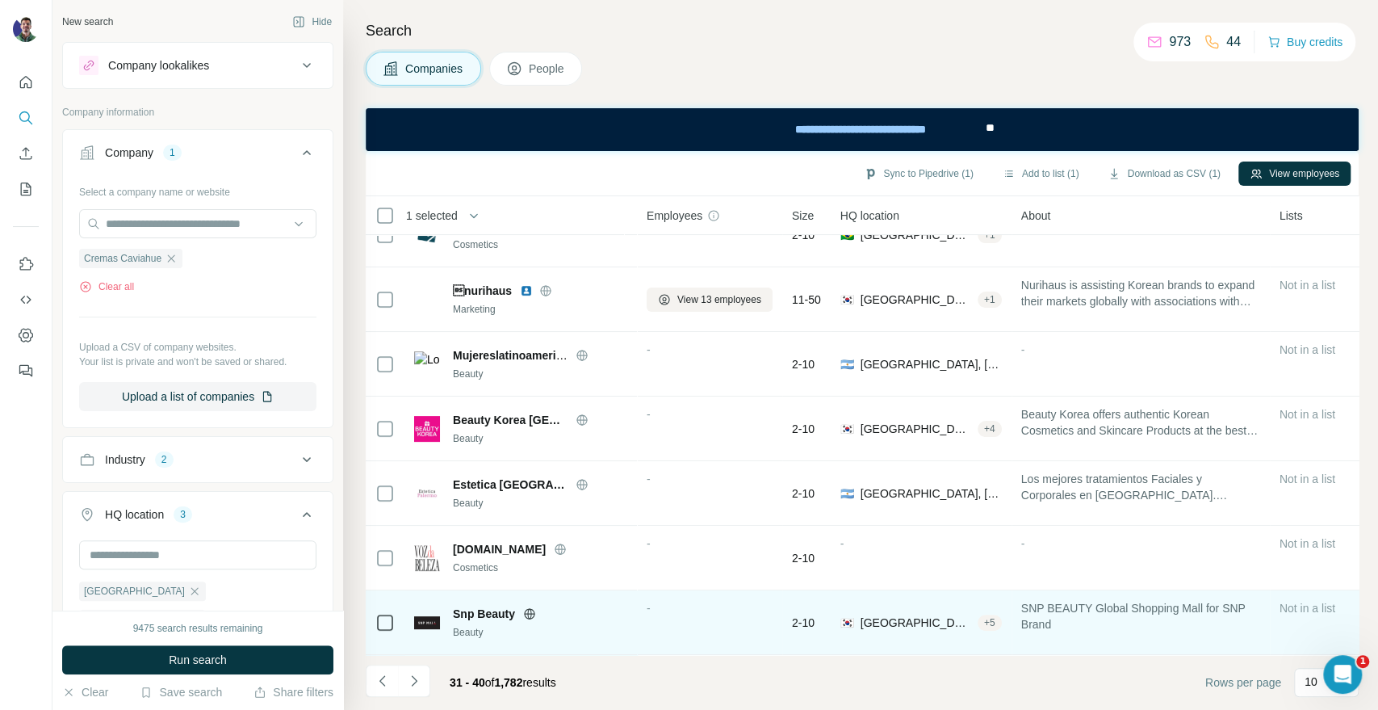
click at [528, 608] on icon at bounding box center [529, 613] width 13 height 13
click at [527, 608] on icon at bounding box center [529, 613] width 10 height 10
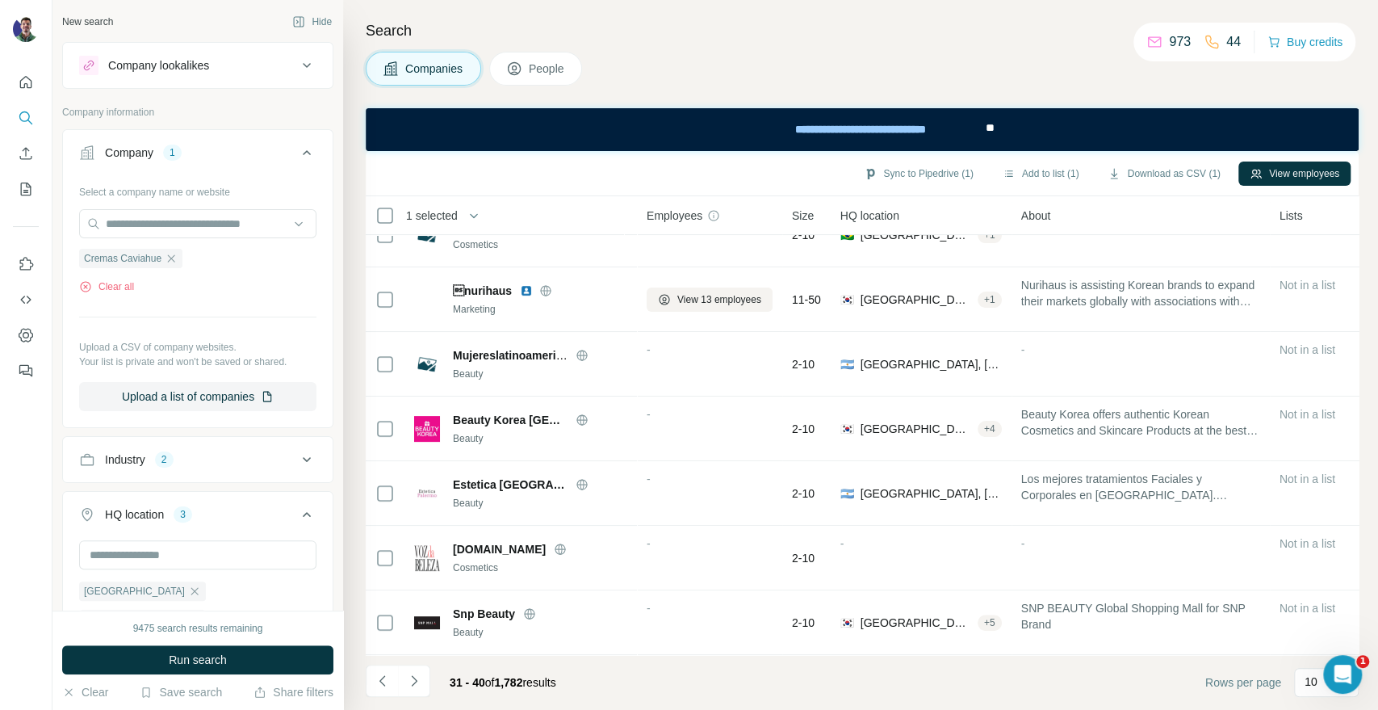
click at [417, 697] on li at bounding box center [414, 682] width 32 height 36
click at [416, 677] on icon "Navigate to next page" at bounding box center [414, 681] width 16 height 16
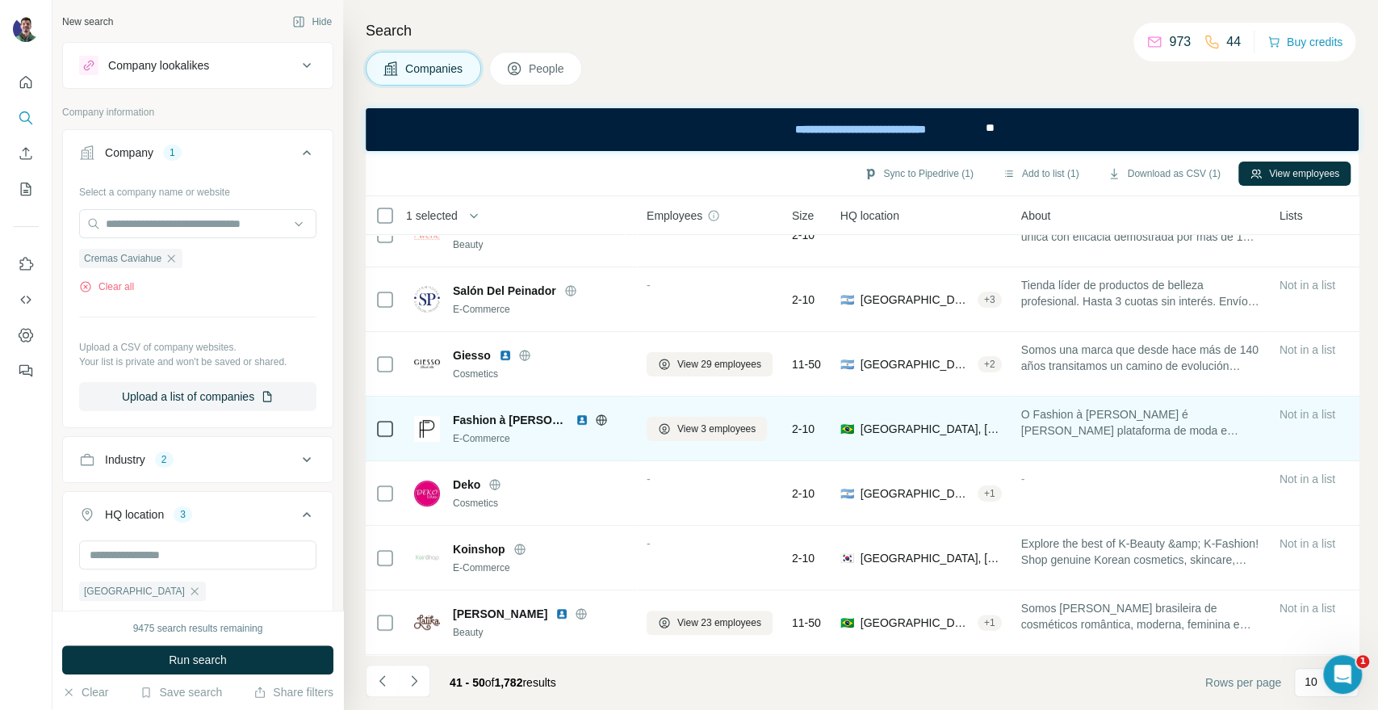
scroll to position [0, 0]
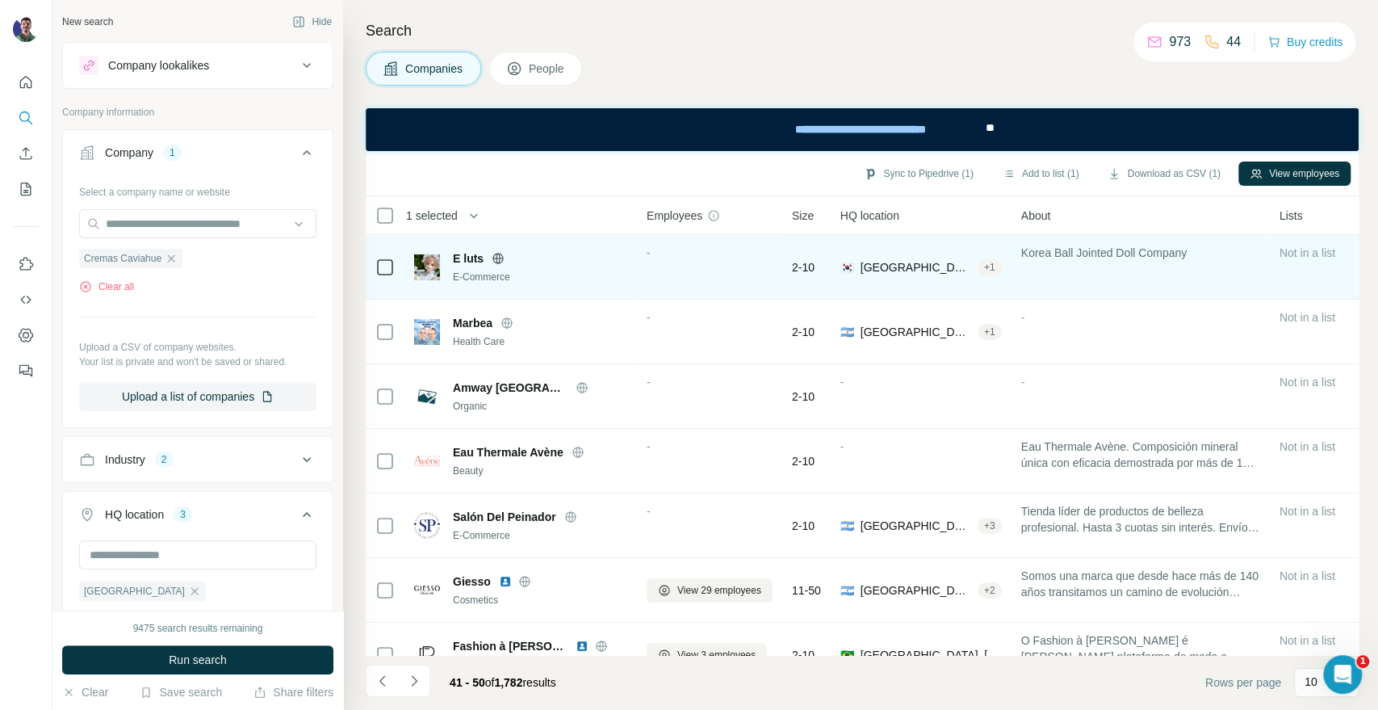
click at [500, 262] on icon at bounding box center [498, 258] width 13 height 13
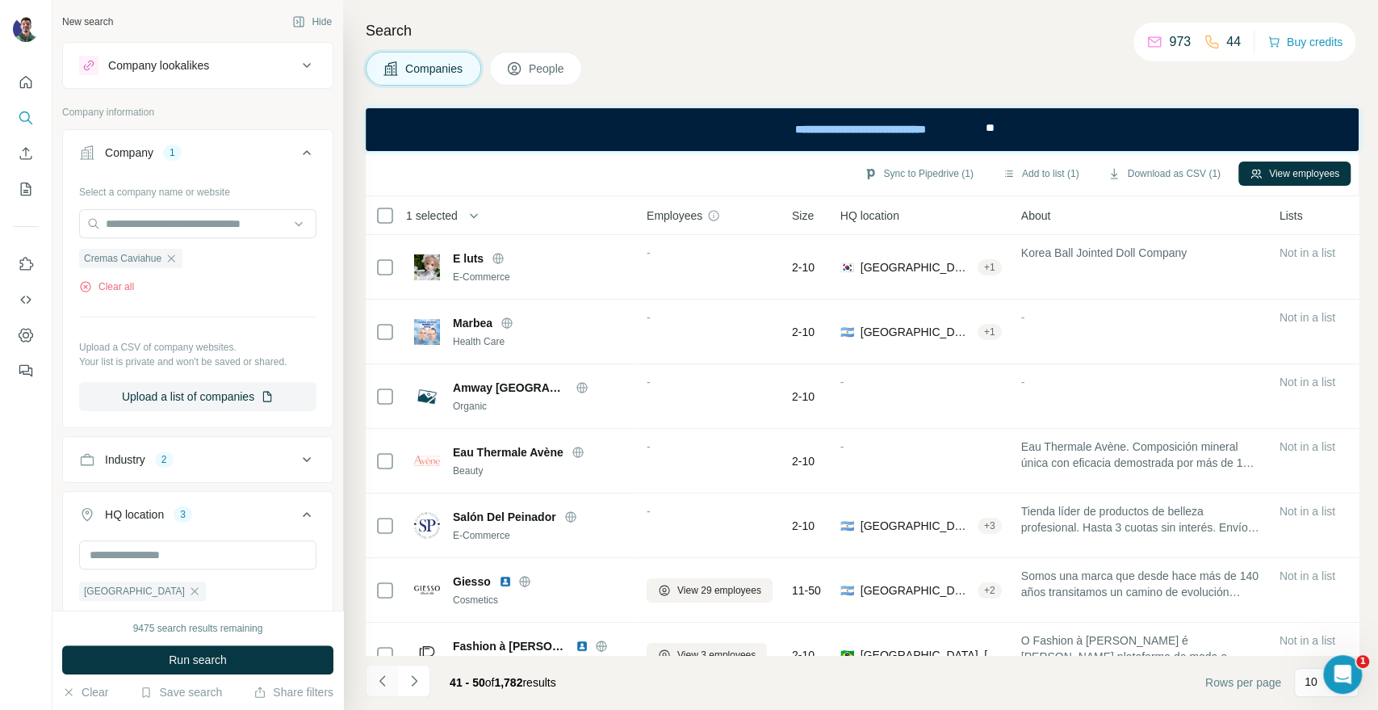
click at [388, 675] on icon "Navigate to previous page" at bounding box center [383, 681] width 16 height 16
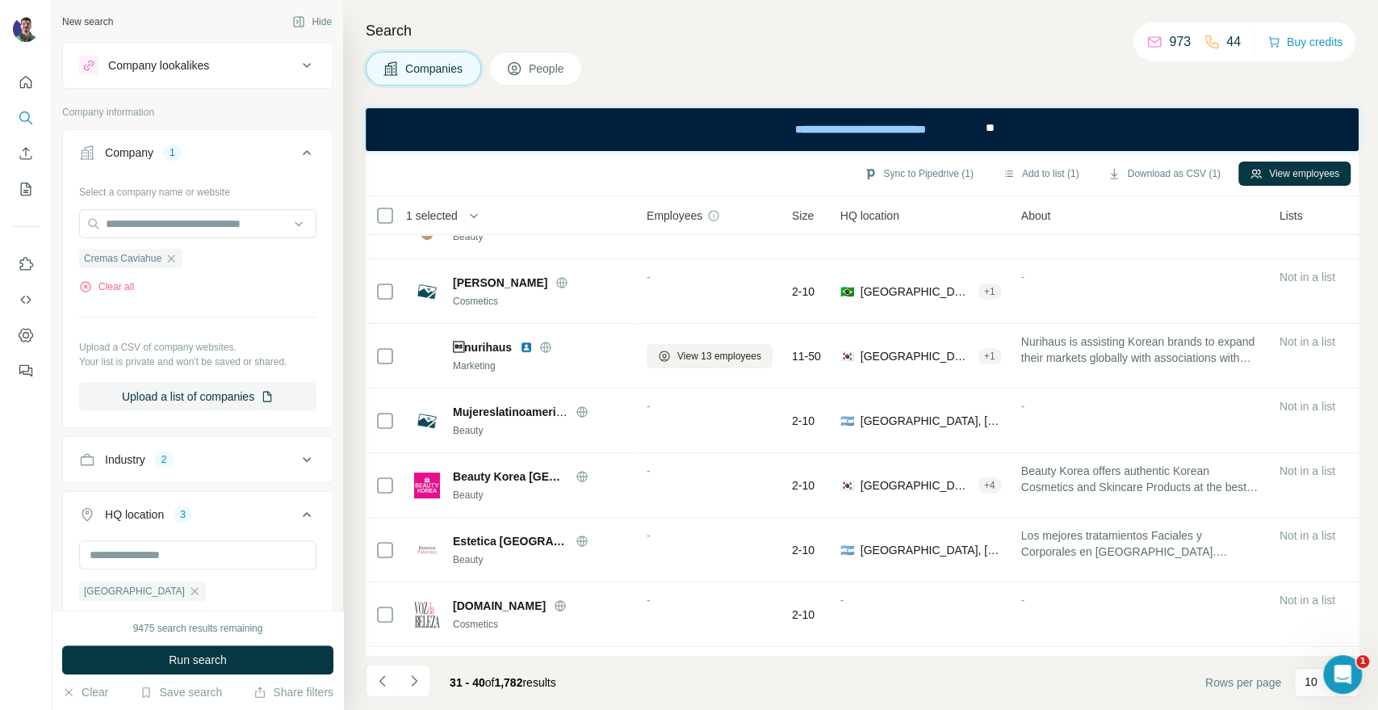
scroll to position [234, 0]
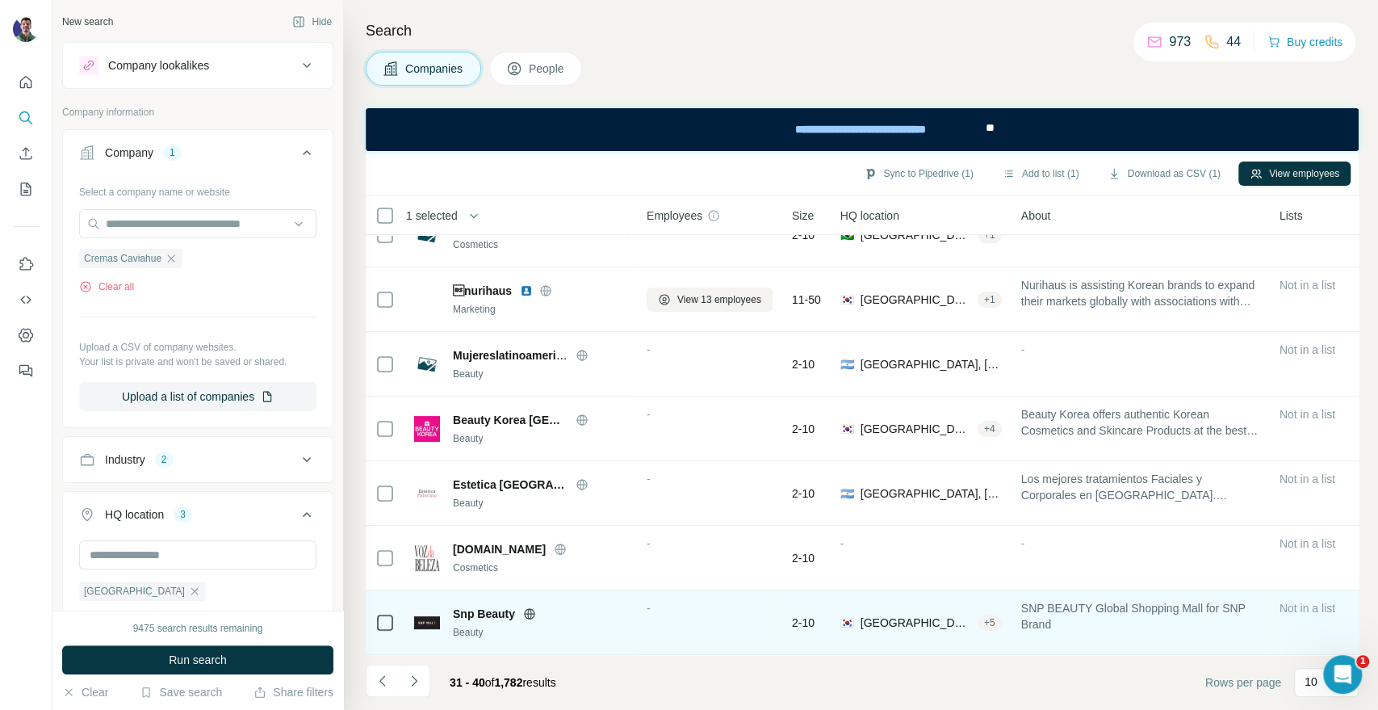
click at [524, 607] on icon at bounding box center [529, 613] width 13 height 13
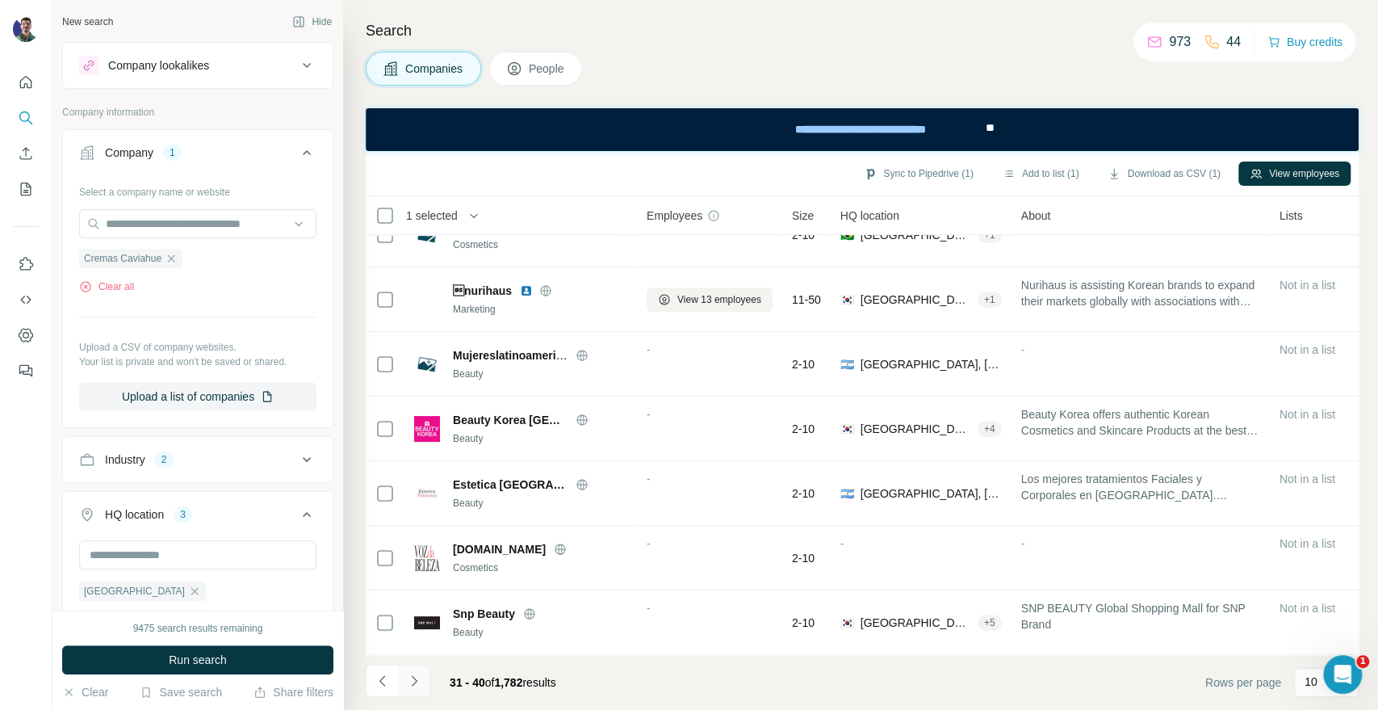
click at [413, 684] on icon "Navigate to next page" at bounding box center [414, 681] width 16 height 16
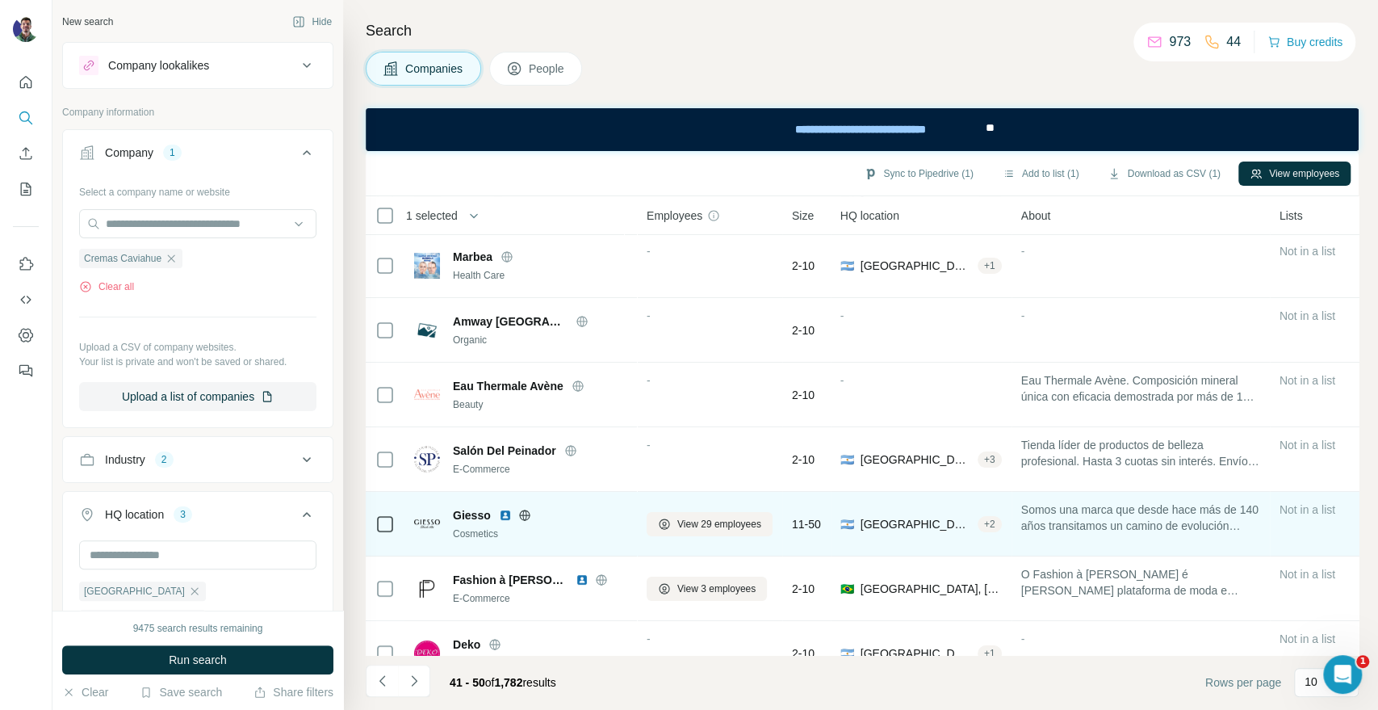
scroll to position [0, 0]
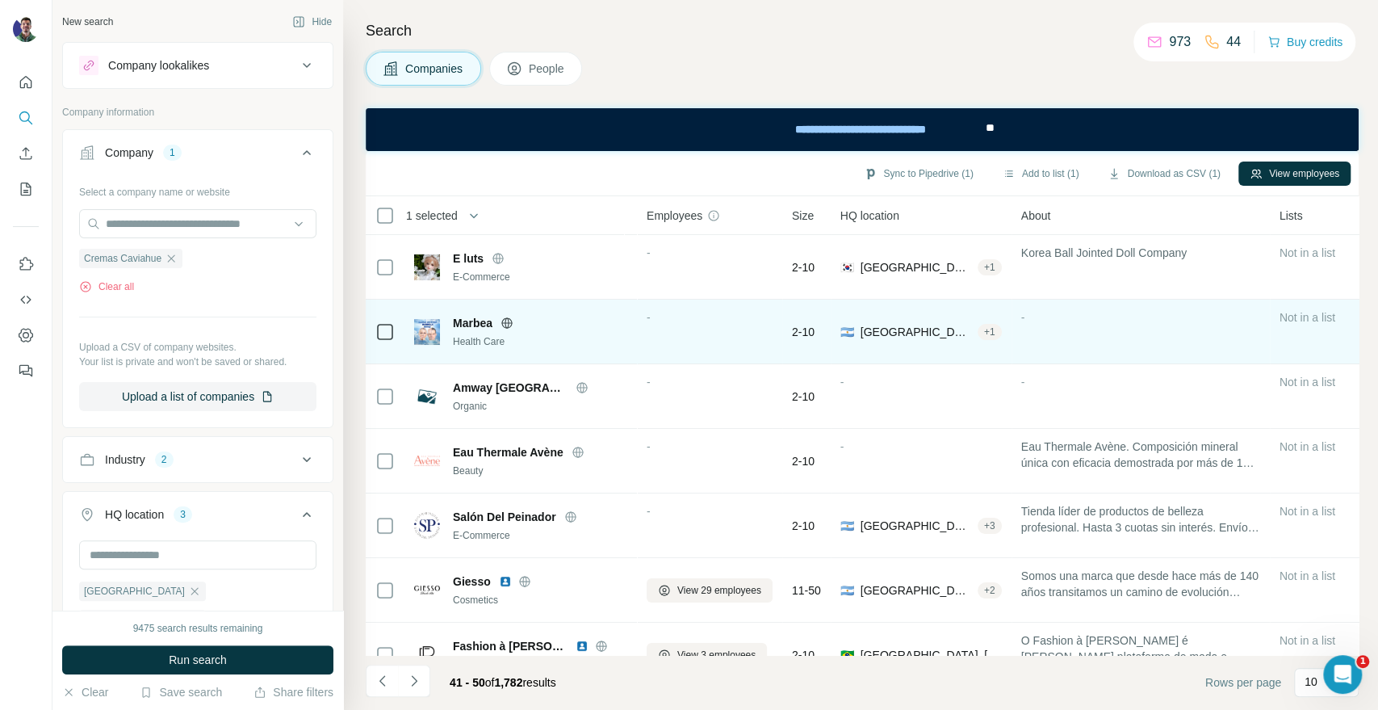
click at [511, 324] on icon at bounding box center [507, 322] width 13 height 13
click at [512, 327] on icon at bounding box center [507, 322] width 13 height 13
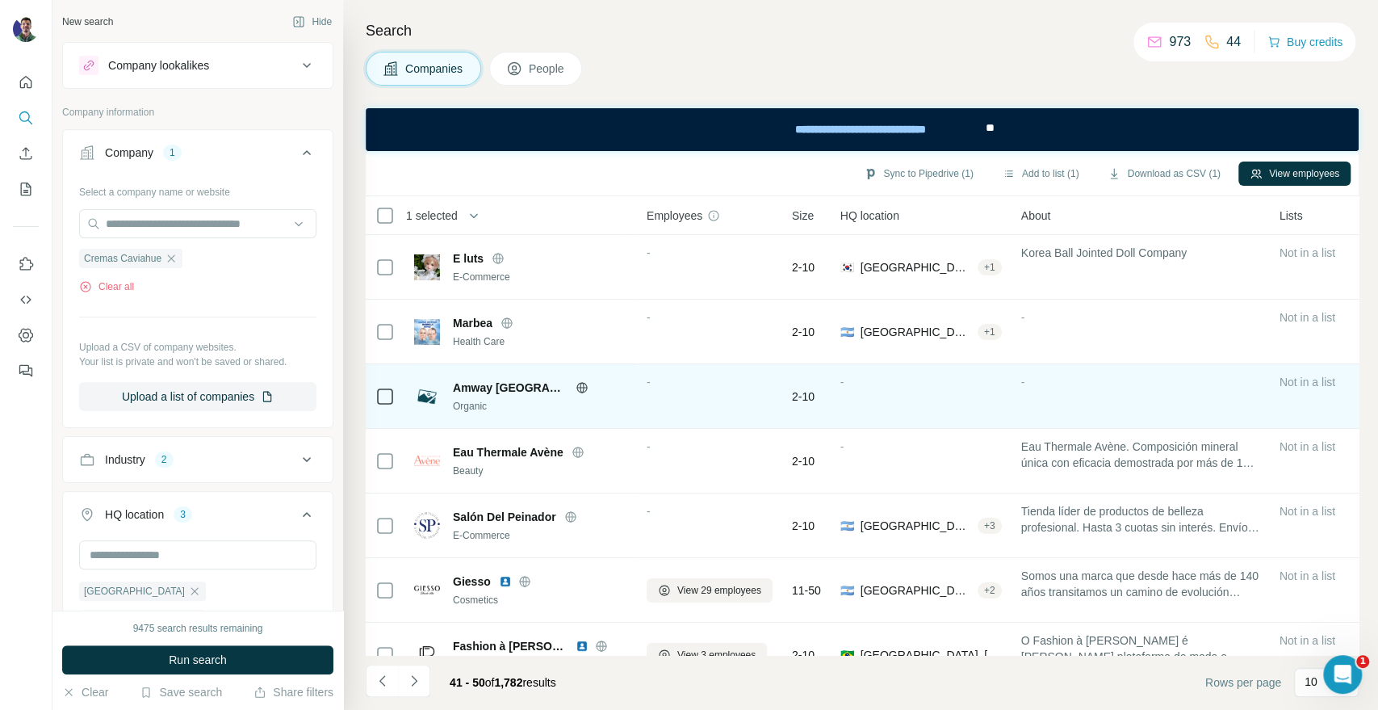
click at [576, 390] on icon at bounding box center [581, 387] width 10 height 10
click at [580, 386] on icon at bounding box center [582, 387] width 4 height 10
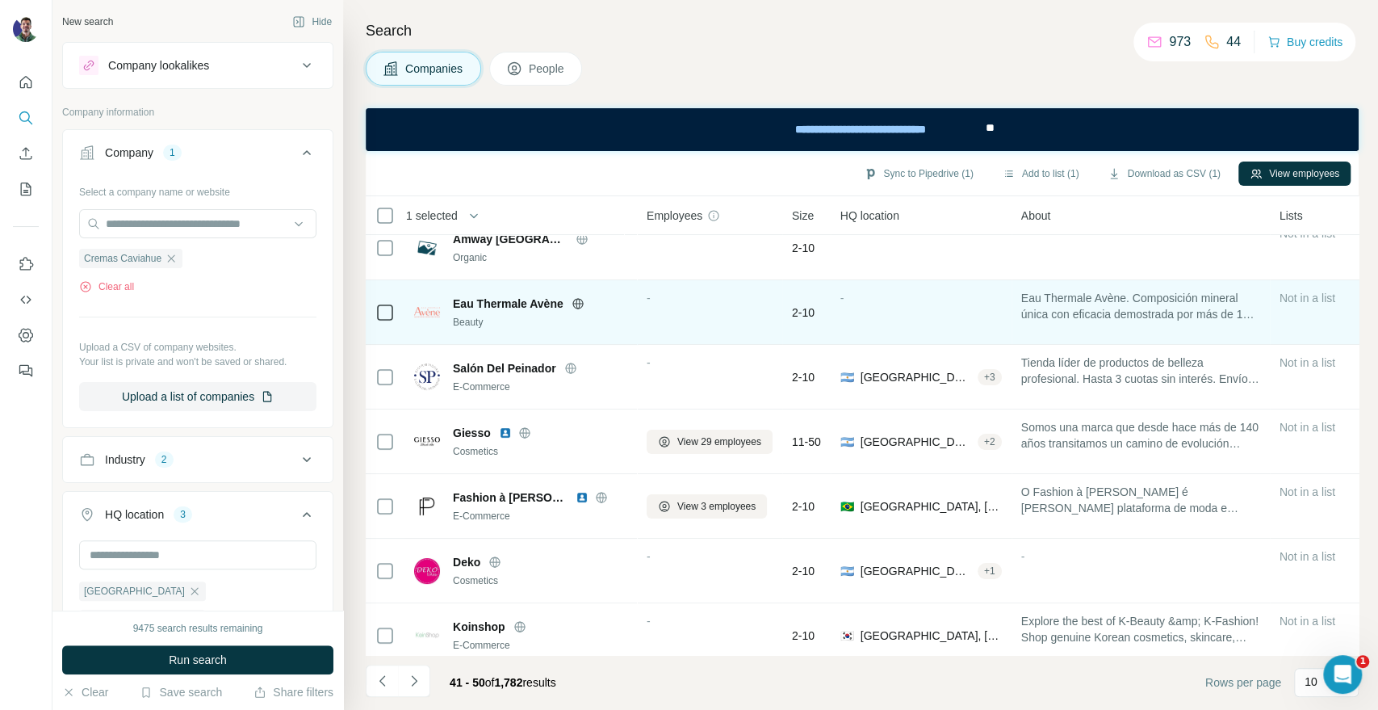
scroll to position [179, 0]
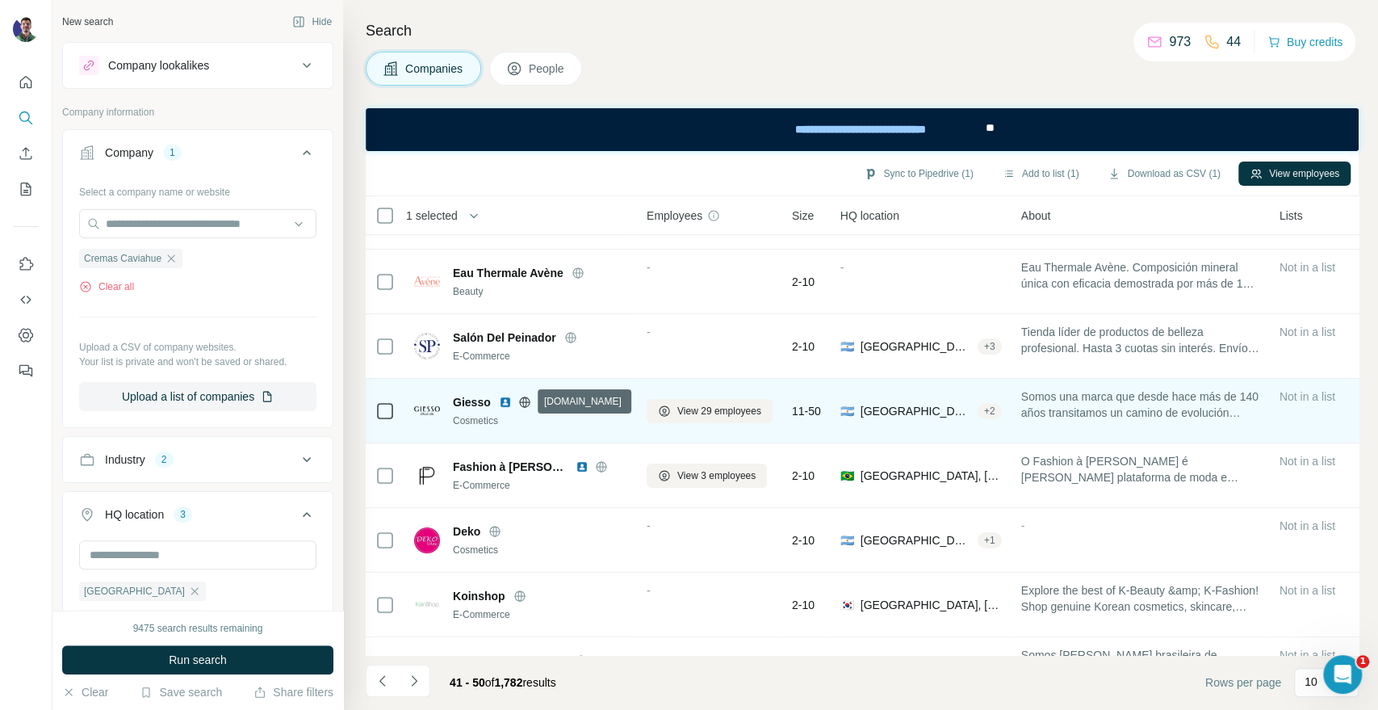
click at [526, 399] on icon at bounding box center [524, 402] width 13 height 13
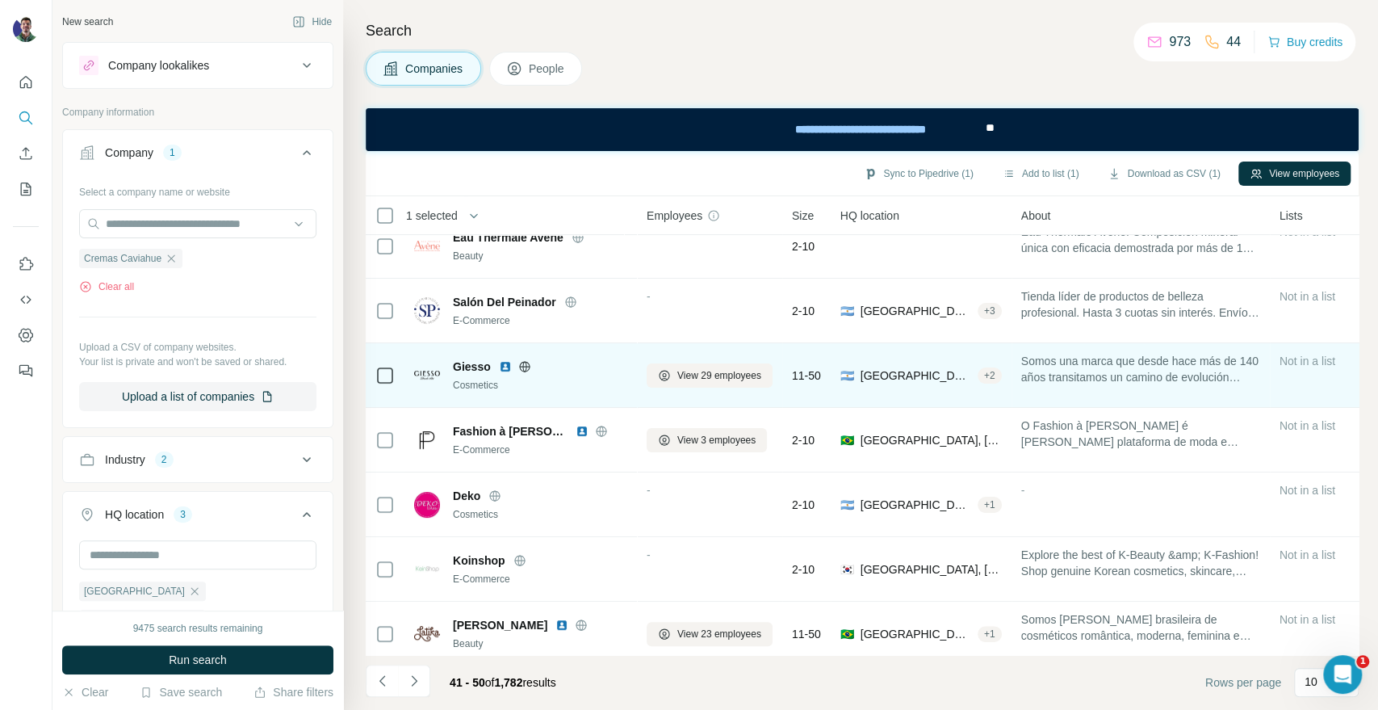
scroll to position [234, 0]
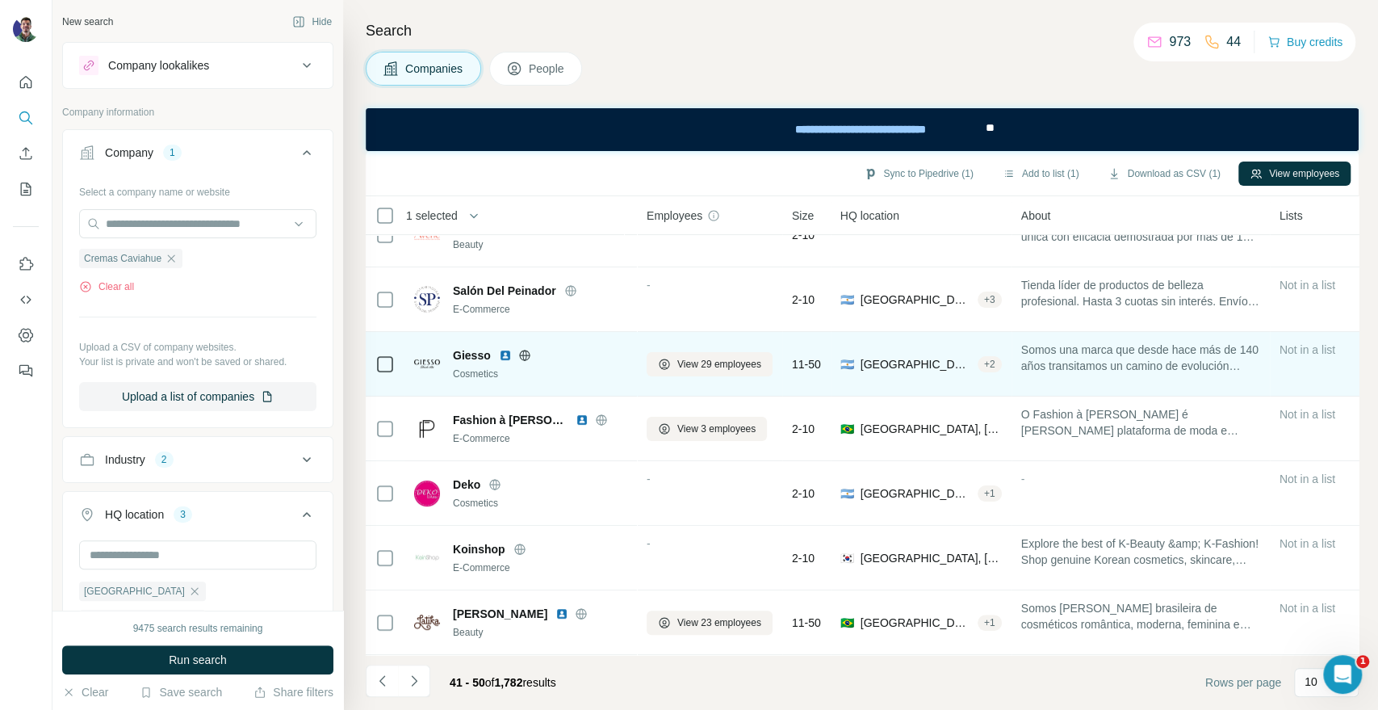
click at [526, 351] on icon at bounding box center [524, 355] width 13 height 13
click at [698, 357] on span "View 29 employees" at bounding box center [719, 364] width 84 height 15
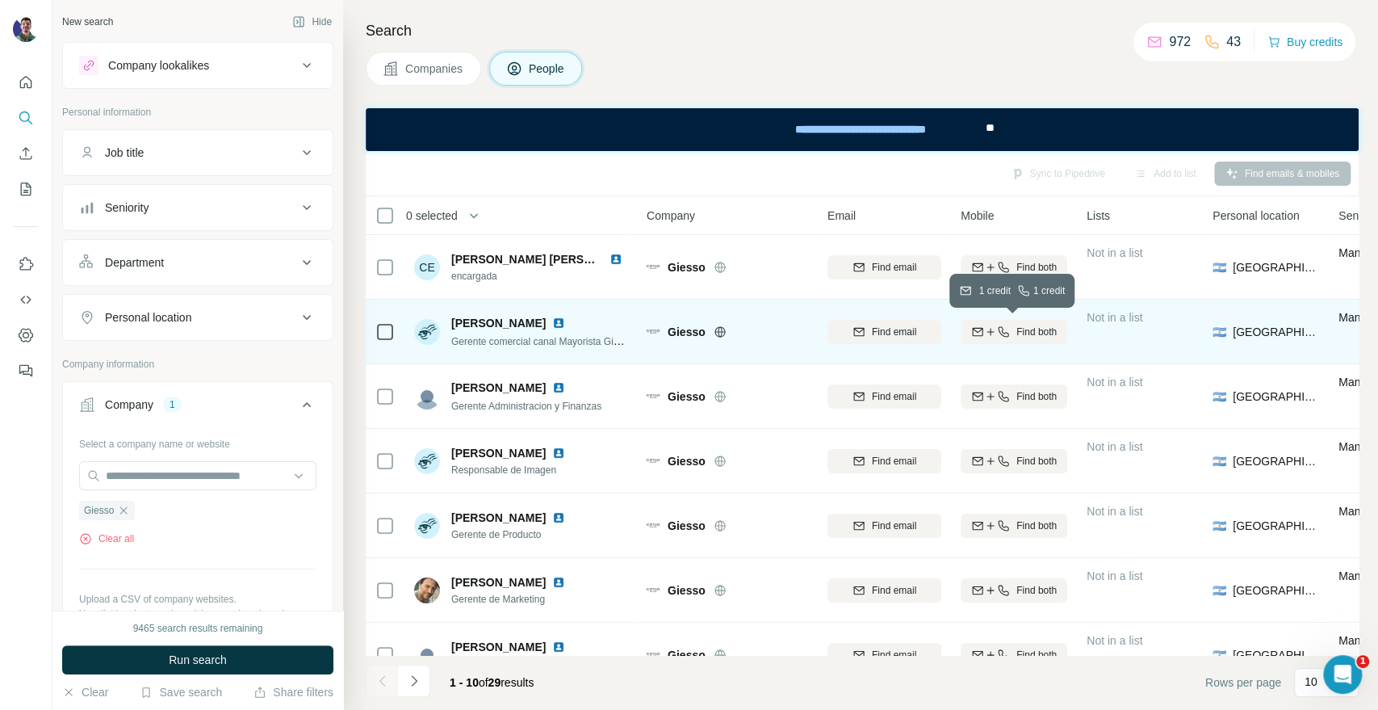
click at [1010, 334] on div "Find both" at bounding box center [1014, 332] width 107 height 15
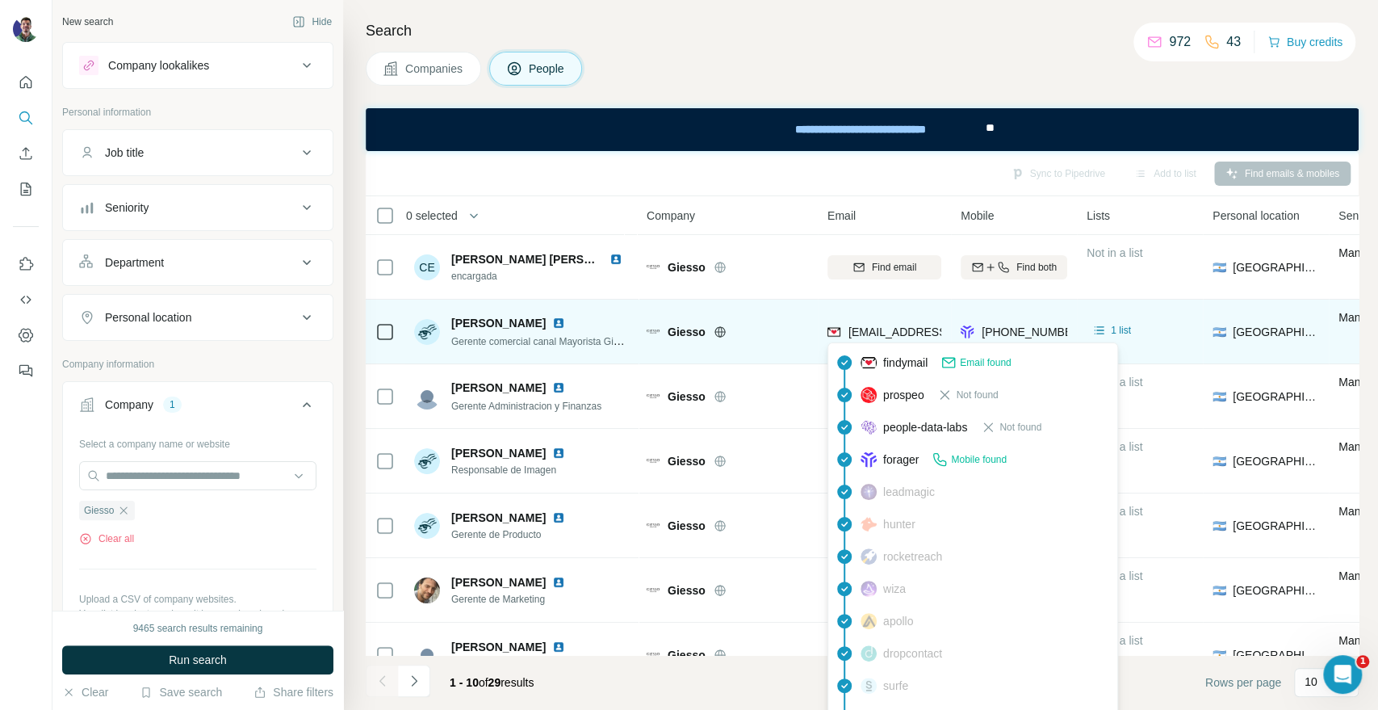
click at [894, 335] on span "[EMAIL_ADDRESS][DOMAIN_NAME]" at bounding box center [944, 331] width 191 height 13
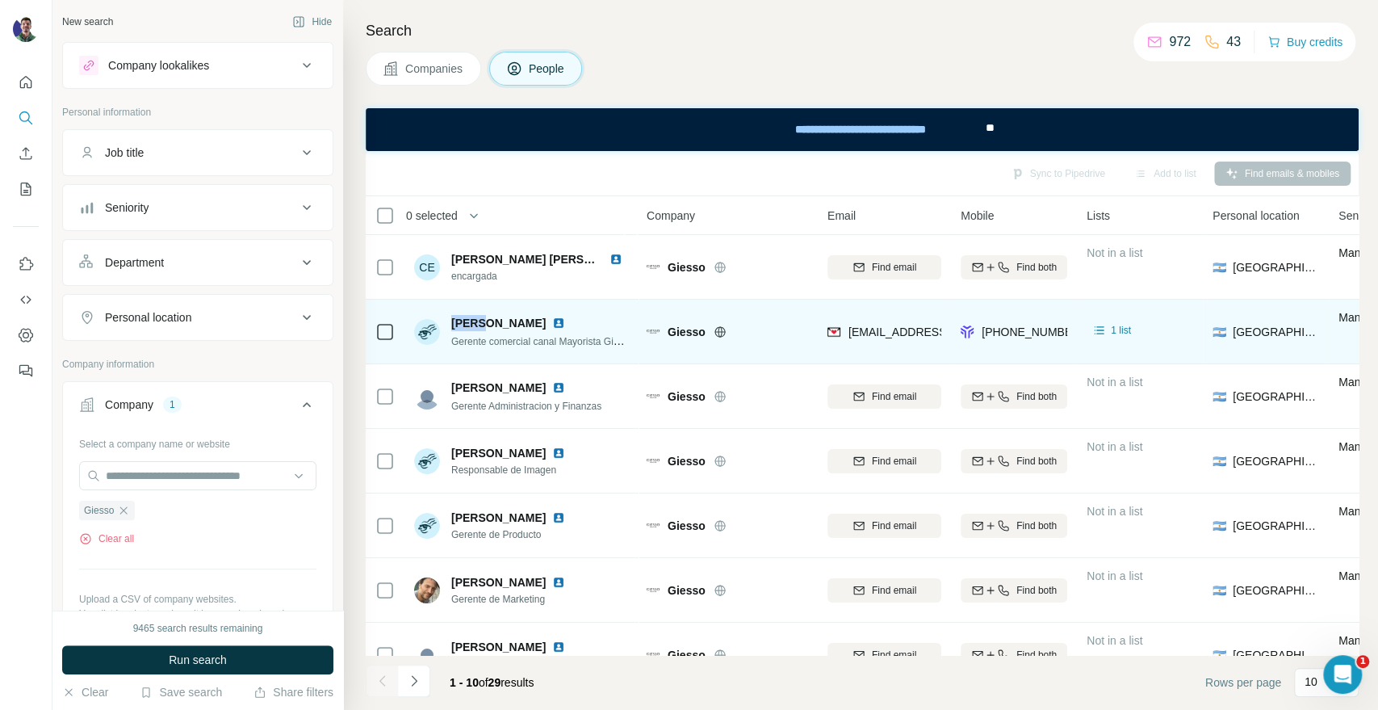
drag, startPoint x: 481, startPoint y: 324, endPoint x: 454, endPoint y: 323, distance: 27.5
click at [454, 323] on span "[PERSON_NAME]" at bounding box center [498, 323] width 94 height 16
click at [675, 333] on span "Giesso" at bounding box center [687, 332] width 38 height 16
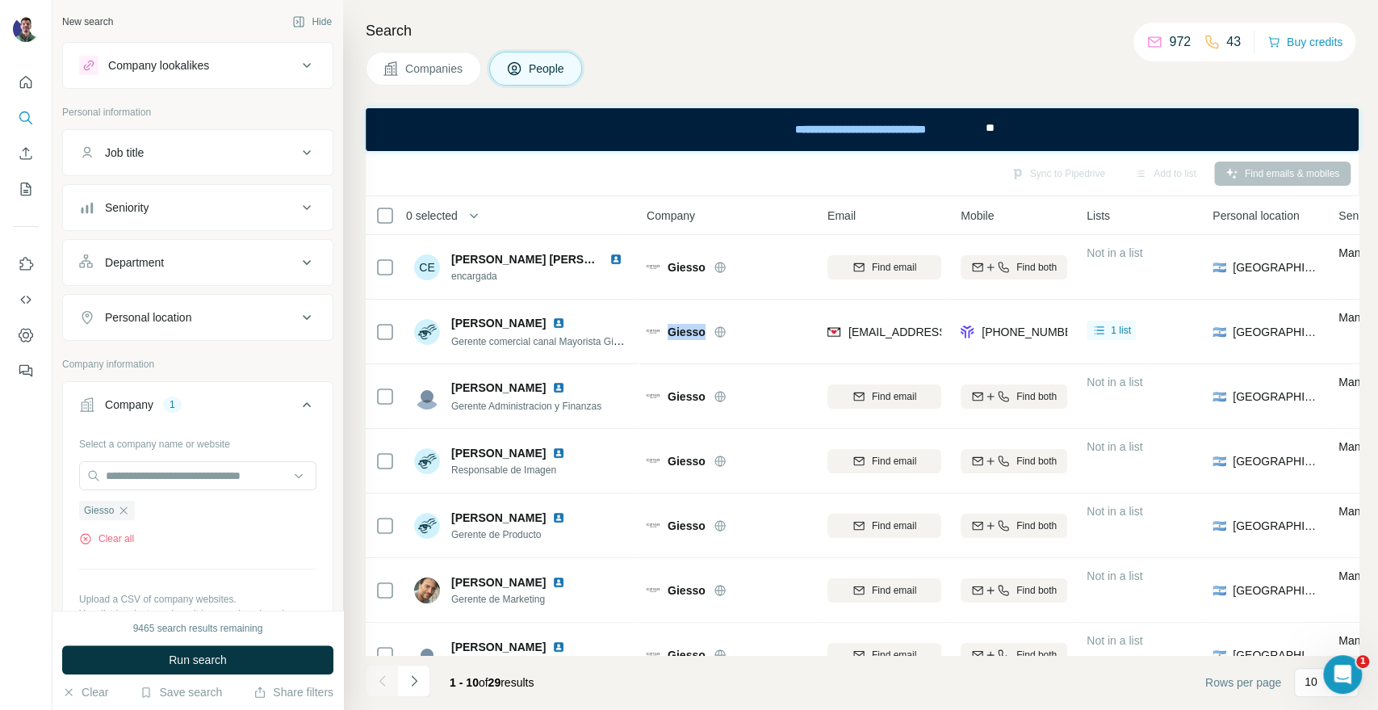
drag, startPoint x: 412, startPoint y: 69, endPoint x: 135, endPoint y: 204, distance: 308.4
click at [412, 69] on span "Companies" at bounding box center [434, 69] width 59 height 16
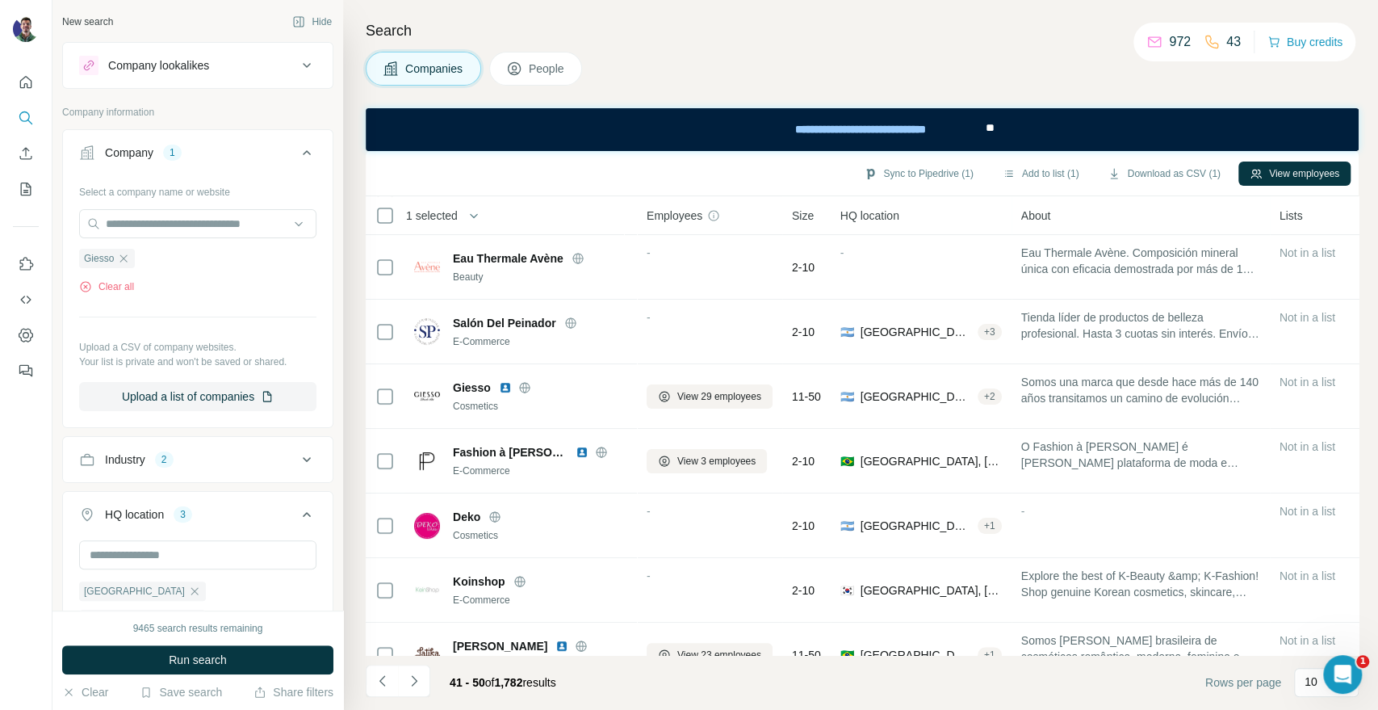
scroll to position [234, 0]
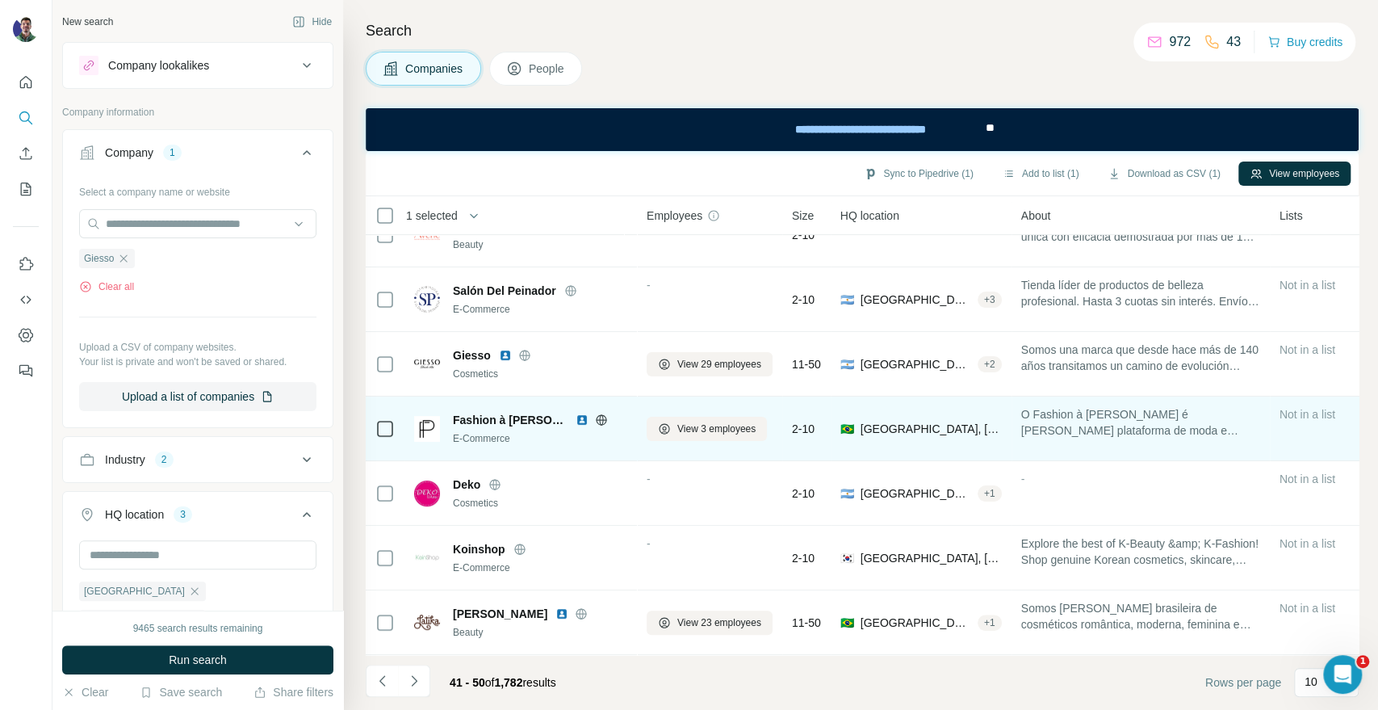
click at [599, 414] on icon at bounding box center [601, 419] width 4 height 10
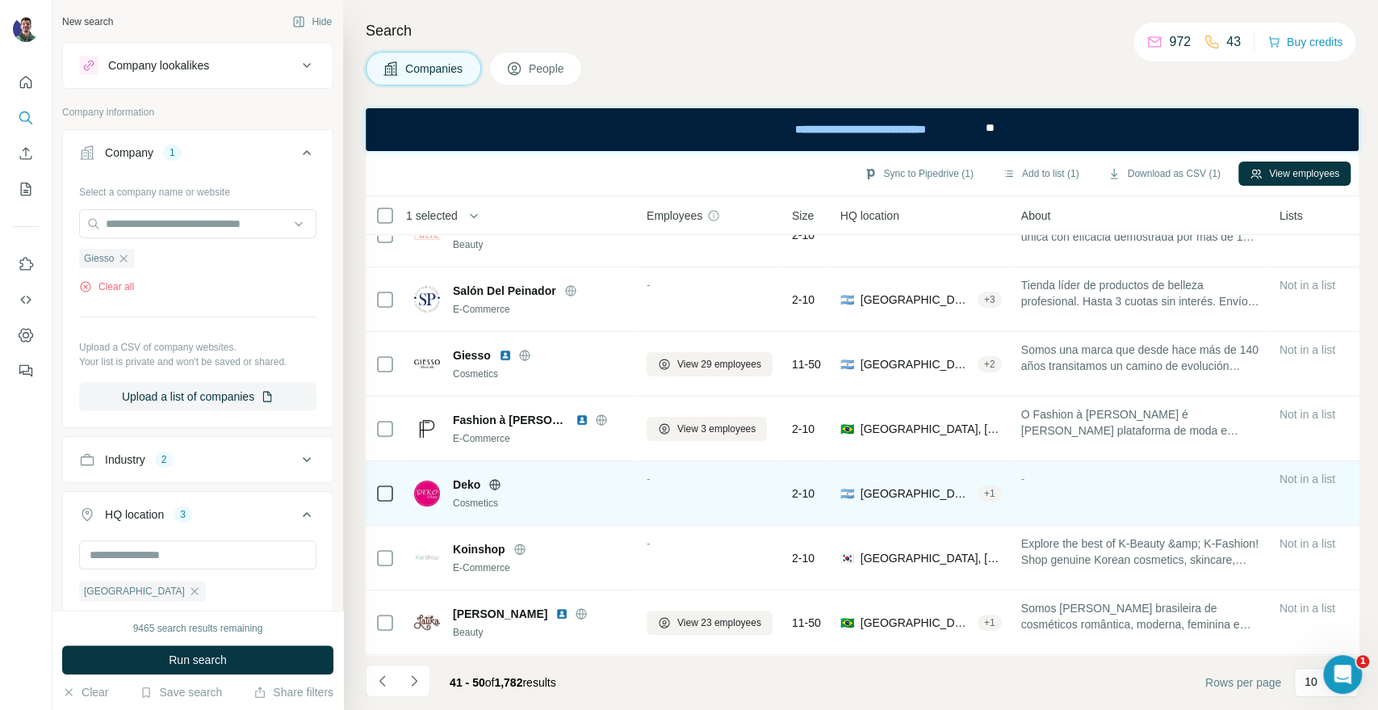
click at [497, 480] on icon at bounding box center [494, 484] width 13 height 13
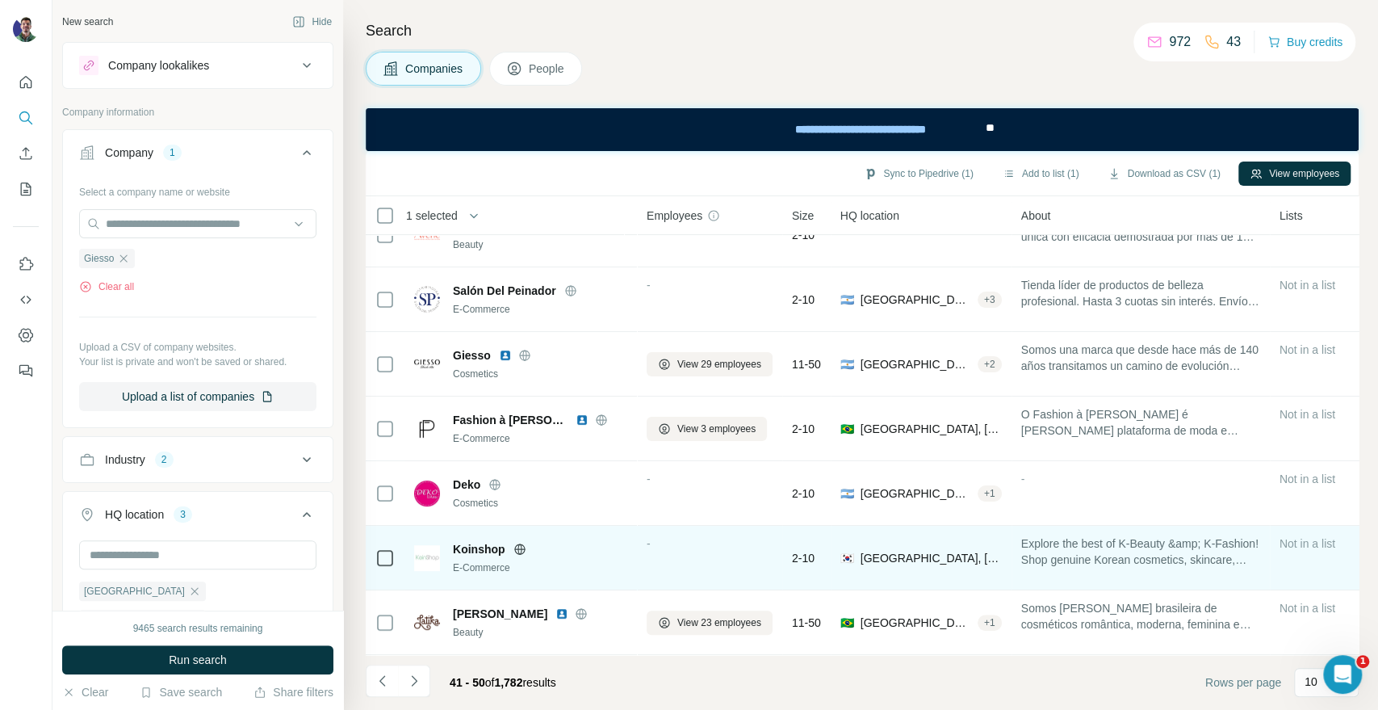
click at [518, 548] on icon at bounding box center [519, 548] width 10 height 1
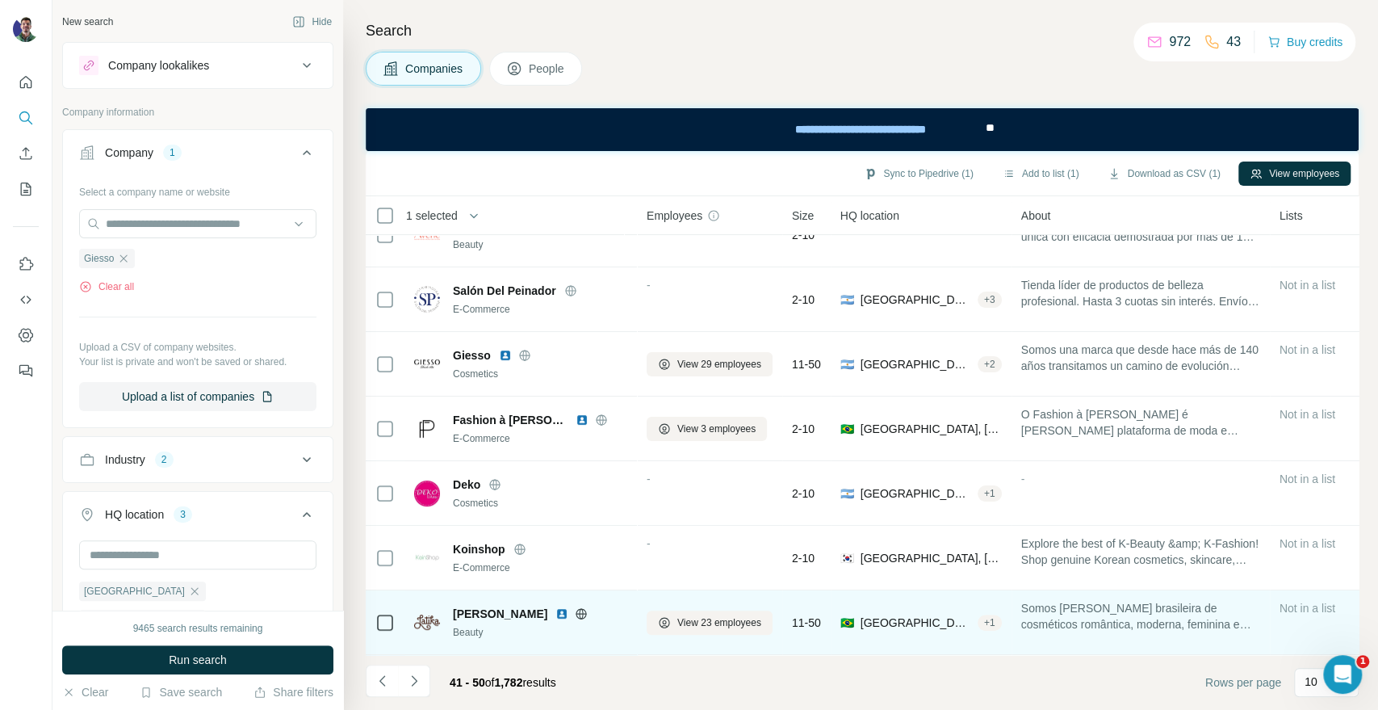
click at [575, 607] on icon at bounding box center [581, 613] width 13 height 13
drag, startPoint x: 477, startPoint y: 607, endPoint x: 510, endPoint y: 602, distance: 33.6
click at [510, 606] on span "[PERSON_NAME]" at bounding box center [500, 614] width 94 height 16
click at [695, 621] on button "View 23 employees" at bounding box center [710, 622] width 126 height 24
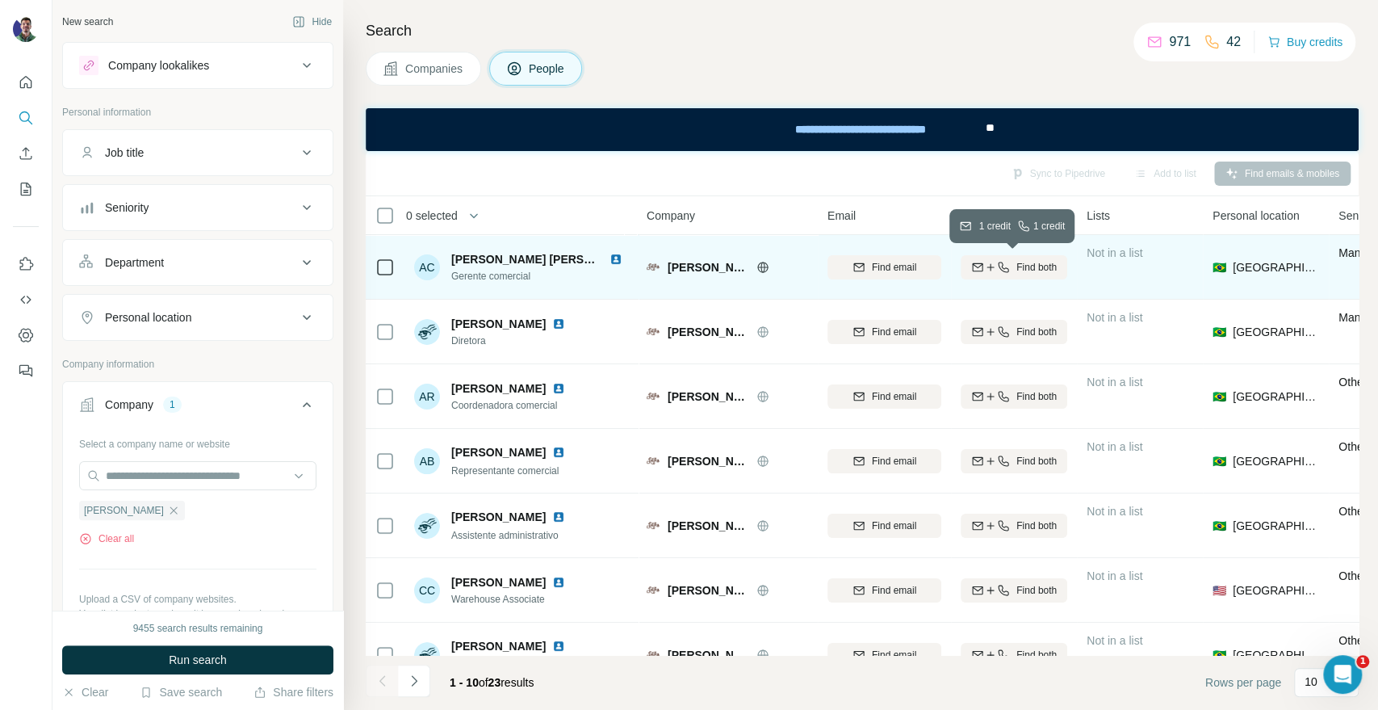
click at [1000, 262] on icon "button" at bounding box center [1004, 267] width 10 height 10
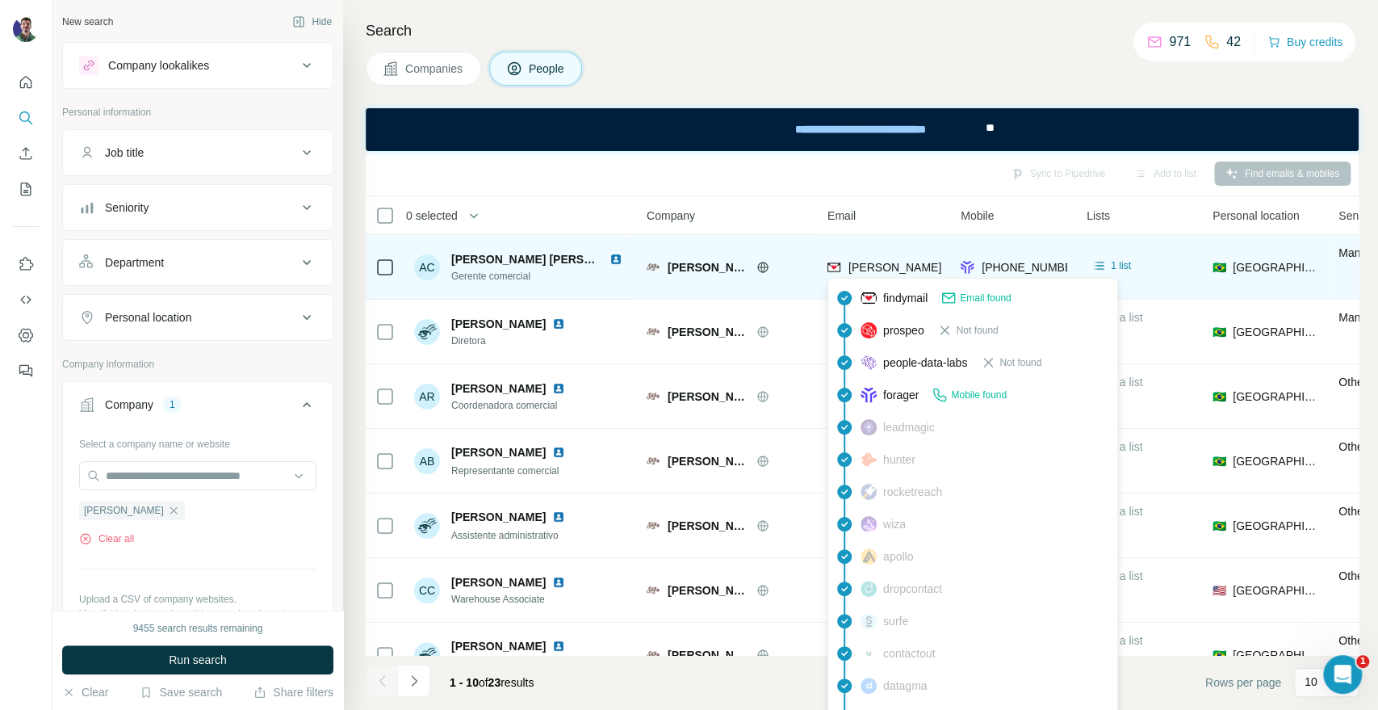
click at [887, 261] on span "[PERSON_NAME][EMAIL_ADDRESS][PERSON_NAME][DOMAIN_NAME]" at bounding box center [1038, 267] width 378 height 13
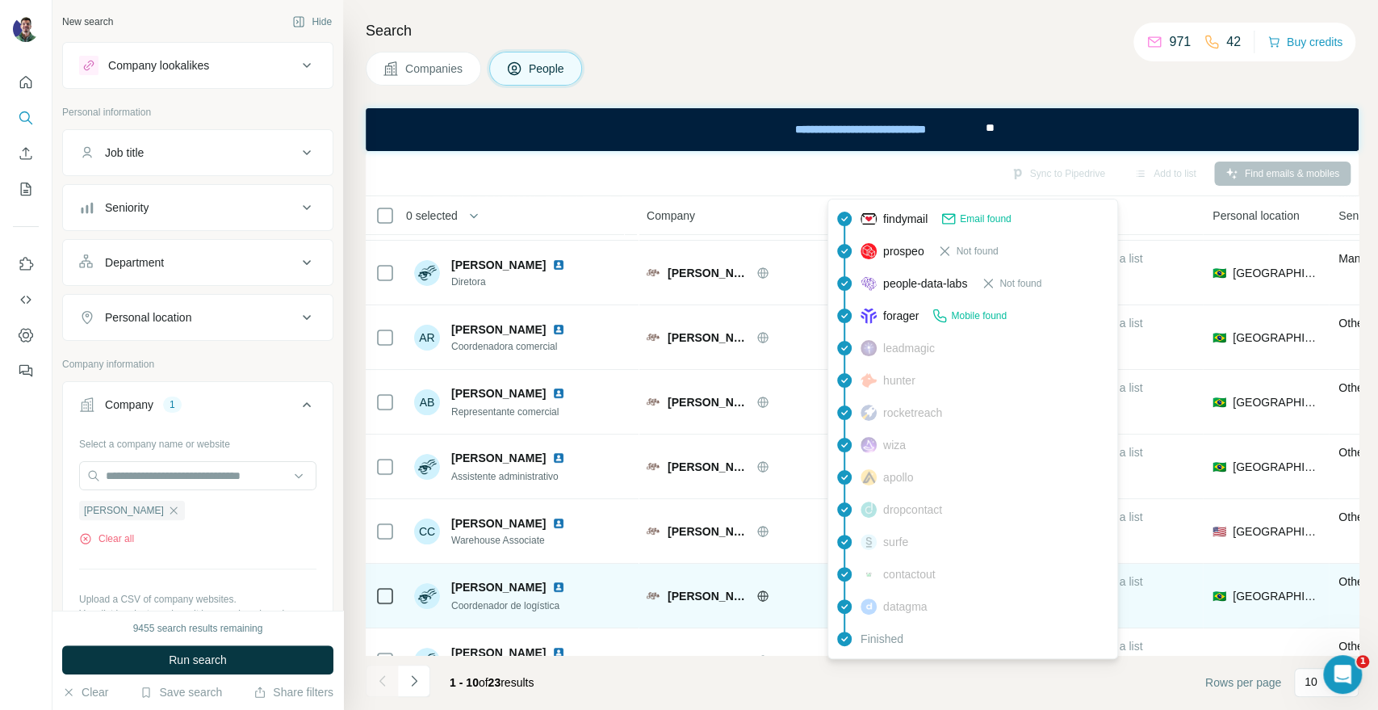
scroll to position [90, 0]
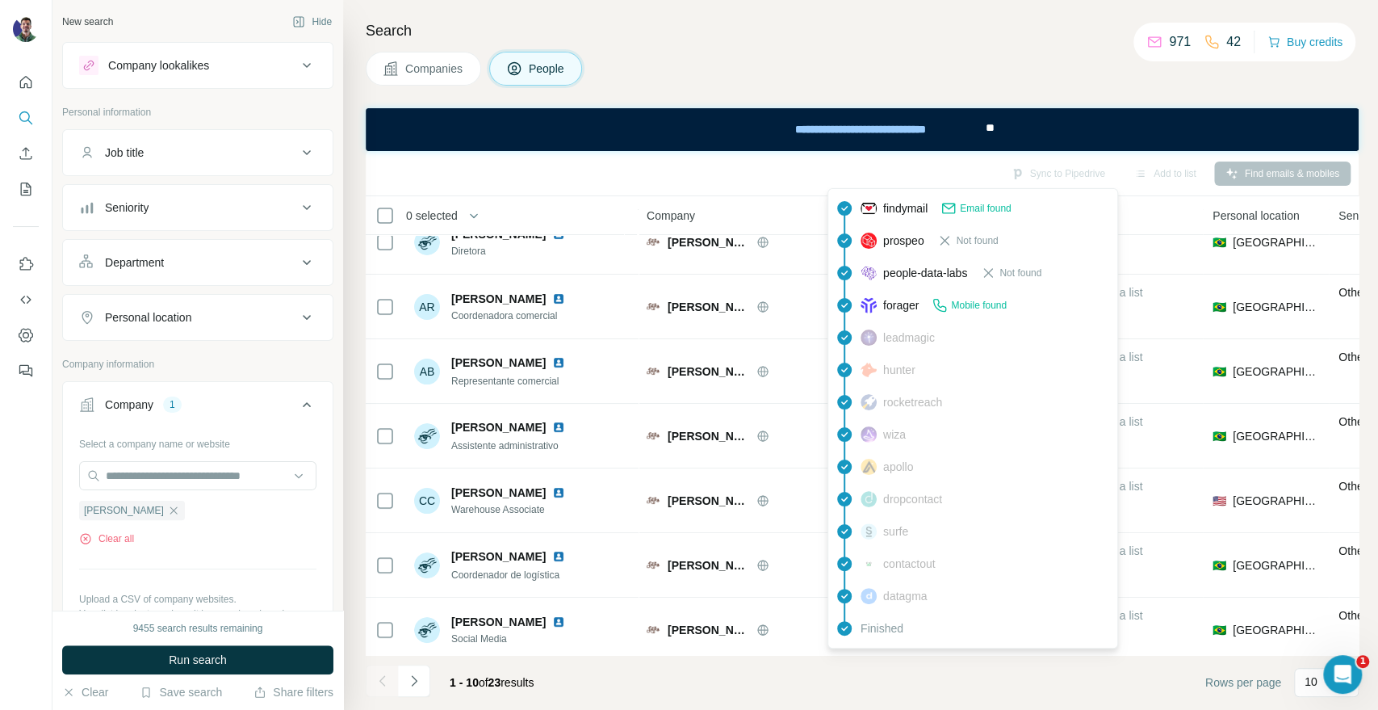
click at [425, 73] on span "Companies" at bounding box center [434, 69] width 59 height 16
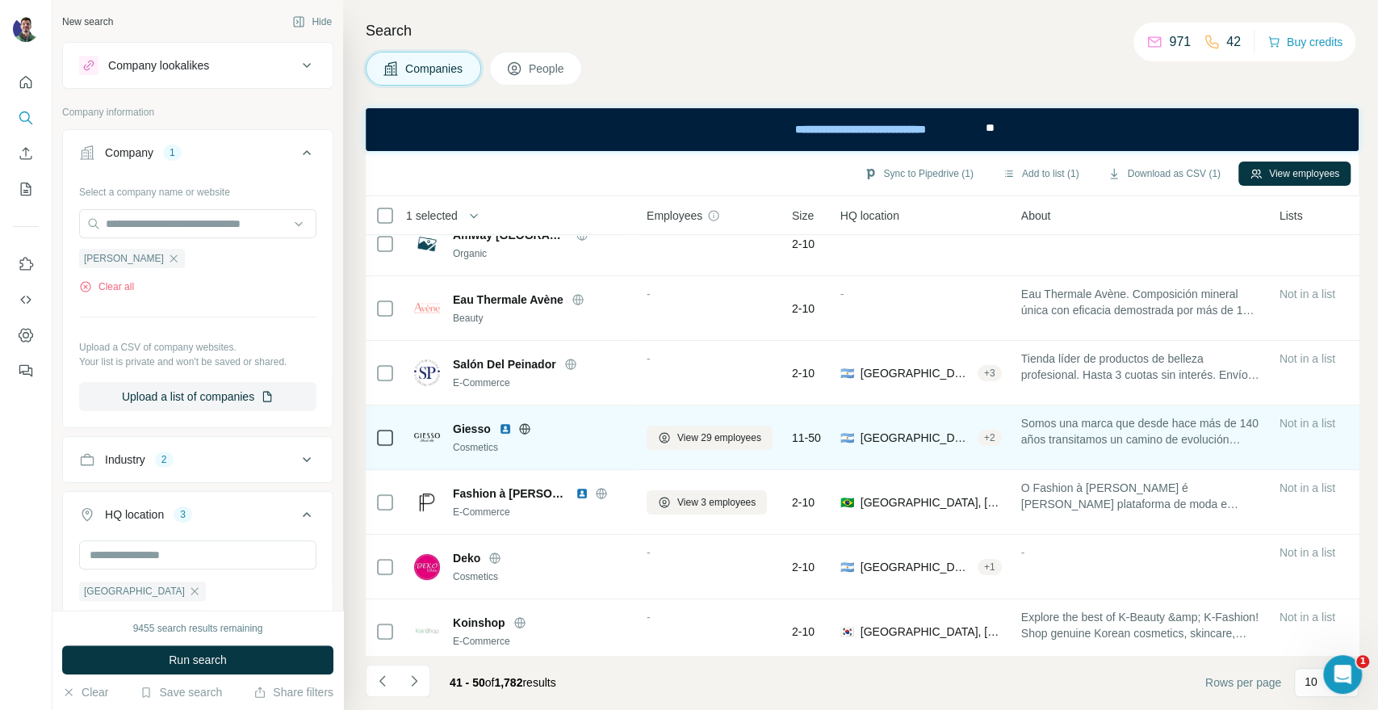
scroll to position [234, 0]
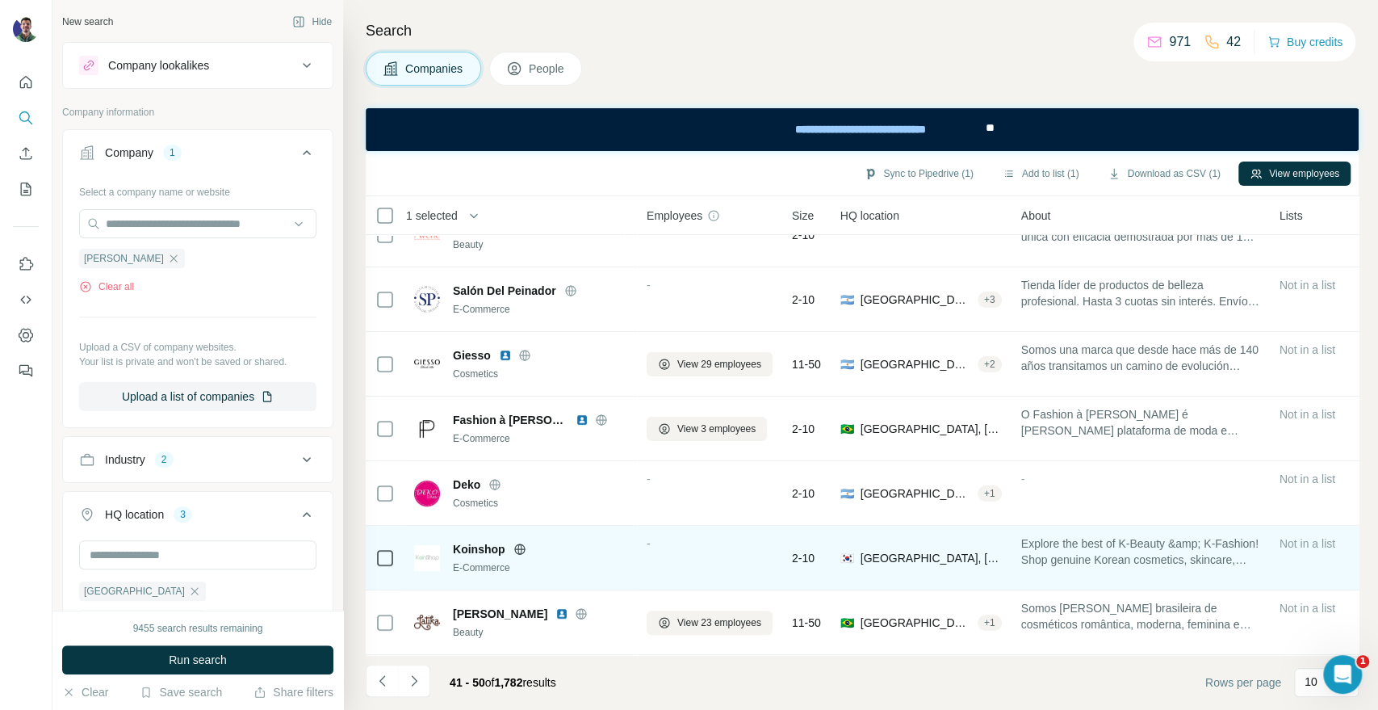
click at [518, 546] on icon at bounding box center [519, 549] width 13 height 13
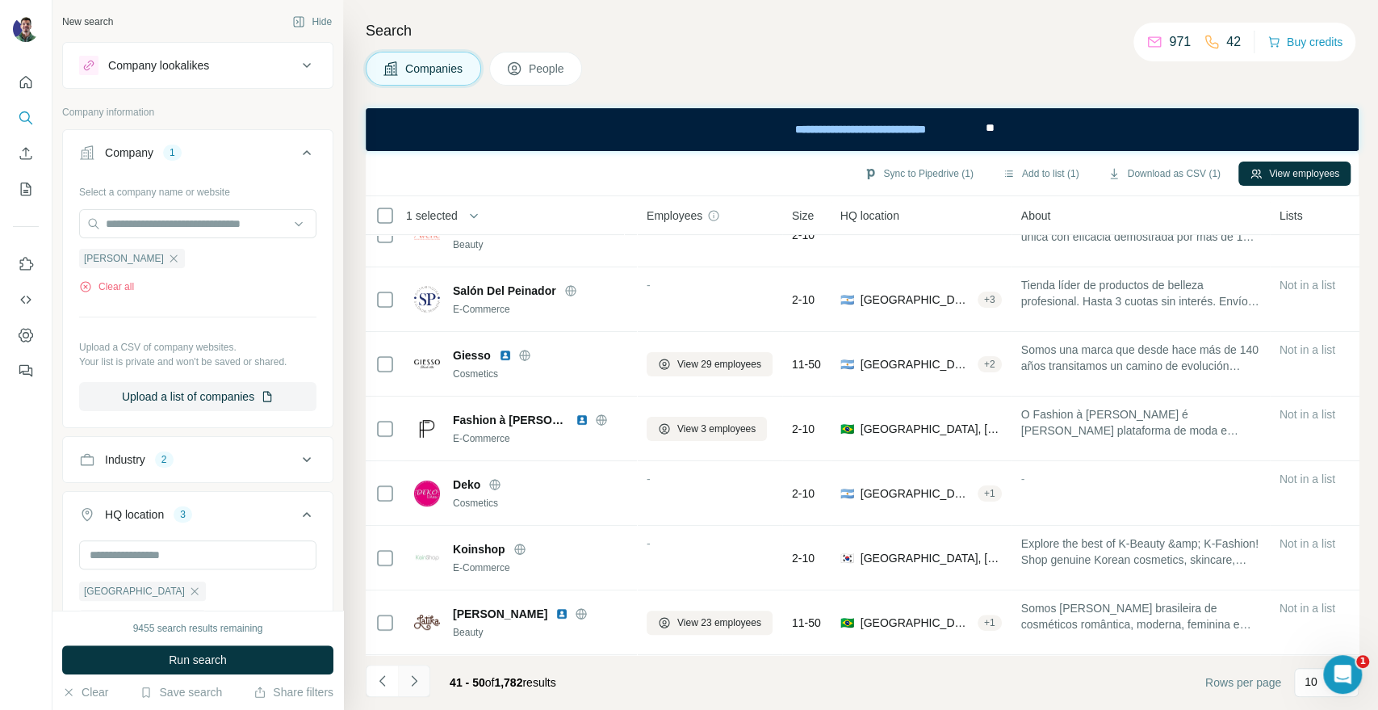
click at [420, 683] on icon "Navigate to next page" at bounding box center [414, 681] width 16 height 16
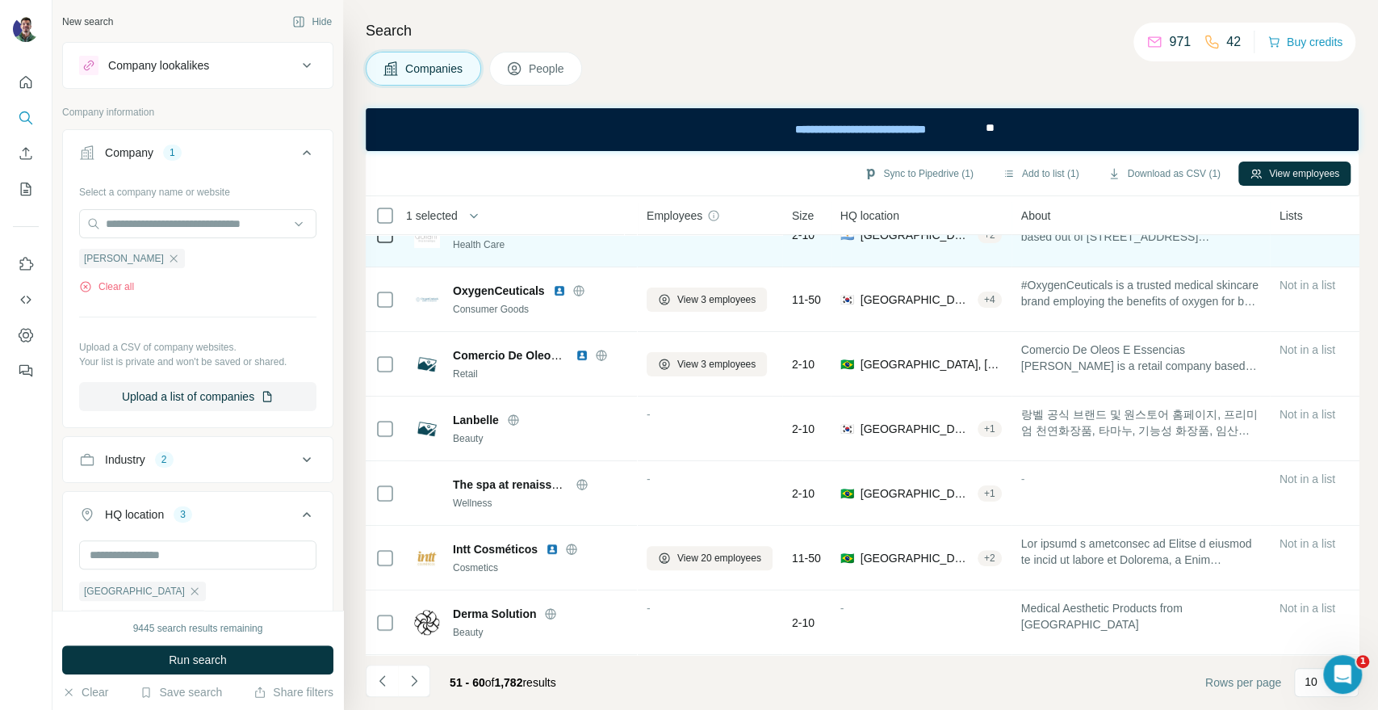
scroll to position [0, 0]
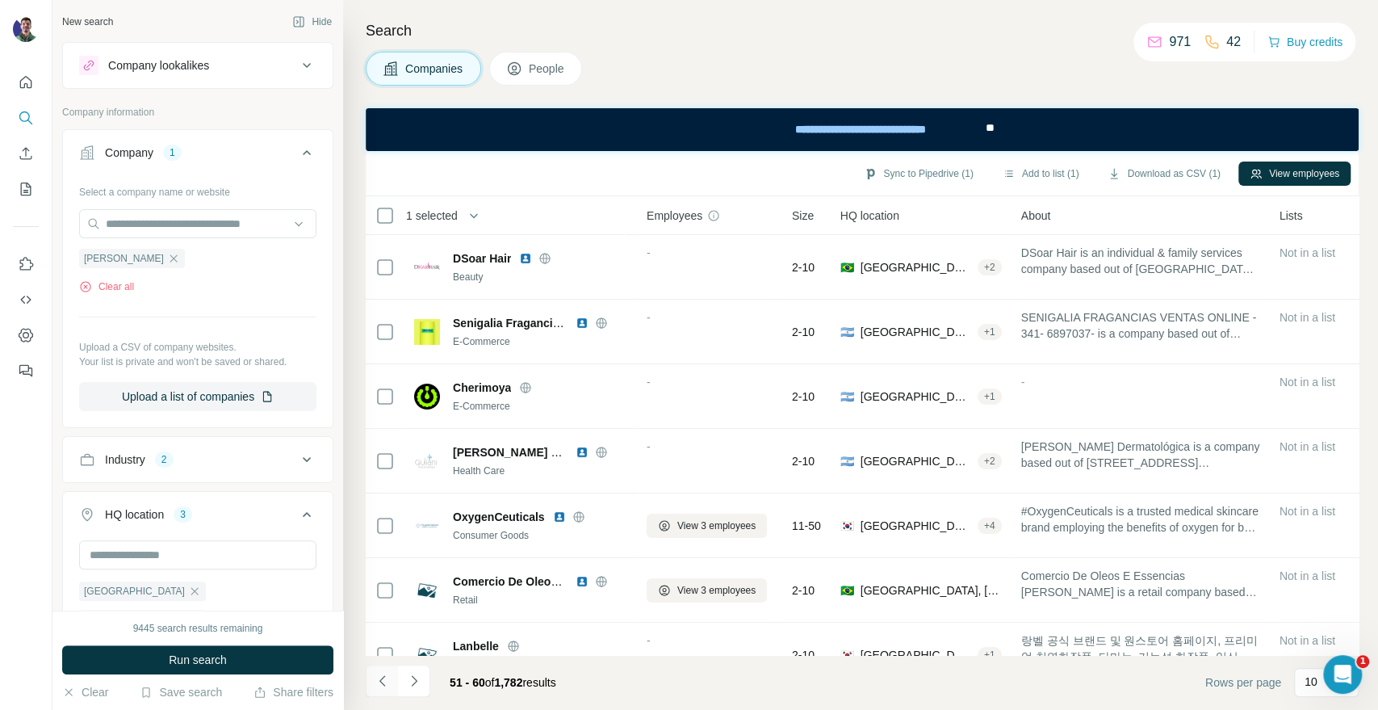
click at [392, 677] on button "Navigate to previous page" at bounding box center [382, 680] width 32 height 32
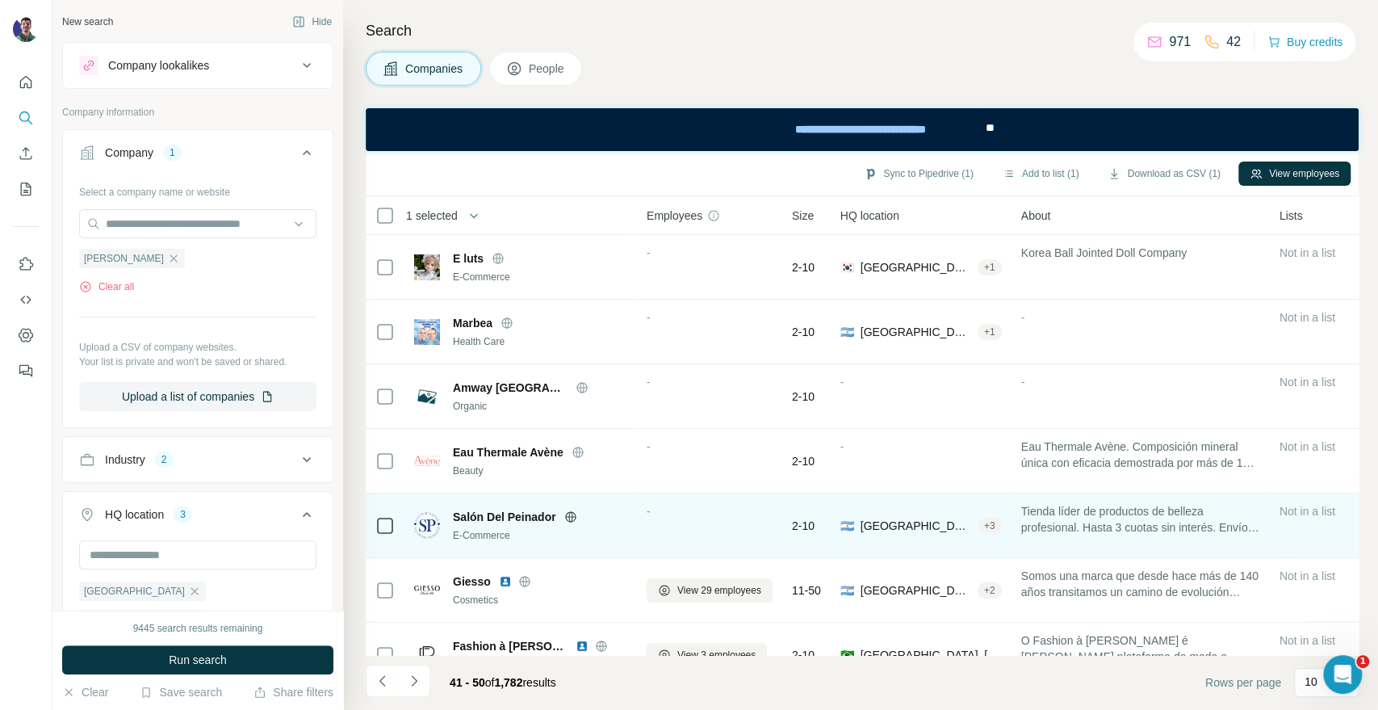
scroll to position [234, 0]
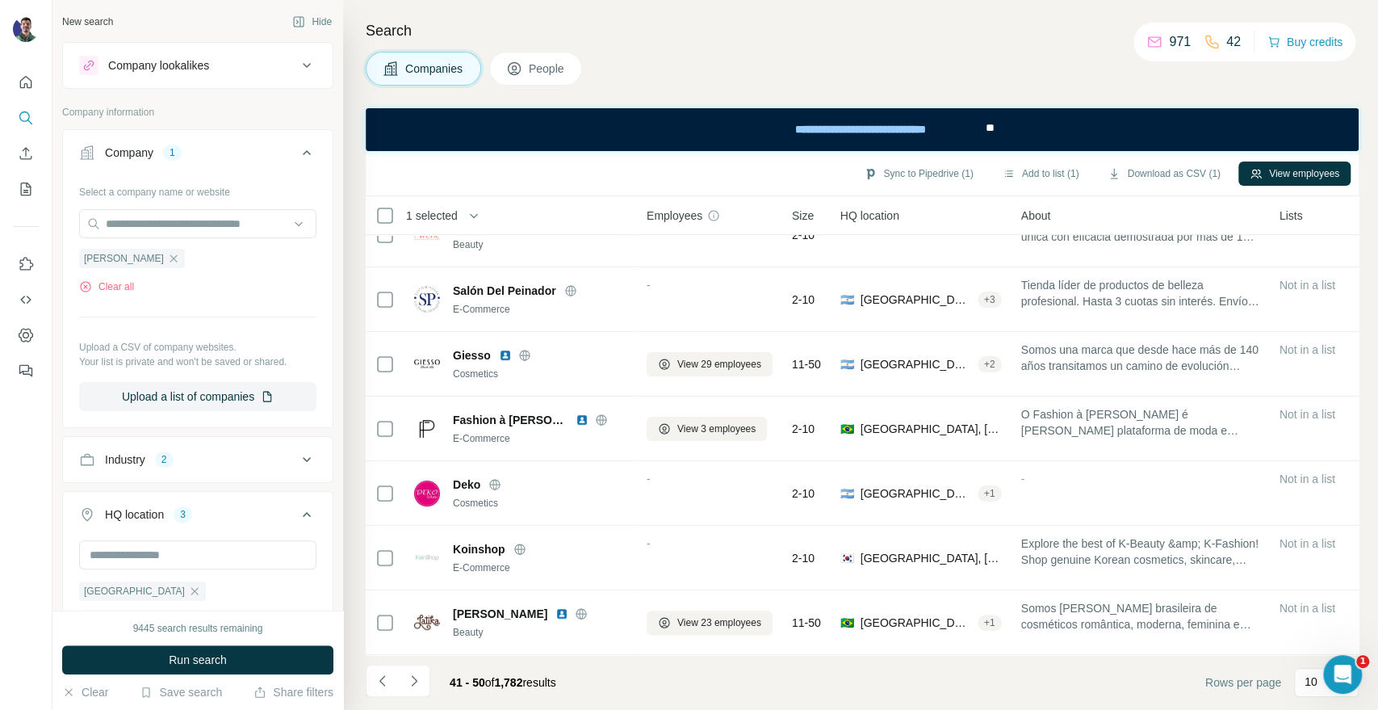
click at [1001, 62] on div "Companies People" at bounding box center [862, 69] width 993 height 34
click at [417, 676] on icon "Navigate to next page" at bounding box center [414, 681] width 16 height 16
